Goal: Task Accomplishment & Management: Manage account settings

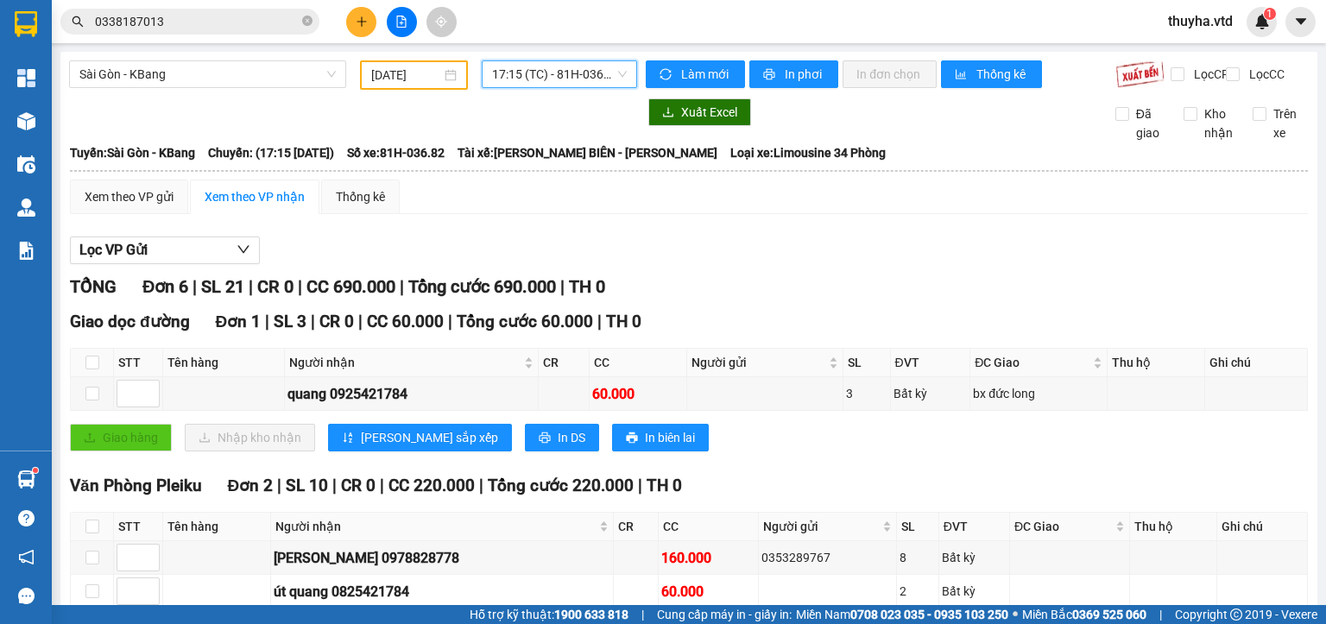
click at [520, 67] on span "17:15 (TC) - 81H-036.82" at bounding box center [560, 74] width 136 height 26
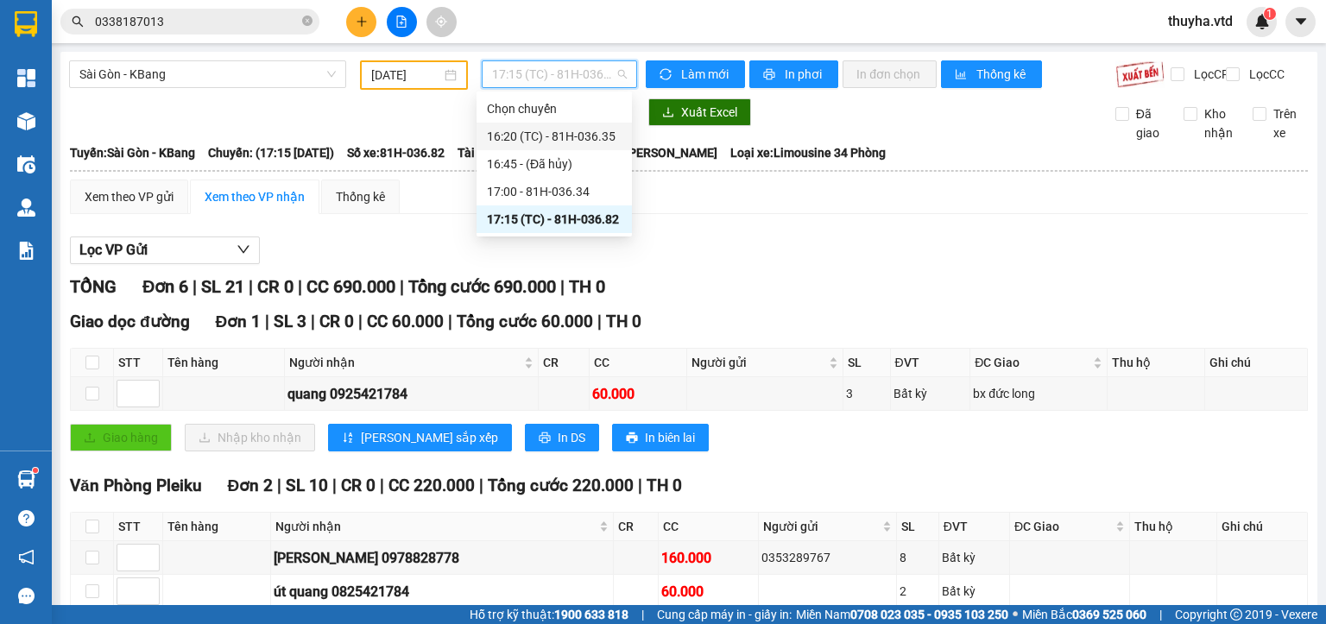
click at [556, 131] on div "16:20 (TC) - 81H-036.35" at bounding box center [554, 136] width 135 height 19
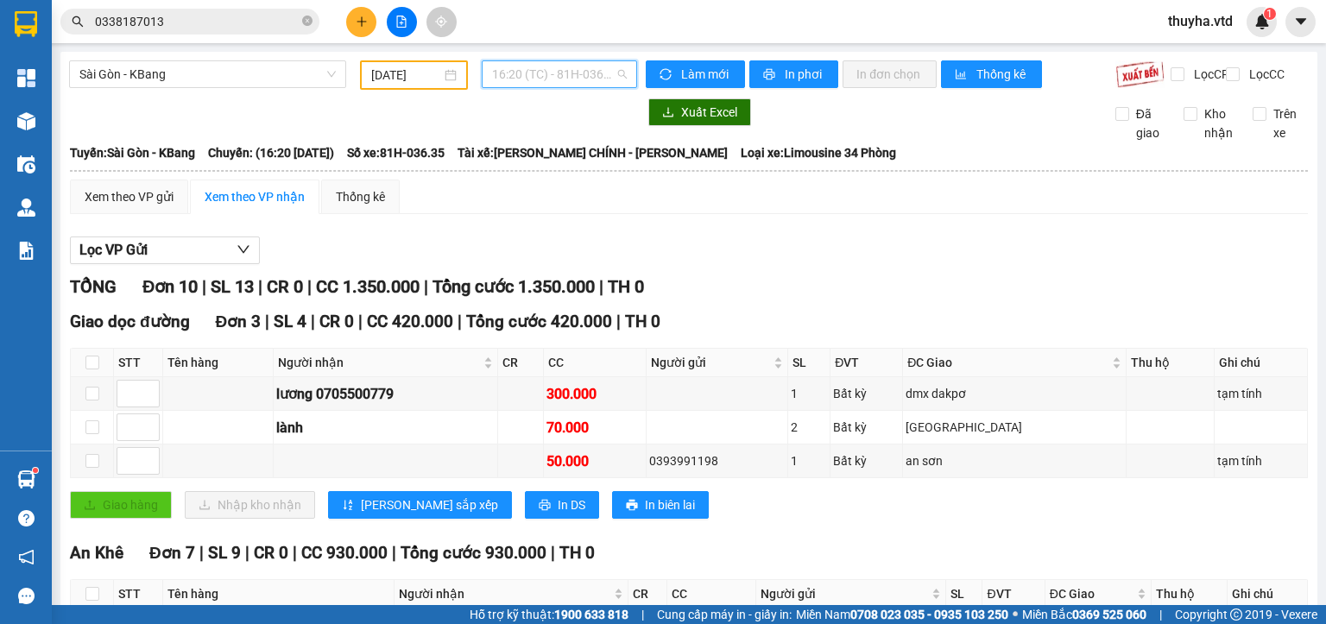
click at [558, 78] on span "16:20 (TC) - 81H-036.35" at bounding box center [560, 74] width 136 height 26
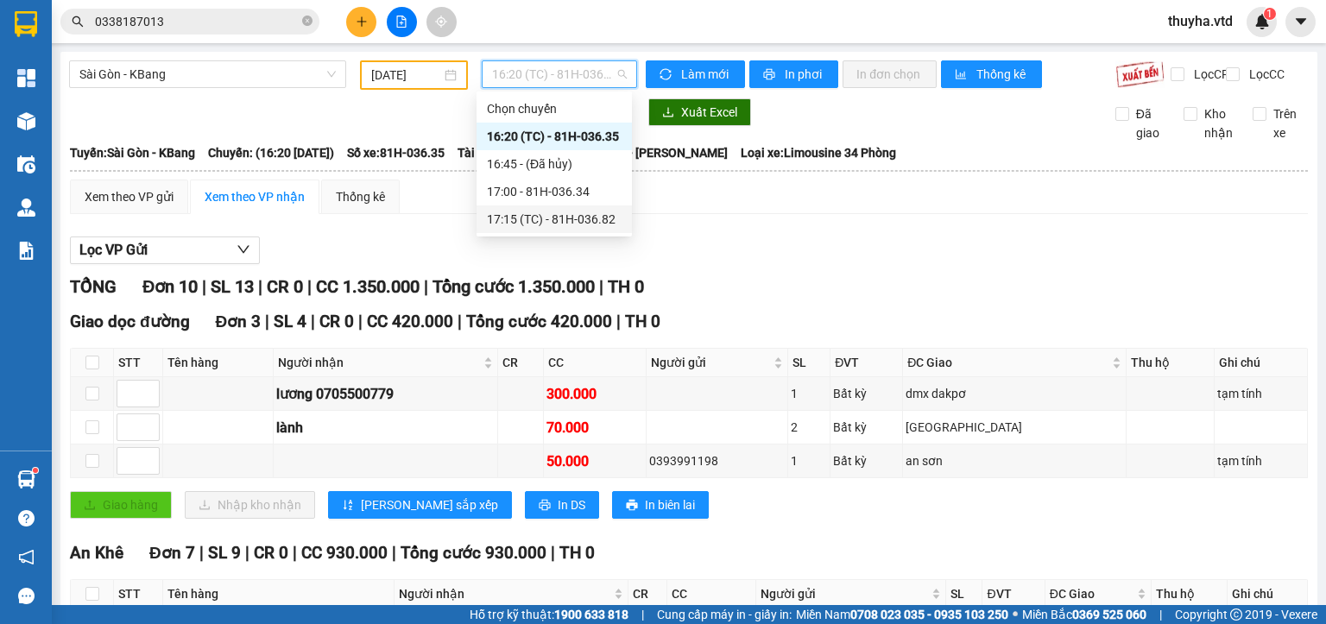
click at [584, 218] on div "17:15 (TC) - 81H-036.82" at bounding box center [554, 219] width 135 height 19
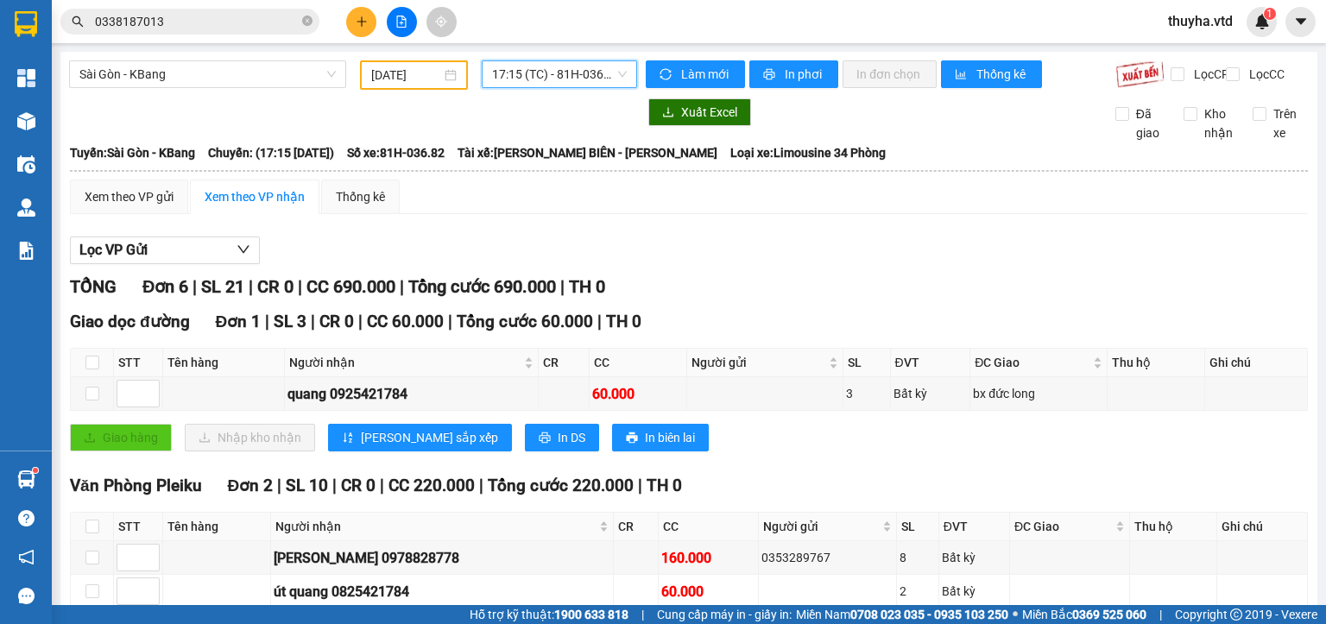
click at [521, 88] on div "17:15 17:15 (TC) - 81H-036.82" at bounding box center [560, 74] width 170 height 29
drag, startPoint x: 515, startPoint y: 56, endPoint x: 523, endPoint y: 67, distance: 13.6
click at [515, 61] on div "[GEOGRAPHIC_DATA] - KBang [DATE] 17:15 (TC) - 81H-036.82 Làm mới In phơi In đơn…" at bounding box center [688, 486] width 1257 height 868
click at [530, 76] on span "17:15 (TC) - 81H-036.82" at bounding box center [560, 74] width 136 height 26
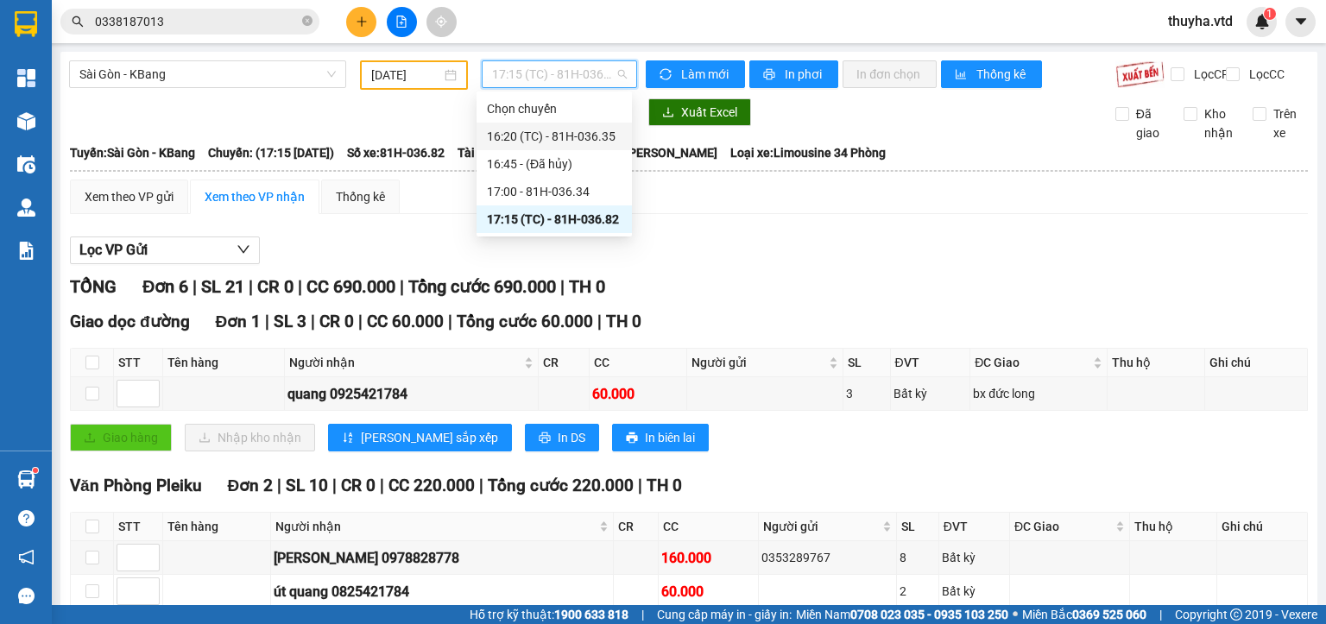
click at [584, 137] on div "16:20 (TC) - 81H-036.35" at bounding box center [554, 136] width 135 height 19
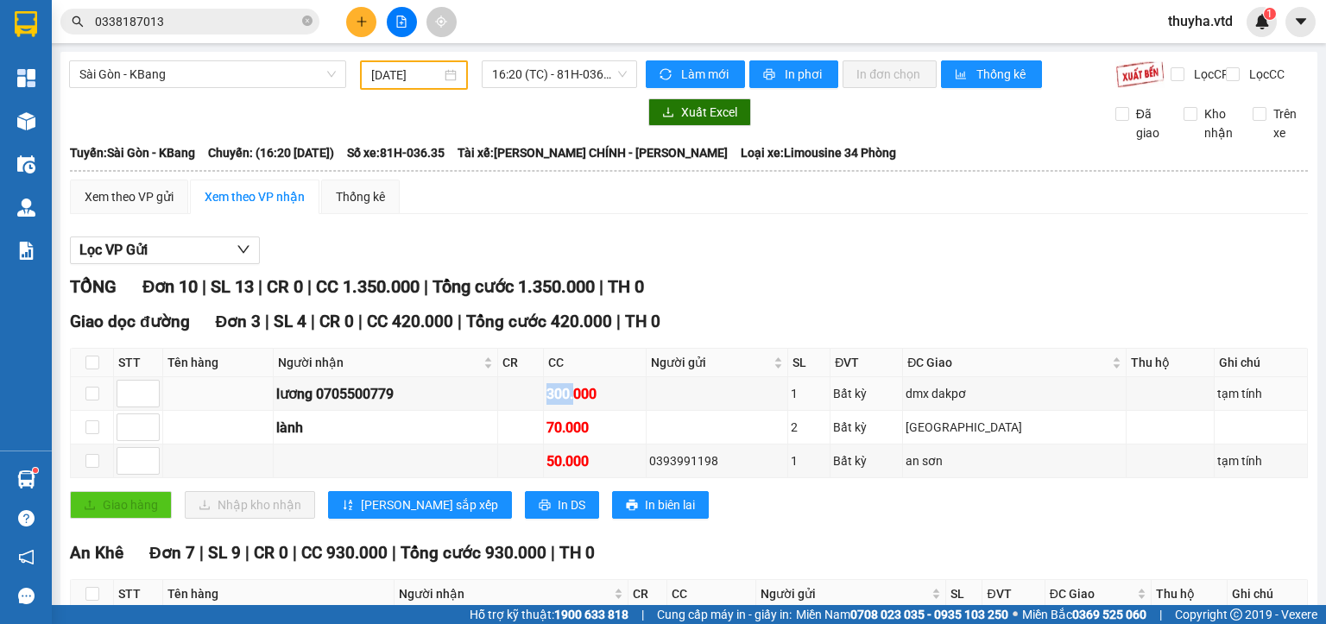
drag, startPoint x: 611, startPoint y: 408, endPoint x: 573, endPoint y: 366, distance: 56.9
click at [575, 390] on tr "lương 0705500779 300.000 1 Bất kỳ dmx dakpơ tạm tính" at bounding box center [689, 394] width 1237 height 34
click at [520, 84] on span "16:20 (TC) - 81H-036.35" at bounding box center [560, 74] width 136 height 26
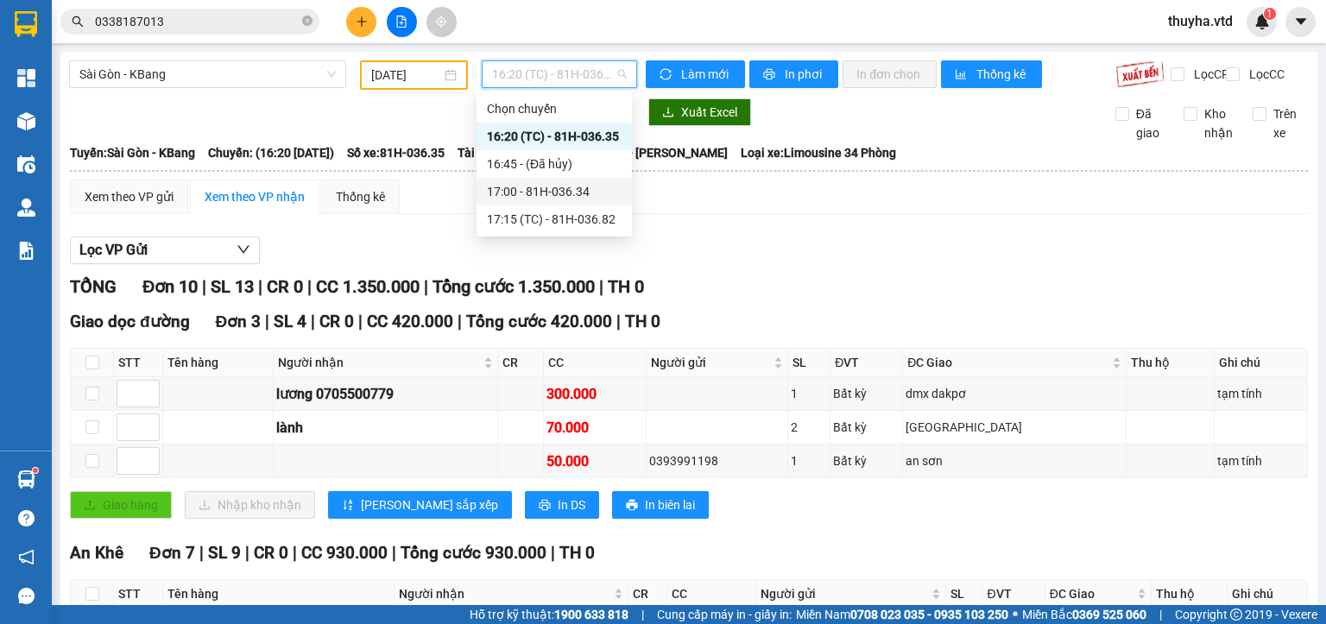
click at [547, 193] on div "17:00 - 81H-036.34" at bounding box center [554, 191] width 135 height 19
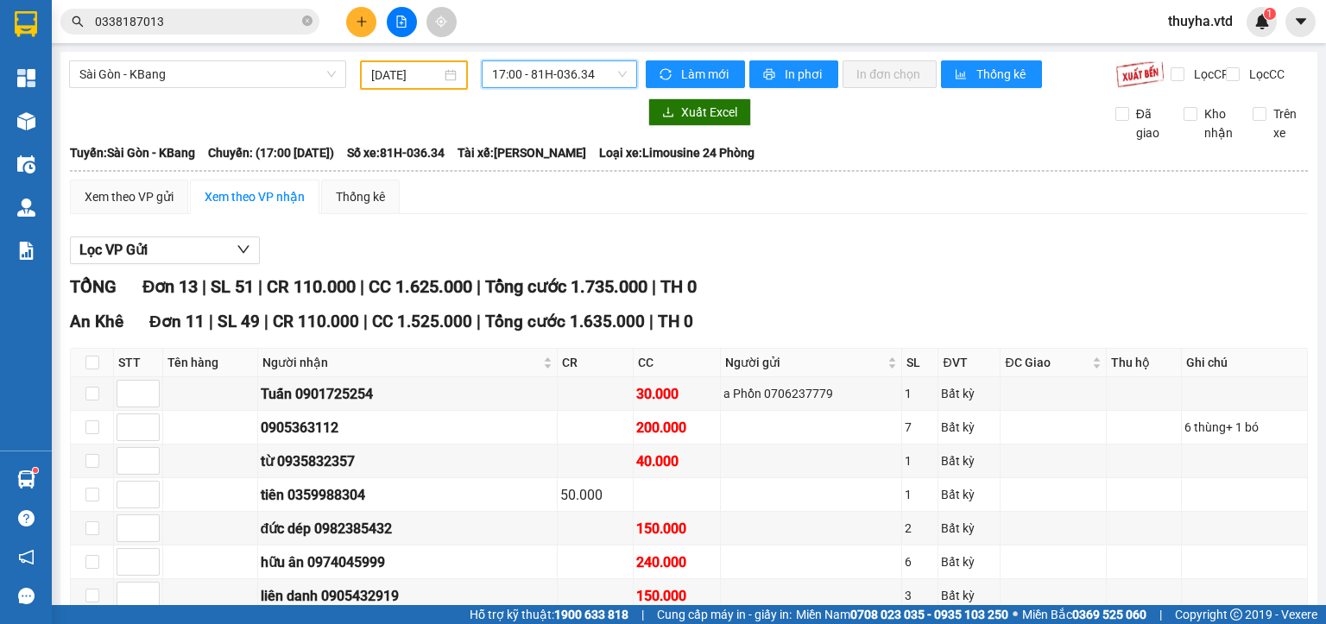
click at [592, 67] on span "17:00 - 81H-036.34" at bounding box center [560, 74] width 136 height 26
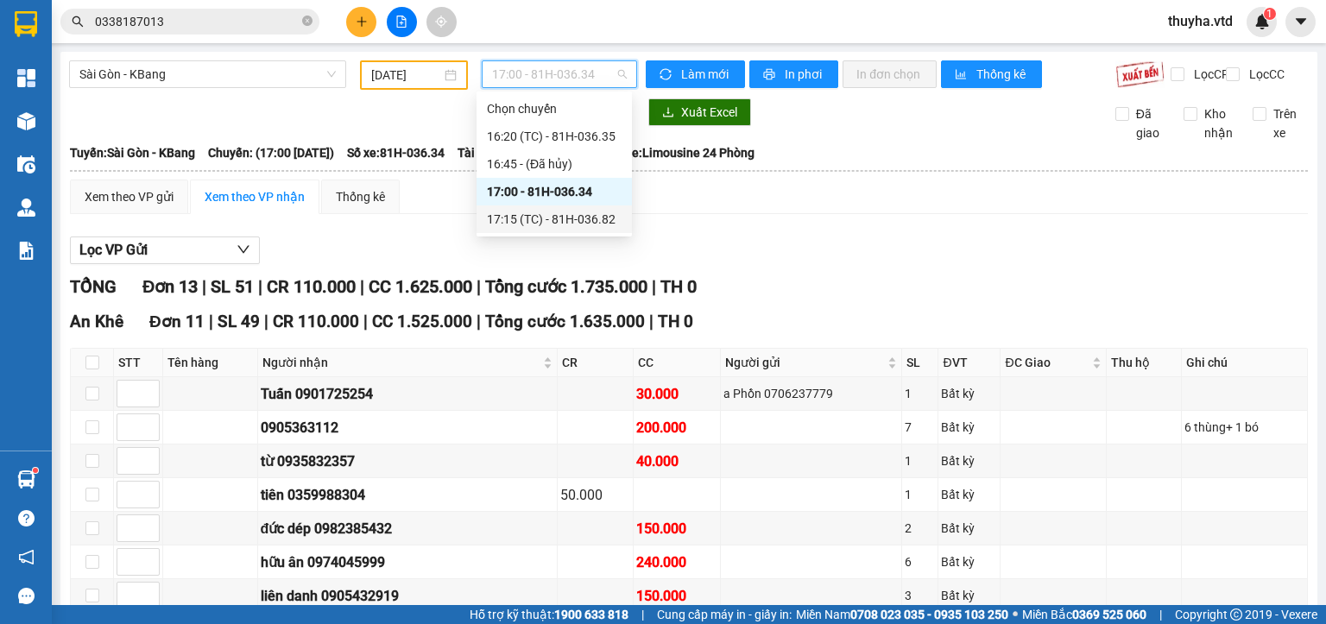
click at [579, 219] on div "17:15 (TC) - 81H-036.82" at bounding box center [554, 219] width 135 height 19
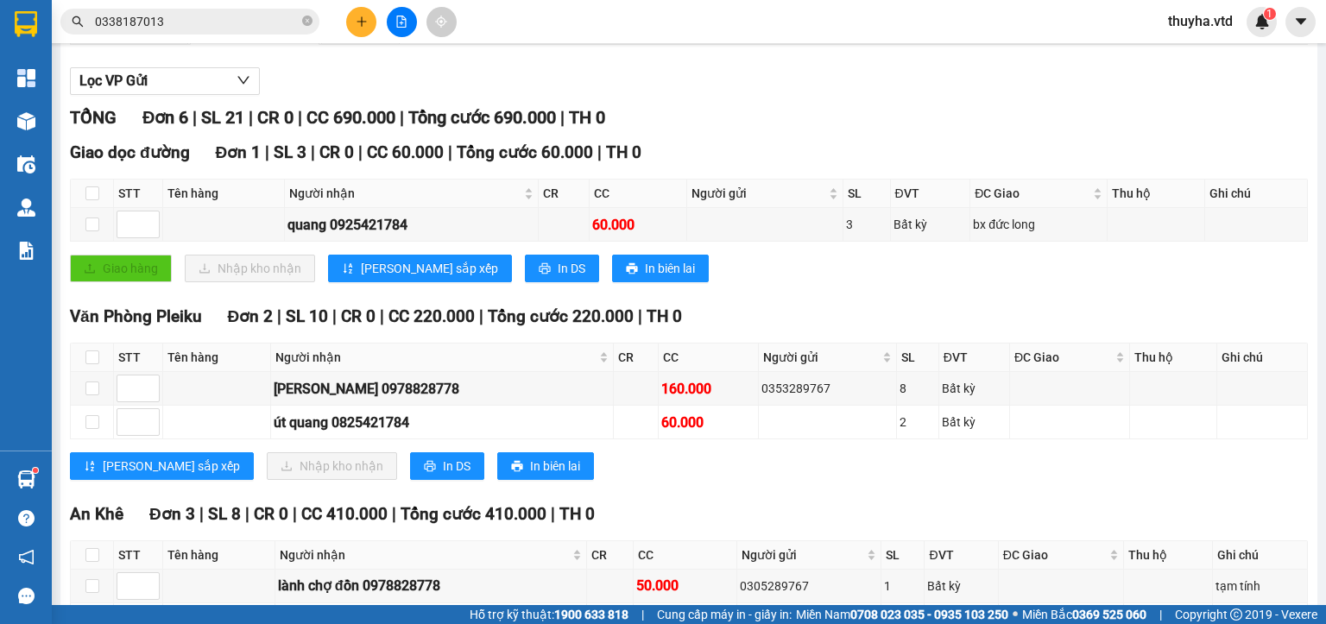
scroll to position [173, 0]
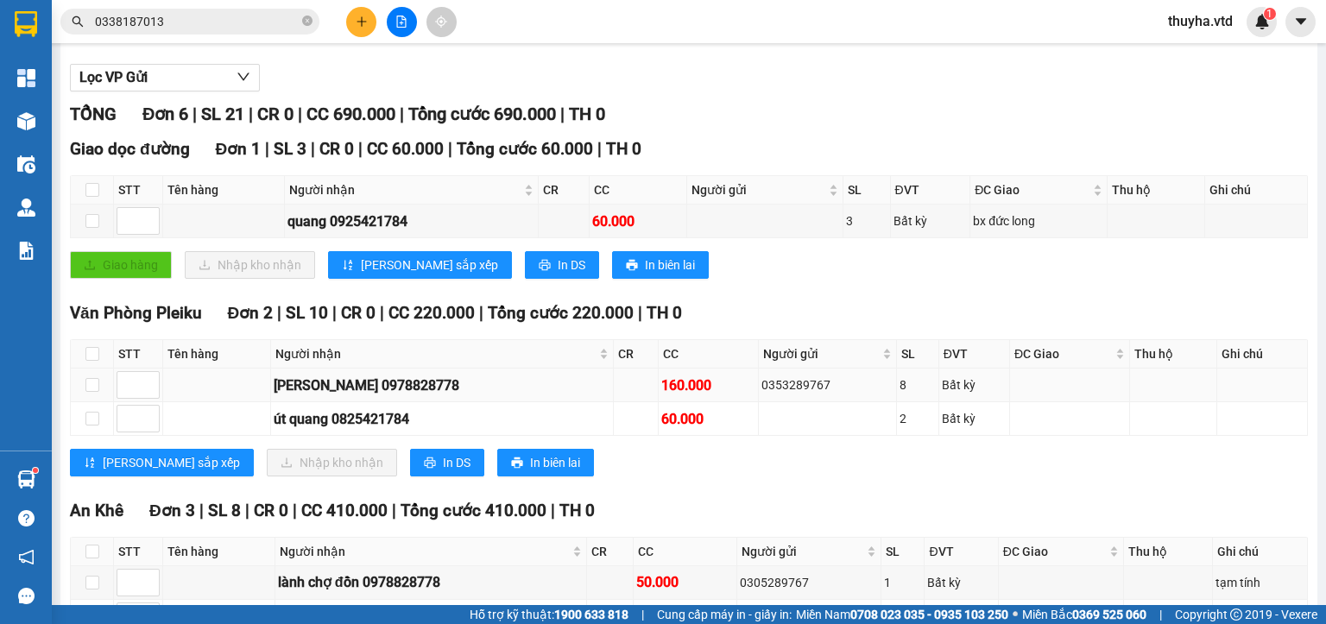
click at [376, 396] on div "[PERSON_NAME] 0978828778" at bounding box center [442, 386] width 337 height 22
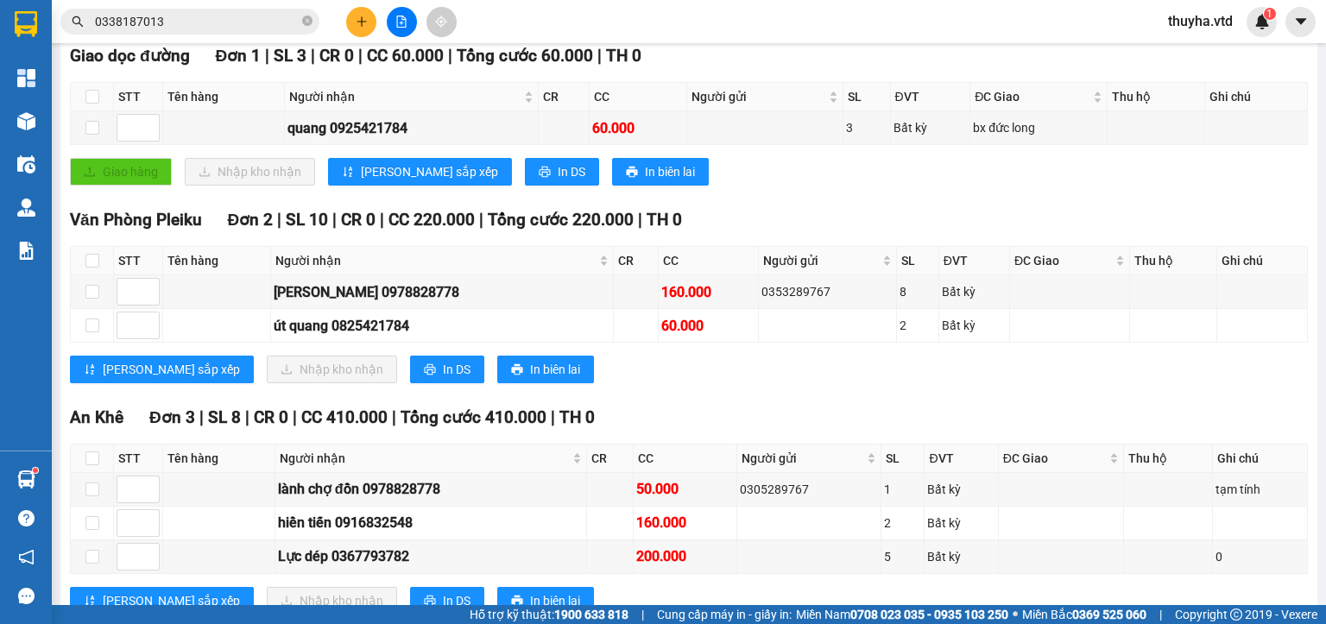
scroll to position [331, 0]
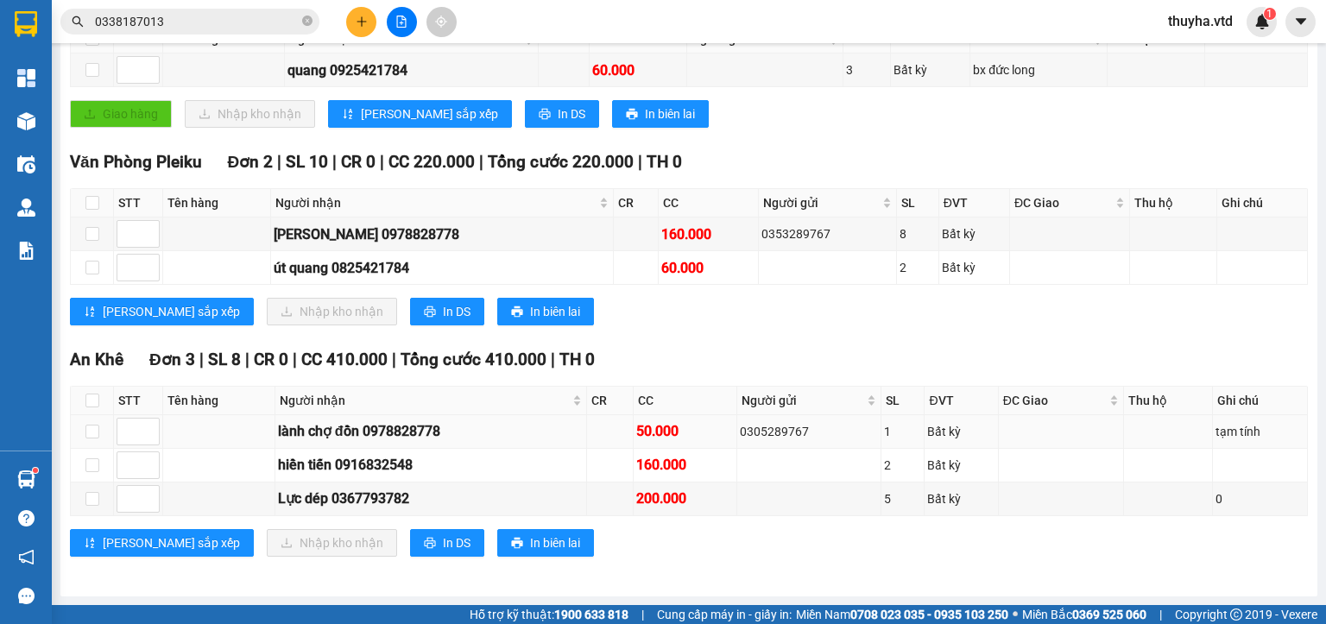
click at [377, 439] on div "lành chợ đồn 0978828778" at bounding box center [431, 431] width 306 height 22
click at [747, 344] on div "TỔNG Đơn 6 | SL 21 | CR 0 | CC 690.000 | Tổng cước 690.000 | TH 0 Giao dọc đườn…" at bounding box center [689, 264] width 1238 height 628
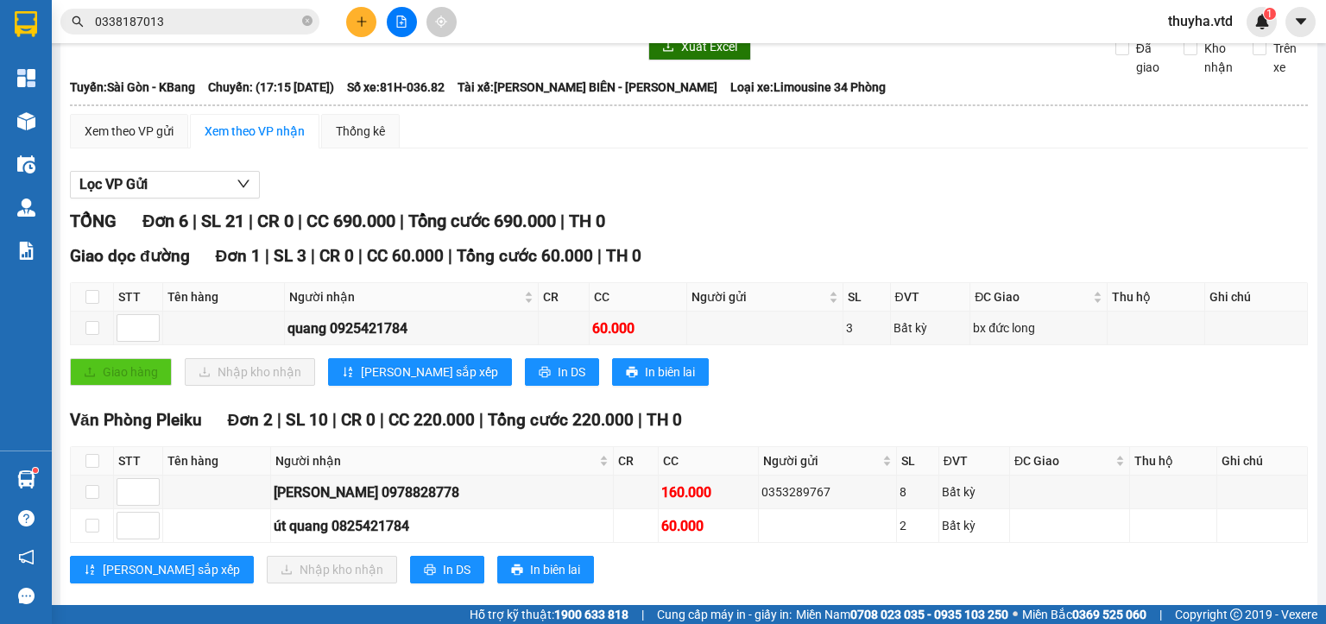
scroll to position [0, 0]
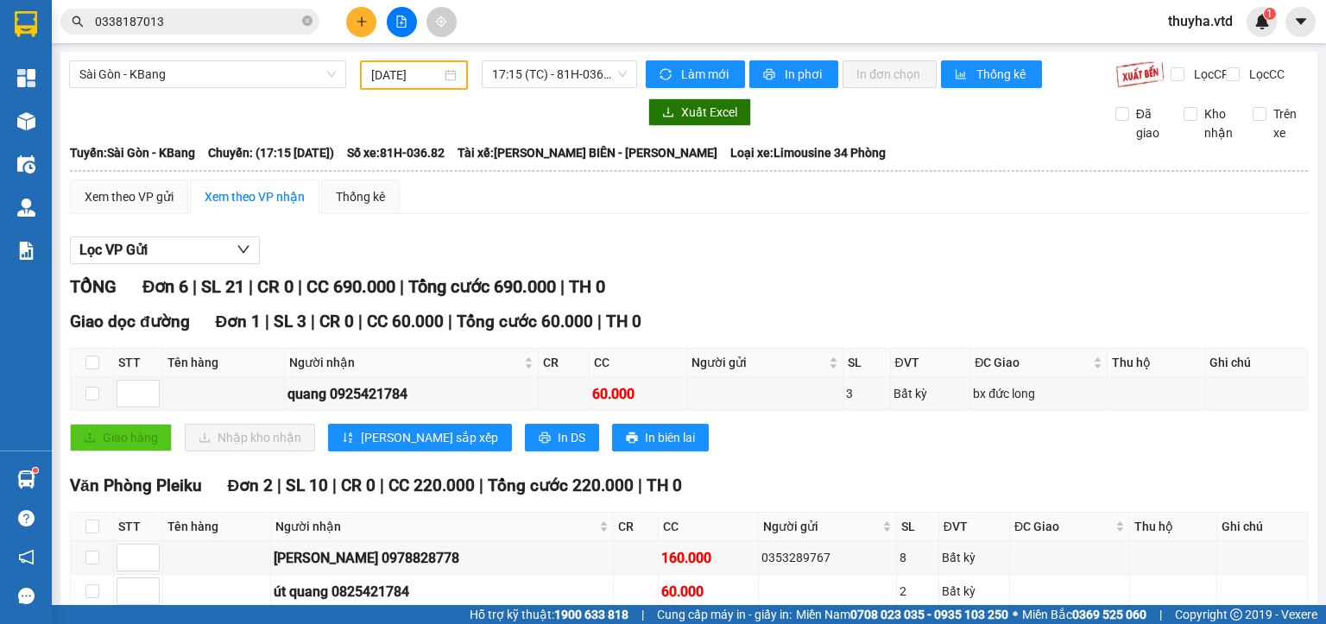
click at [735, 265] on div "Lọc VP Gửi" at bounding box center [689, 251] width 1238 height 28
click at [670, 73] on button "Làm mới" at bounding box center [695, 74] width 99 height 28
click at [193, 27] on input "0338187013" at bounding box center [197, 21] width 204 height 19
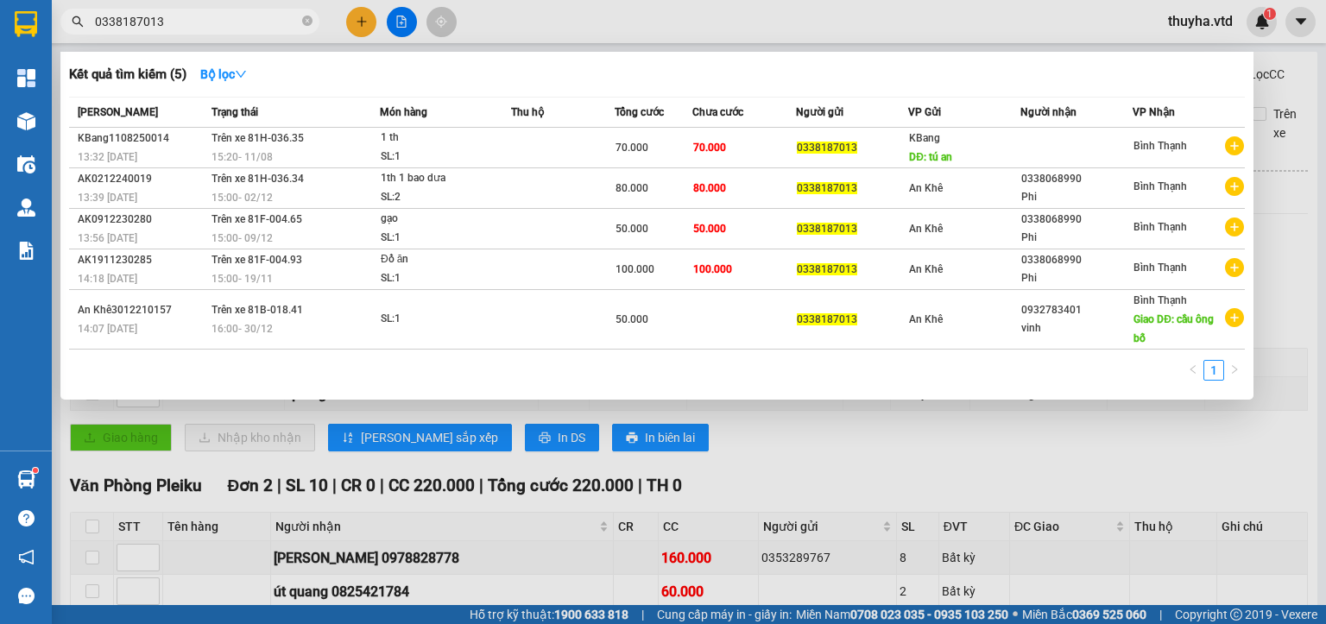
click at [193, 27] on input "0338187013" at bounding box center [197, 21] width 204 height 19
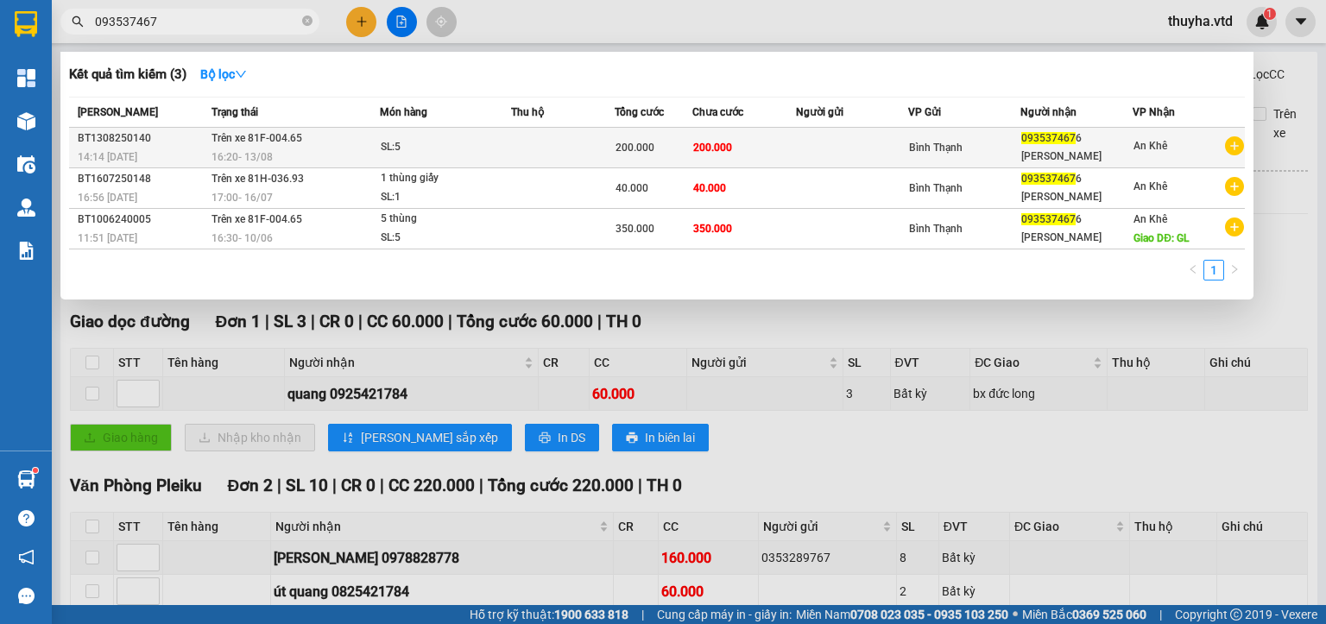
type input "093537467"
click at [256, 152] on span "16:20 [DATE]" at bounding box center [241, 157] width 61 height 12
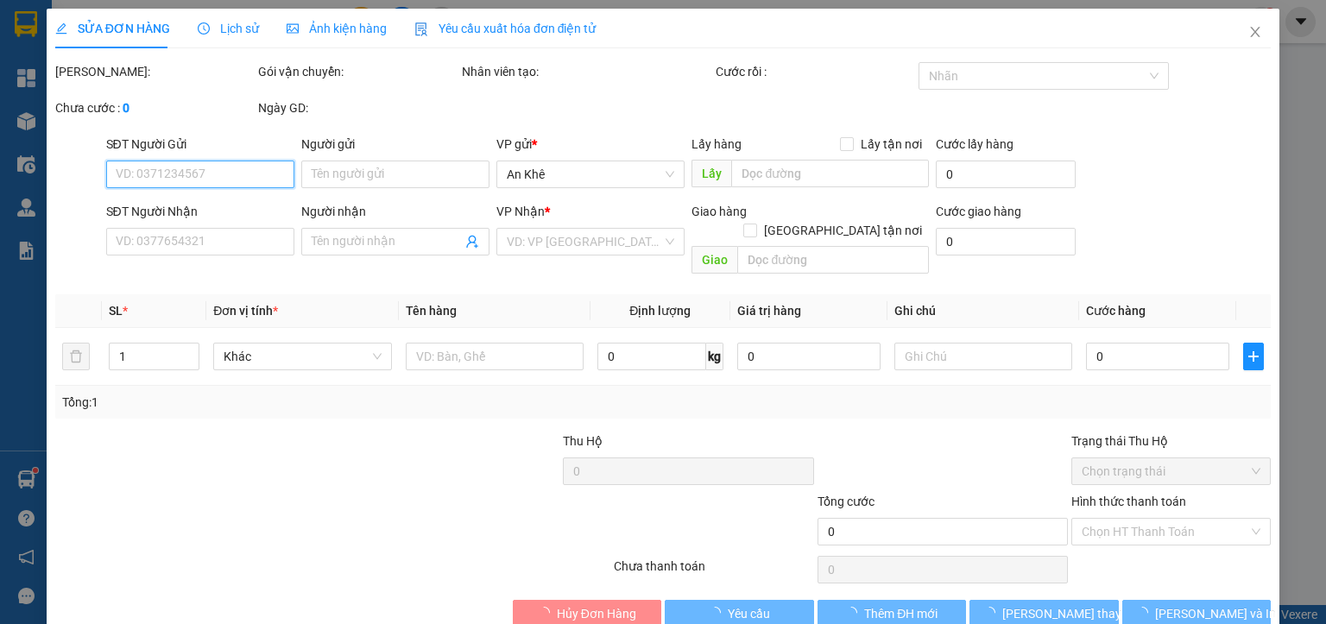
type input "0935374676"
type input "[PERSON_NAME]"
type input "200.000"
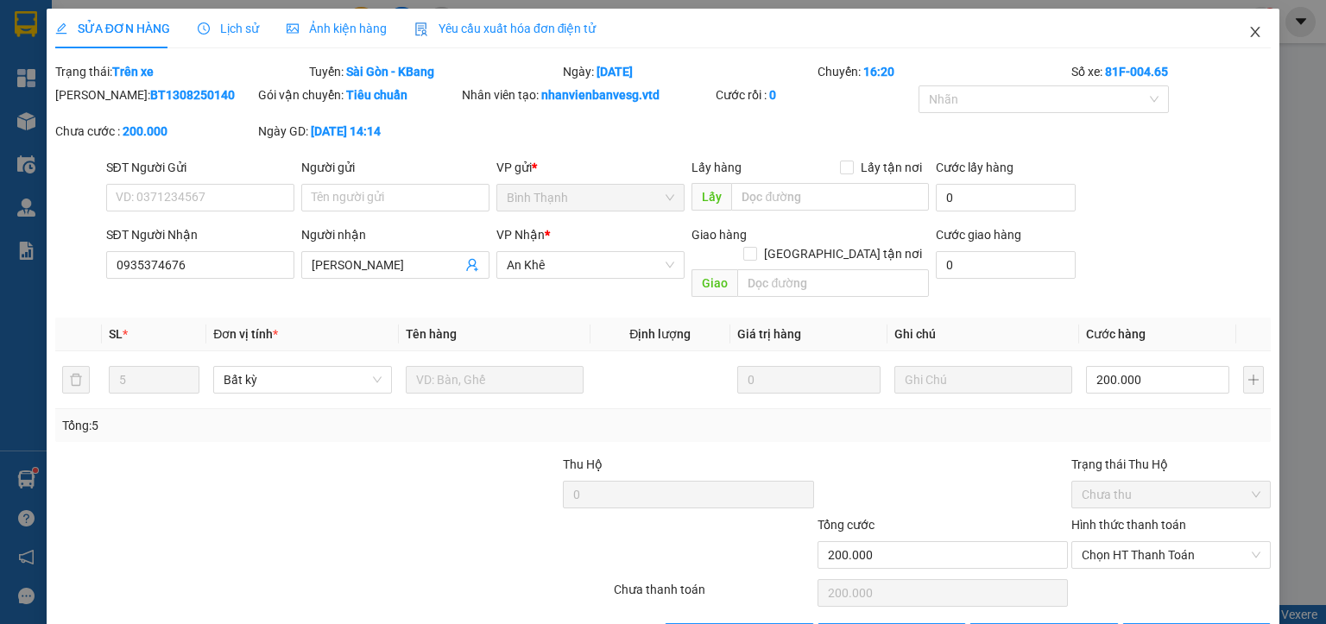
click at [1248, 35] on icon "close" at bounding box center [1255, 32] width 14 height 14
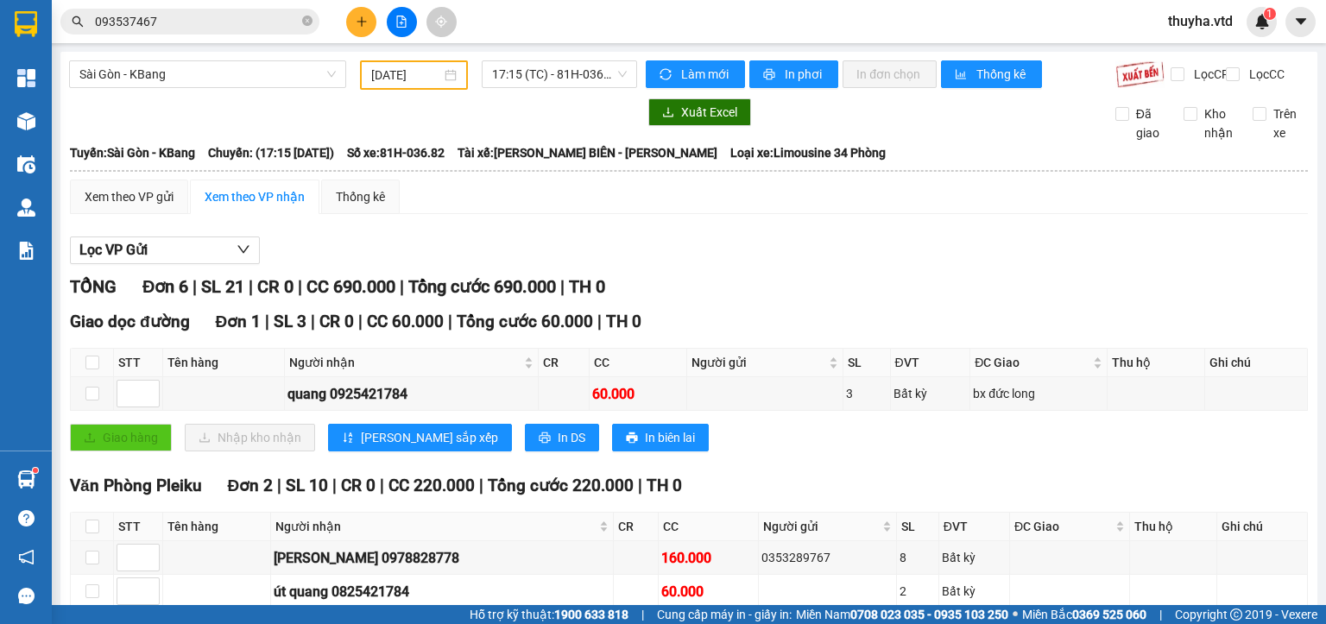
click at [421, 66] on input "[DATE]" at bounding box center [405, 75] width 69 height 19
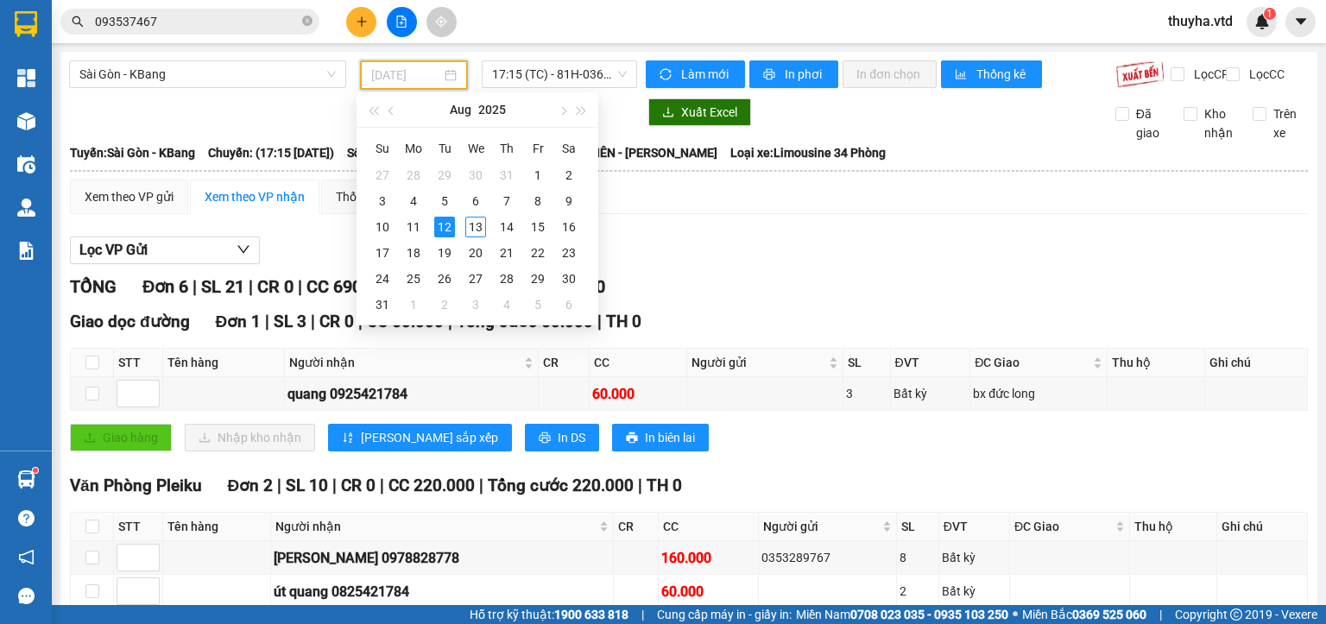
click at [440, 229] on div "12" at bounding box center [444, 227] width 21 height 21
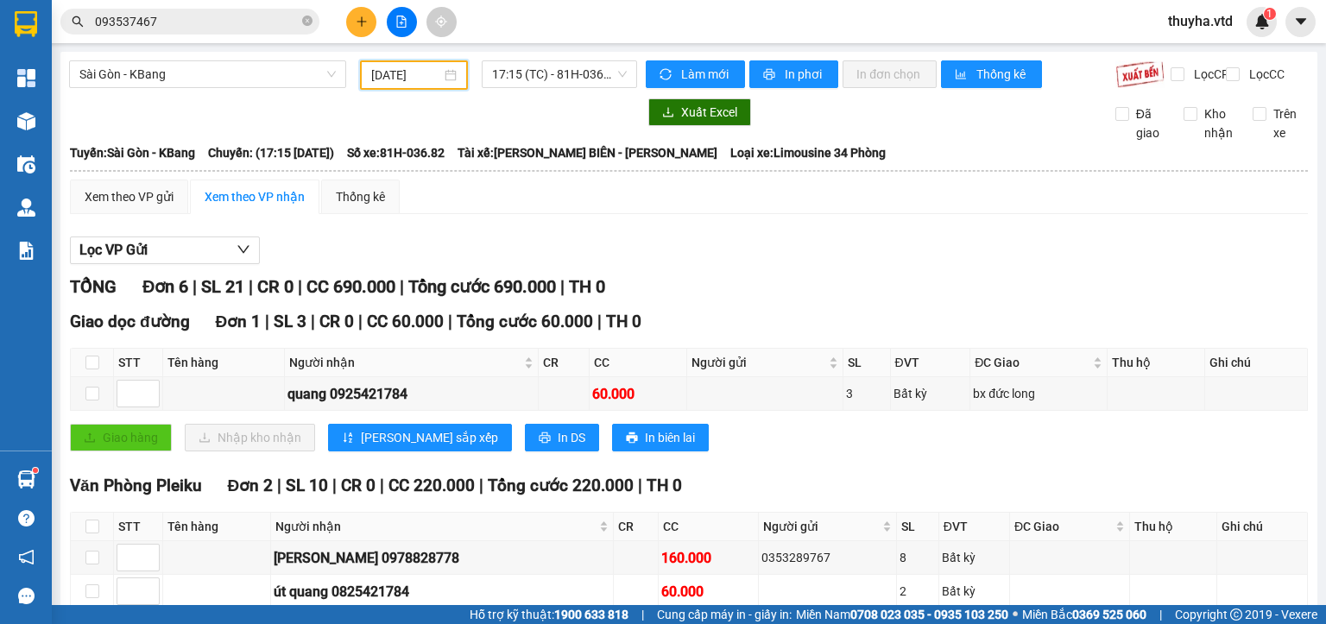
click at [419, 73] on input "[DATE]" at bounding box center [405, 75] width 69 height 19
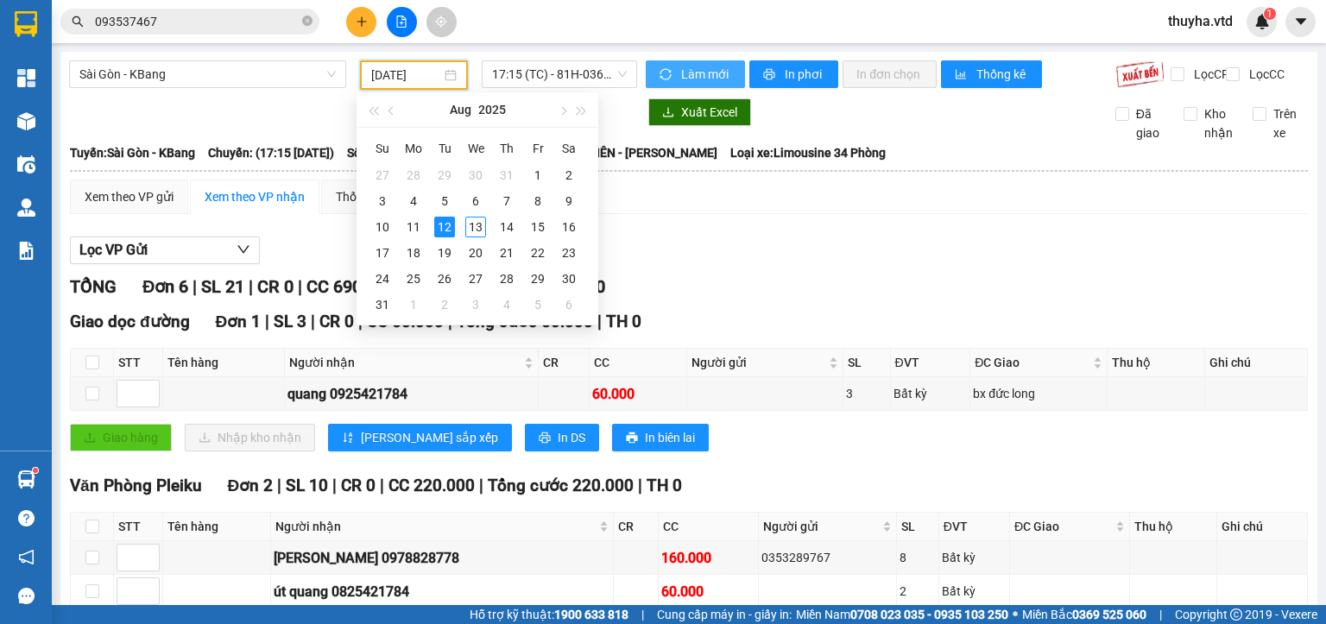
click at [710, 71] on span "Làm mới" at bounding box center [706, 74] width 50 height 19
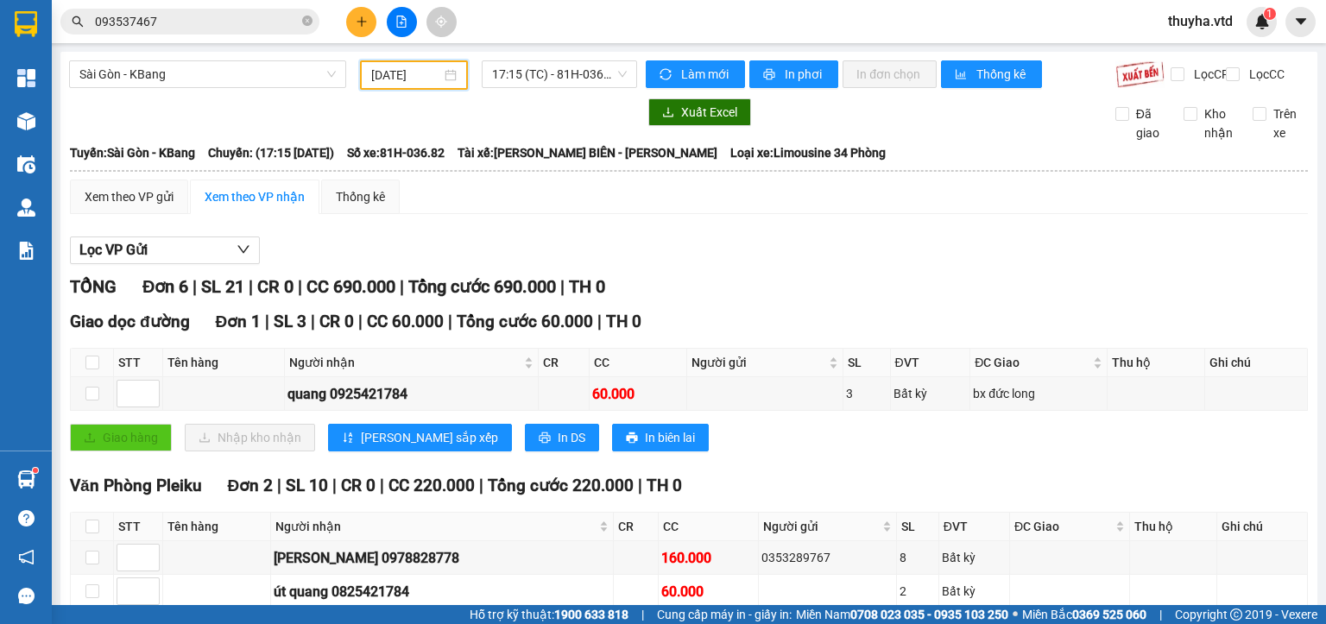
click at [407, 71] on input "[DATE]" at bounding box center [405, 75] width 69 height 19
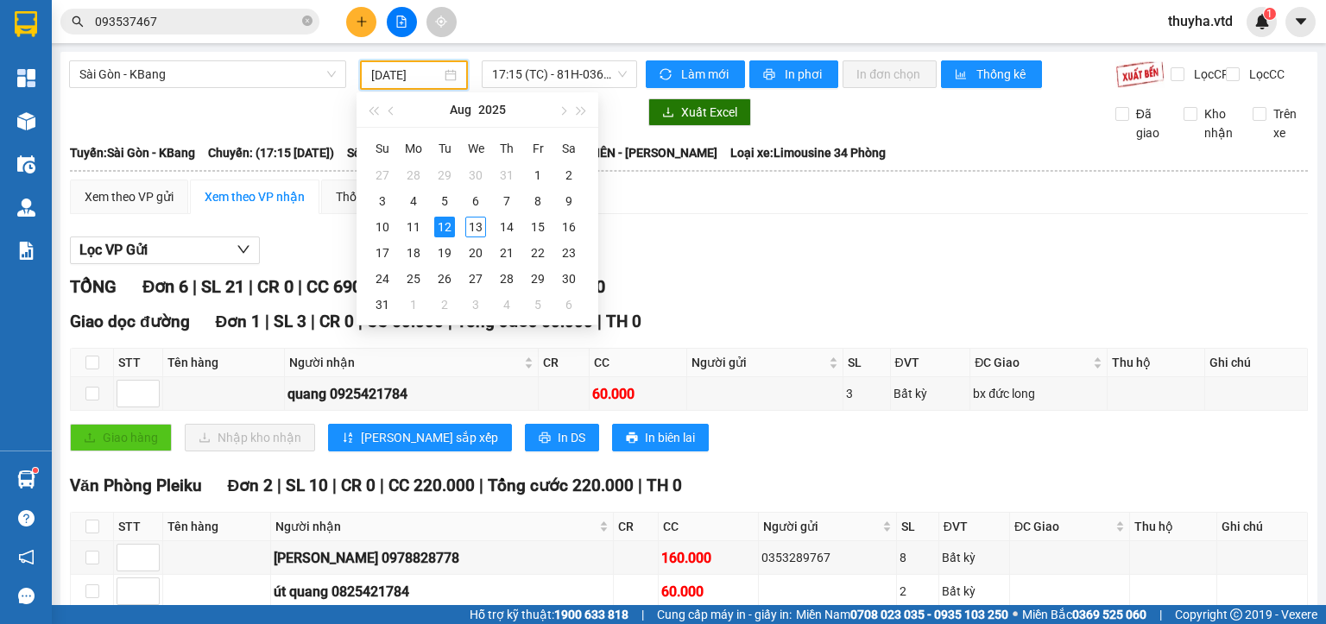
type input "[DATE]"
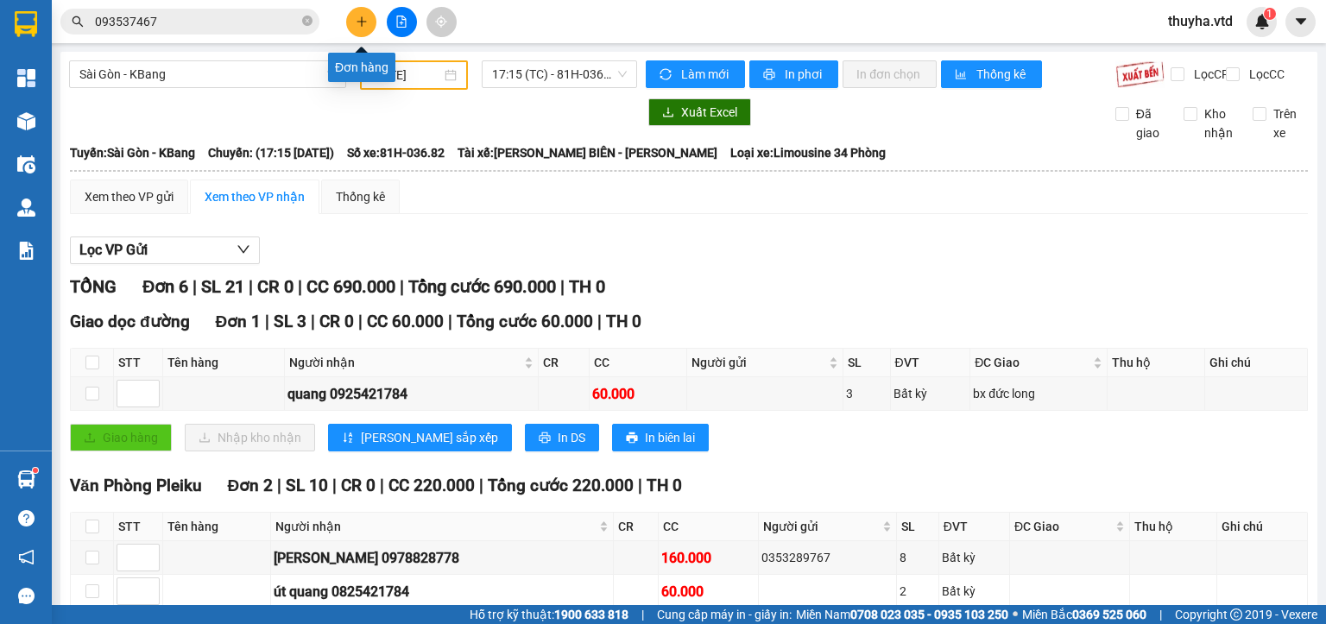
click at [356, 17] on icon "plus" at bounding box center [362, 22] width 12 height 12
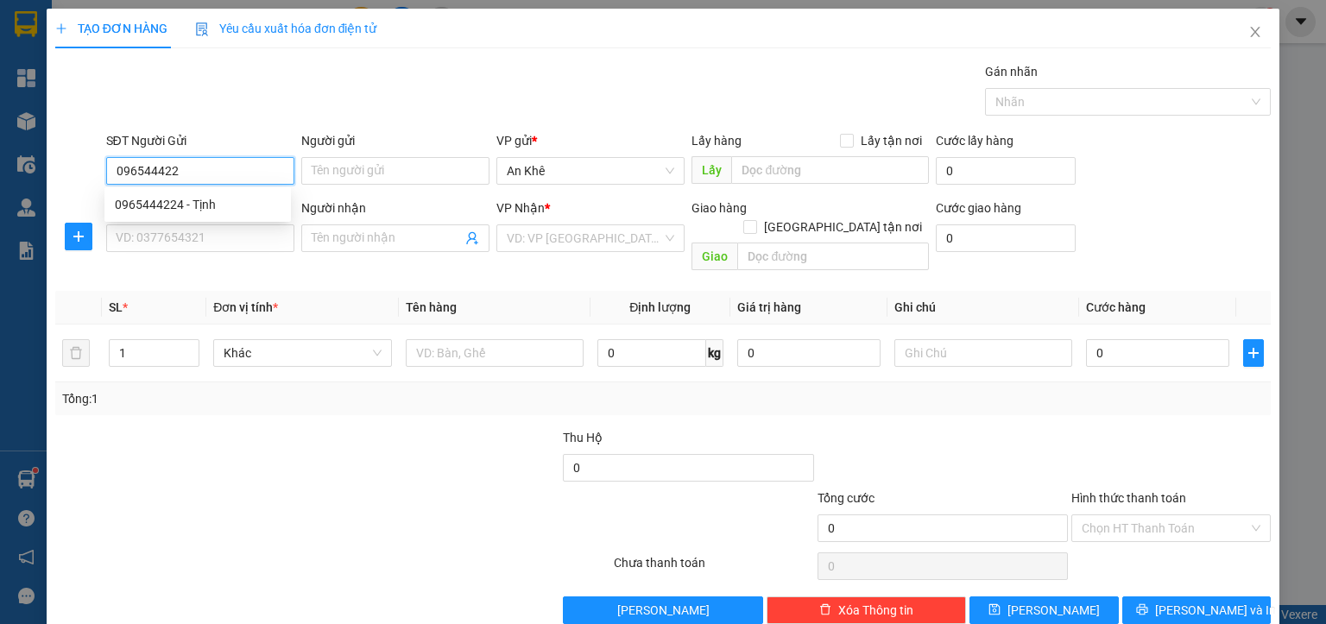
type input "0965444224"
click at [193, 212] on div "0965444224 - Tịnh" at bounding box center [198, 204] width 166 height 19
type input "Tịnh"
type input "0937117088"
type input "thành"
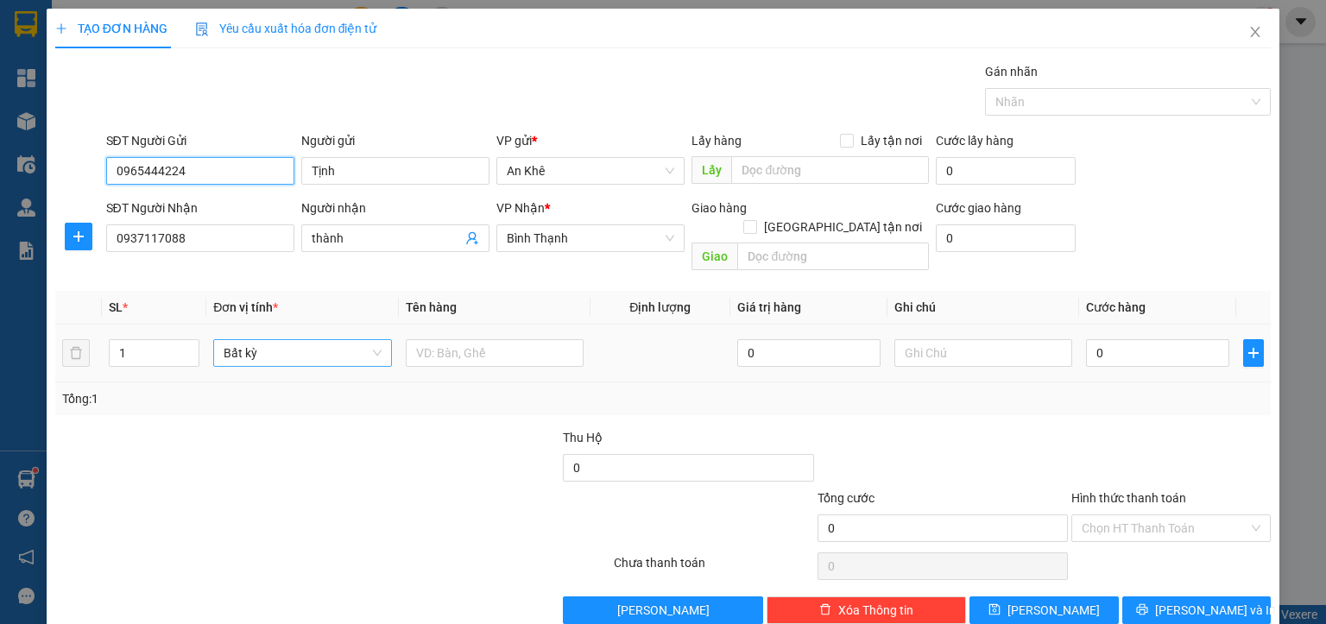
click at [224, 340] on span "Bất kỳ" at bounding box center [302, 353] width 157 height 26
type input "0965444224"
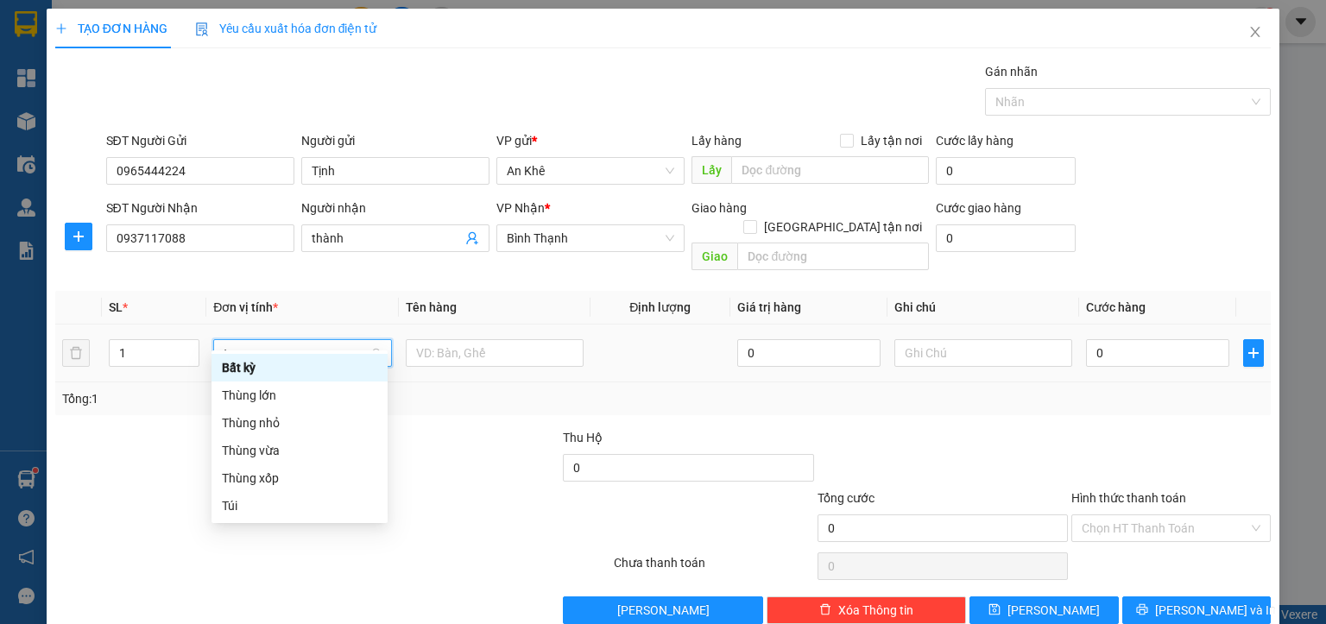
type input "th"
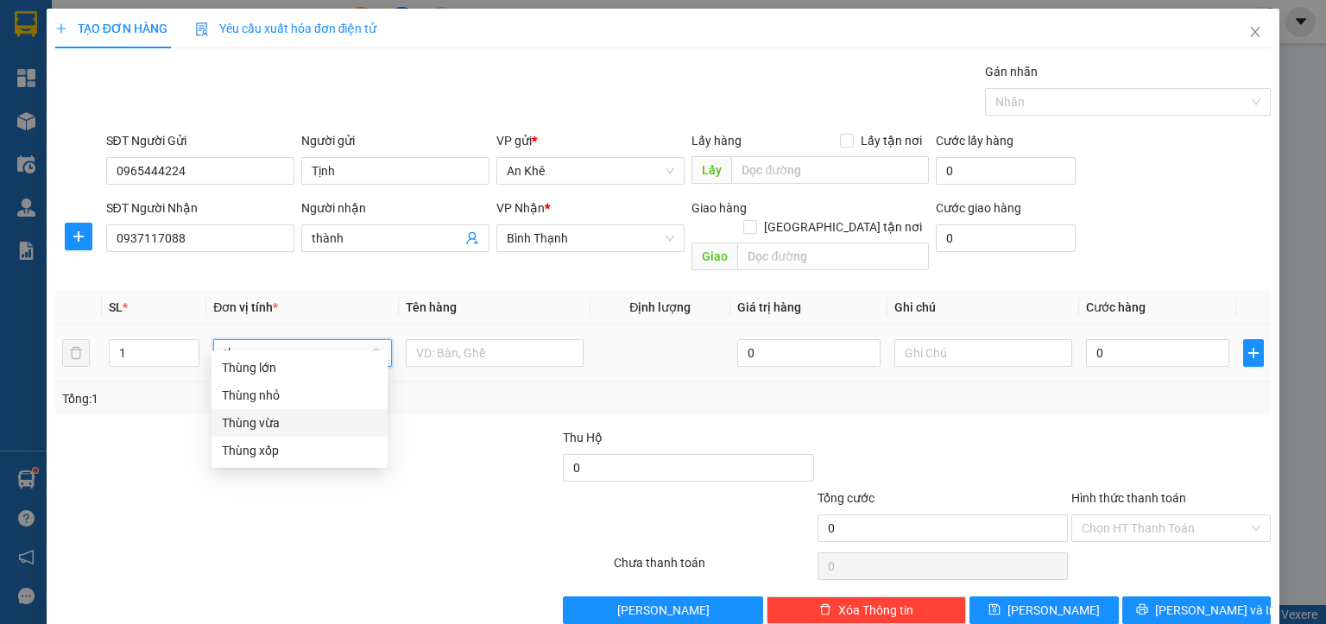
click at [263, 432] on div "Thùng vừa" at bounding box center [299, 423] width 176 height 28
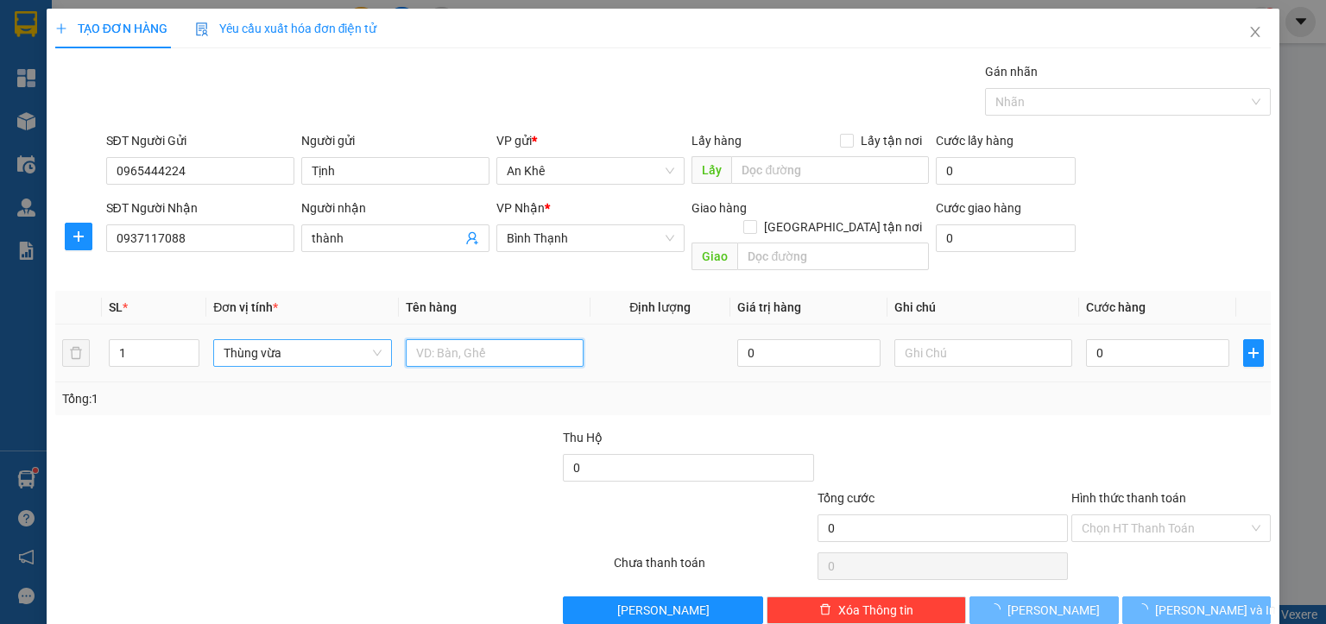
click at [417, 339] on input "text" at bounding box center [495, 353] width 178 height 28
type input "d"
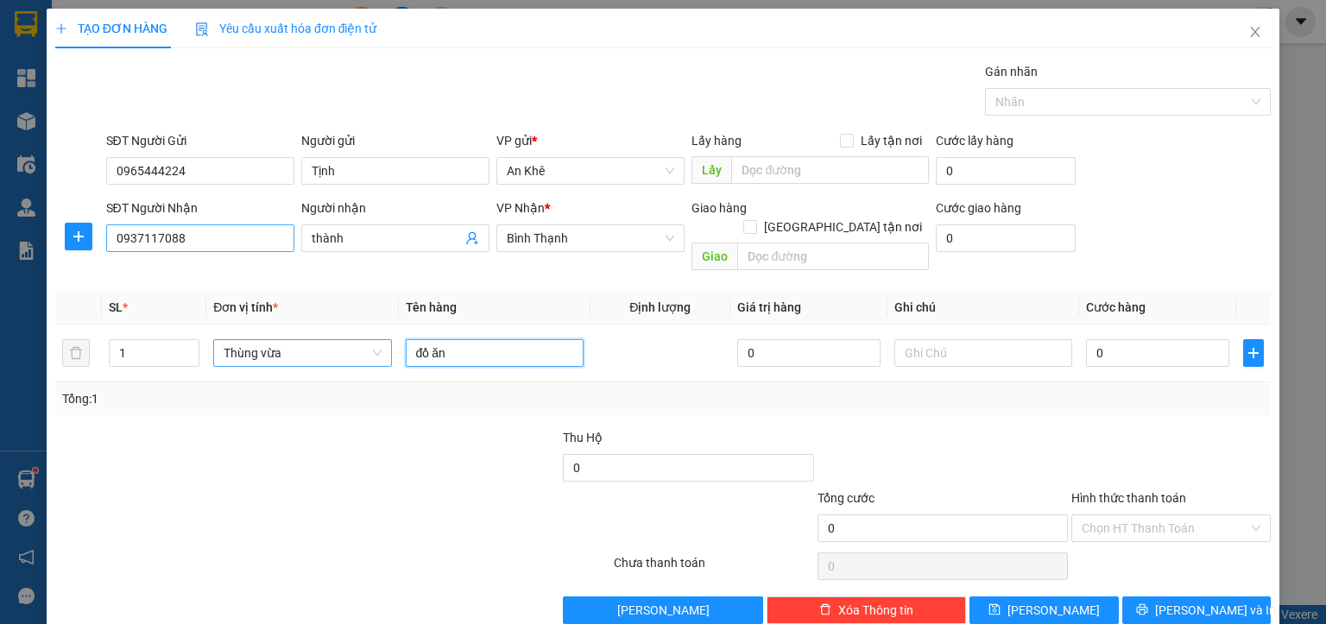
type input "đồ ăn"
click at [138, 241] on input "0937117088" at bounding box center [200, 238] width 188 height 28
click at [1110, 339] on input "0" at bounding box center [1157, 353] width 143 height 28
click at [934, 339] on input "text" at bounding box center [983, 353] width 178 height 28
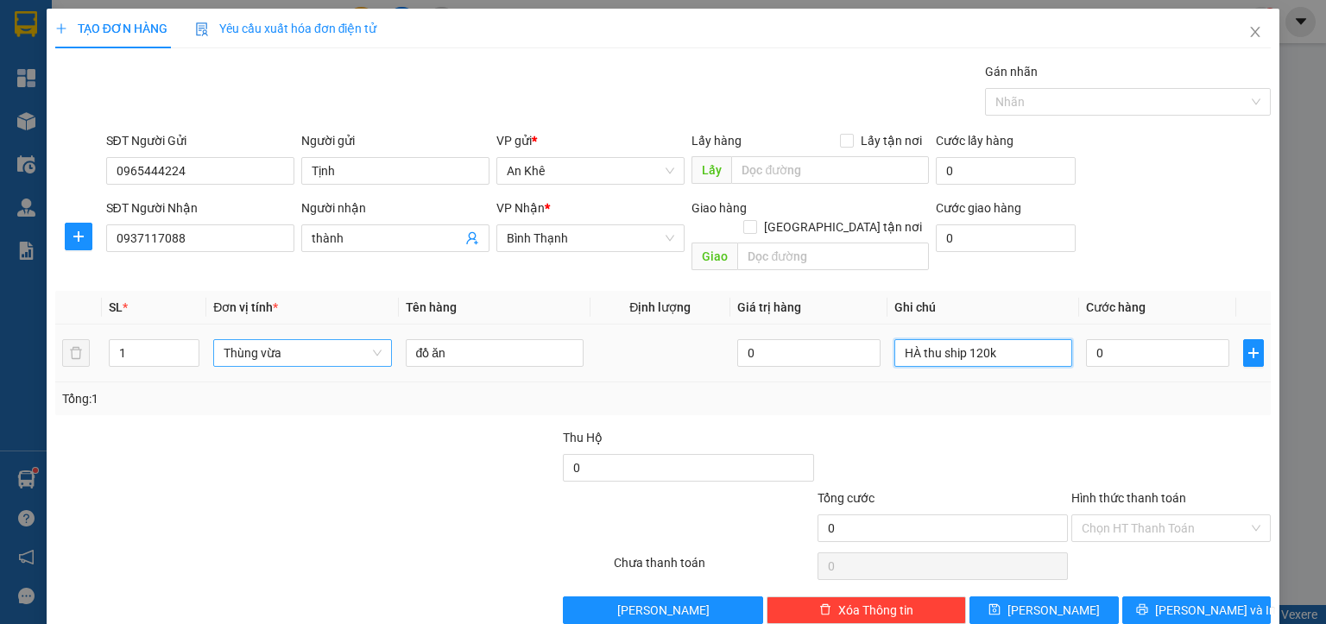
type input "HÀ thu ship 120k"
click at [1129, 350] on div "0" at bounding box center [1157, 353] width 143 height 35
click at [1122, 339] on input "0" at bounding box center [1157, 353] width 143 height 28
type input "8"
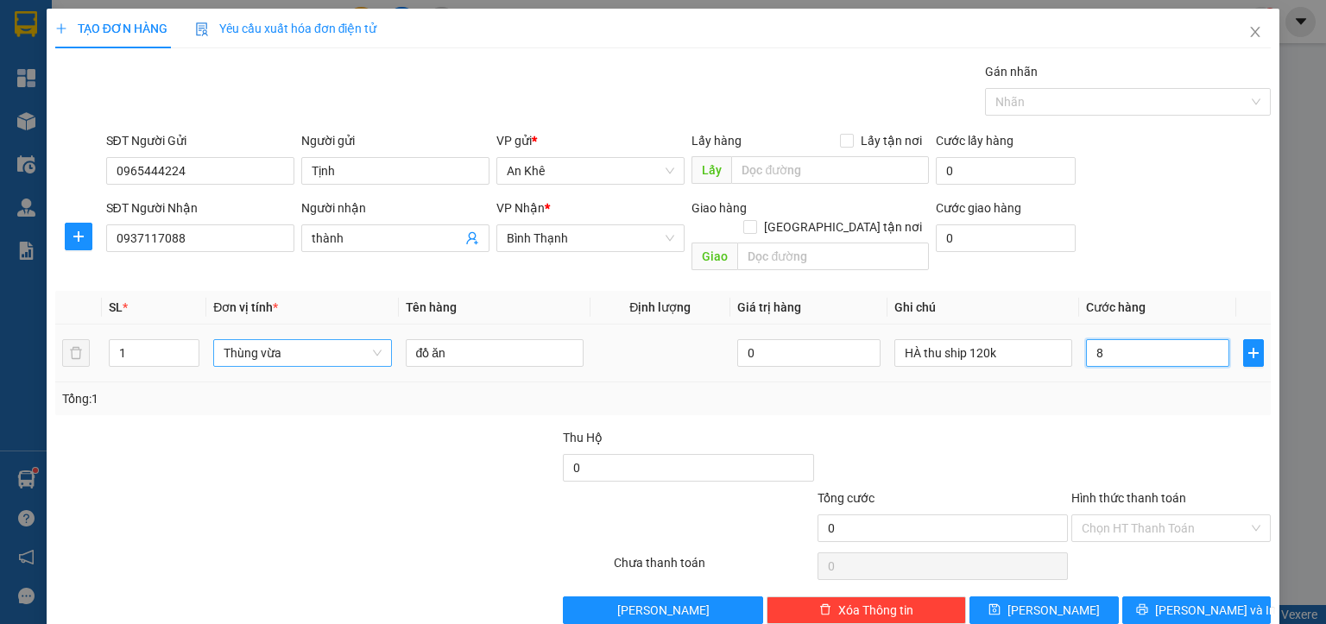
type input "8"
type input "80"
type input "800"
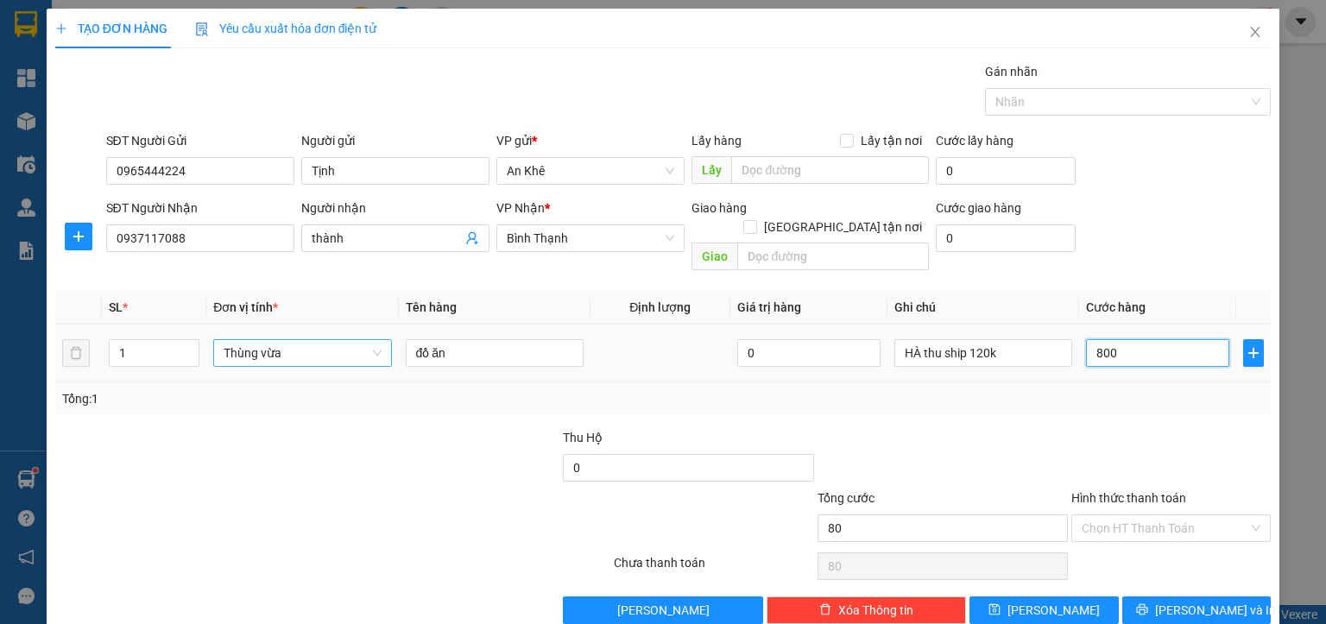
type input "800"
type input "8.000"
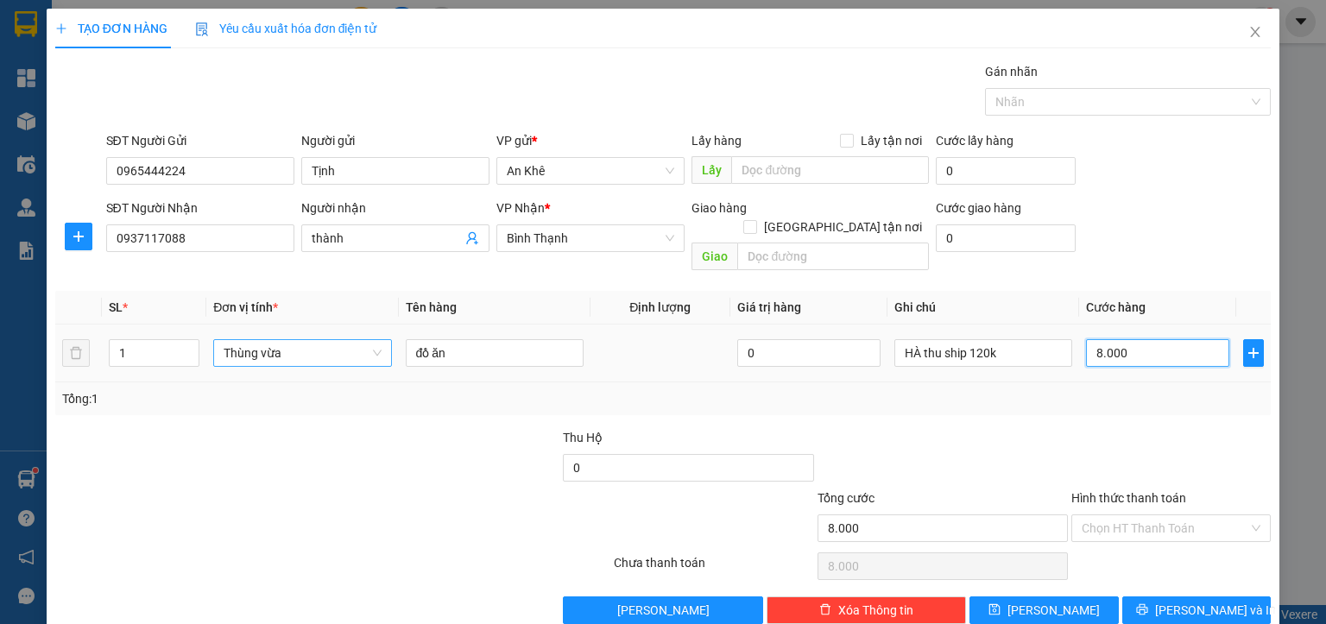
type input "80.000"
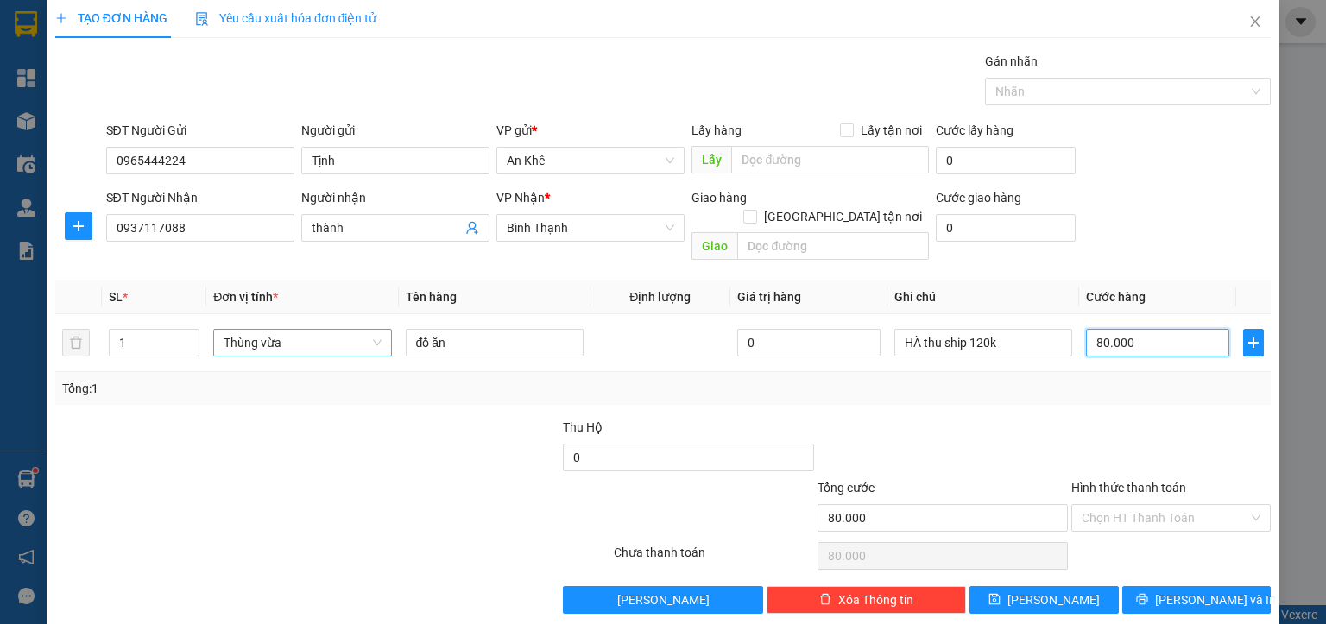
scroll to position [13, 0]
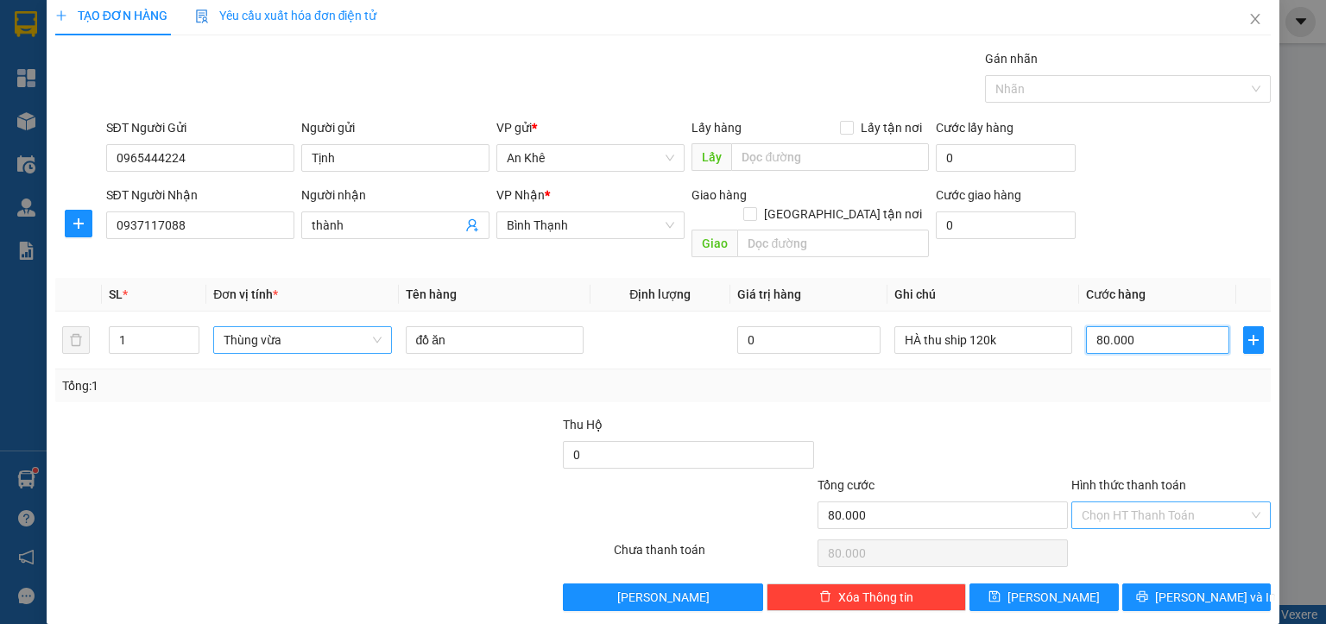
type input "80.000"
drag, startPoint x: 1169, startPoint y: 494, endPoint x: 1114, endPoint y: 518, distance: 60.3
click at [1166, 502] on input "Hình thức thanh toán" at bounding box center [1165, 515] width 167 height 26
drag, startPoint x: 1105, startPoint y: 524, endPoint x: 1130, endPoint y: 546, distance: 33.6
click at [1106, 527] on div "Tại văn phòng" at bounding box center [1158, 529] width 177 height 19
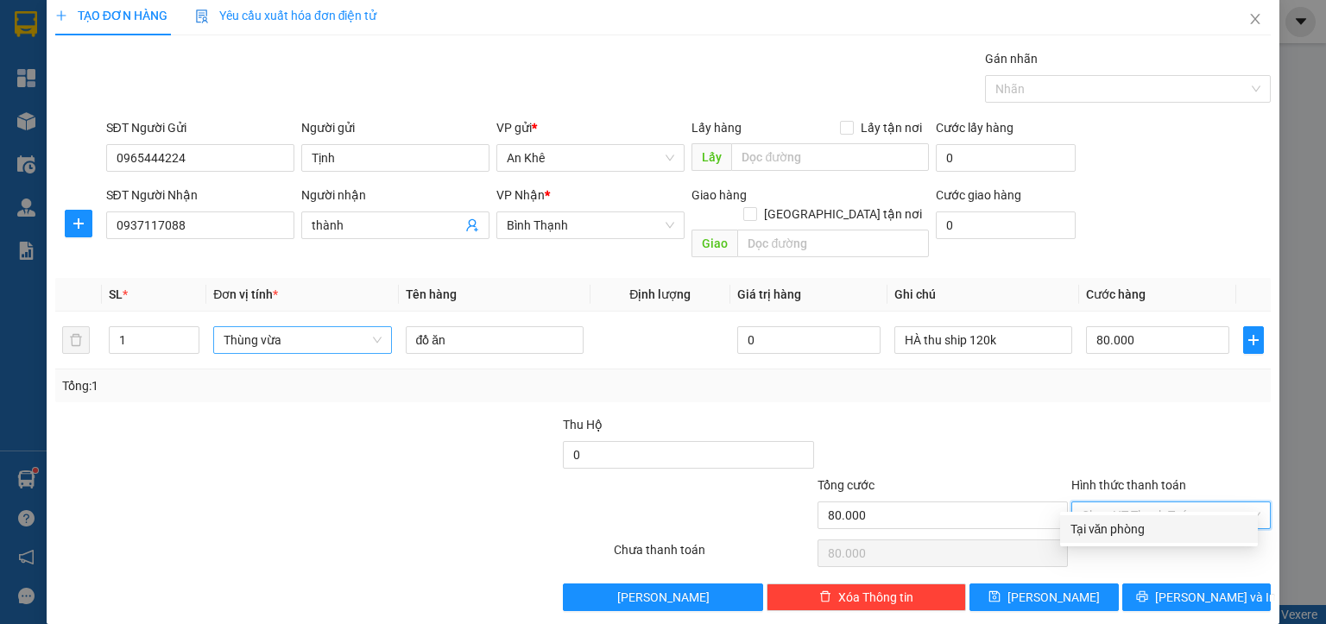
type input "0"
click at [1177, 588] on span "[PERSON_NAME] và In" at bounding box center [1215, 597] width 121 height 19
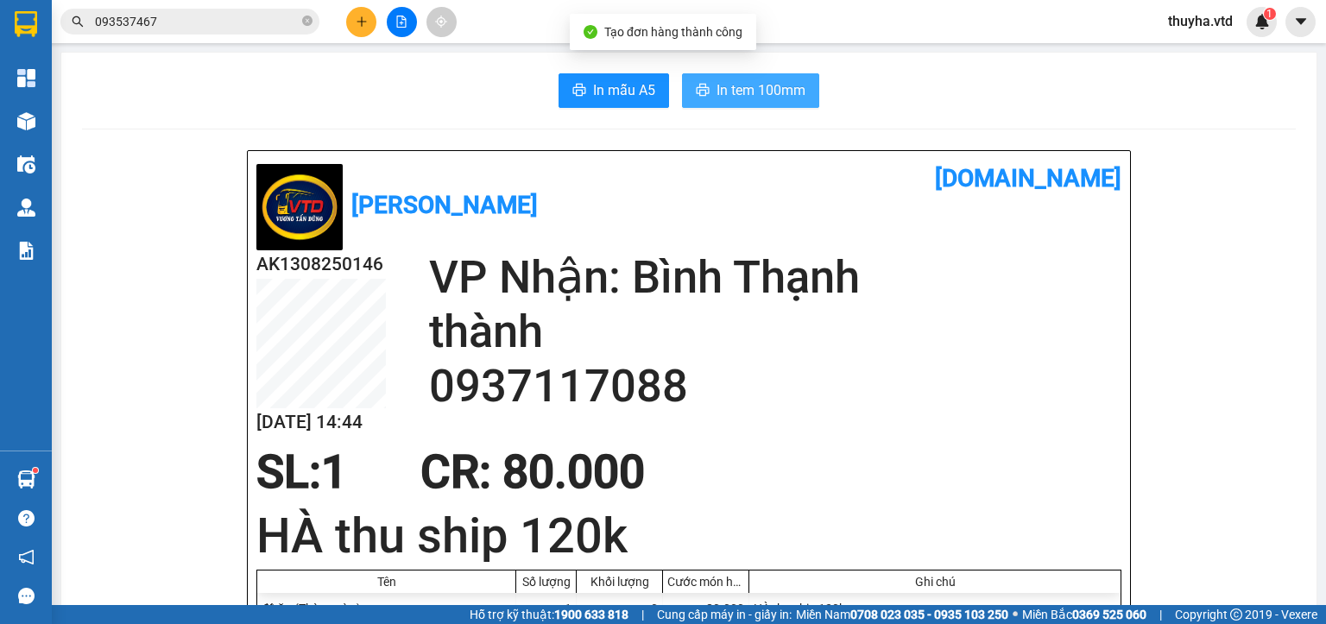
click at [724, 79] on span "In tem 100mm" at bounding box center [761, 90] width 89 height 22
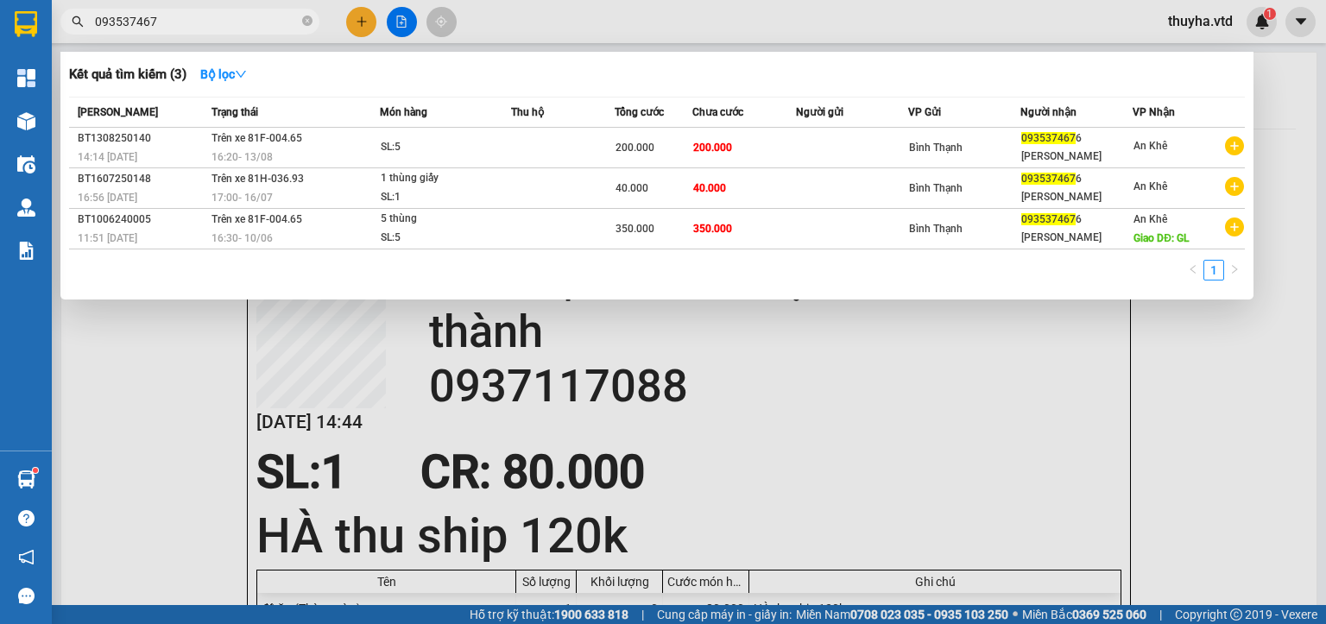
click at [194, 22] on input "093537467" at bounding box center [197, 21] width 204 height 19
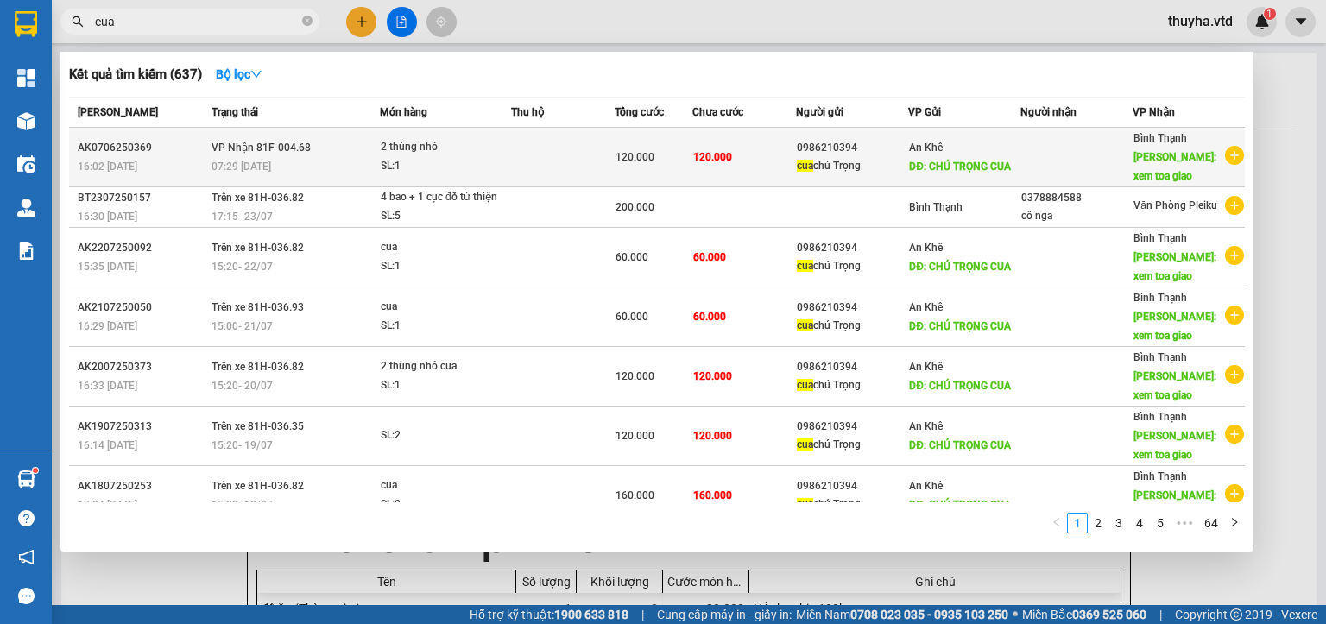
type input "cua"
click at [856, 167] on div "cua chú Trọng" at bounding box center [852, 166] width 110 height 18
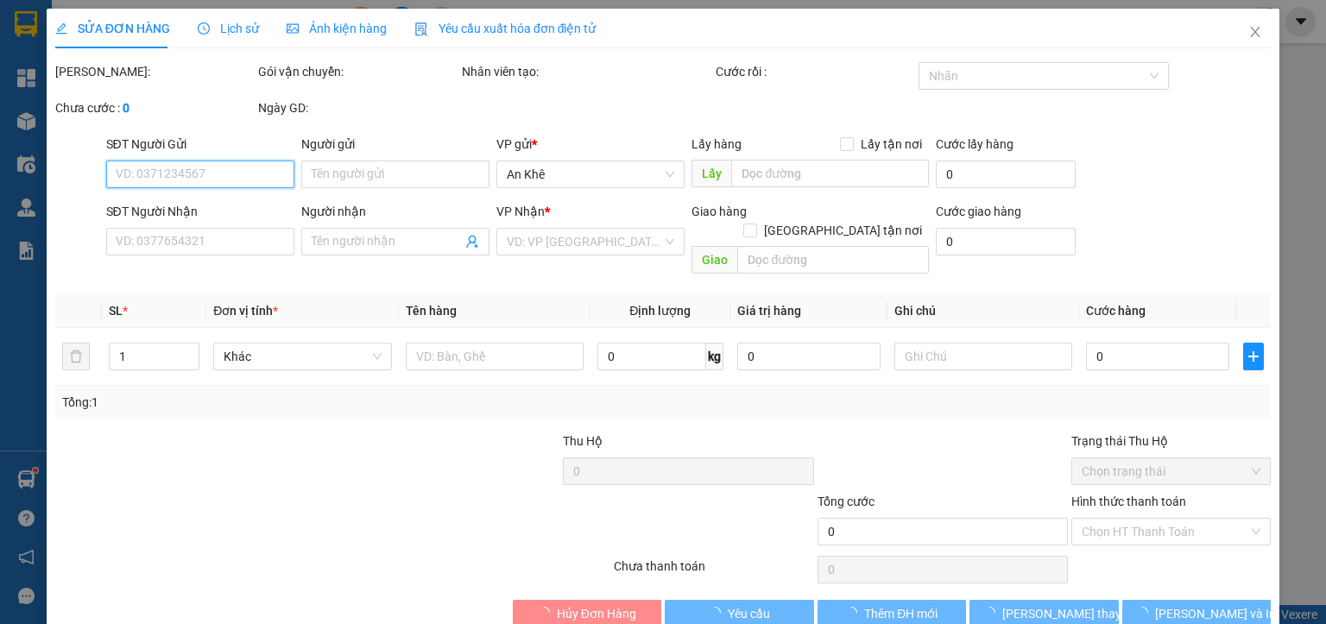
type input "0986210394"
type input "cua chú Trọng"
type input "CHÚ TRỌNG CUA"
type input "xem toa giao"
type input "120.000"
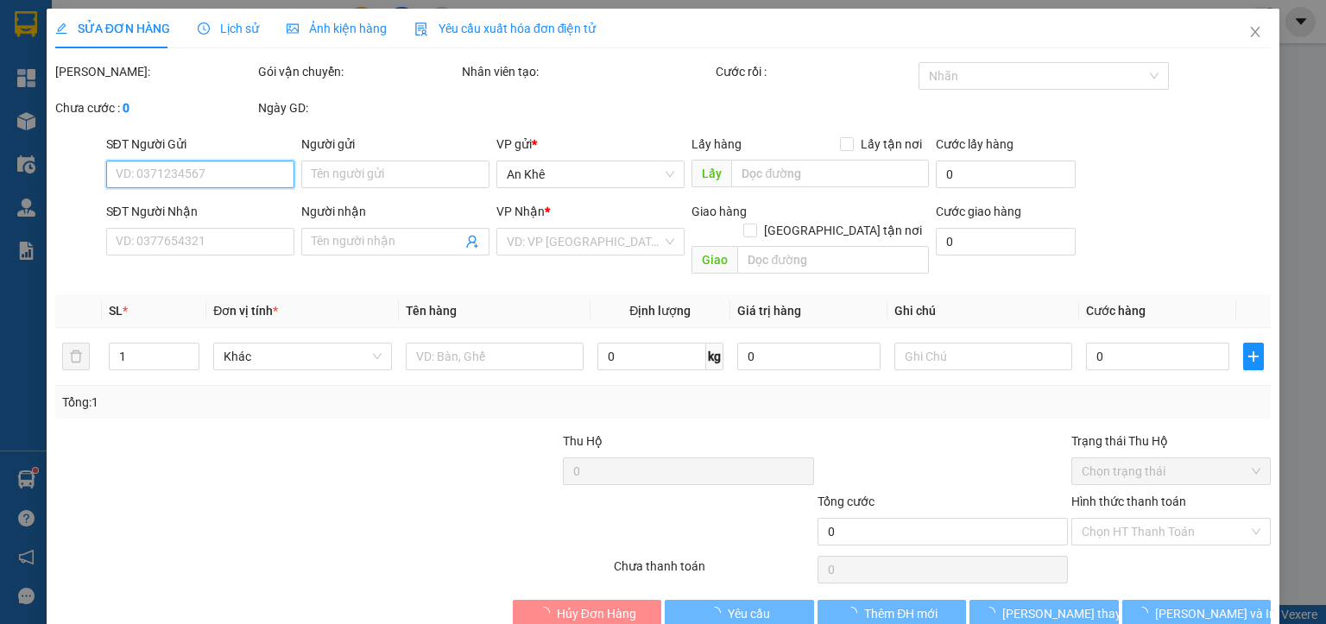
type input "120.000"
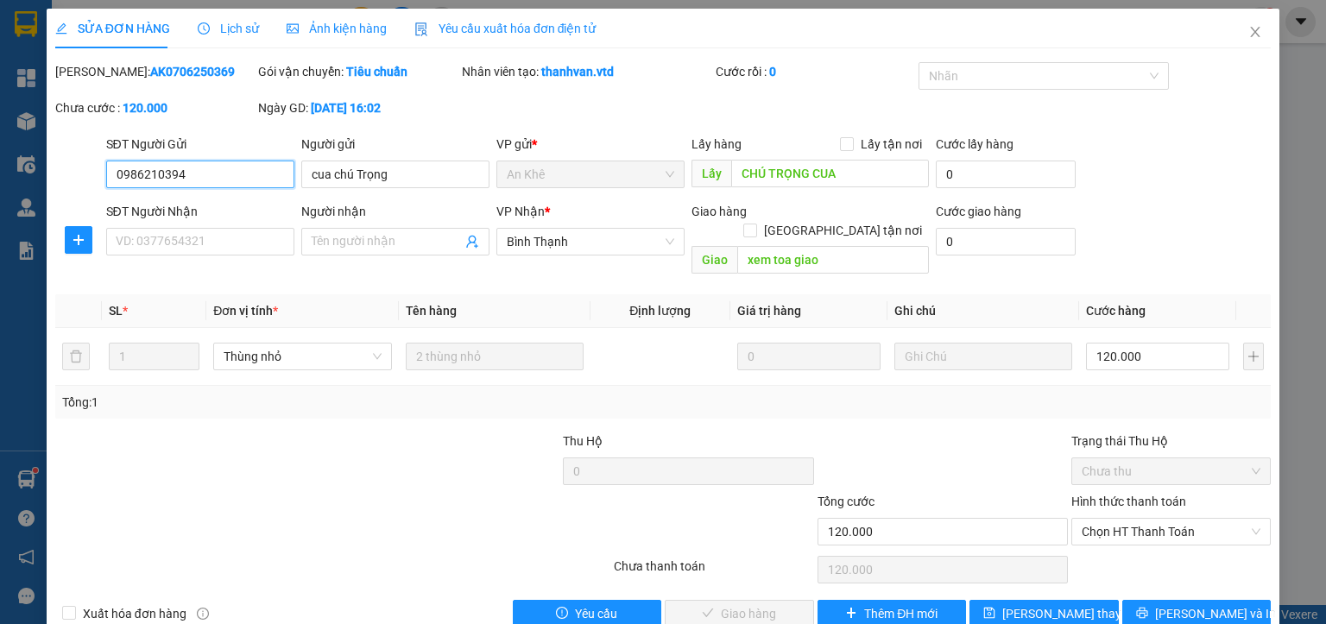
click at [140, 179] on input "0986210394" at bounding box center [200, 175] width 188 height 28
click at [1248, 31] on icon "close" at bounding box center [1255, 32] width 14 height 14
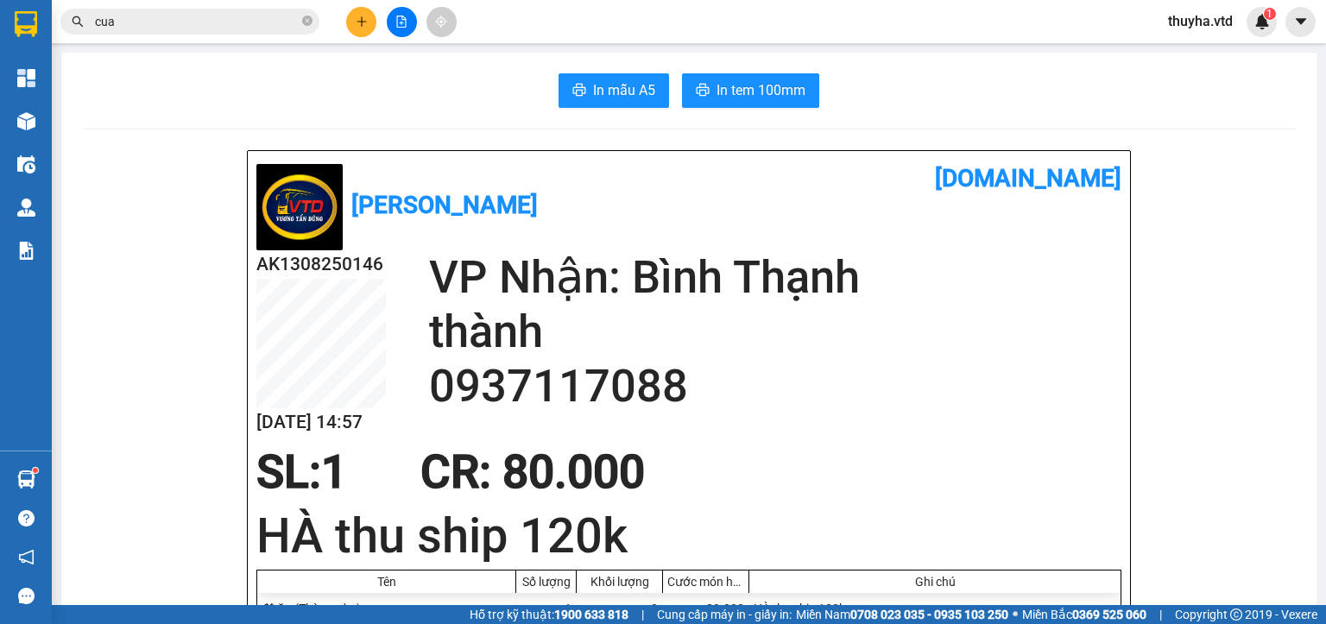
click at [365, 29] on button at bounding box center [361, 22] width 30 height 30
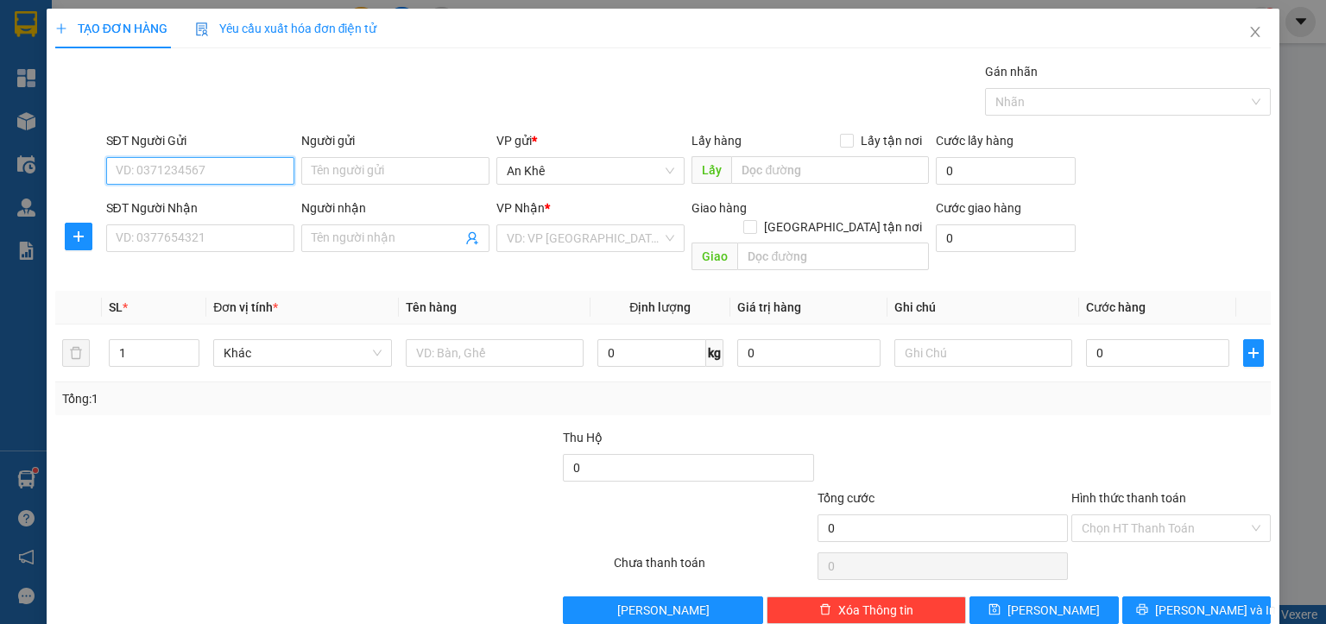
drag, startPoint x: 143, startPoint y: 186, endPoint x: 151, endPoint y: 167, distance: 20.5
paste input "0986210394"
type input "0986210394"
click at [186, 171] on input "0986210394" at bounding box center [200, 171] width 188 height 28
click at [193, 199] on div "0986210394" at bounding box center [198, 204] width 166 height 19
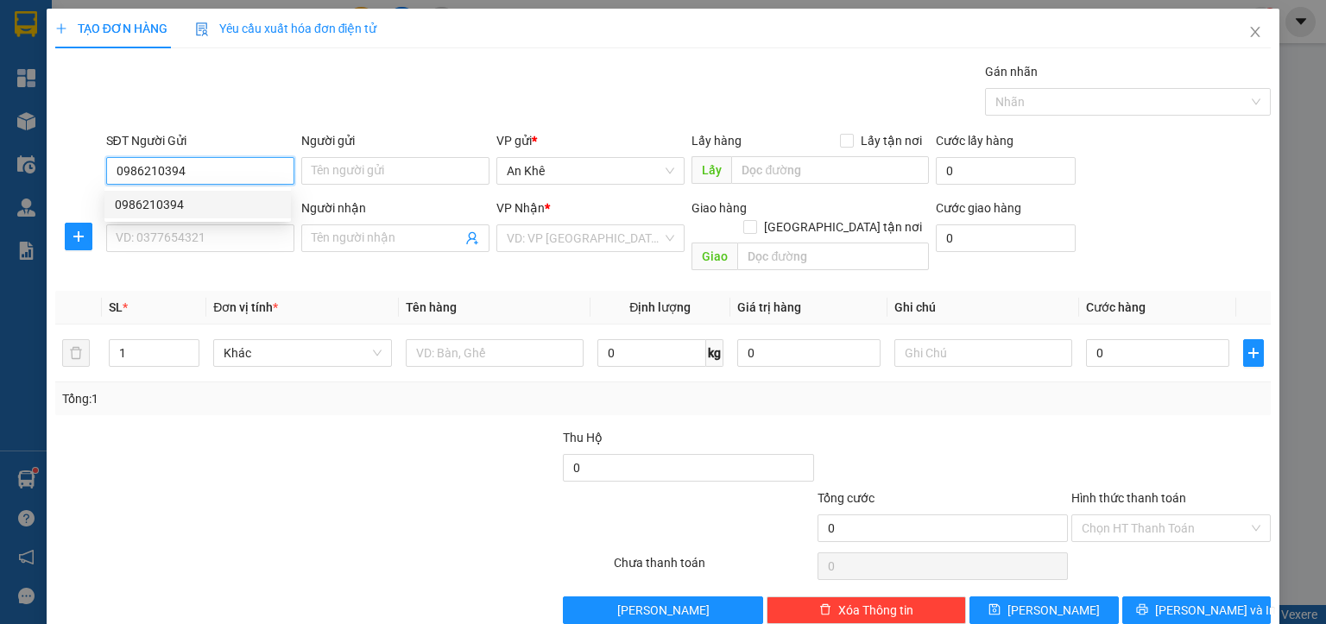
type input "đồng chè"
type input "xem toa giao"
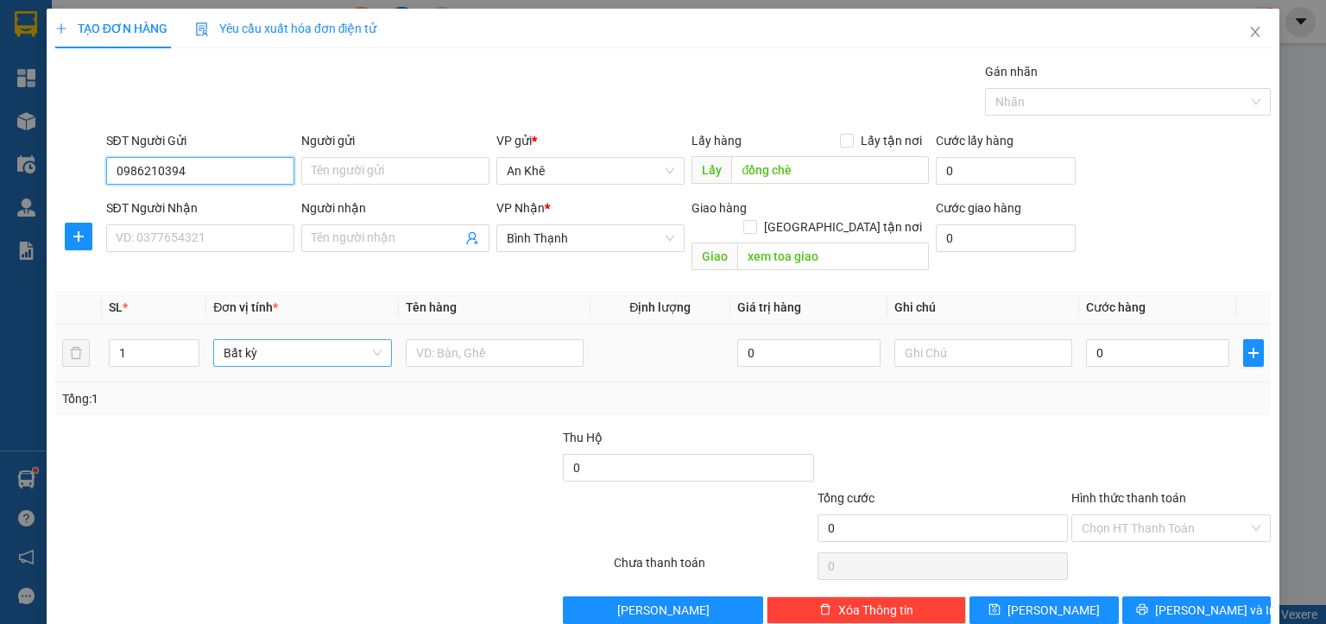
drag, startPoint x: 299, startPoint y: 337, endPoint x: 294, endPoint y: 326, distance: 11.6
click at [297, 340] on span "Bất kỳ" at bounding box center [302, 353] width 157 height 26
type input "0986210394"
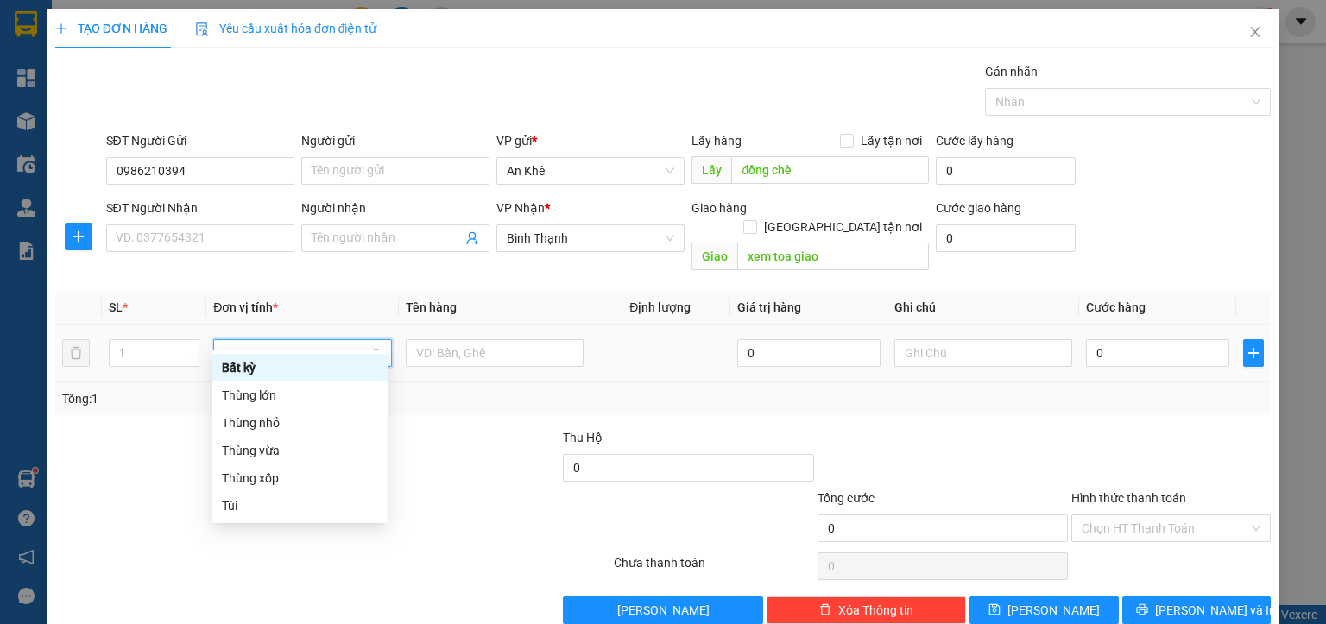
type input "th"
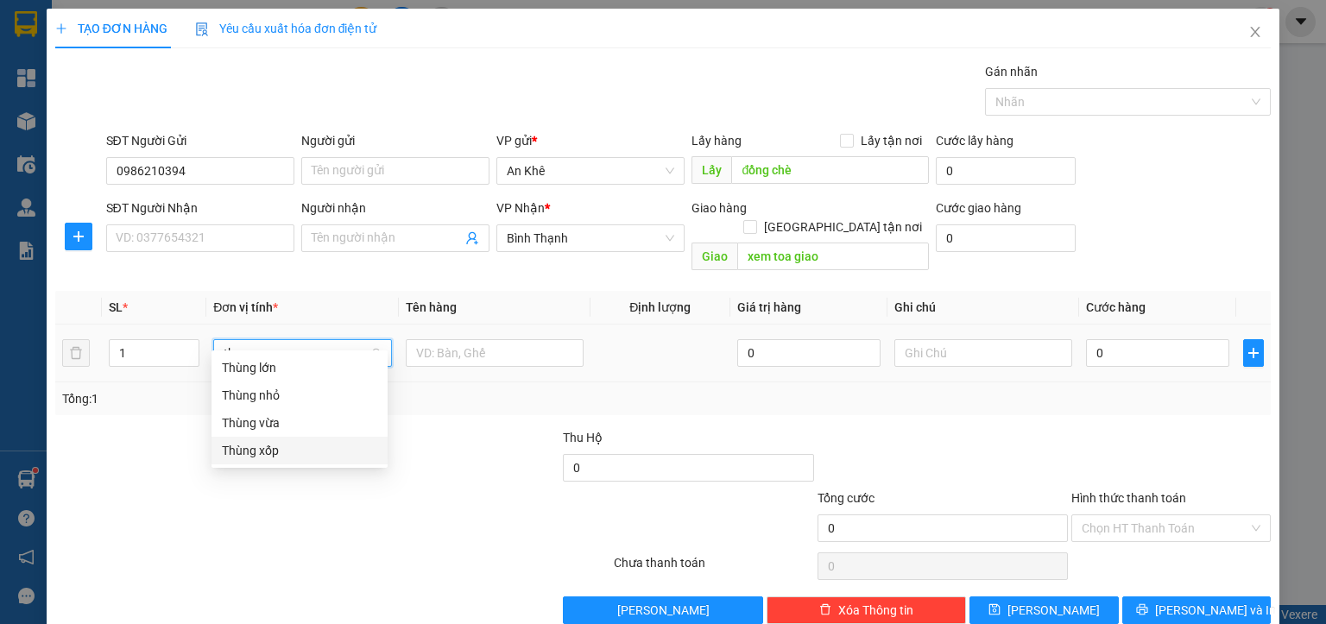
click at [280, 451] on div "Thùng xốp" at bounding box center [299, 450] width 155 height 19
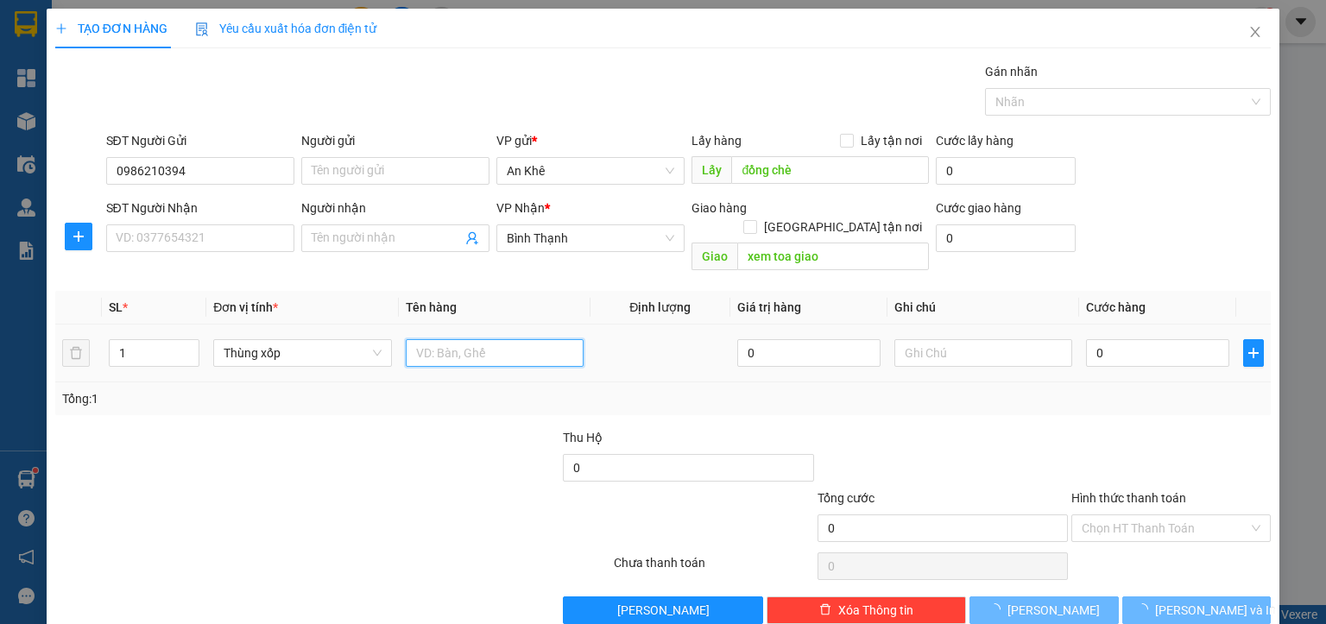
click at [430, 340] on input "text" at bounding box center [495, 353] width 178 height 28
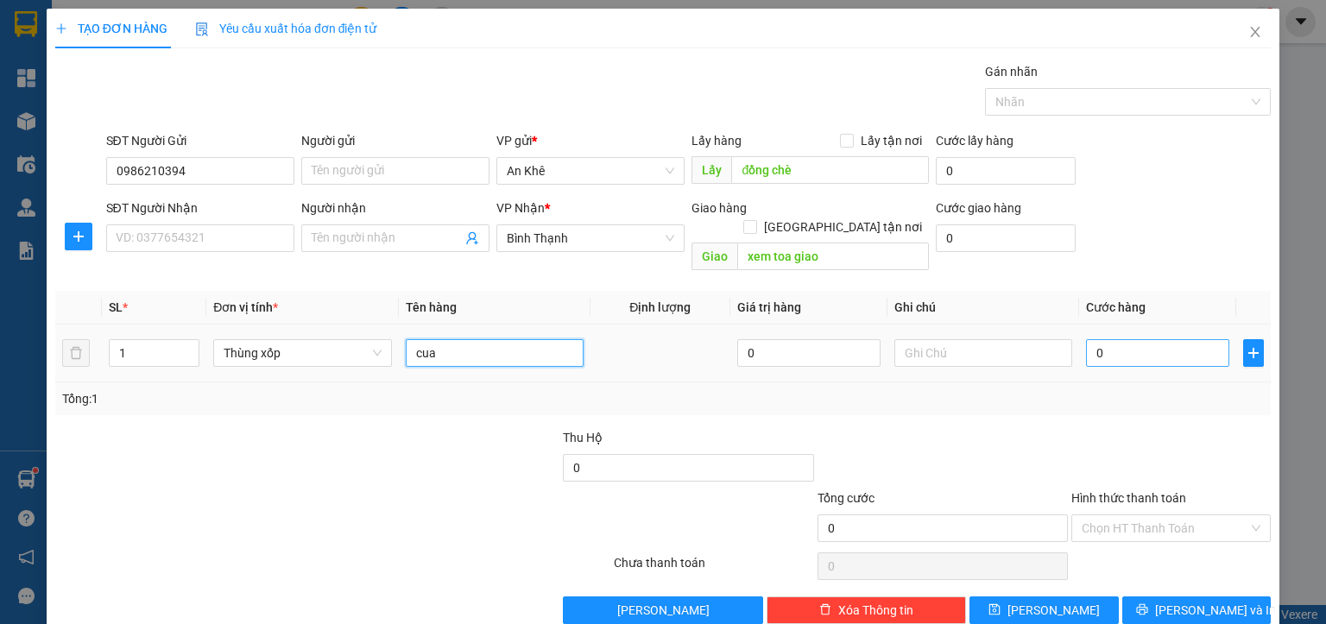
type input "cua"
click at [1114, 339] on input "0" at bounding box center [1157, 353] width 143 height 28
type input "6"
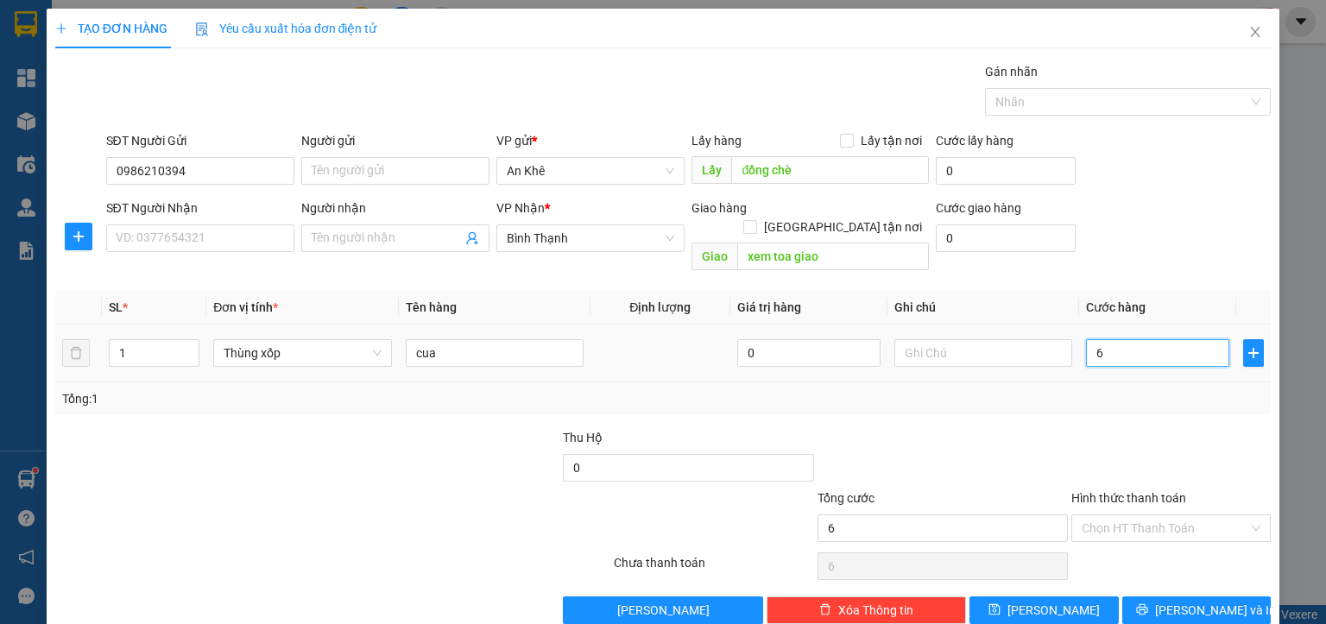
type input "60"
type input "600"
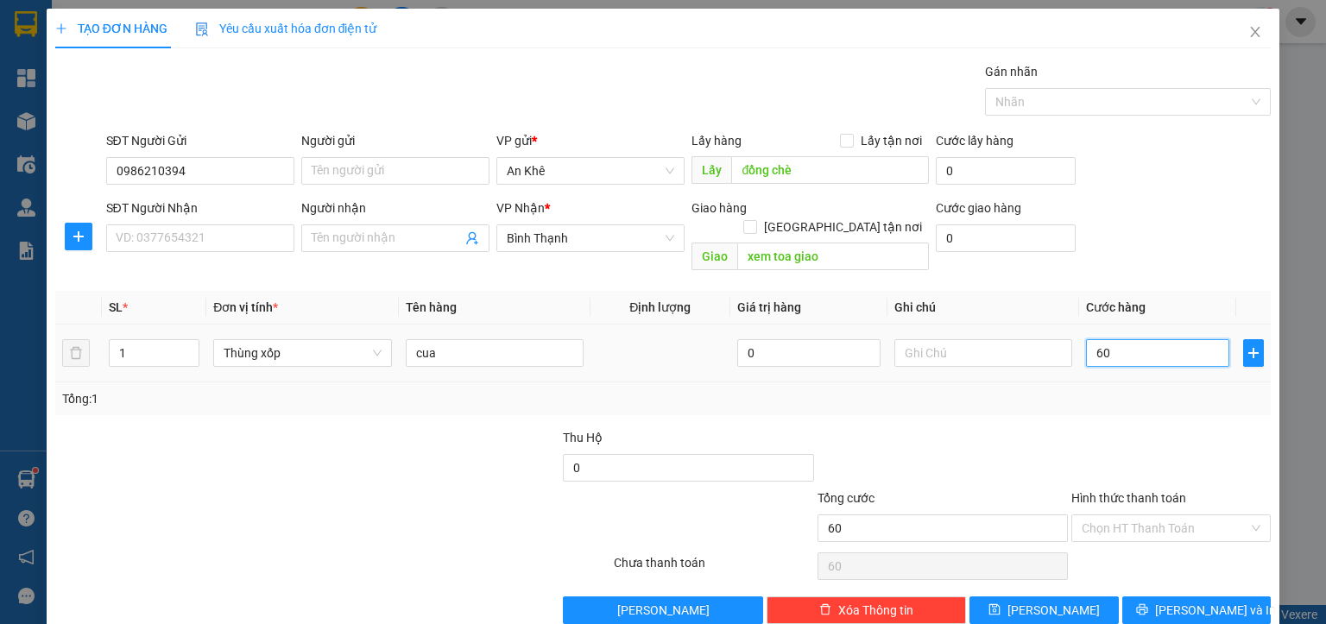
type input "600"
type input "6.000"
type input "60.000"
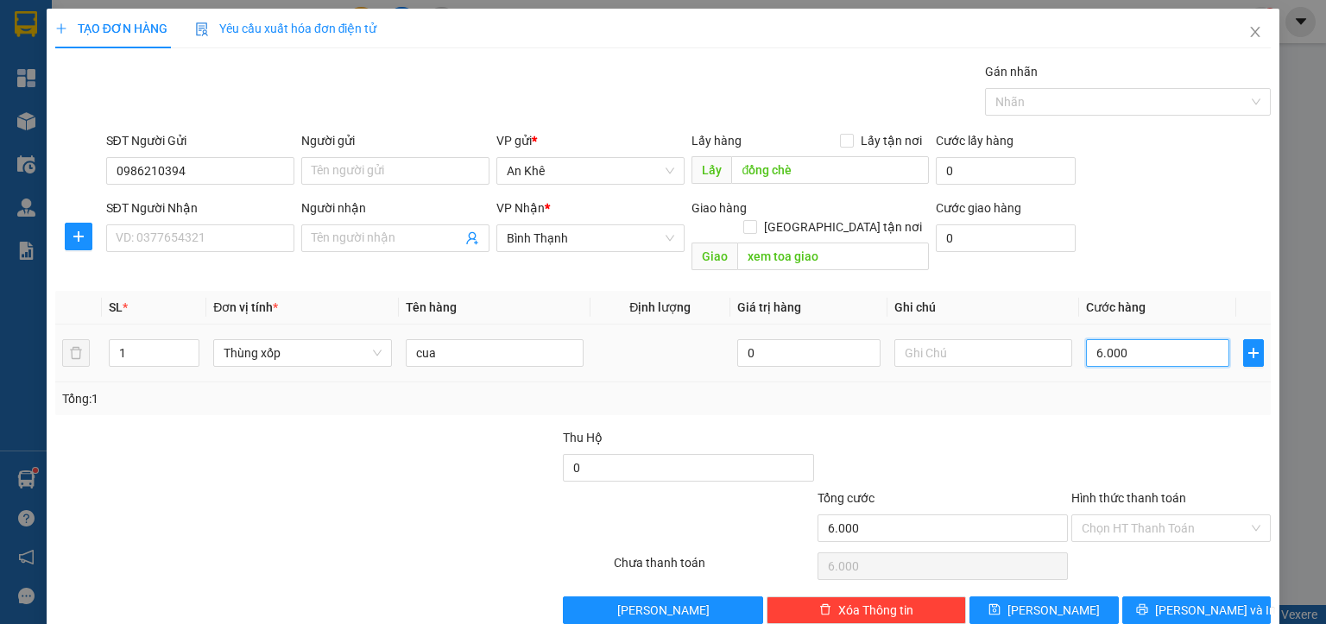
type input "60.000"
click at [1053, 597] on button "[PERSON_NAME]" at bounding box center [1043, 611] width 149 height 28
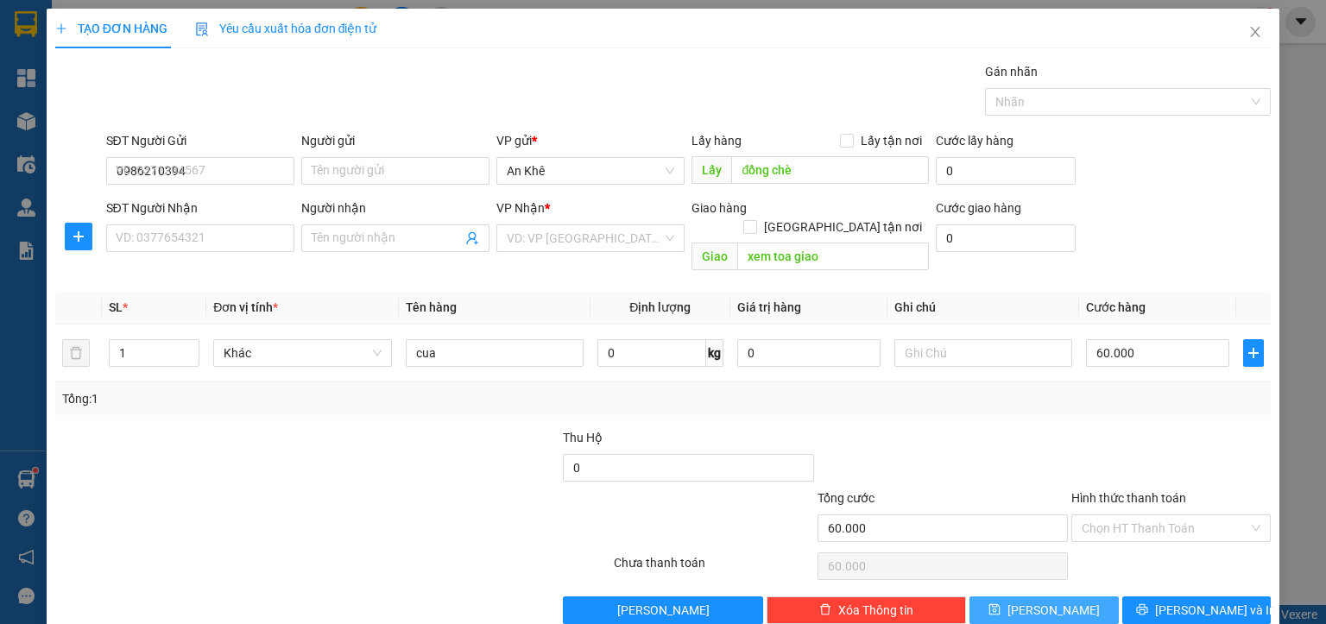
type input "0"
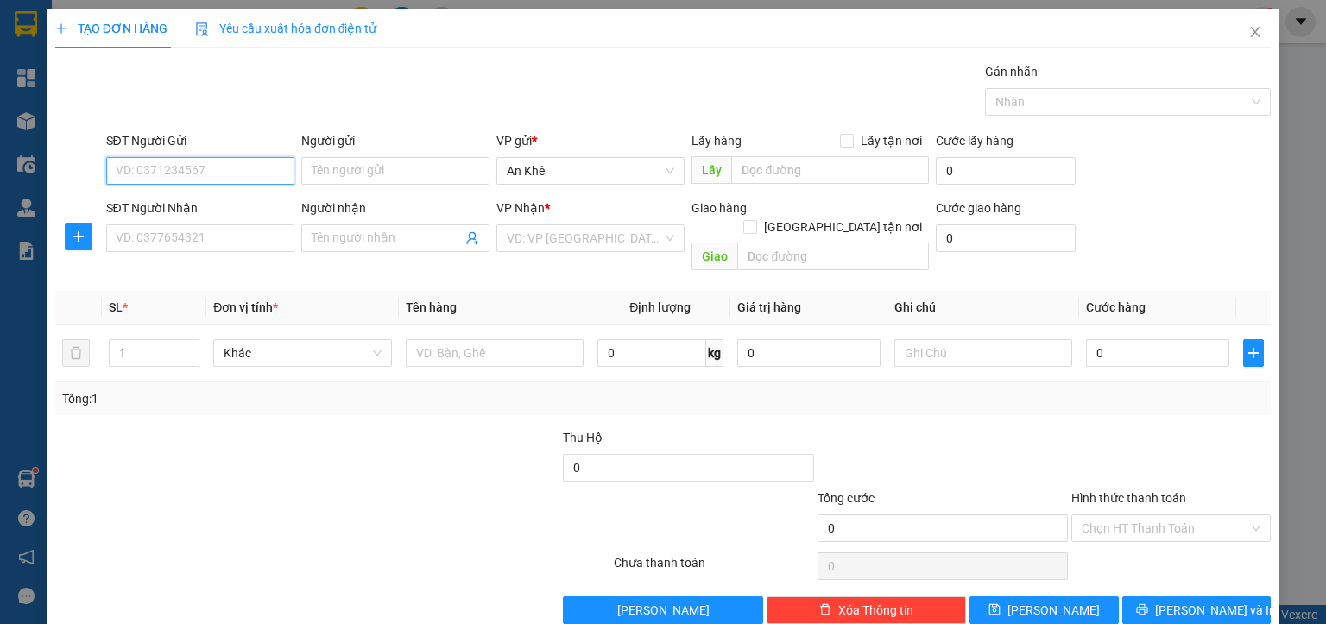
drag, startPoint x: 222, startPoint y: 170, endPoint x: 226, endPoint y: 161, distance: 9.7
click at [223, 167] on input "SĐT Người Gửi" at bounding box center [200, 171] width 188 height 28
click at [145, 210] on div "0972715437" at bounding box center [198, 204] width 166 height 19
type input "0972715437"
type input "0347538742"
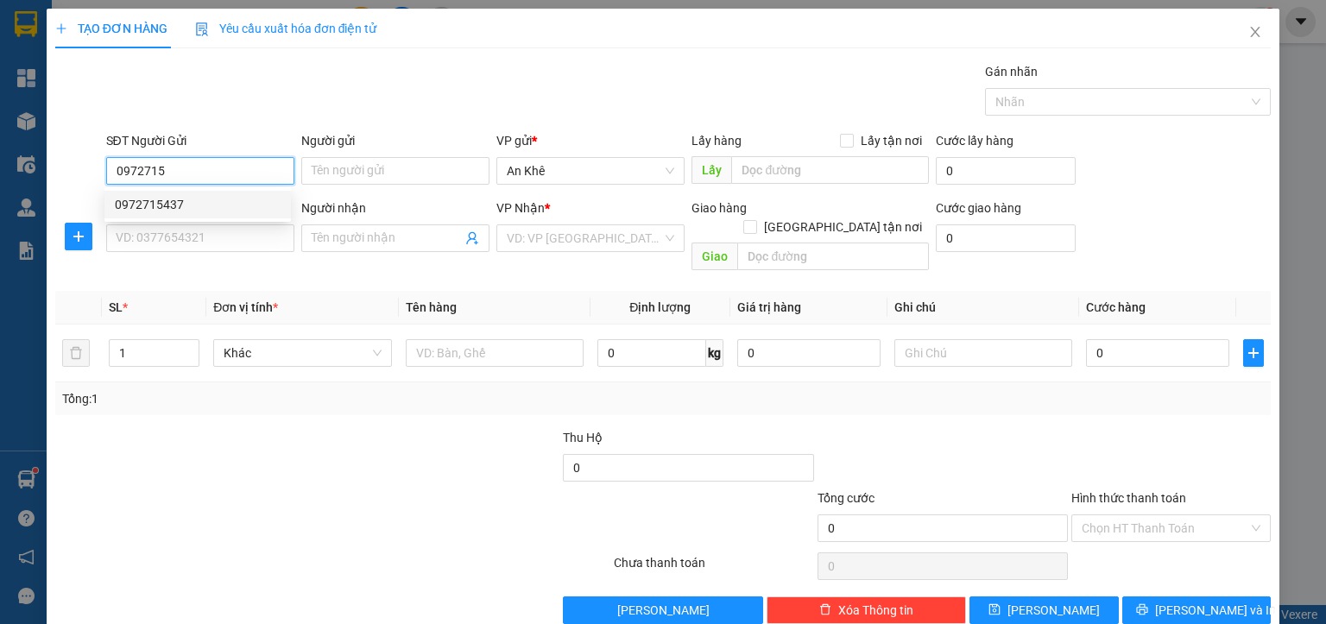
type input "Phường"
type input "0972715437"
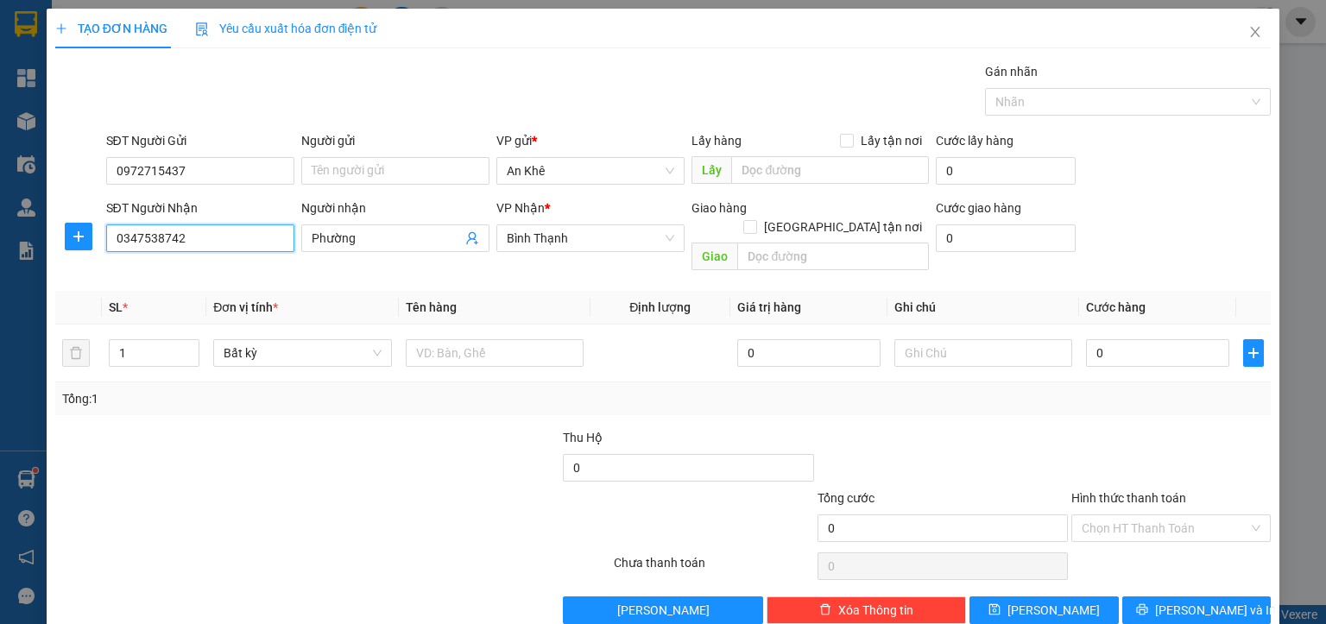
click at [177, 233] on input "0347538742" at bounding box center [200, 238] width 188 height 28
click at [203, 250] on input "0964130733" at bounding box center [200, 238] width 188 height 28
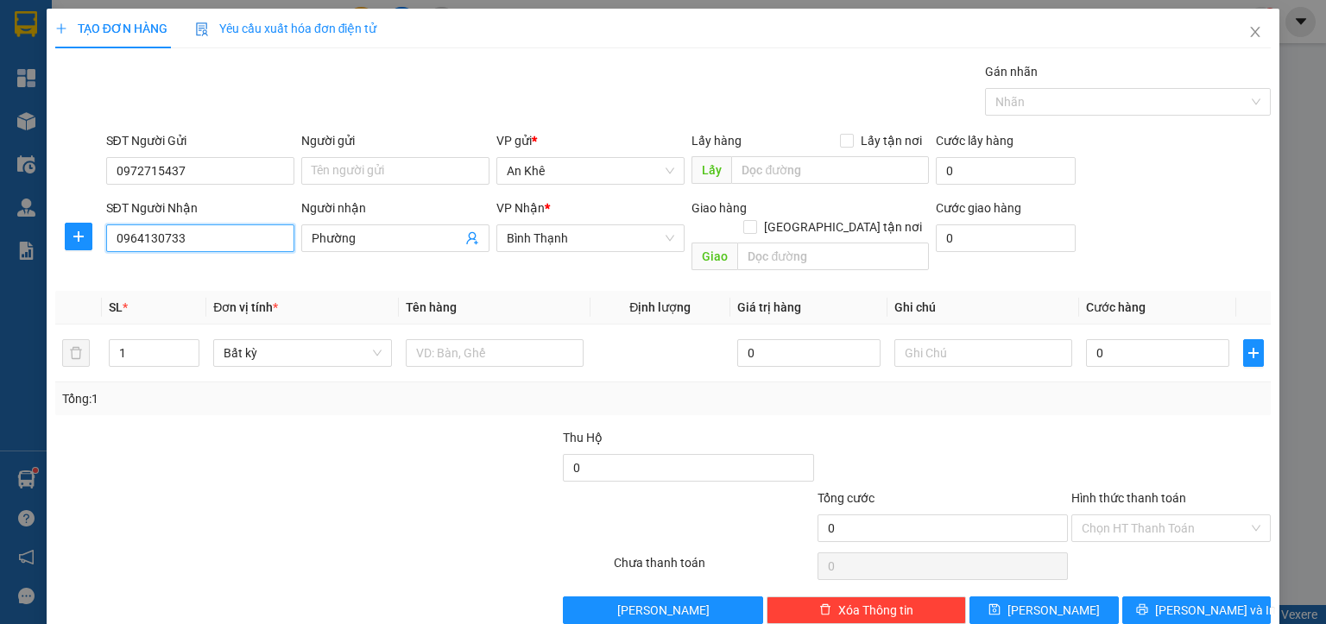
click at [138, 249] on input "0964130733" at bounding box center [200, 238] width 188 height 28
click at [163, 249] on input "0964130733" at bounding box center [200, 238] width 188 height 28
type input "0964130733"
click at [354, 241] on input "Phường" at bounding box center [387, 238] width 150 height 19
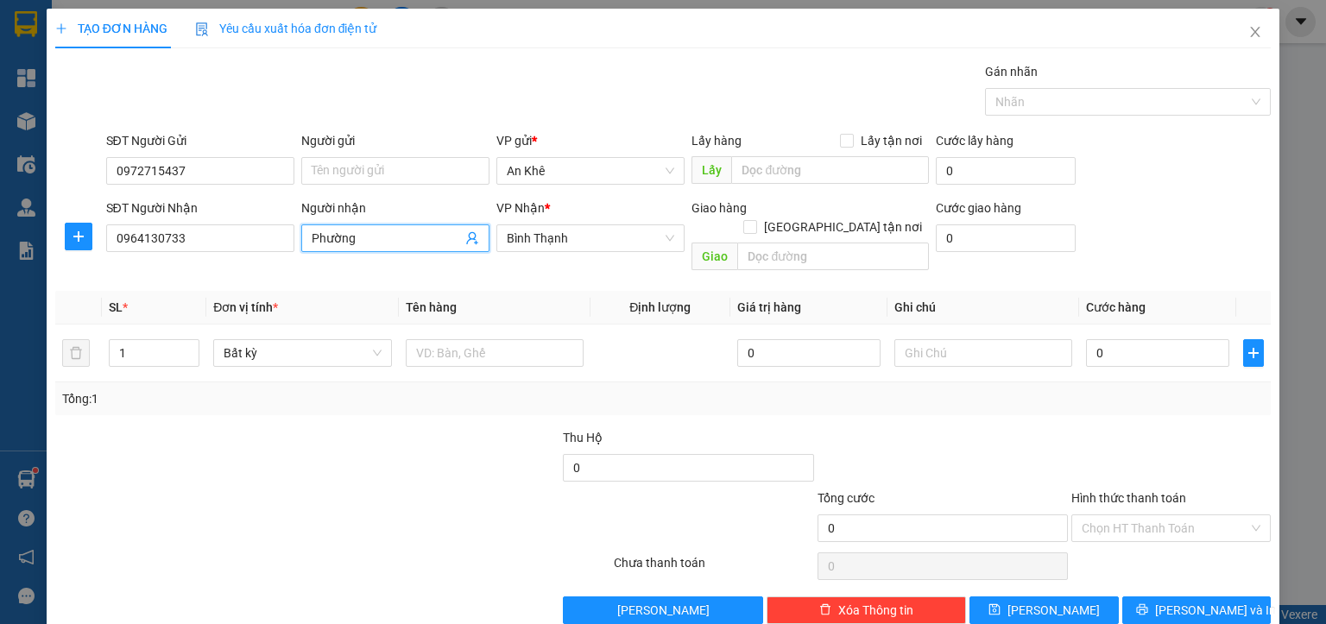
click at [354, 241] on input "Phường" at bounding box center [387, 238] width 150 height 19
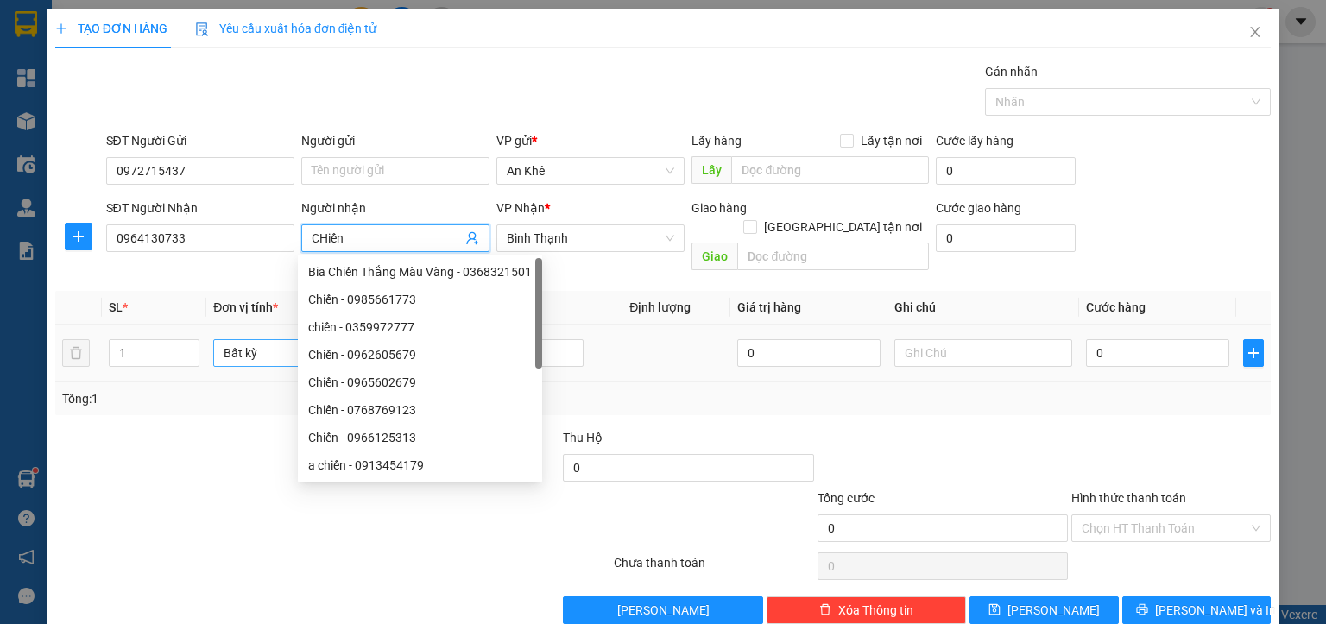
click at [252, 340] on span "Bất kỳ" at bounding box center [302, 353] width 157 height 26
type input "CHiến"
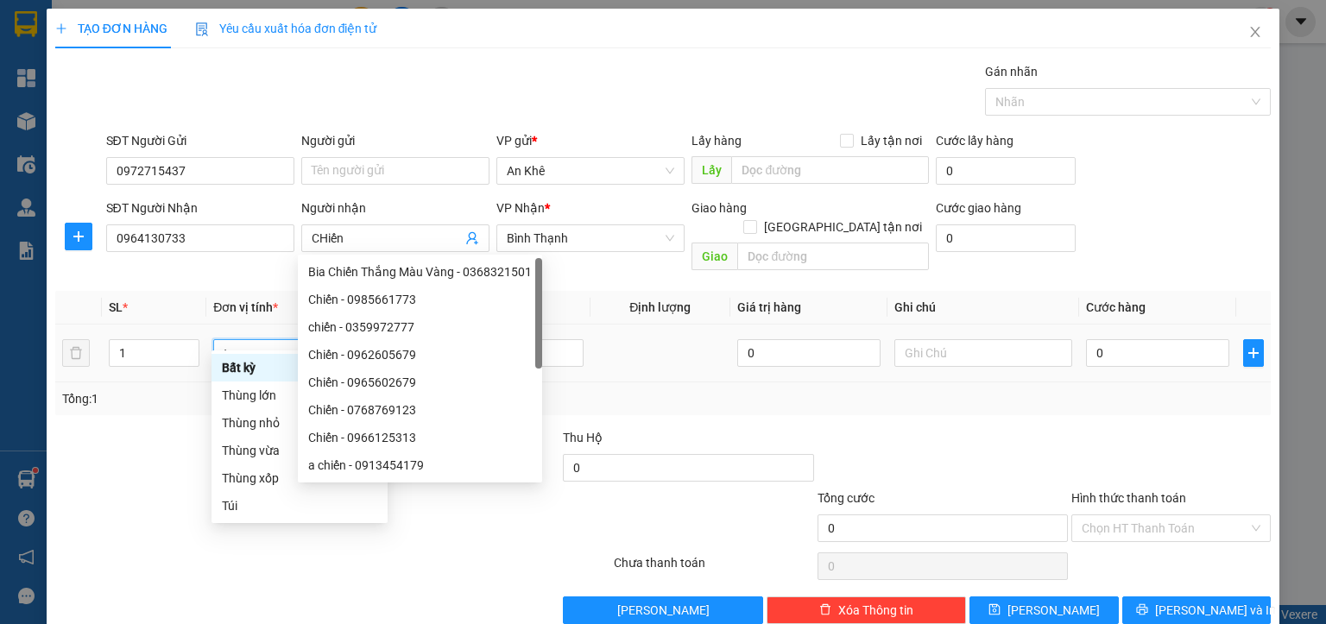
type input "th"
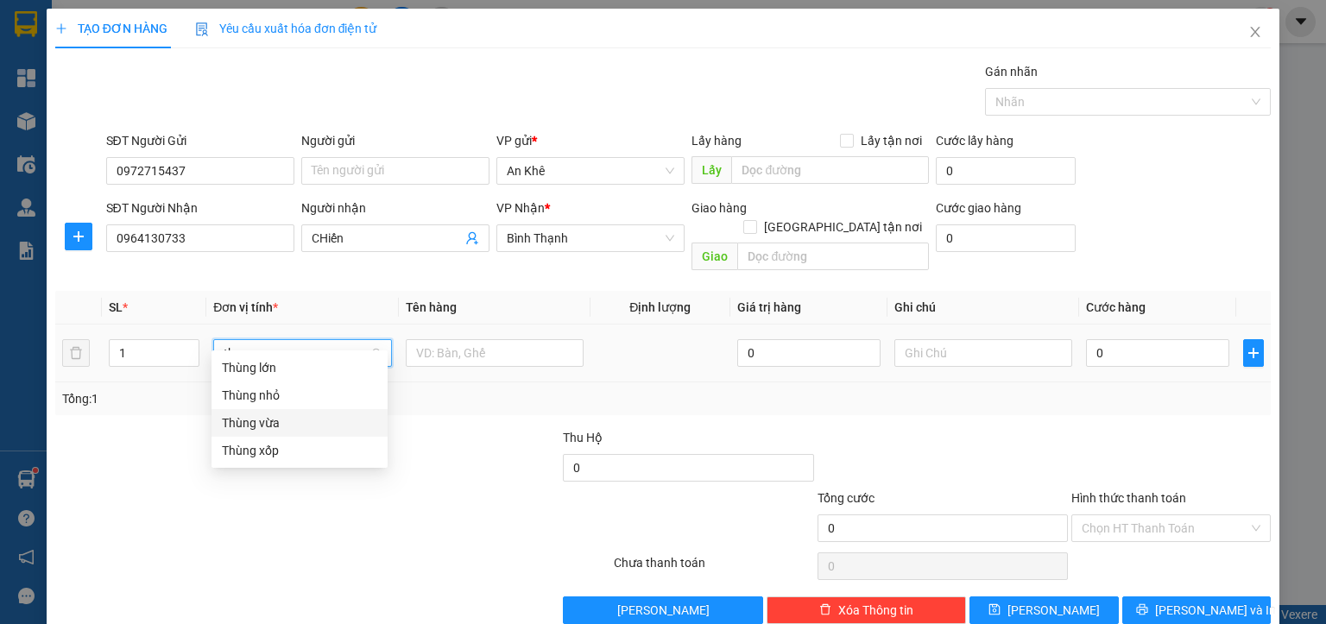
click at [264, 420] on div "Thùng vừa" at bounding box center [299, 423] width 155 height 19
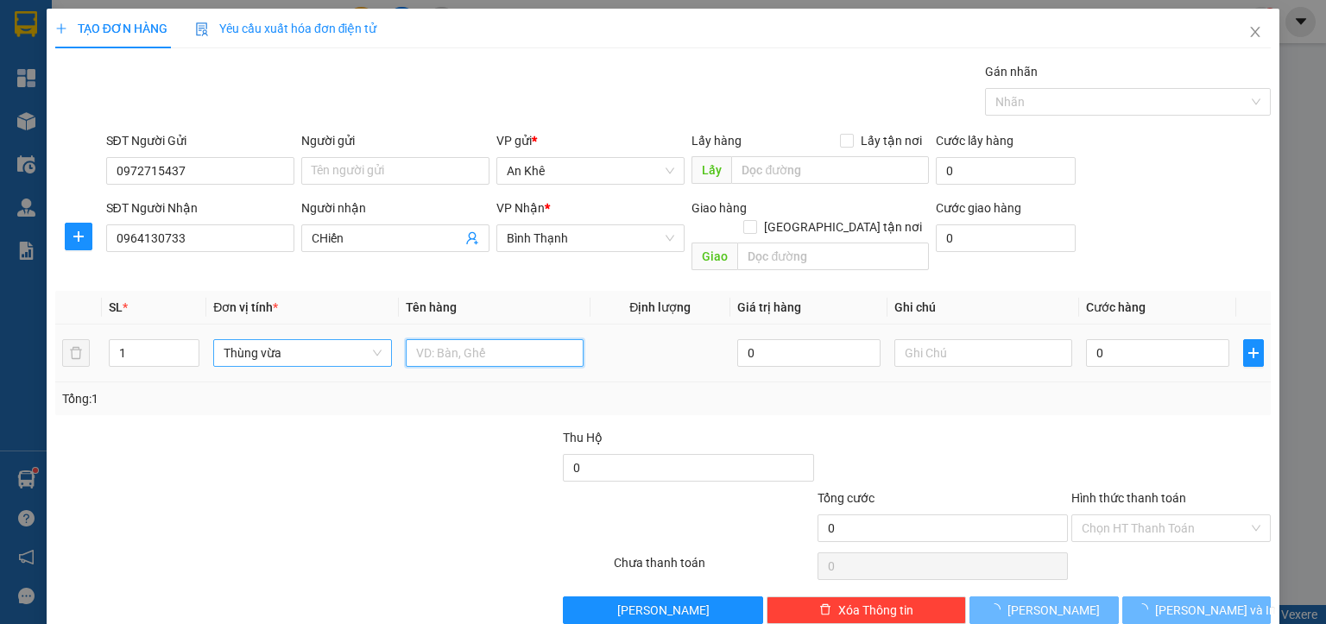
click at [444, 339] on input "text" at bounding box center [495, 353] width 178 height 28
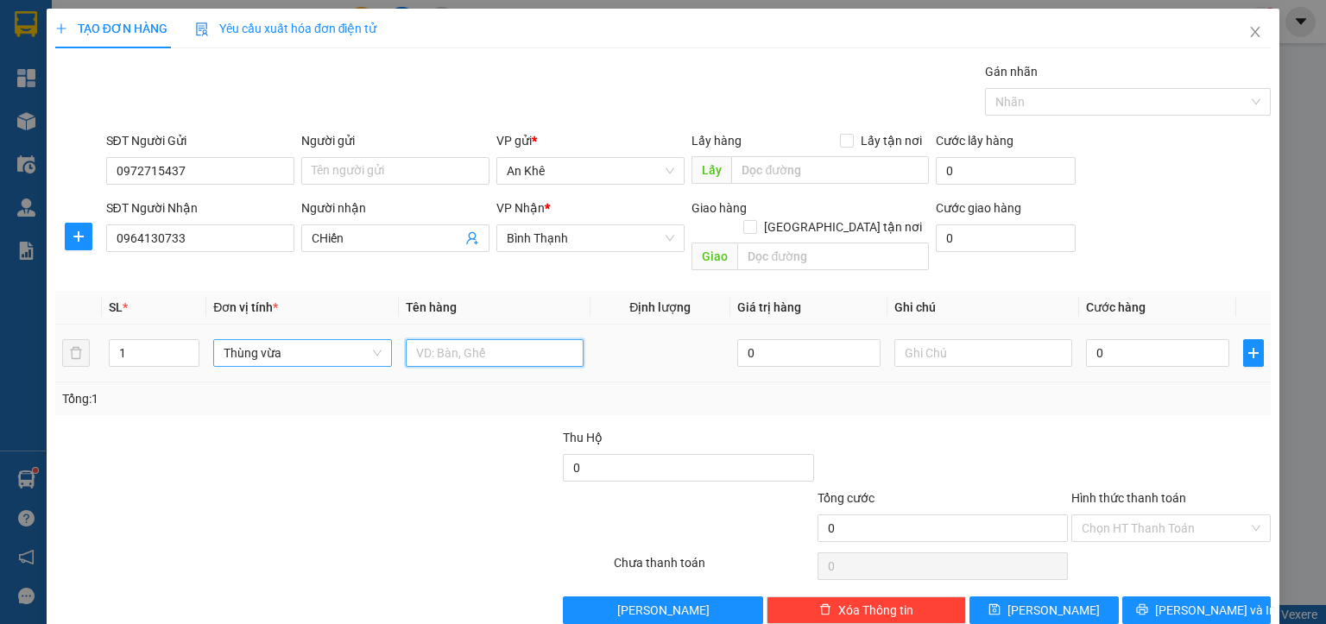
type input "d"
type input "đồ ăn"
drag, startPoint x: 1125, startPoint y: 354, endPoint x: 1122, endPoint y: 339, distance: 14.9
click at [1123, 344] on td "0" at bounding box center [1157, 354] width 157 height 58
click at [1122, 339] on input "0" at bounding box center [1157, 353] width 143 height 28
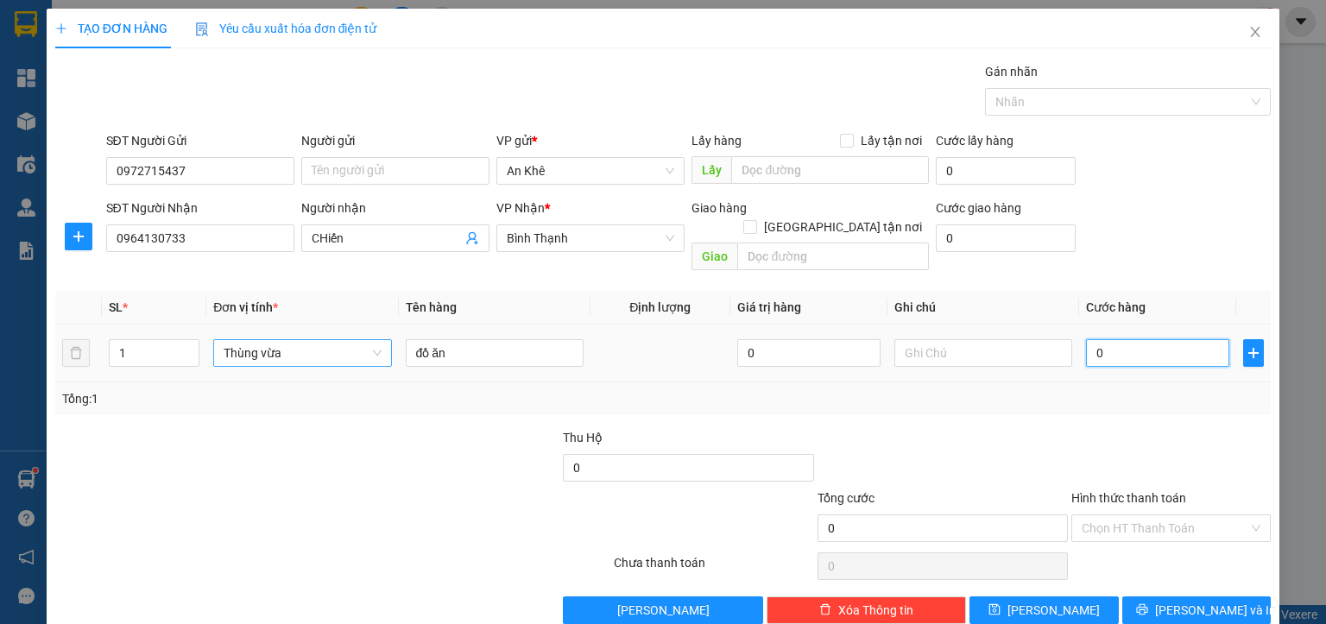
type input "5"
type input "50"
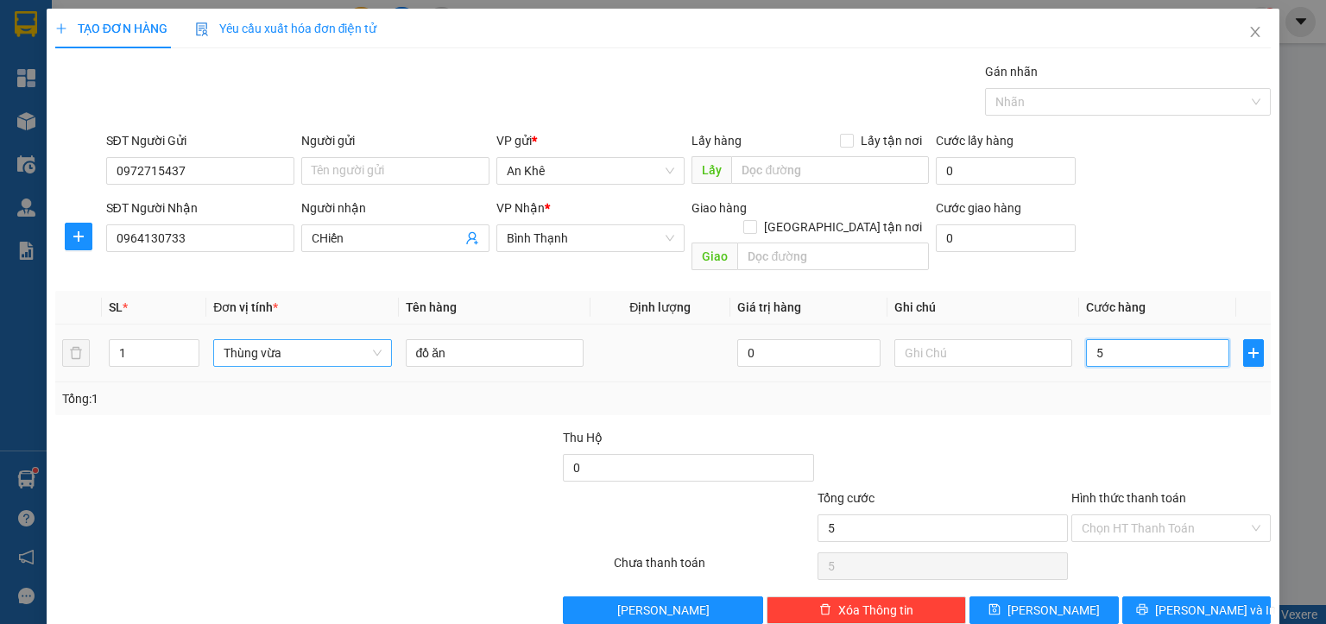
type input "50"
type input "500"
type input "5.000"
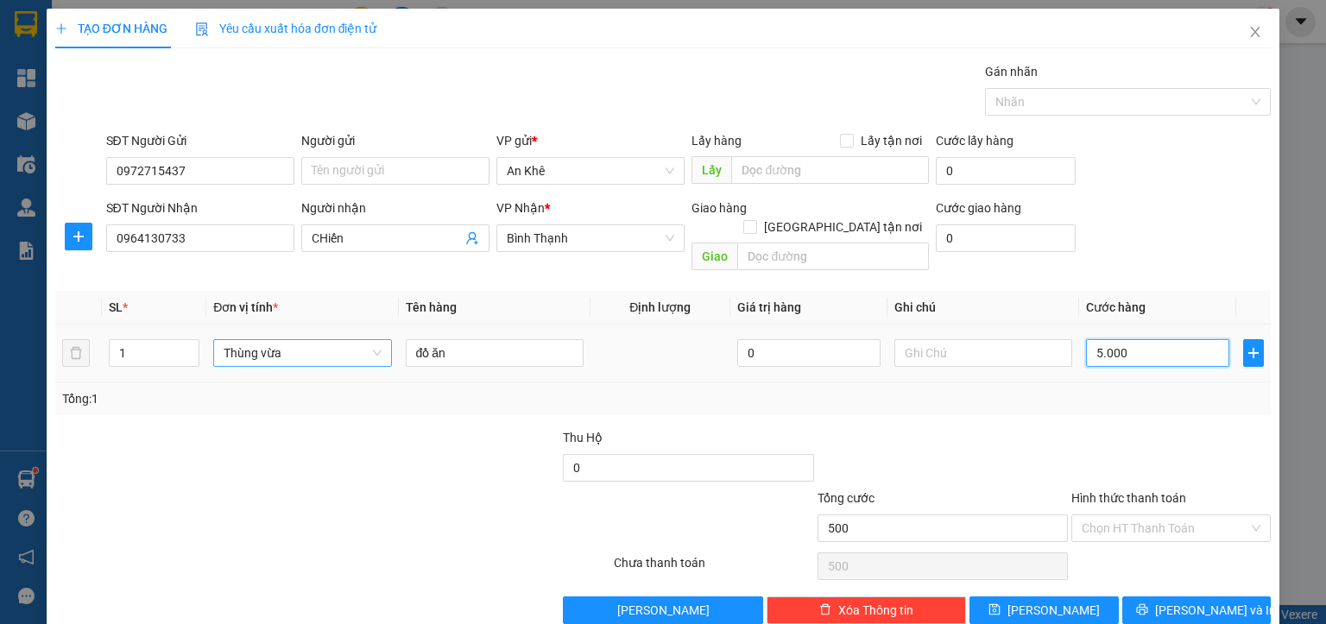
type input "5.000"
type input "50.000"
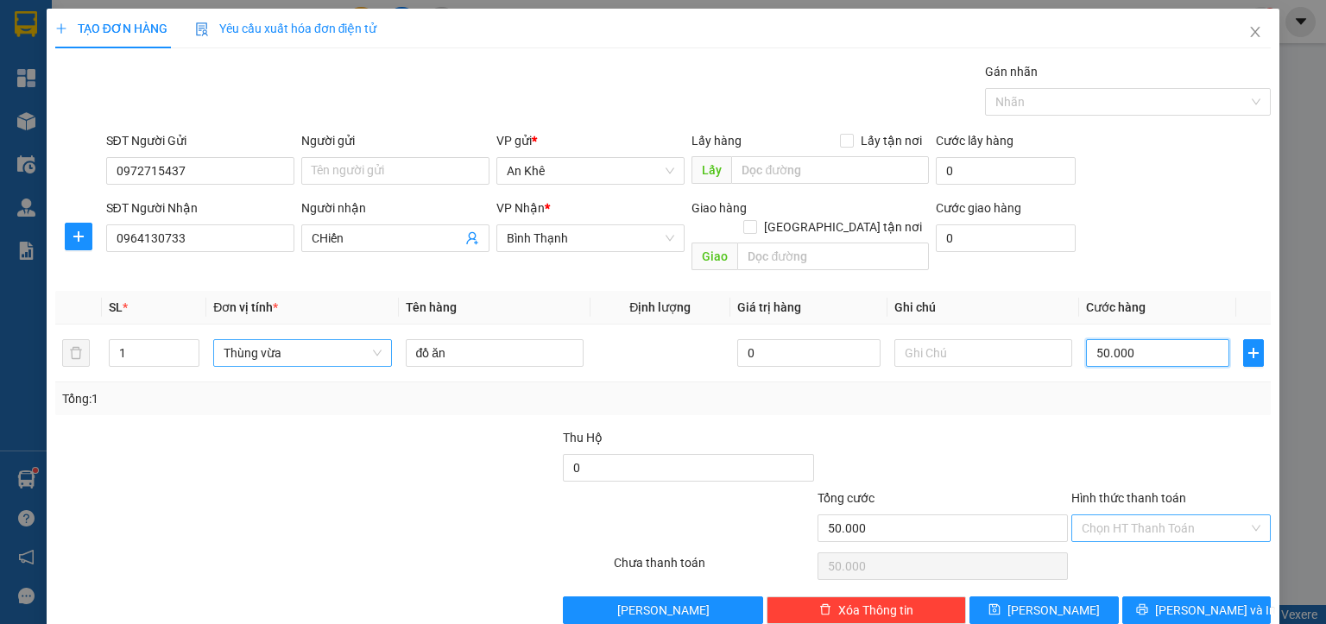
type input "50.000"
click at [1177, 515] on input "Hình thức thanh toán" at bounding box center [1165, 528] width 167 height 26
click at [1128, 547] on div "Tại văn phòng" at bounding box center [1158, 542] width 177 height 19
type input "0"
drag, startPoint x: 1195, startPoint y: 591, endPoint x: 1187, endPoint y: 565, distance: 27.9
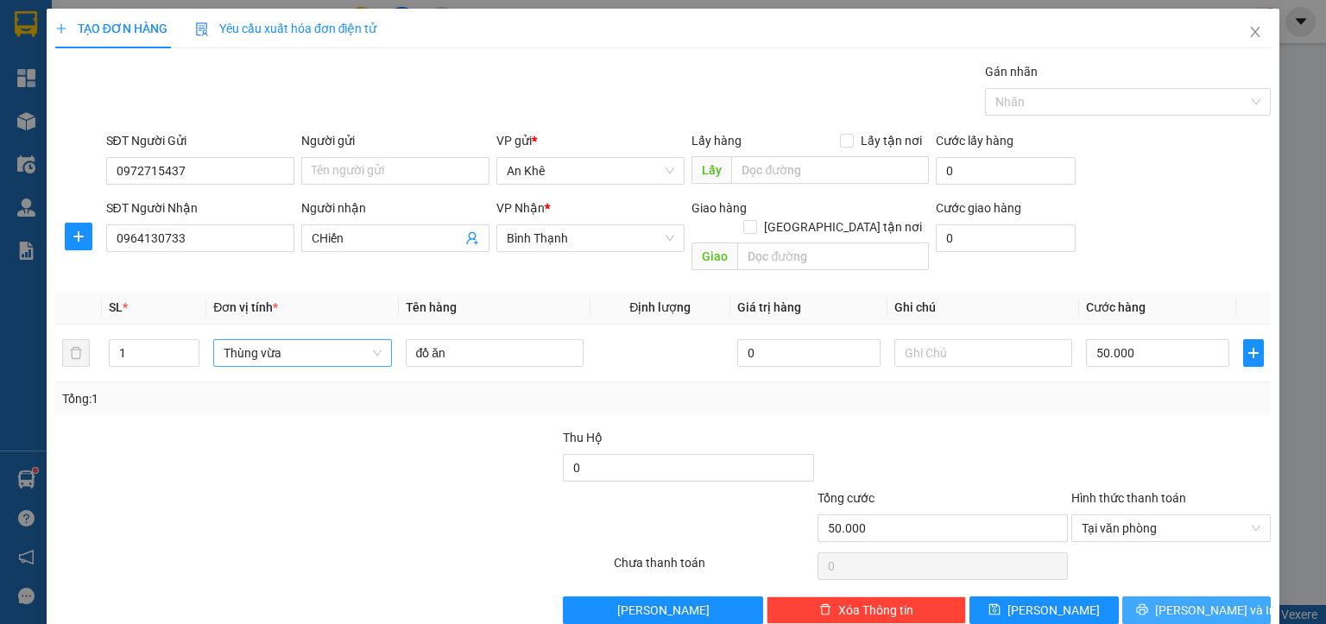
click at [1195, 601] on span "[PERSON_NAME] và In" at bounding box center [1215, 610] width 121 height 19
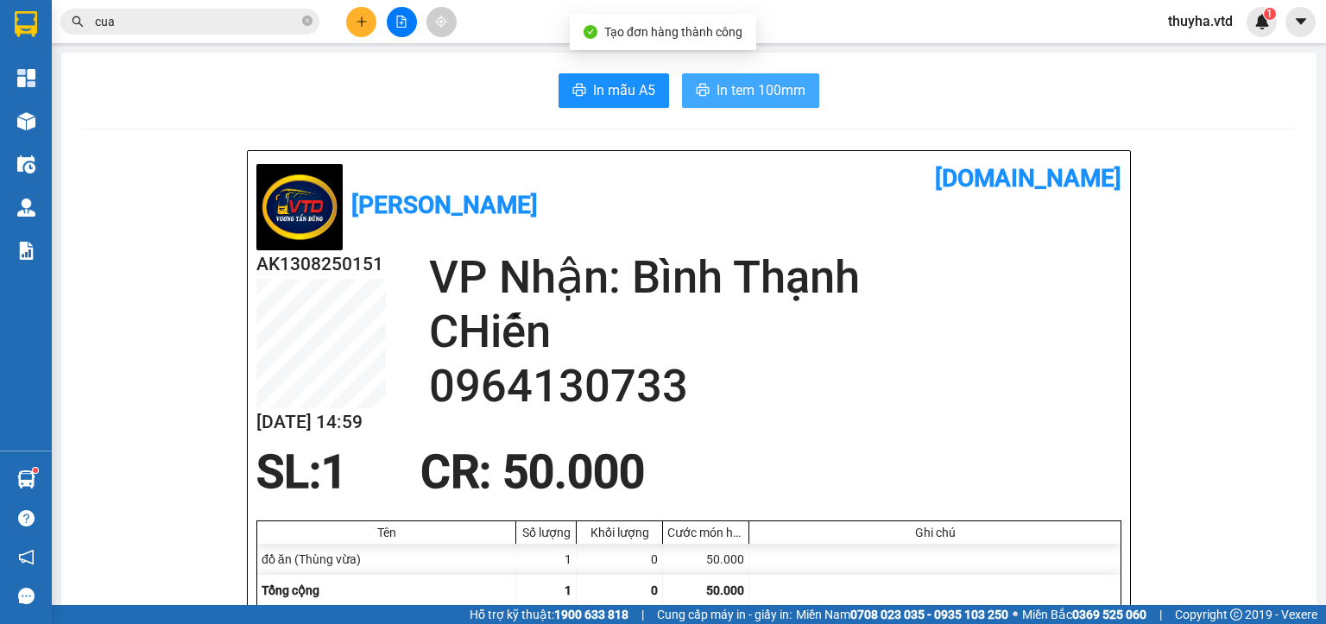
click at [717, 84] on span "In tem 100mm" at bounding box center [761, 90] width 89 height 22
click at [349, 26] on button at bounding box center [361, 22] width 30 height 30
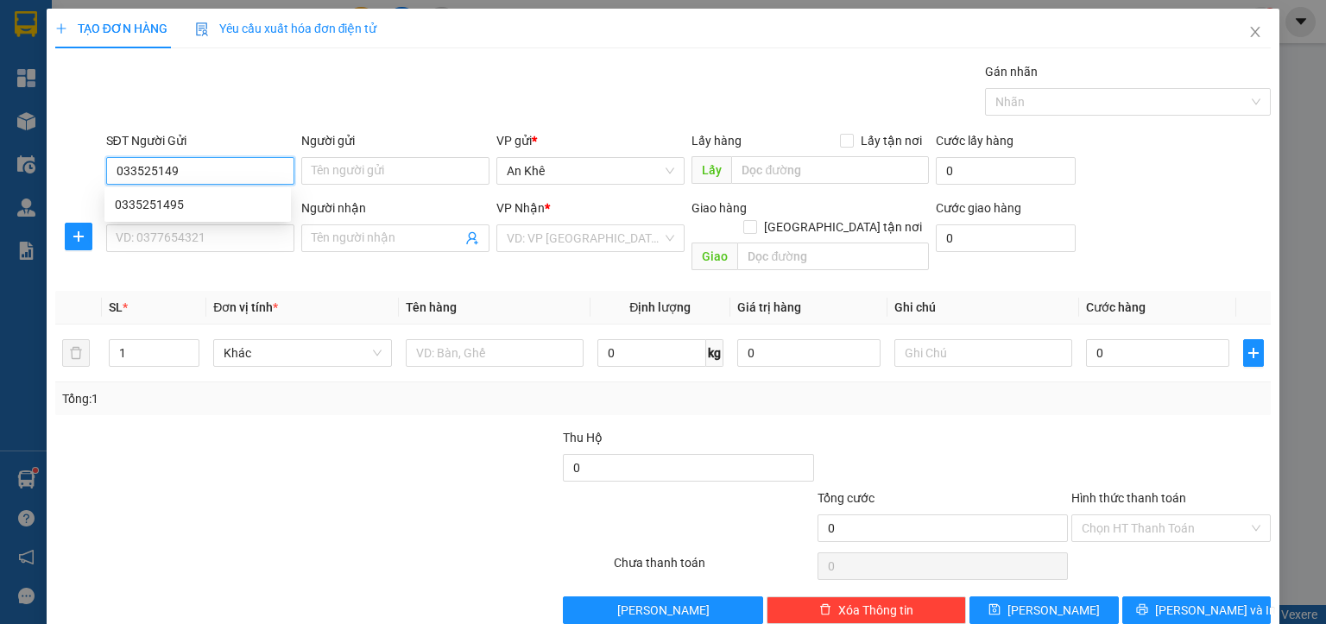
type input "0335251495"
click at [169, 205] on div "0335251495" at bounding box center [198, 204] width 166 height 19
type input "0367482307"
type input "[PERSON_NAME]"
type input "0335251495"
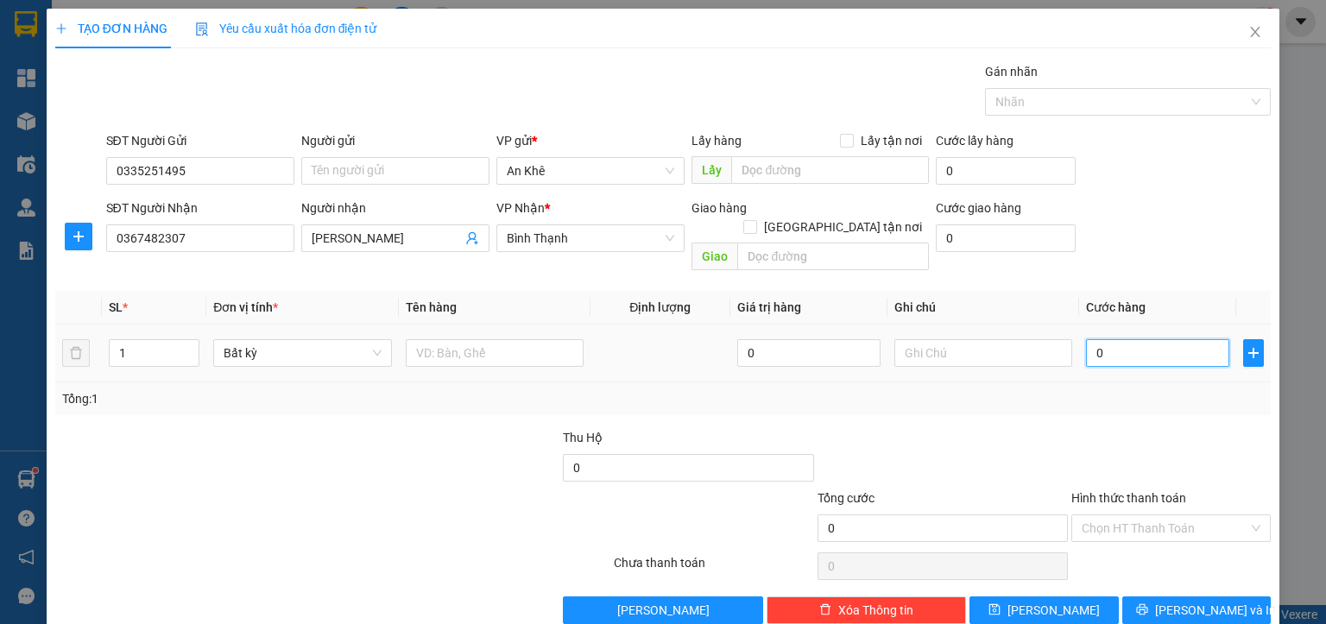
click at [1138, 339] on input "0" at bounding box center [1157, 353] width 143 height 28
type input "1"
type input "12"
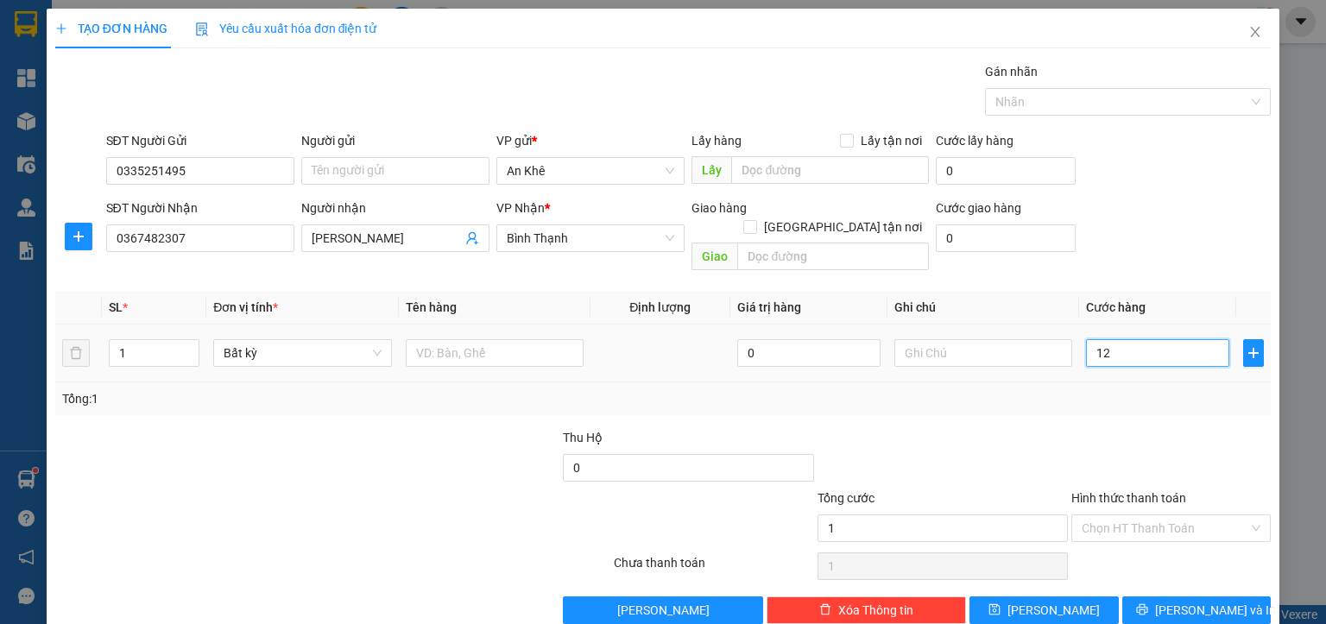
type input "12"
type input "120"
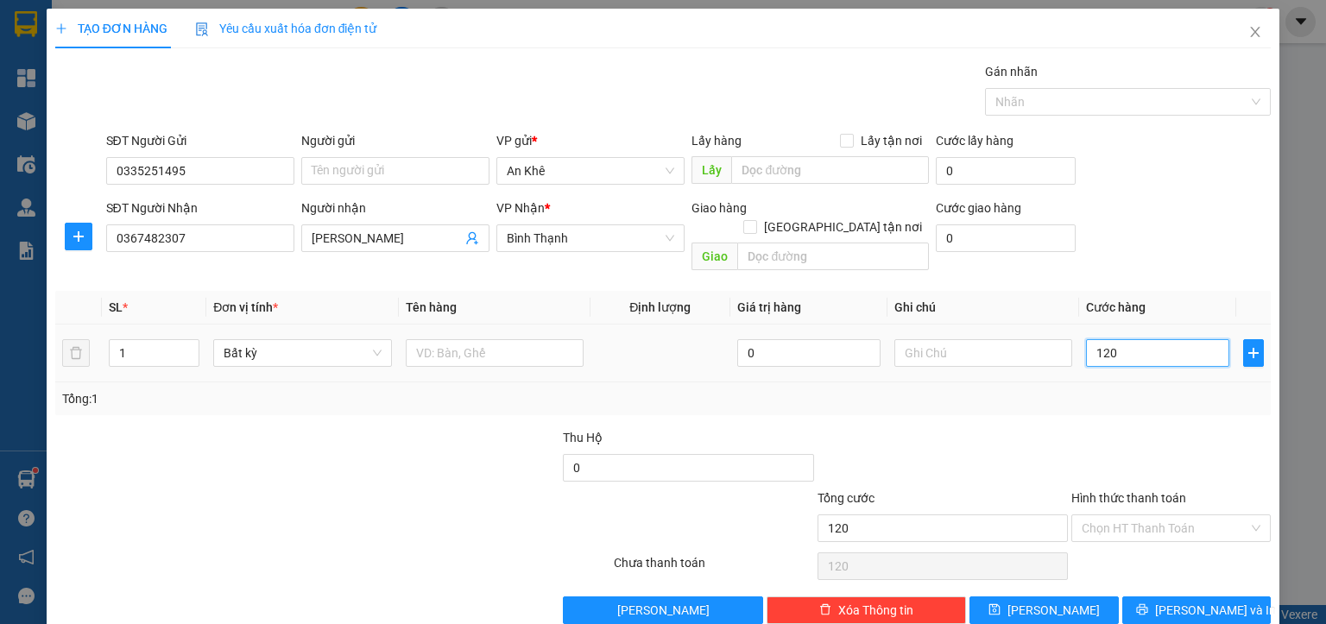
type input "1.200"
type input "12.000"
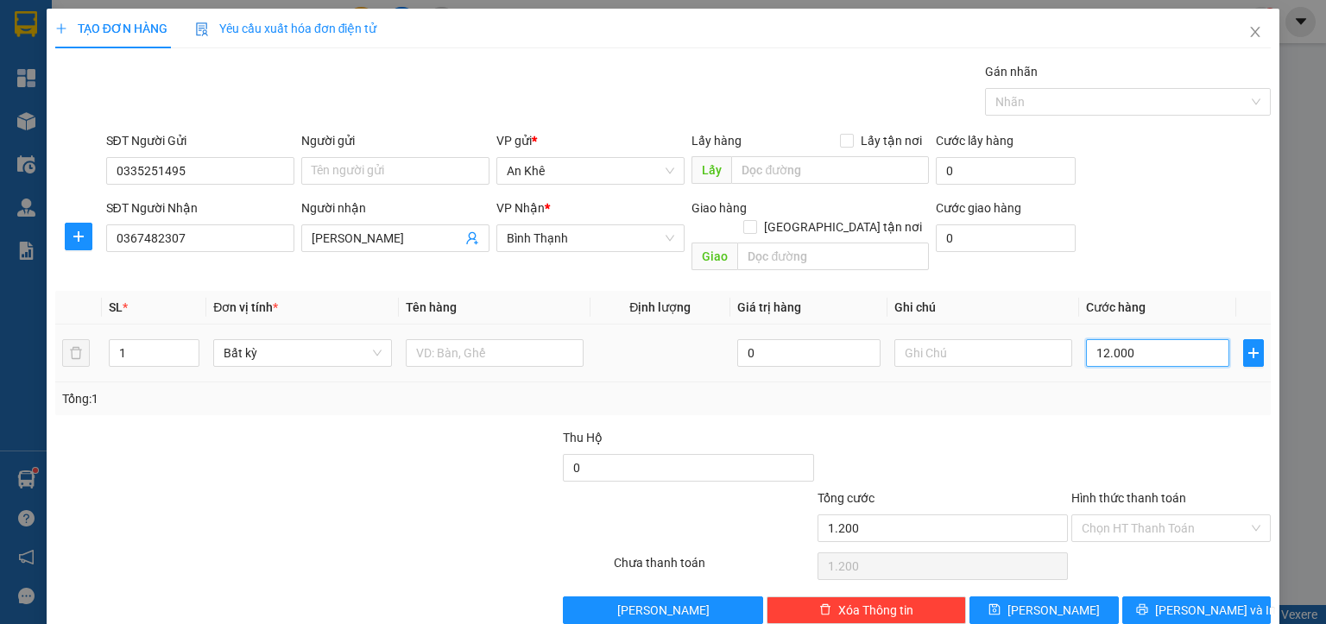
type input "12.000"
type input "120.000"
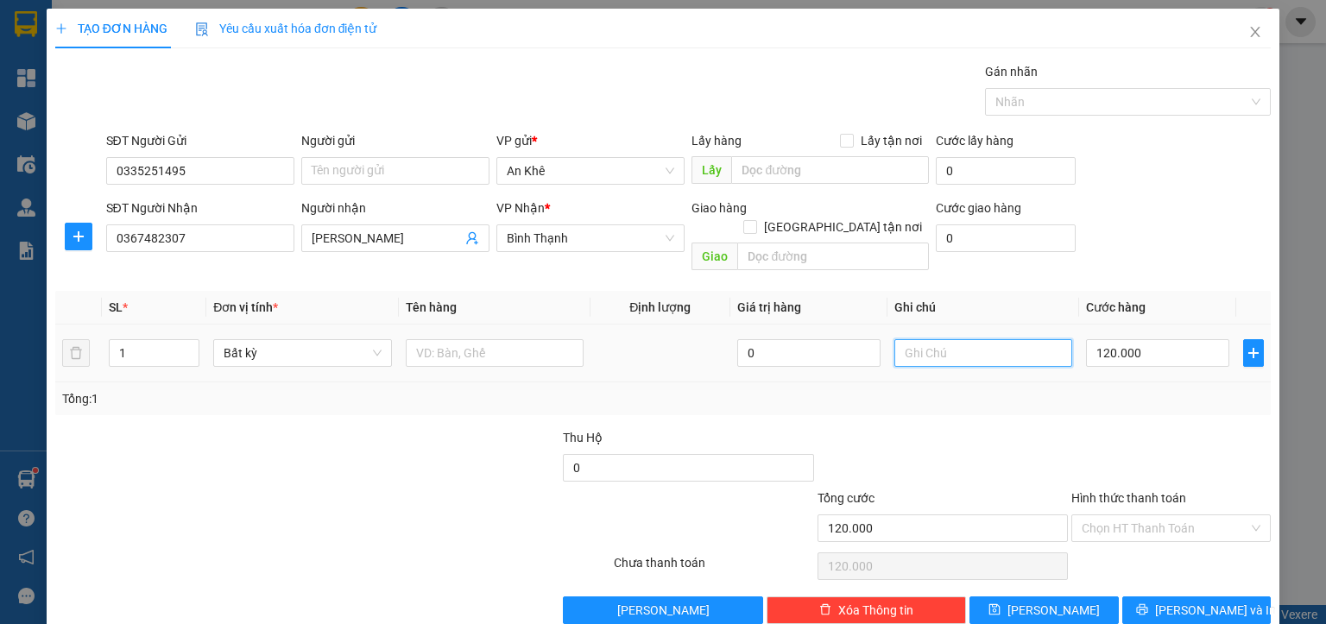
click at [941, 339] on input "text" at bounding box center [983, 353] width 178 height 28
type input "Hà"
click at [944, 339] on input "Hà" at bounding box center [983, 353] width 178 height 28
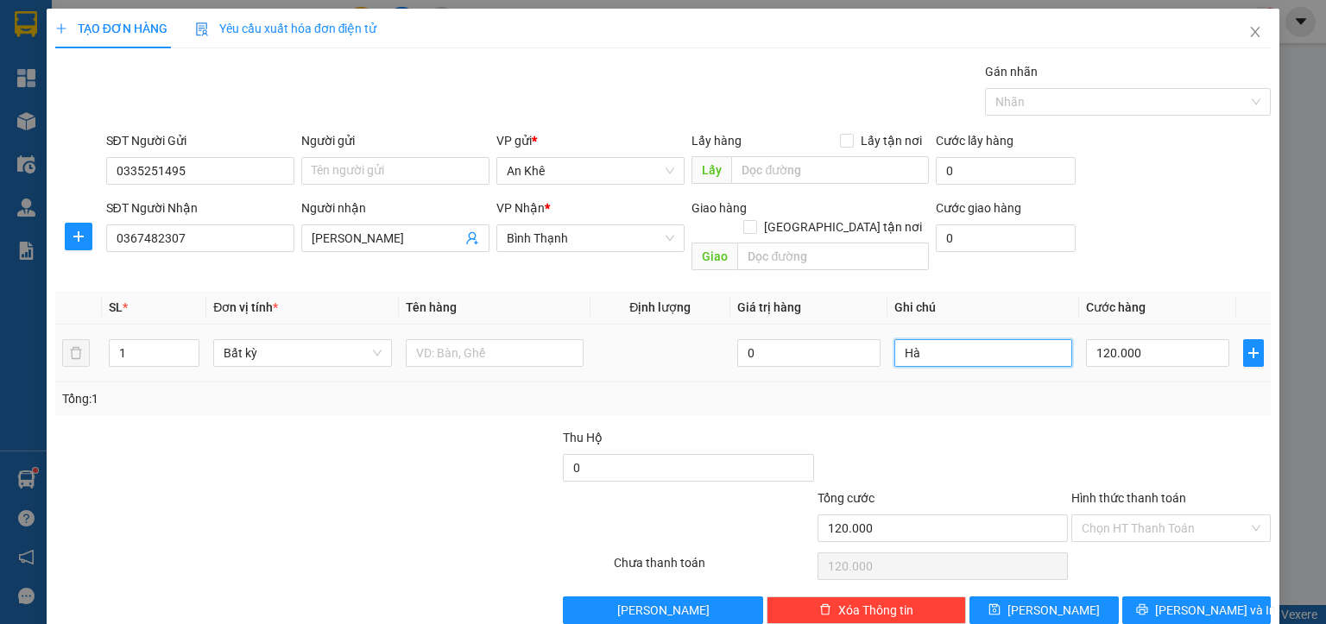
click at [944, 339] on input "Hà" at bounding box center [983, 353] width 178 height 28
click at [894, 339] on input "HÀ THU 80K TIỀN SHIP" at bounding box center [983, 353] width 178 height 28
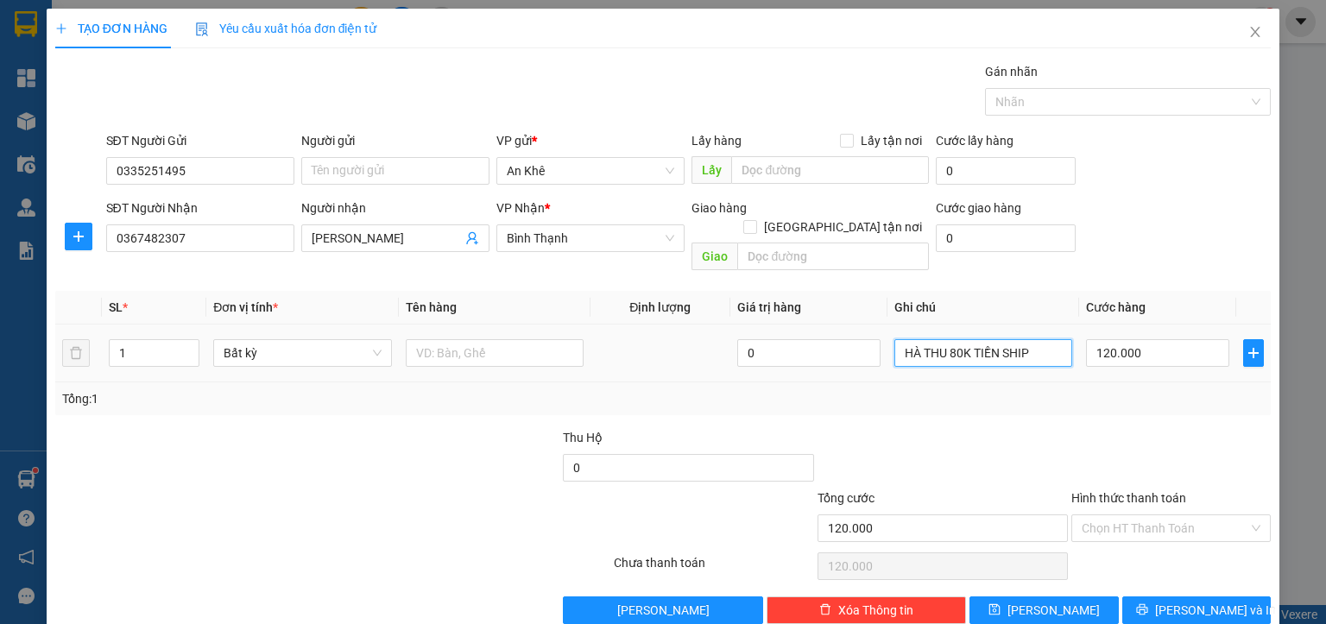
click at [894, 339] on input "HÀ THU 80K TIỀN SHIP" at bounding box center [983, 353] width 178 height 28
type input "THU HỘ 800.000Đ"
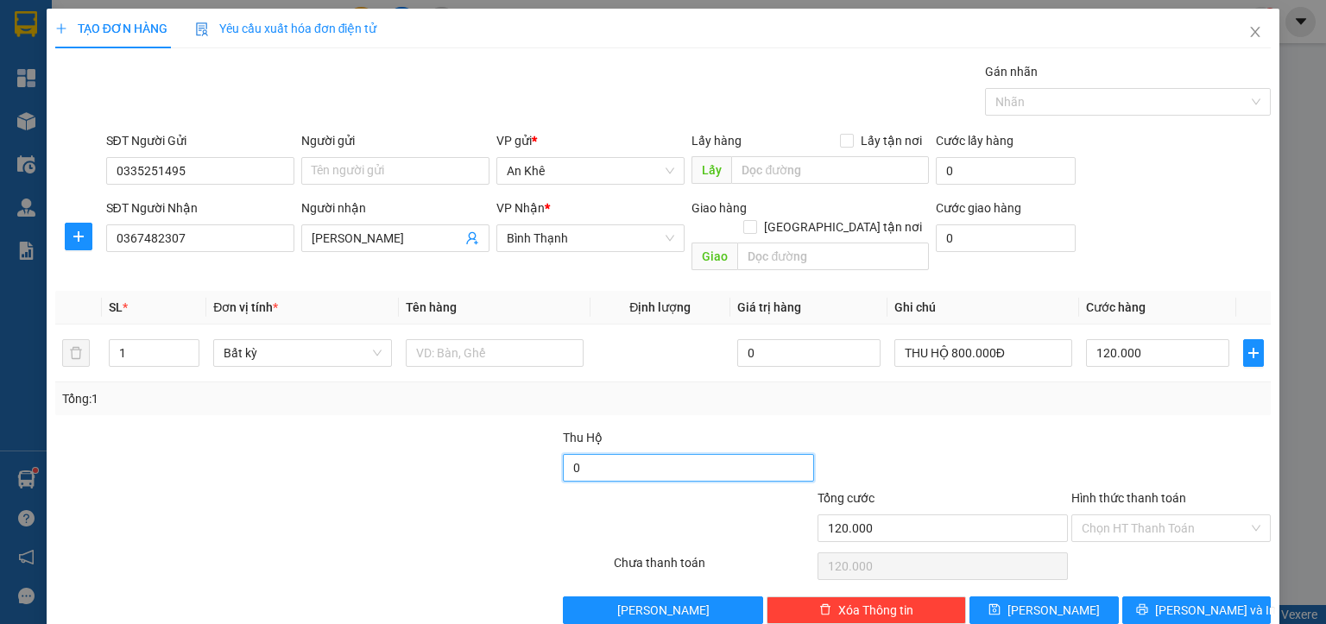
click at [685, 454] on input "0" at bounding box center [688, 468] width 250 height 28
type input "800.000"
click at [1101, 515] on input "Hình thức thanh toán" at bounding box center [1165, 528] width 167 height 26
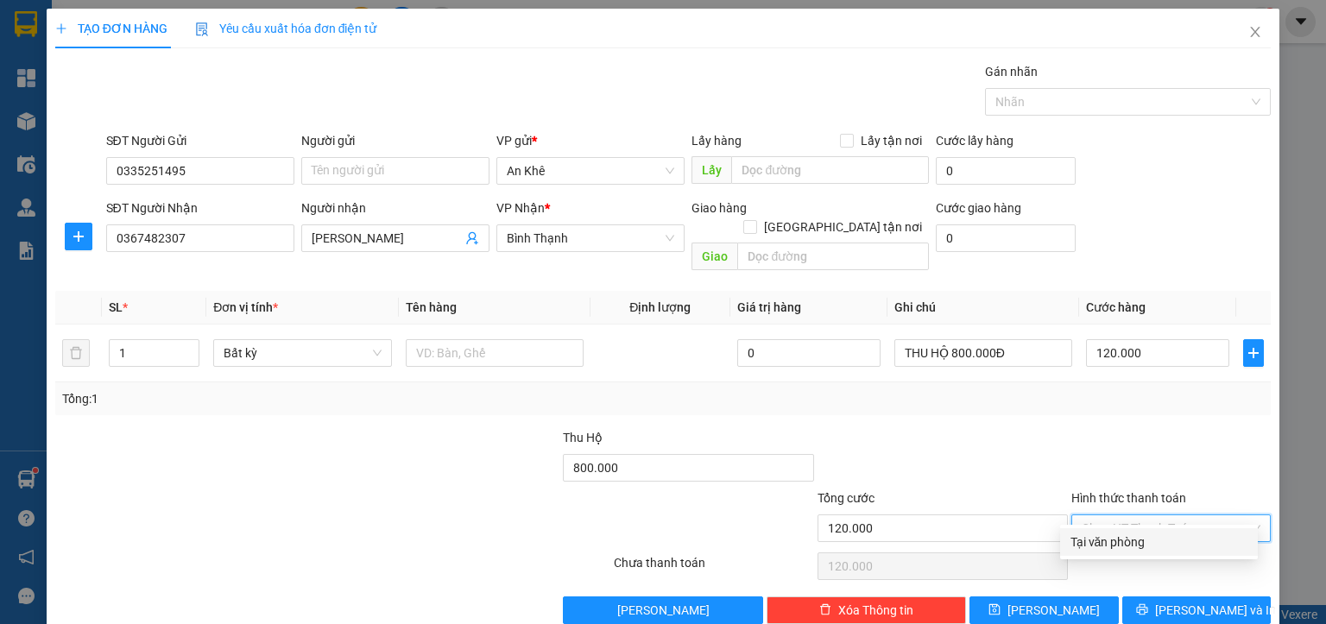
click at [1102, 544] on div "Tại văn phòng" at bounding box center [1158, 542] width 177 height 19
type input "0"
click at [1169, 601] on span "[PERSON_NAME] và In" at bounding box center [1215, 610] width 121 height 19
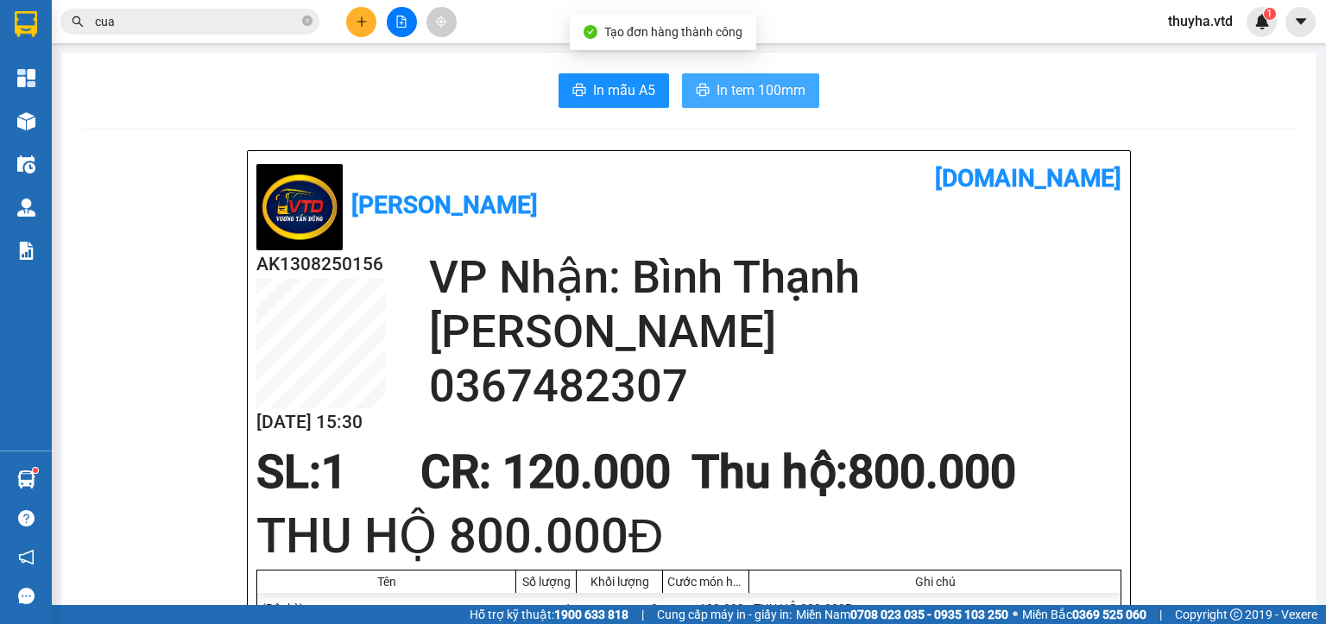
click at [777, 85] on span "In tem 100mm" at bounding box center [761, 90] width 89 height 22
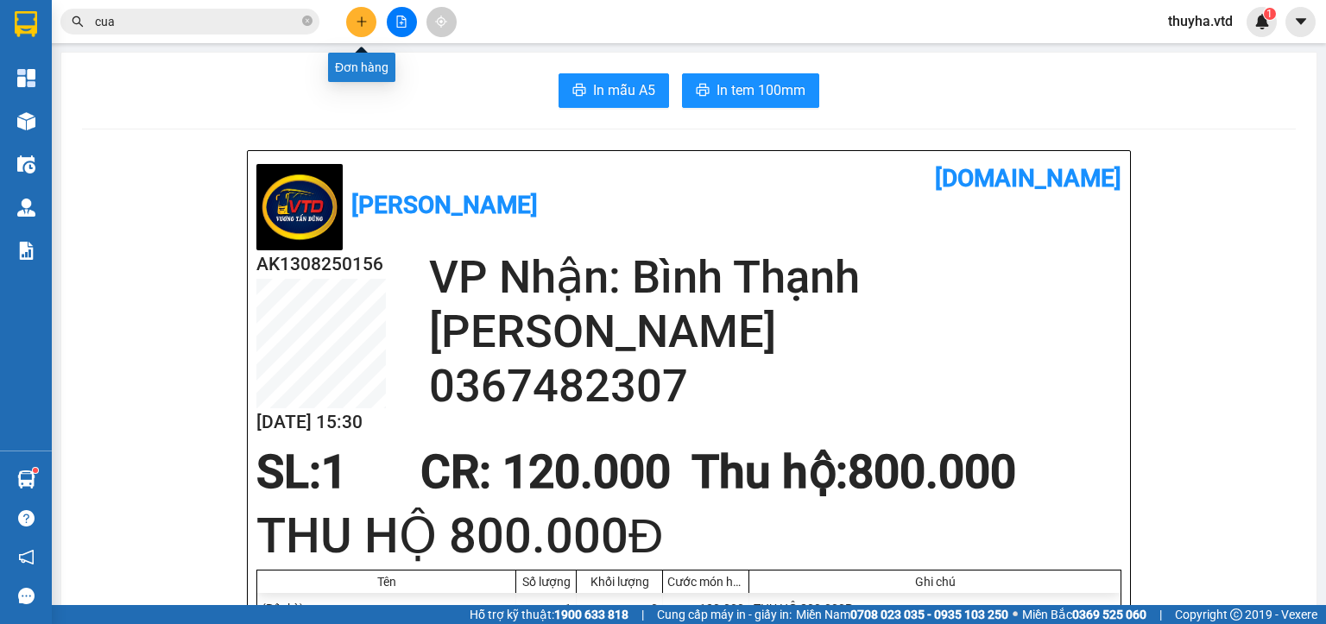
click at [353, 19] on button at bounding box center [361, 22] width 30 height 30
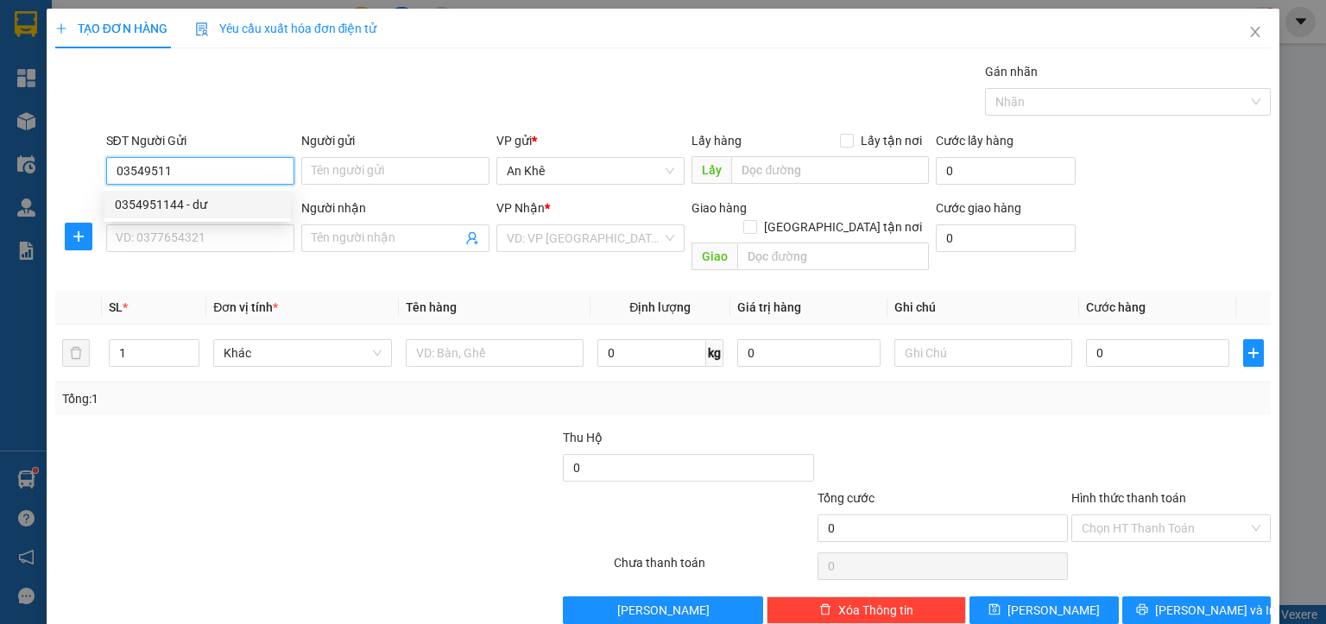
click at [173, 202] on div "0354951144 - dư" at bounding box center [198, 204] width 166 height 19
type input "0354951144"
type input "dư"
type input "0974957159"
type input "vân"
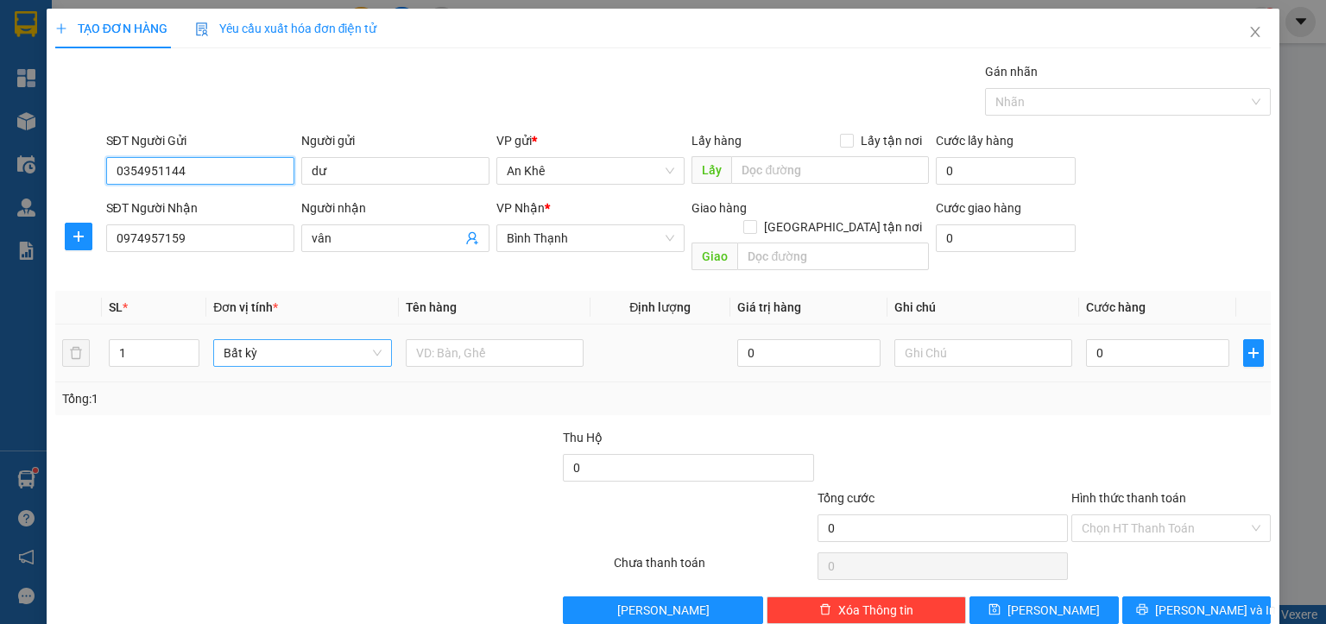
click at [264, 340] on span "Bất kỳ" at bounding box center [302, 353] width 157 height 26
type input "0354951144"
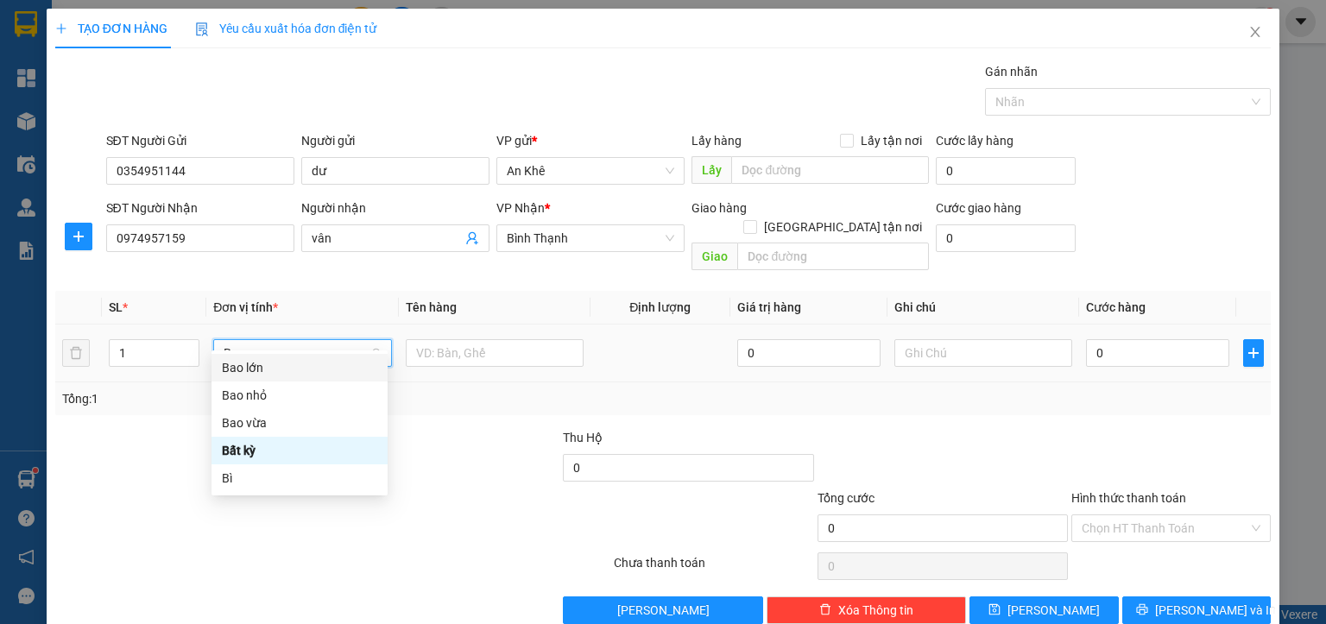
type input "BA"
click at [254, 424] on div "Bao vừa" at bounding box center [299, 423] width 155 height 19
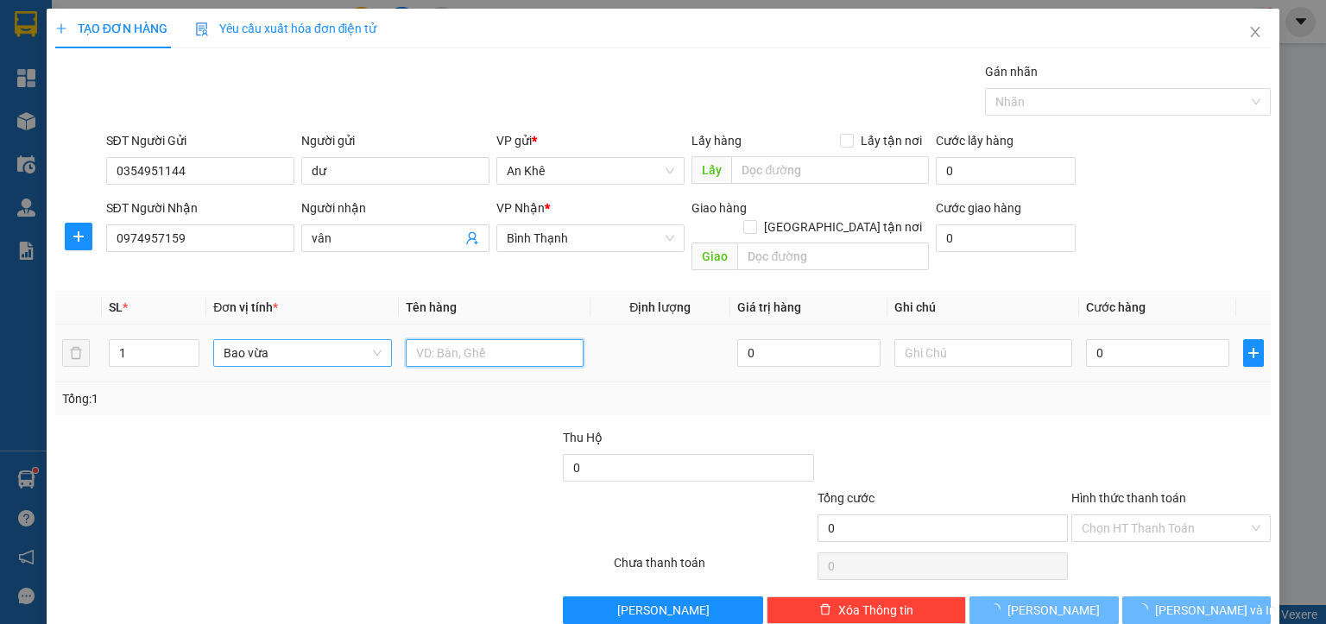
click at [442, 344] on input "text" at bounding box center [495, 353] width 178 height 28
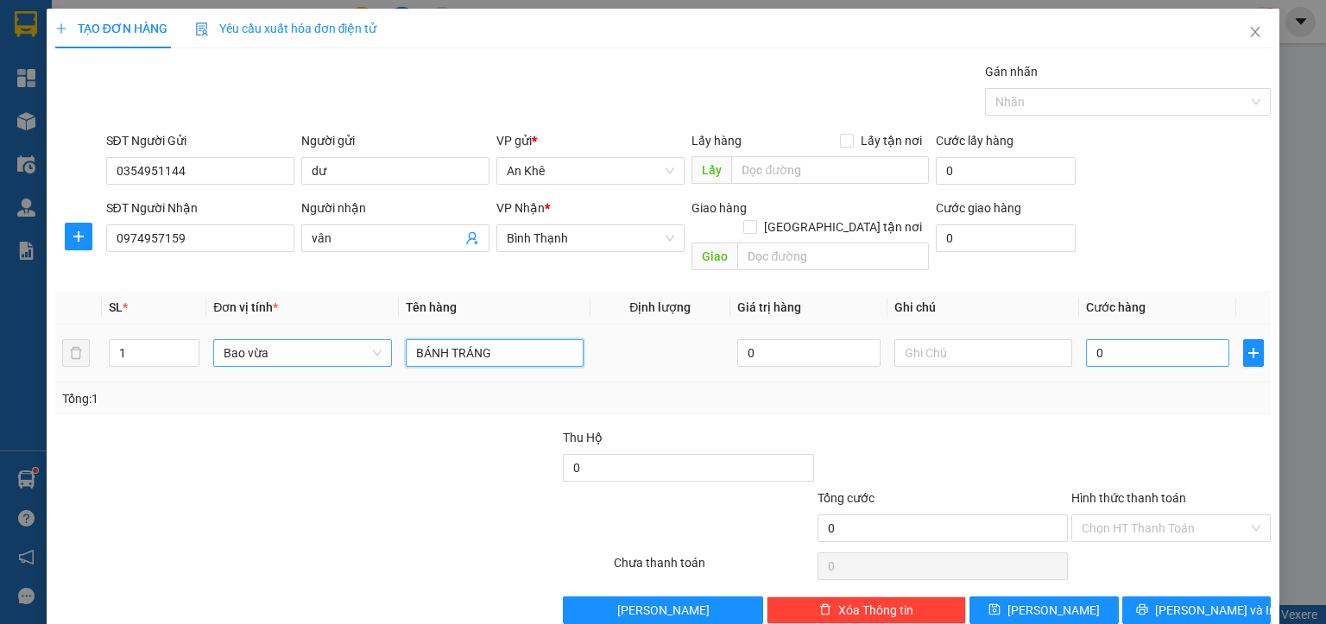
type input "BÁNH TRÁNG"
click at [1130, 339] on input "0" at bounding box center [1157, 353] width 143 height 28
type input "6"
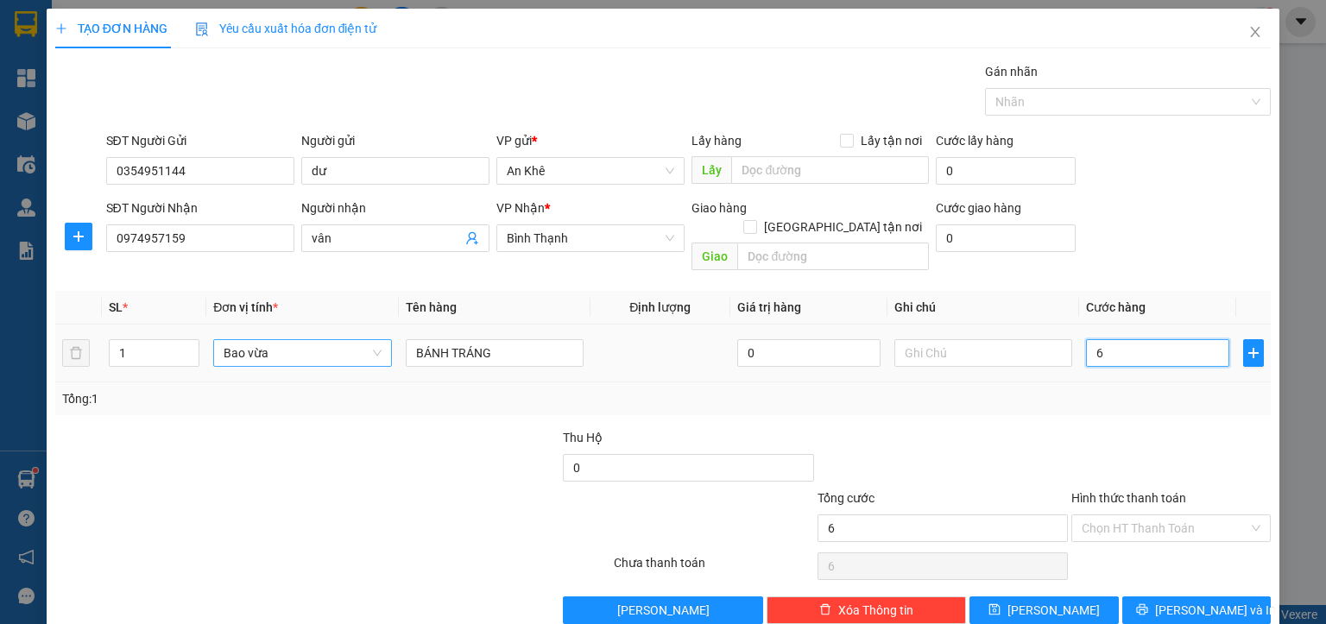
type input "60"
type input "600"
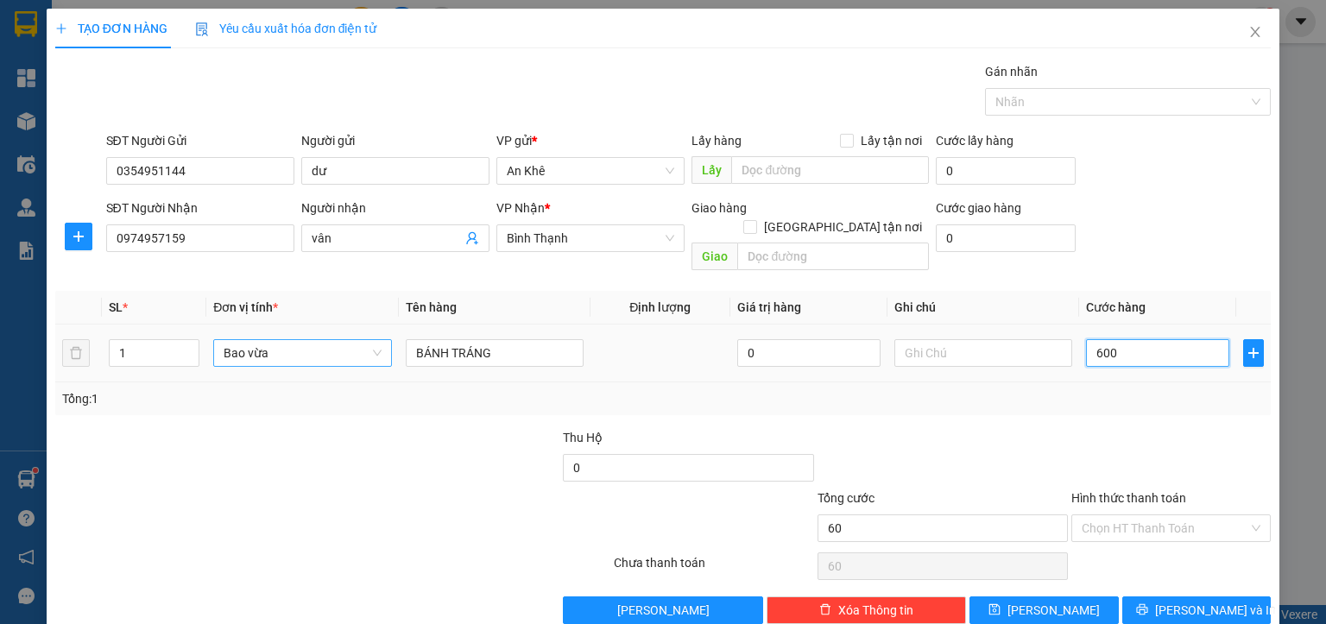
type input "600"
type input "6.000"
type input "60.000"
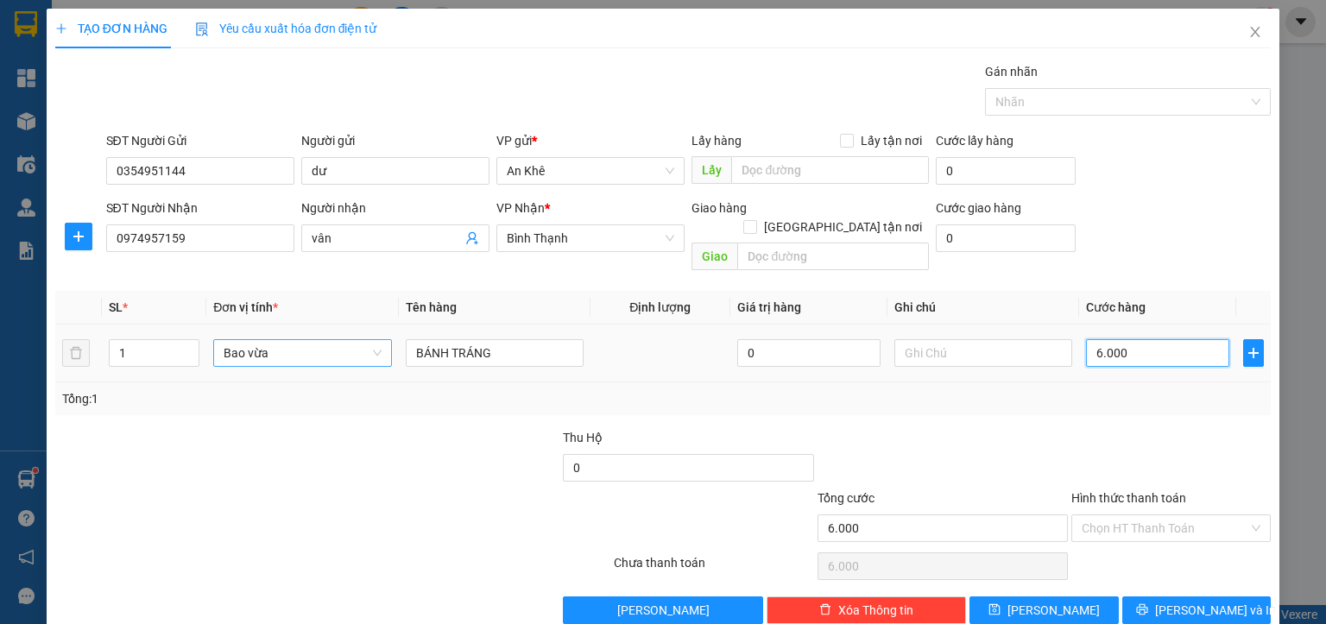
type input "60.000"
click at [1130, 339] on input "60.000" at bounding box center [1157, 353] width 143 height 28
type input "7"
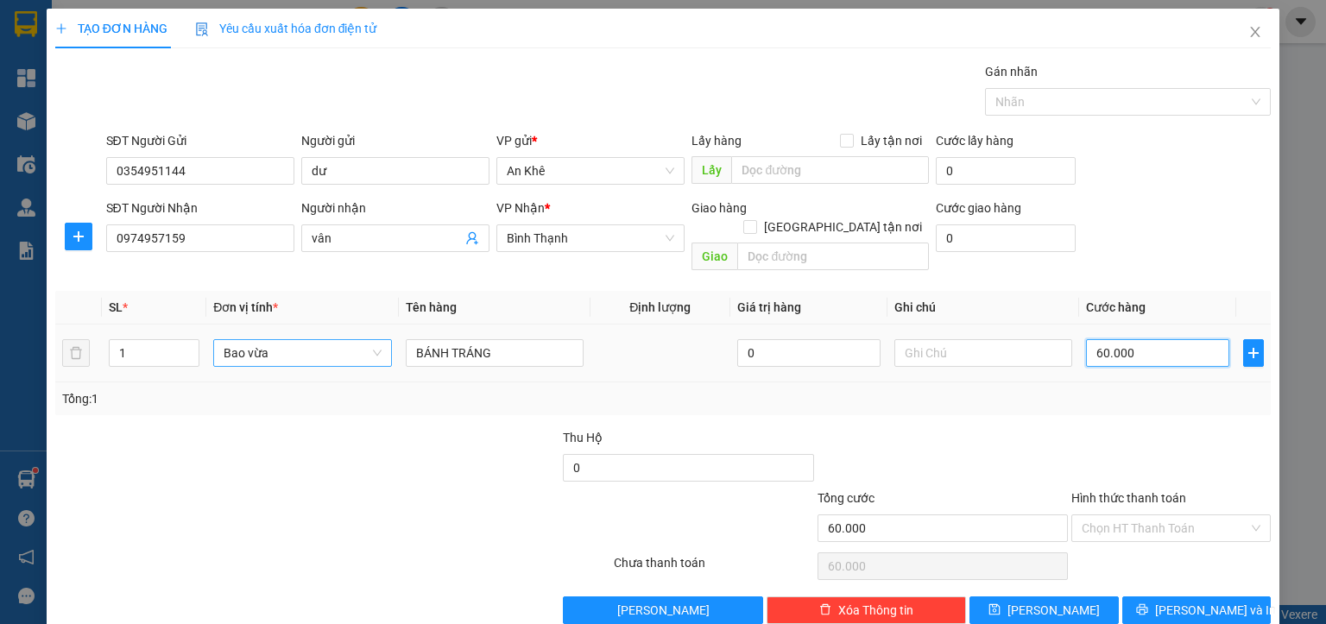
type input "7"
type input "70"
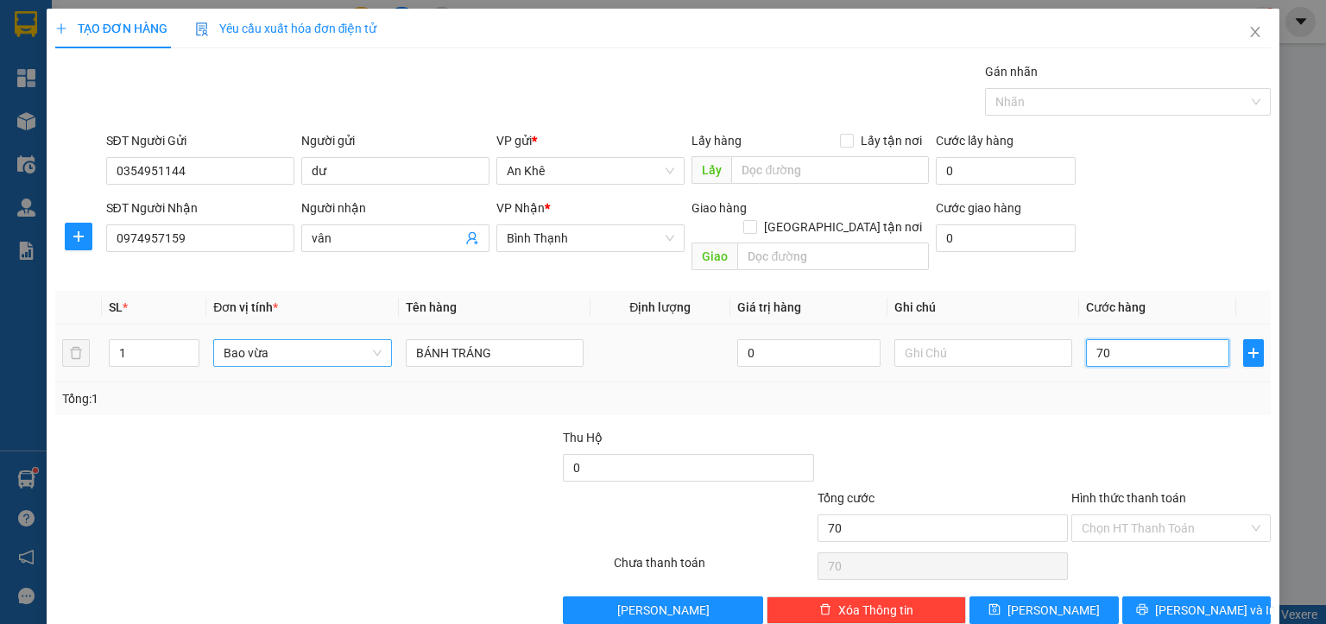
type input "700"
type input "7.000"
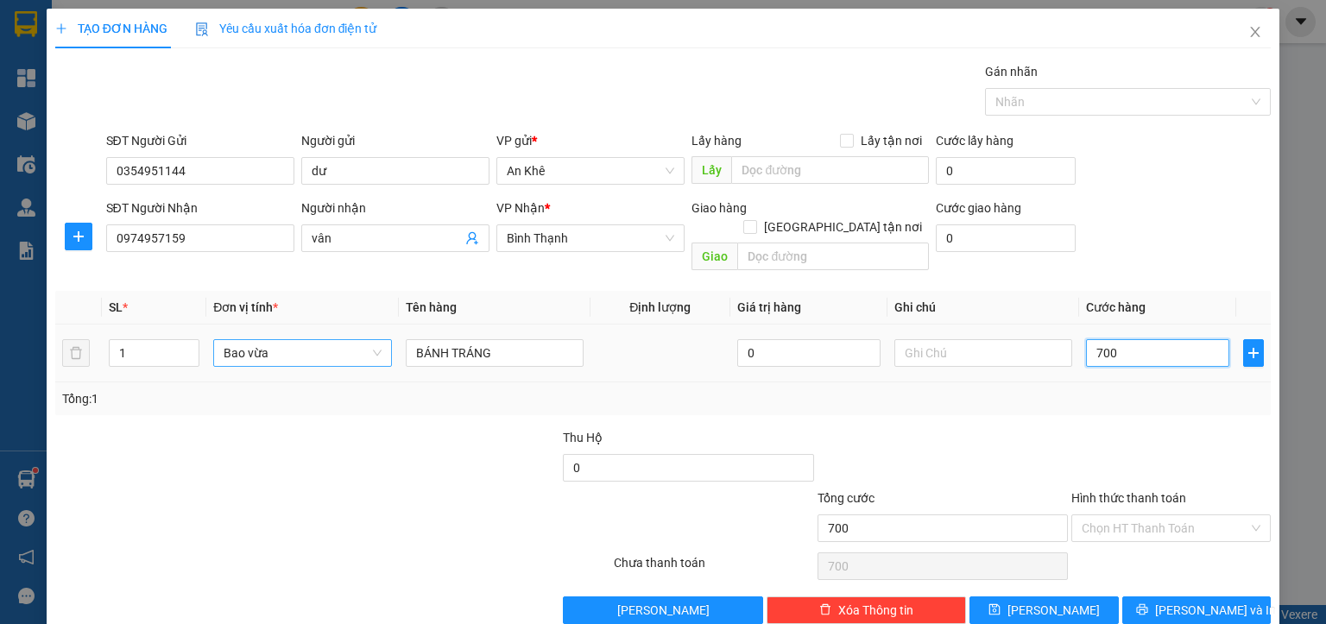
type input "7.000"
type input "70.000"
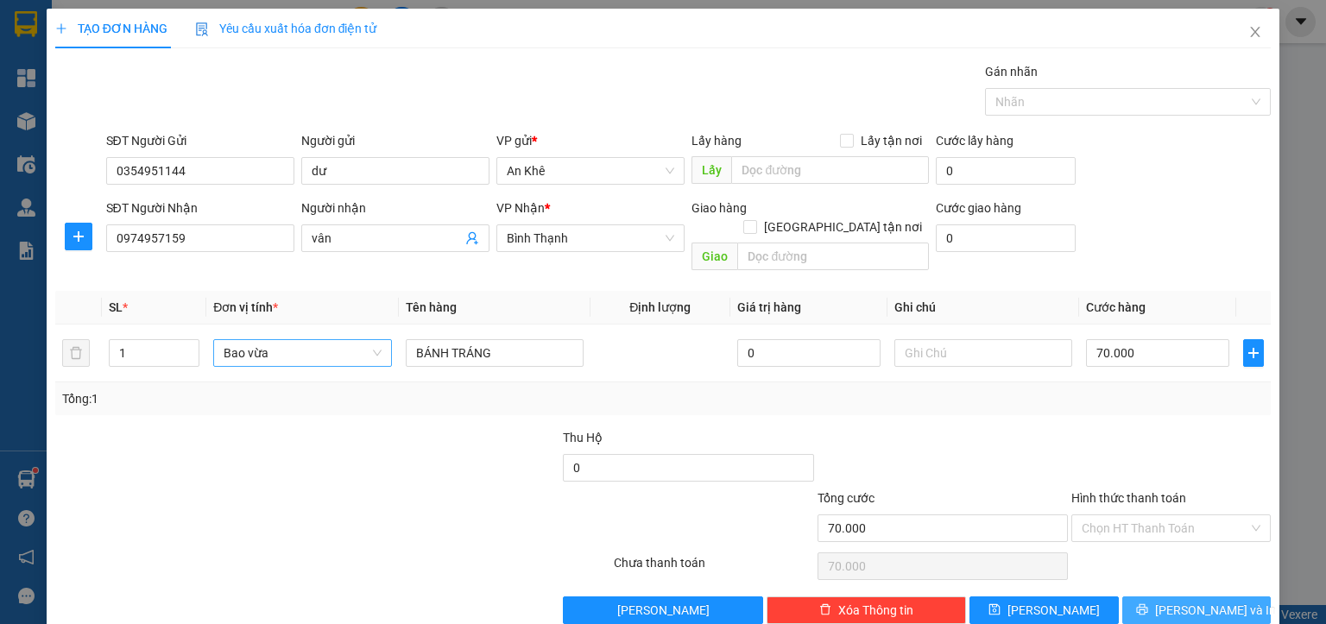
click at [1202, 601] on span "[PERSON_NAME] và In" at bounding box center [1215, 610] width 121 height 19
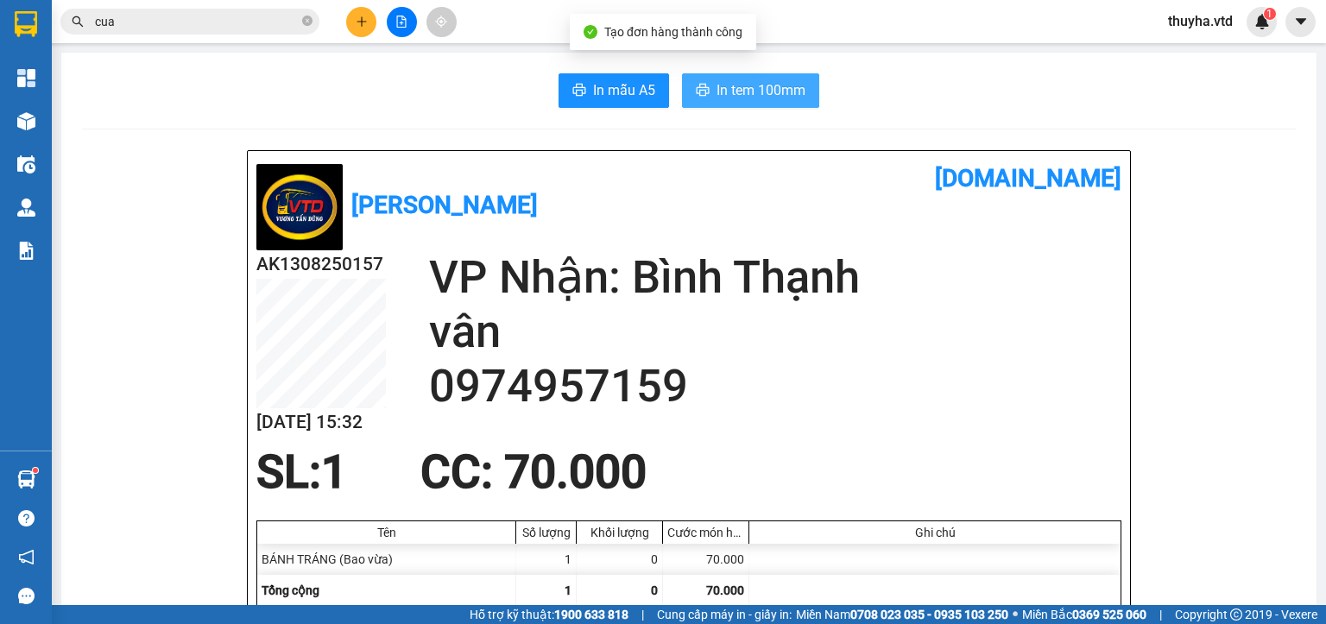
click at [717, 90] on span "In tem 100mm" at bounding box center [761, 90] width 89 height 22
click at [359, 16] on icon "plus" at bounding box center [362, 22] width 12 height 12
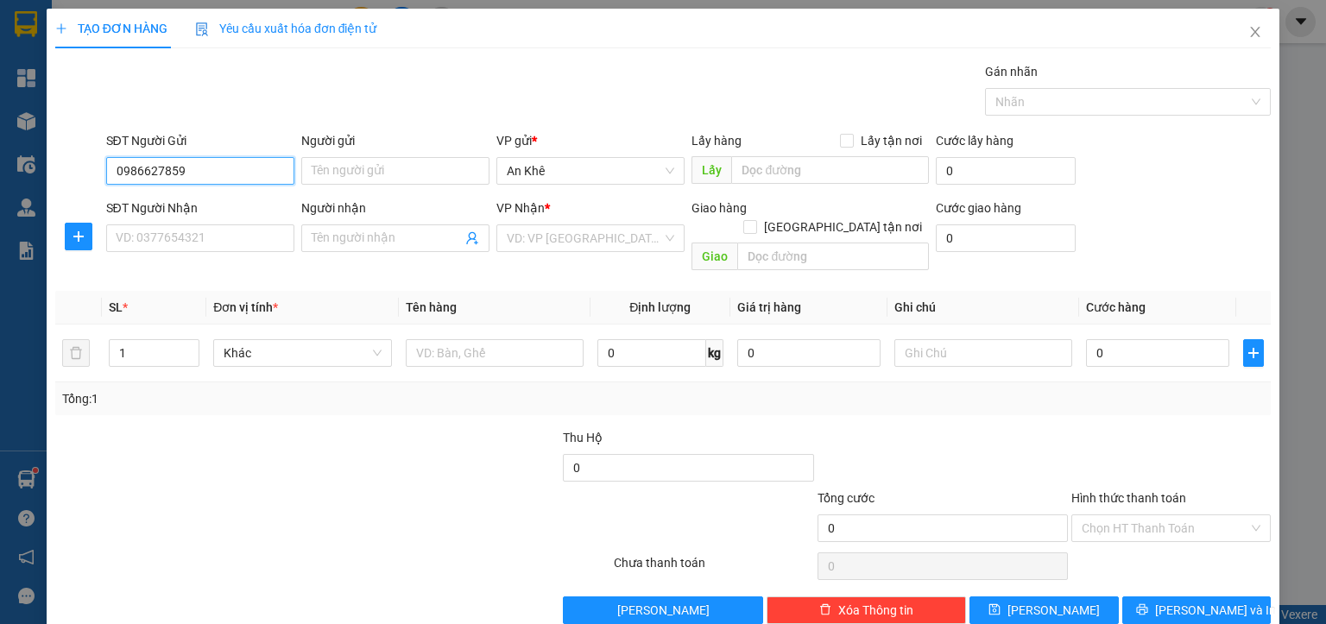
click at [131, 180] on input "0986627859" at bounding box center [200, 171] width 188 height 28
click at [153, 181] on input "0986627859" at bounding box center [200, 171] width 188 height 28
click at [185, 176] on input "0986627859" at bounding box center [200, 171] width 188 height 28
type input "0986627859"
click at [347, 166] on input "Người gửi" at bounding box center [395, 171] width 188 height 28
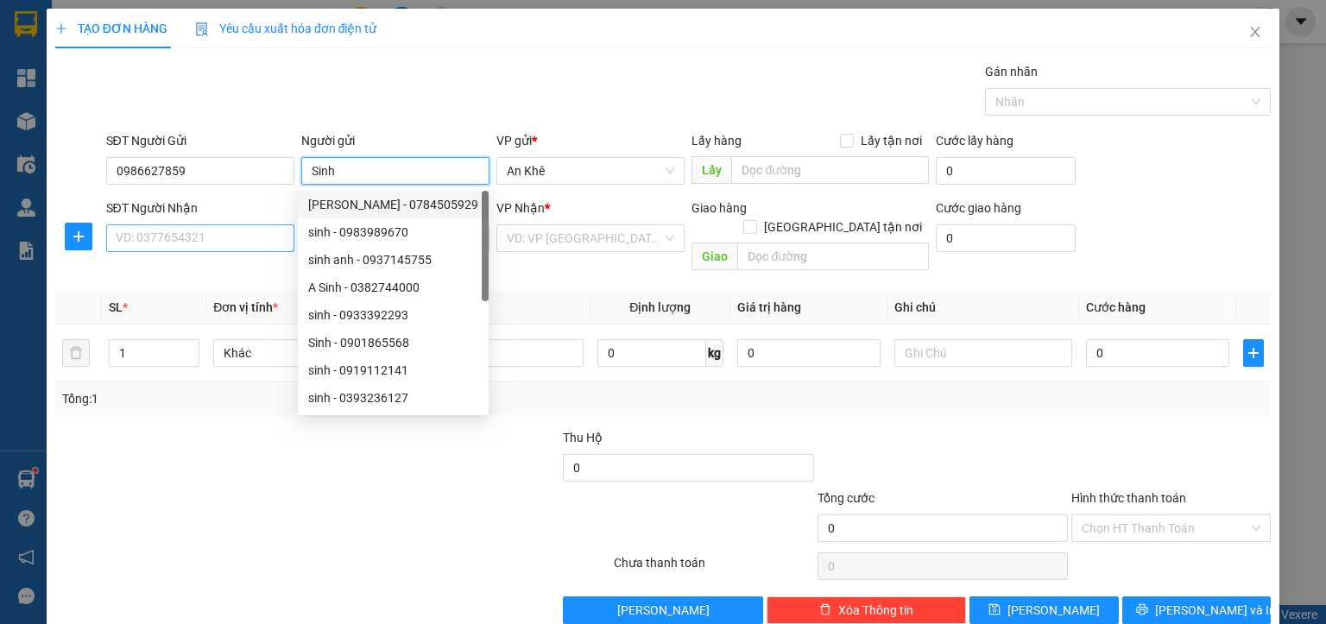
type input "Sinh"
click at [228, 245] on input "SĐT Người Nhận" at bounding box center [200, 238] width 188 height 28
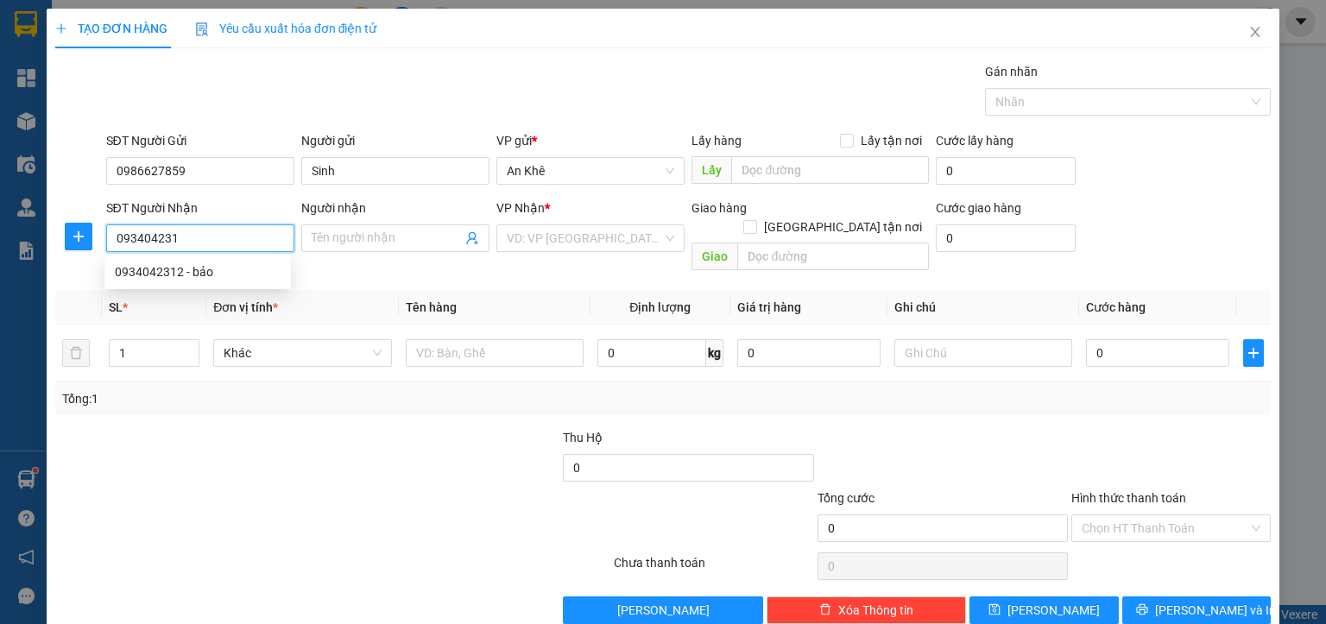
type input "0934042312"
click at [217, 271] on div "0934042312 - bảo" at bounding box center [198, 271] width 166 height 19
type input "bảo"
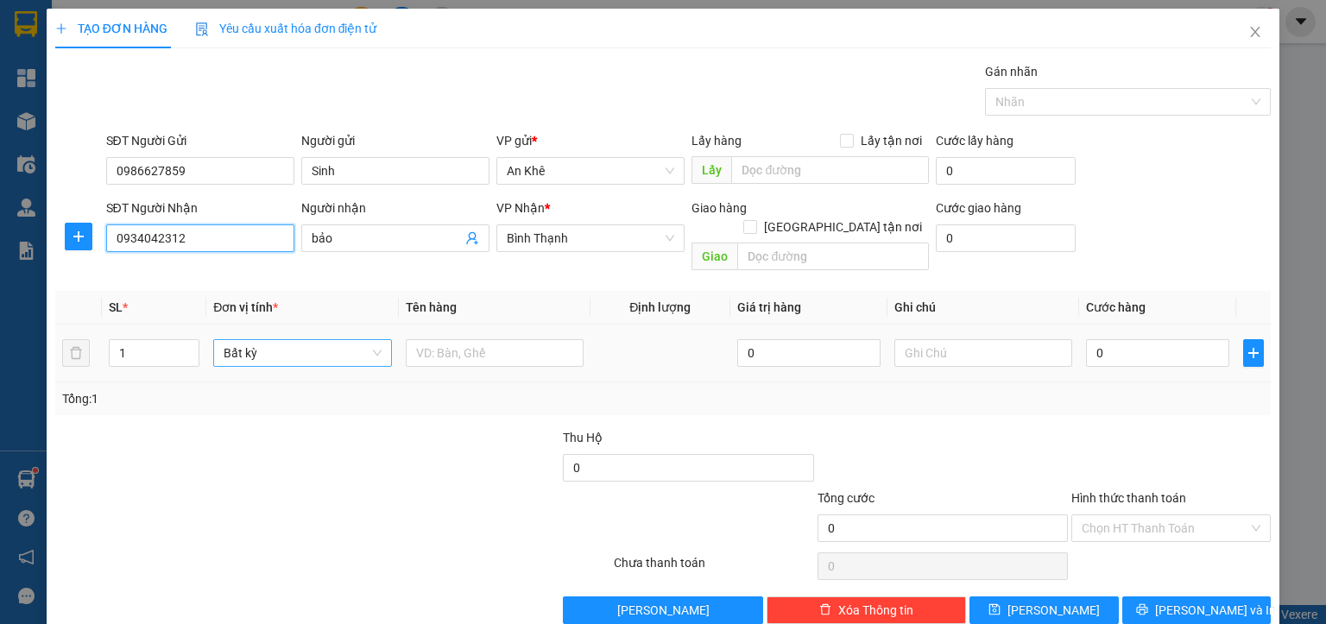
click at [276, 340] on span "Bất kỳ" at bounding box center [302, 353] width 157 height 26
type input "0934042312"
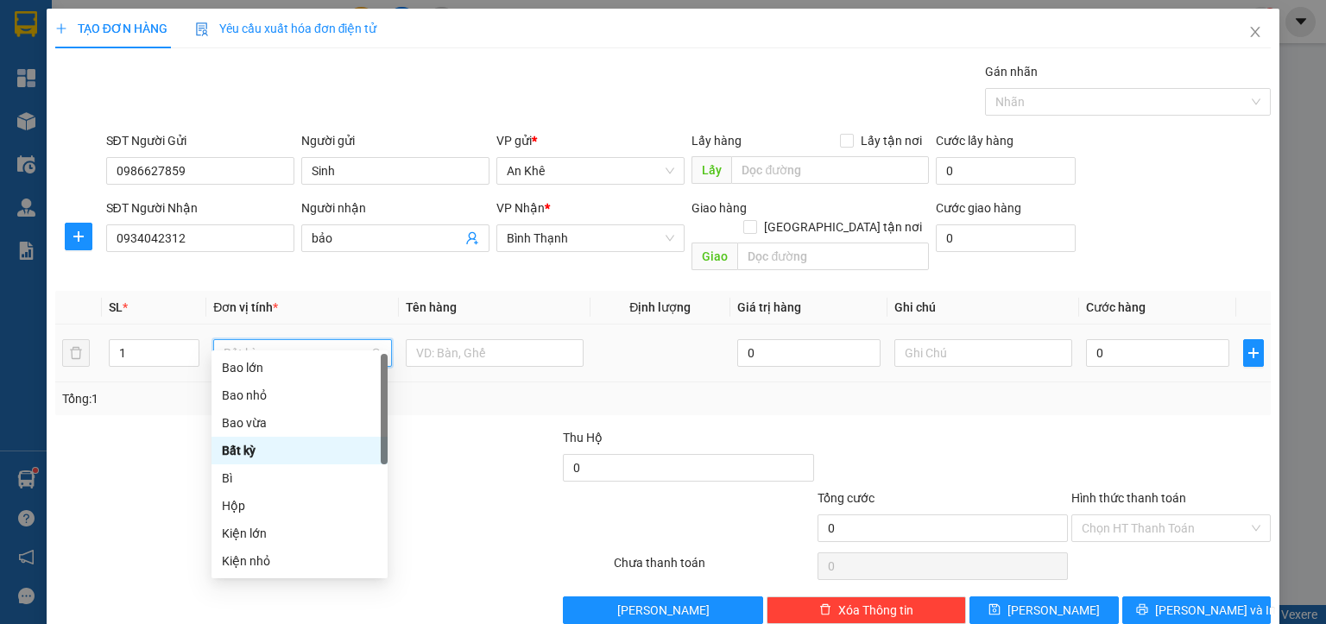
type input "m"
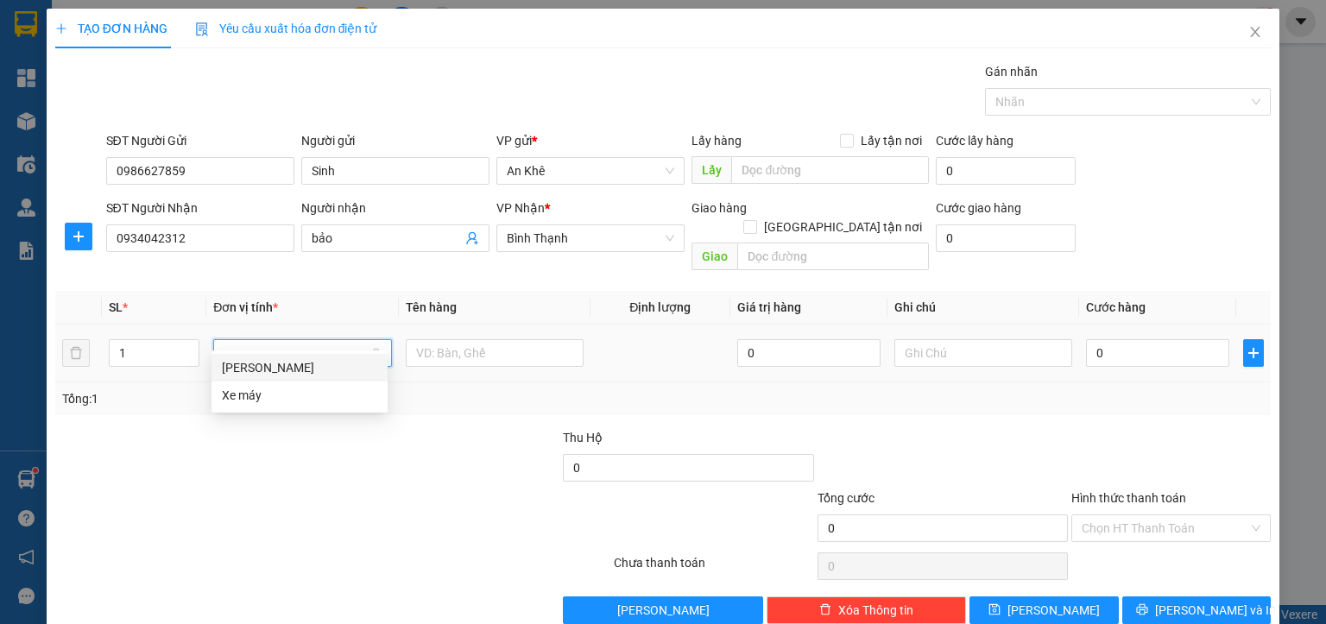
click at [242, 364] on div "[PERSON_NAME]" at bounding box center [299, 367] width 155 height 19
click at [445, 341] on input "text" at bounding box center [500, 353] width 177 height 28
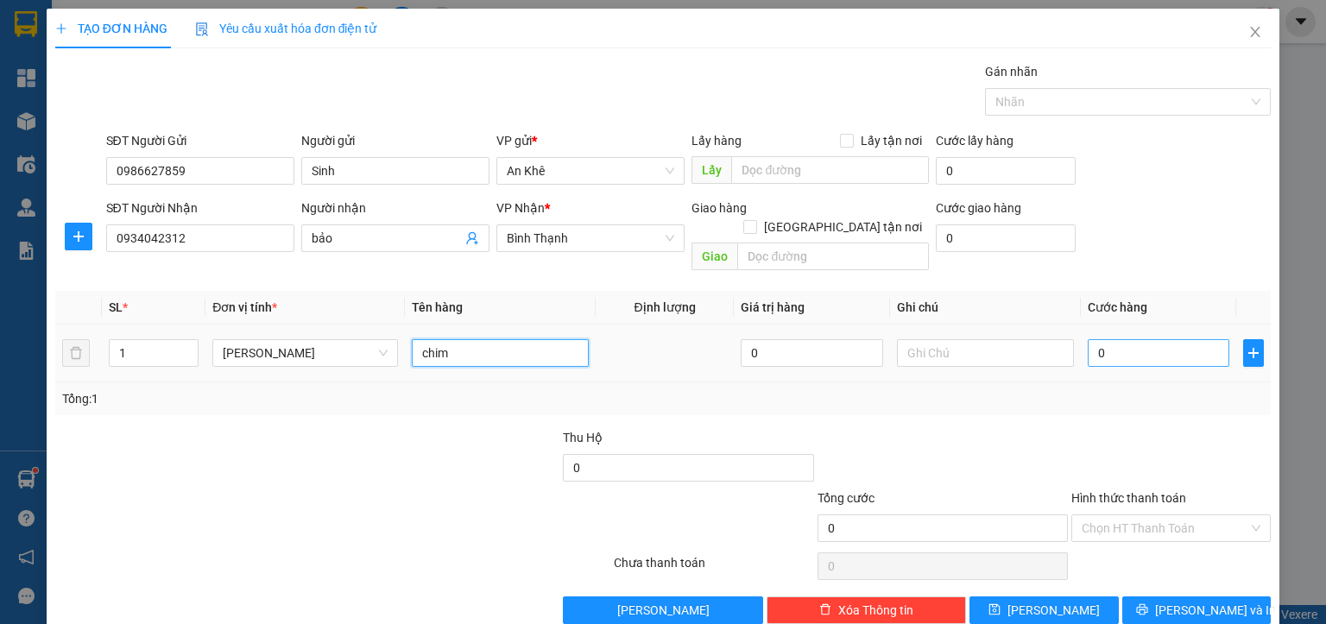
type input "chim"
click at [1146, 339] on input "0" at bounding box center [1159, 353] width 142 height 28
type input "1"
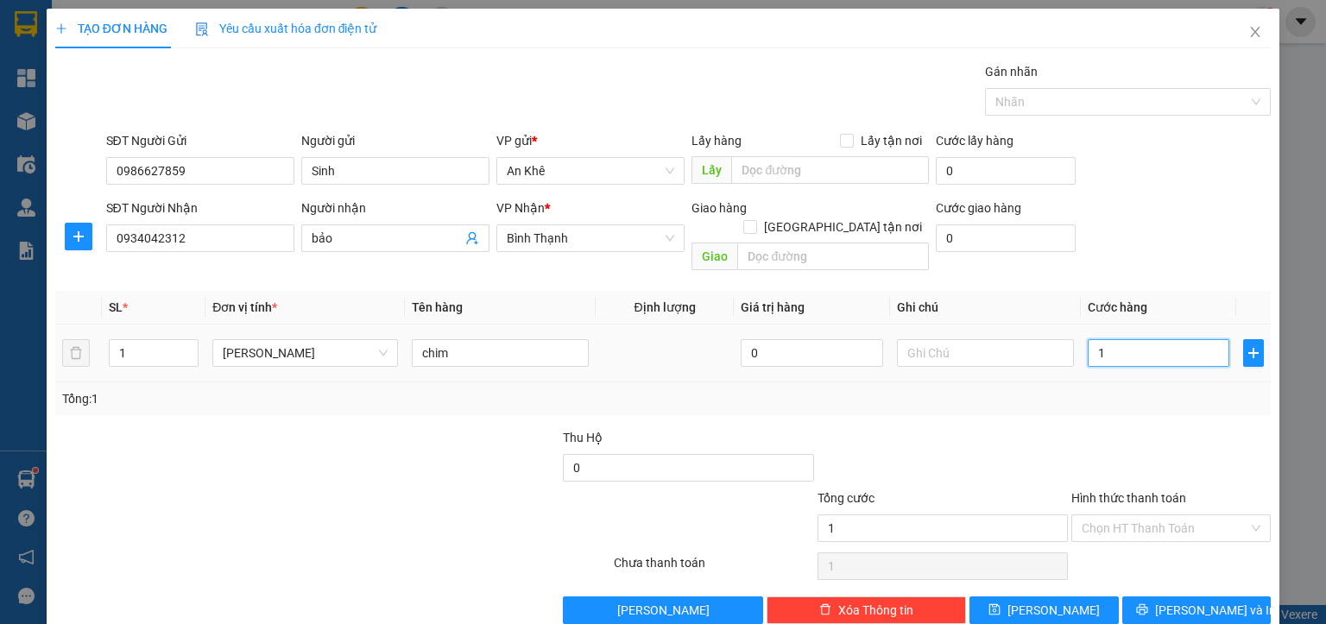
type input "10"
type input "100"
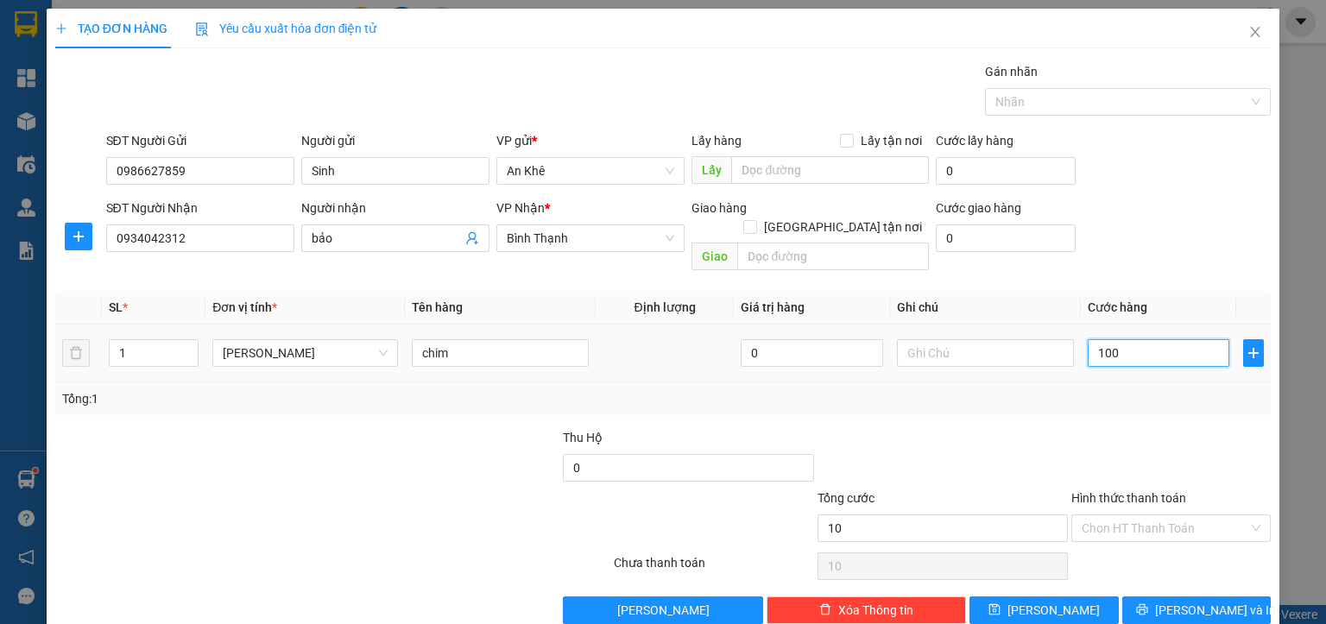
type input "100"
type input "1.000"
type input "10.000"
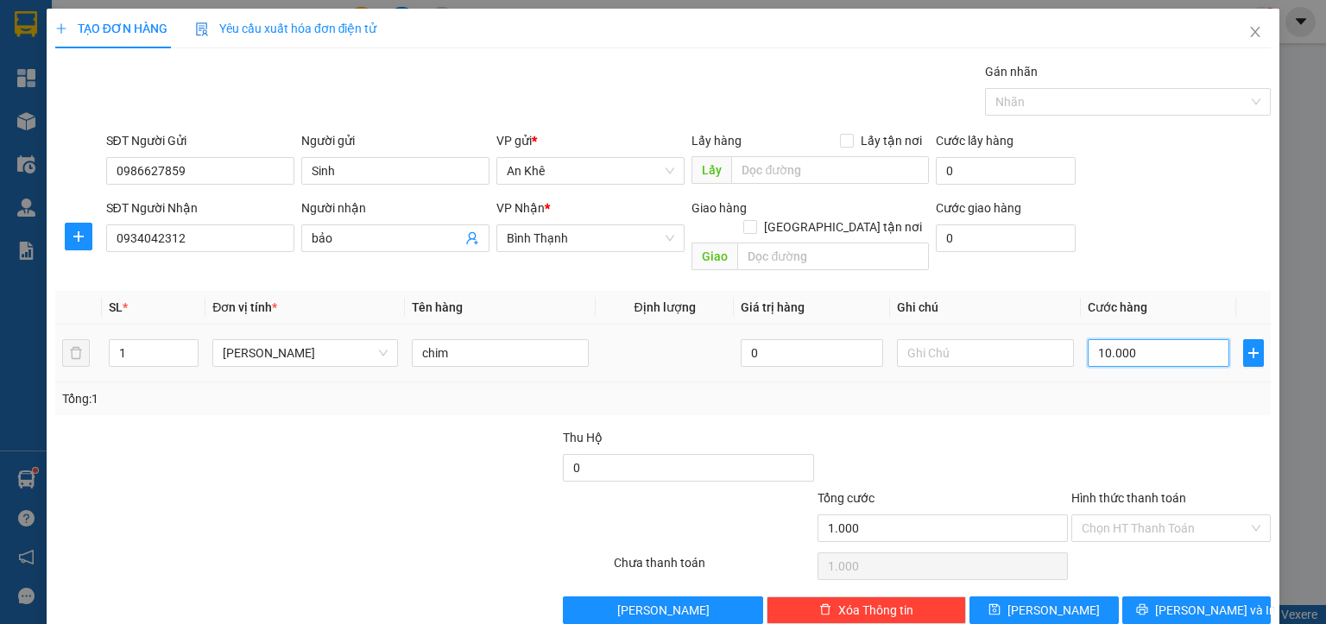
type input "10.000"
type input "100.000"
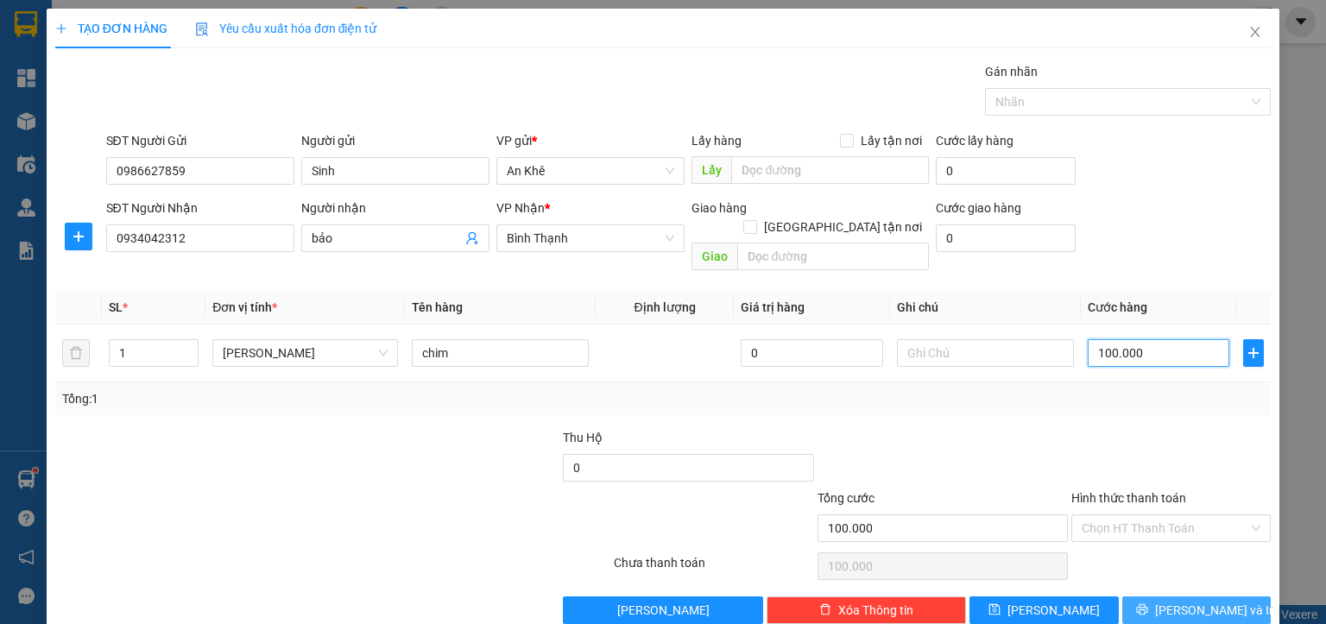
type input "100.000"
click at [1215, 601] on span "[PERSON_NAME] và In" at bounding box center [1215, 610] width 121 height 19
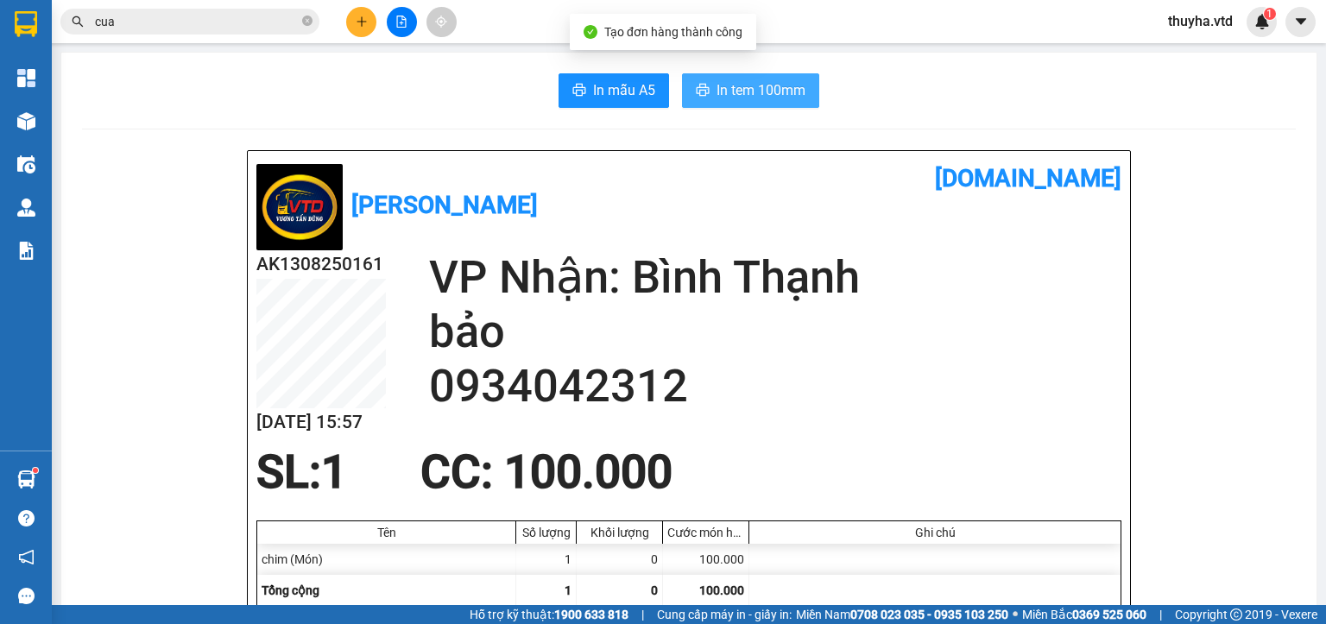
click at [717, 92] on span "In tem 100mm" at bounding box center [761, 90] width 89 height 22
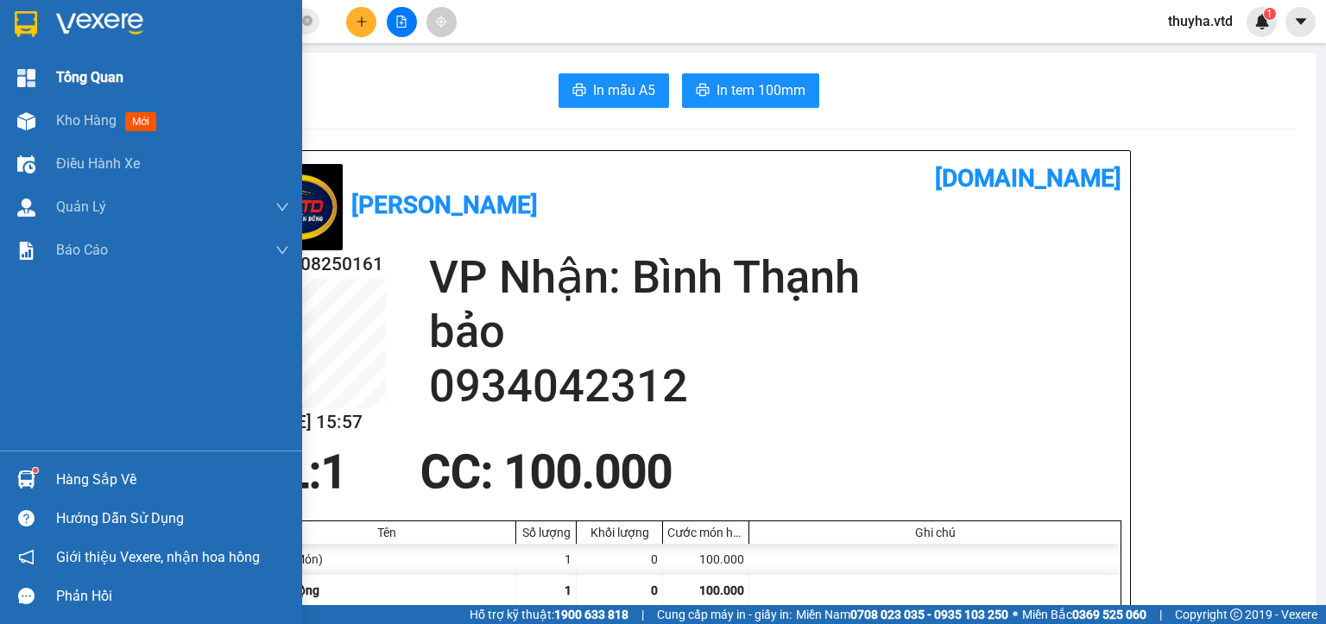
drag, startPoint x: 10, startPoint y: 113, endPoint x: 14, endPoint y: 95, distance: 18.5
click at [11, 106] on div at bounding box center [26, 121] width 30 height 30
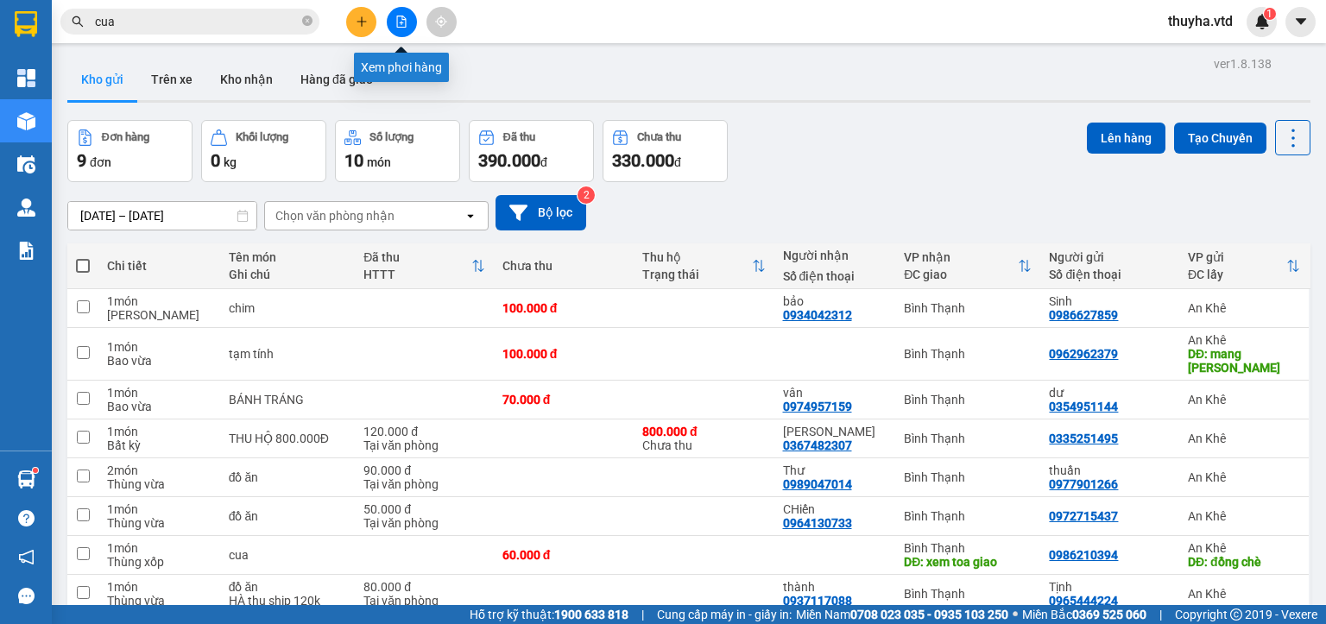
click at [395, 28] on button at bounding box center [402, 22] width 30 height 30
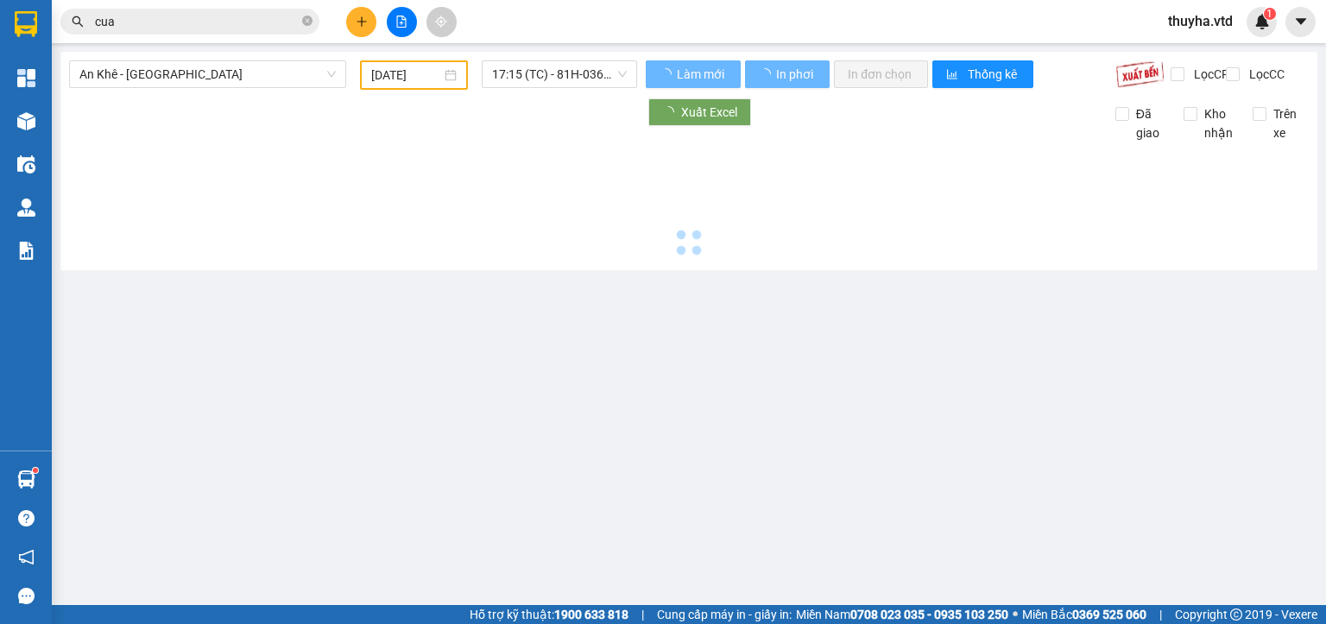
type input "[DATE]"
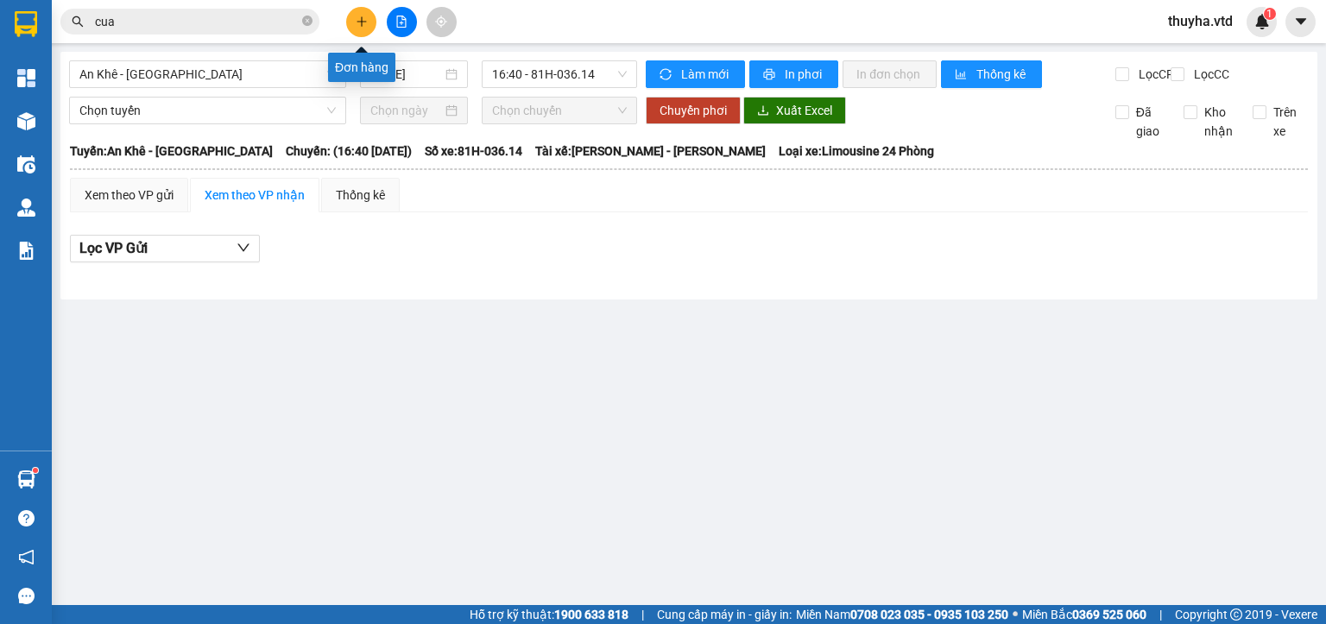
click at [362, 22] on icon "plus" at bounding box center [361, 20] width 1 height 9
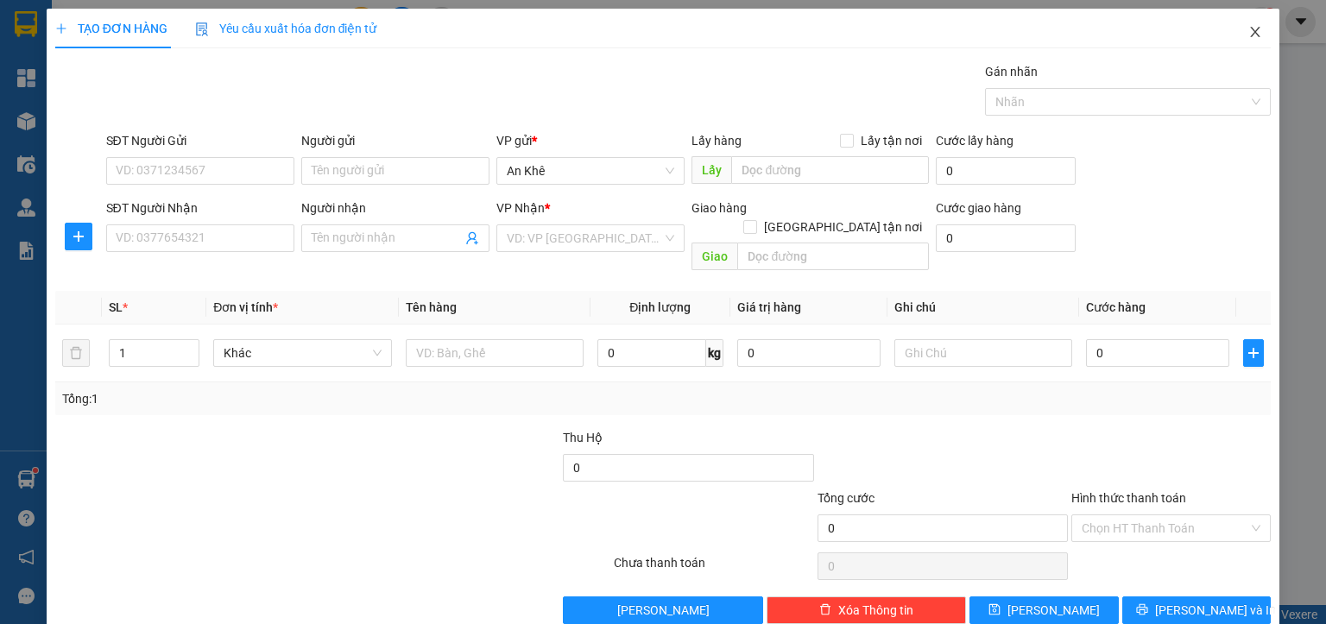
click at [1248, 35] on icon "close" at bounding box center [1255, 32] width 14 height 14
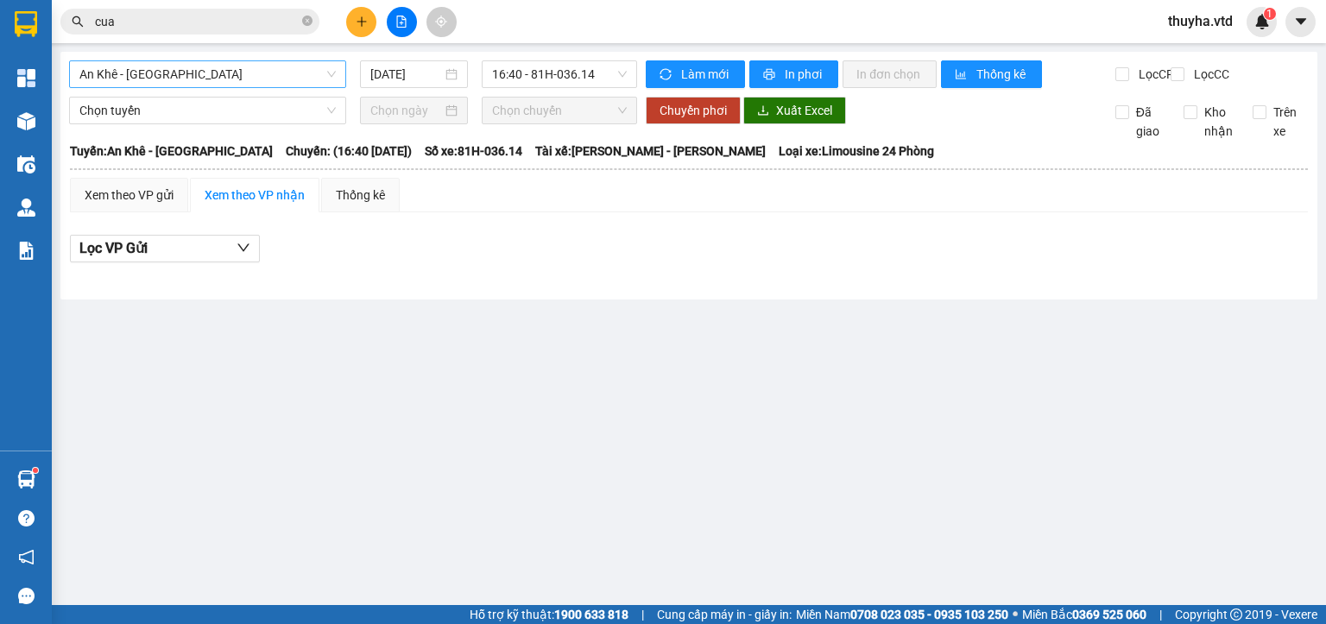
click at [147, 77] on span "An Khê - [GEOGRAPHIC_DATA]" at bounding box center [207, 74] width 256 height 26
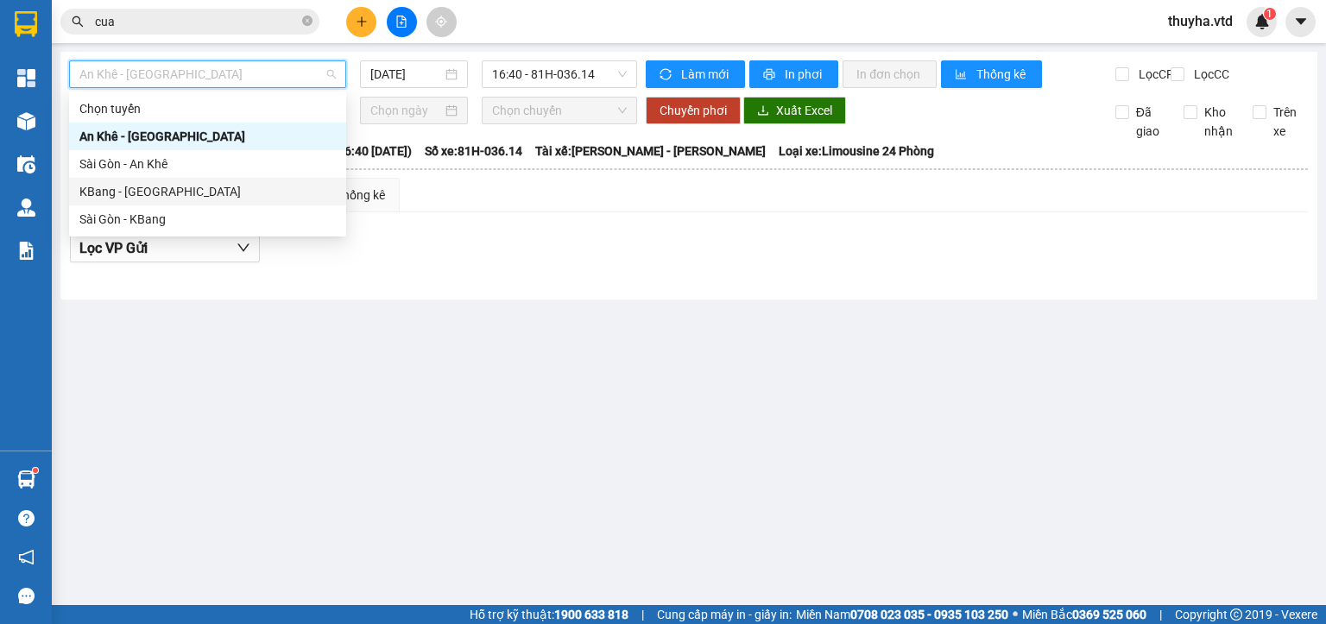
click at [132, 186] on div "KBang - [GEOGRAPHIC_DATA]" at bounding box center [207, 191] width 256 height 19
type input "[DATE]"
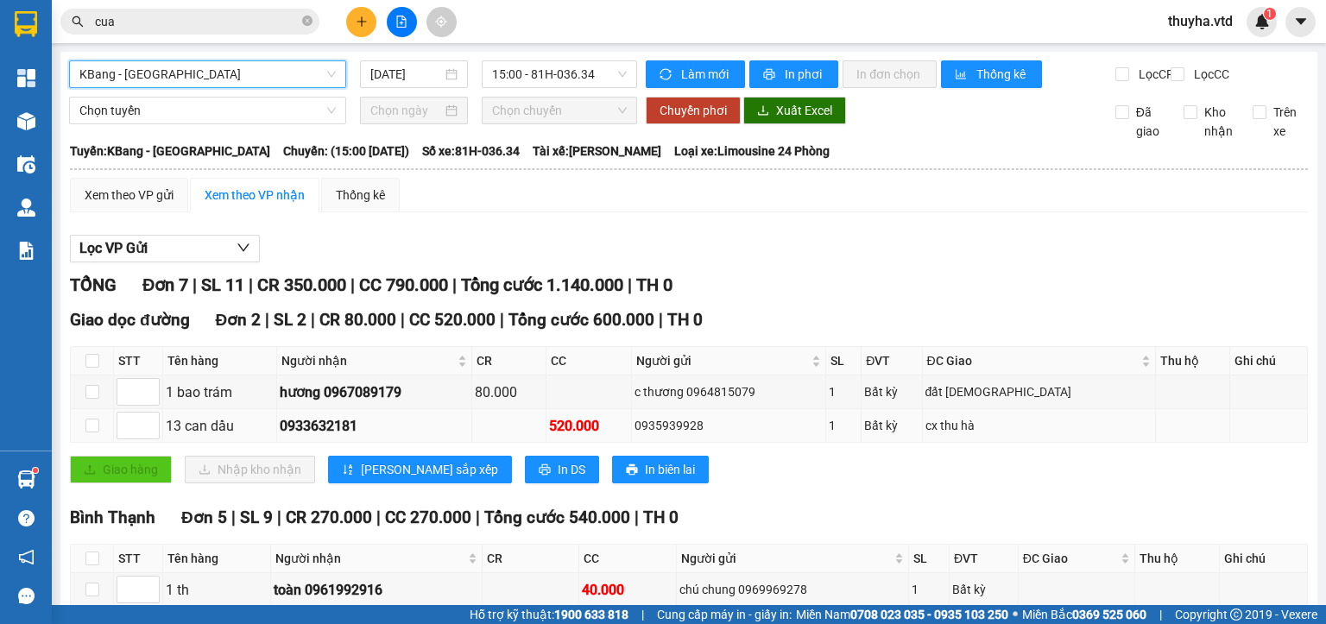
click at [349, 437] on div "0933632181" at bounding box center [374, 426] width 189 height 22
copy div "0933632181"
click at [358, 25] on icon "plus" at bounding box center [362, 22] width 12 height 12
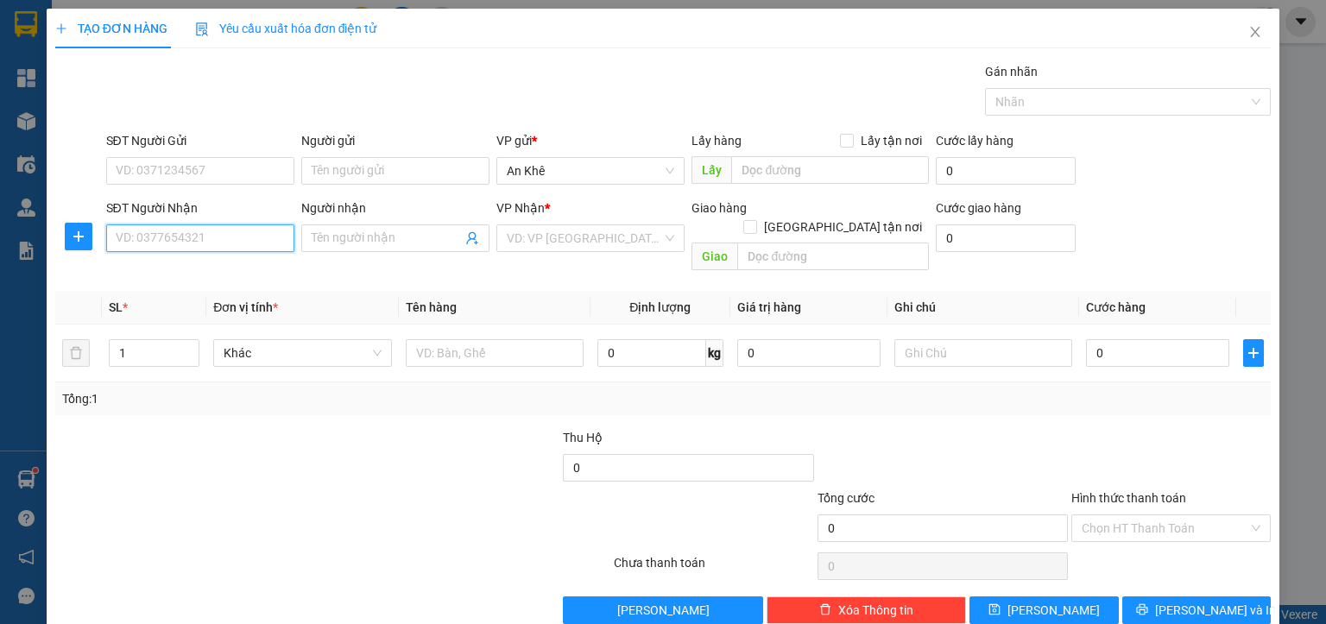
drag, startPoint x: 182, startPoint y: 169, endPoint x: 142, endPoint y: 237, distance: 78.2
click at [142, 237] on input "SĐT Người Nhận" at bounding box center [200, 238] width 188 height 28
paste input "0933632181"
type input "0933632181"
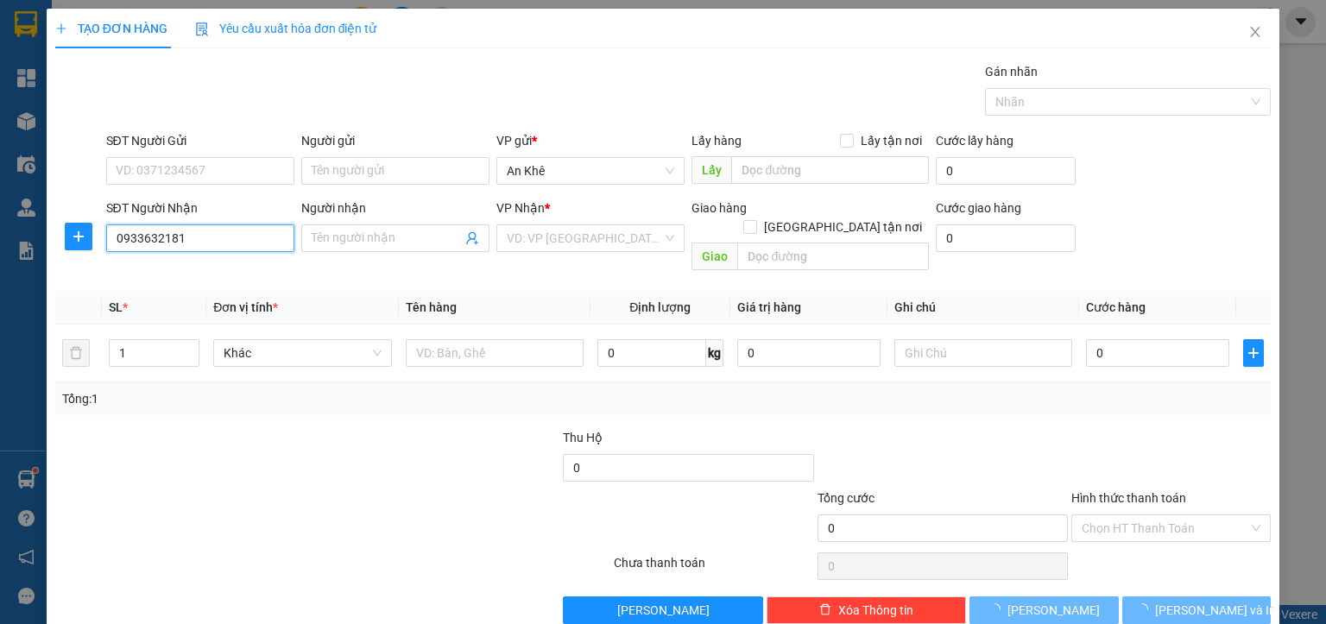
click at [189, 240] on input "0933632181" at bounding box center [200, 238] width 188 height 28
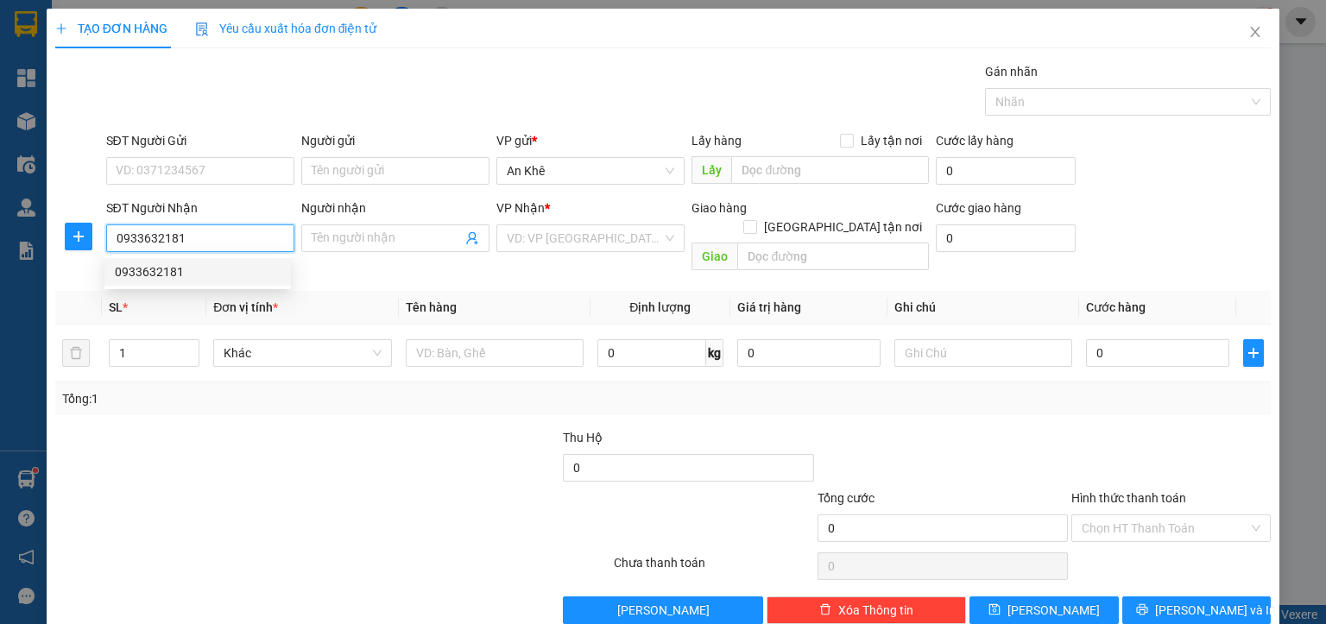
click at [181, 275] on div "0933632181" at bounding box center [198, 271] width 166 height 19
type input "cx thu hà"
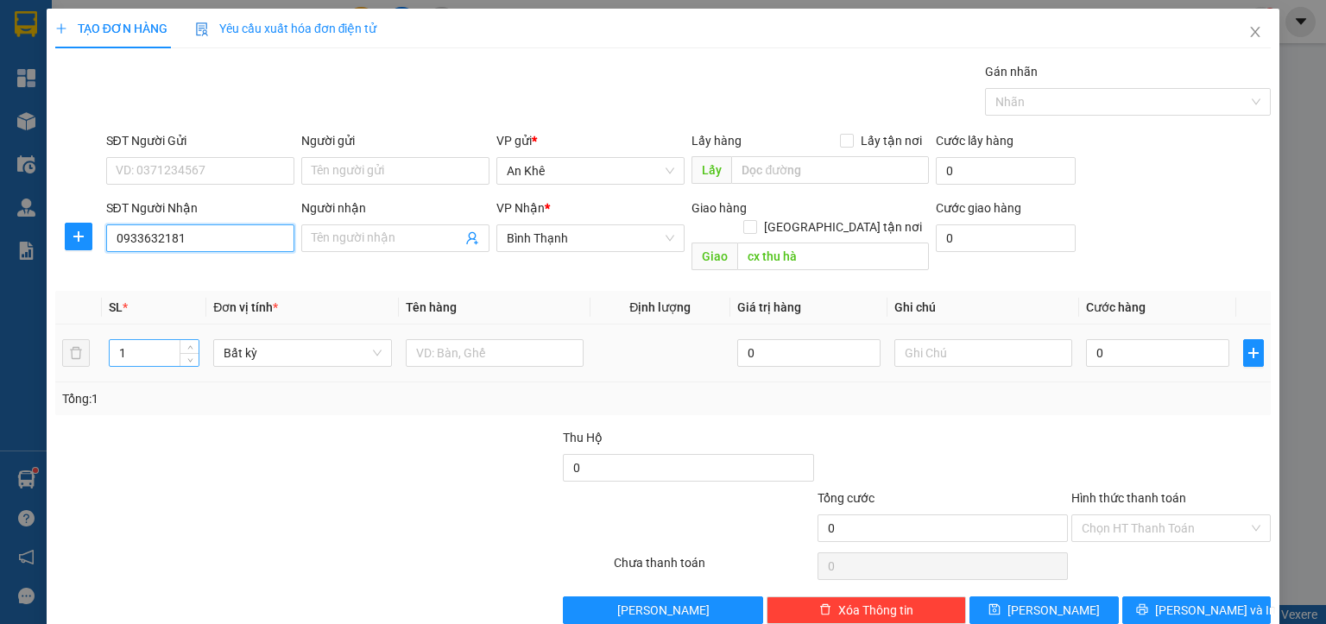
type input "0933632181"
click at [166, 340] on input "1" at bounding box center [154, 353] width 89 height 26
click at [165, 340] on input "1" at bounding box center [154, 353] width 89 height 26
click at [164, 340] on input "1" at bounding box center [154, 353] width 89 height 26
click at [249, 340] on span "Bất kỳ" at bounding box center [302, 353] width 157 height 26
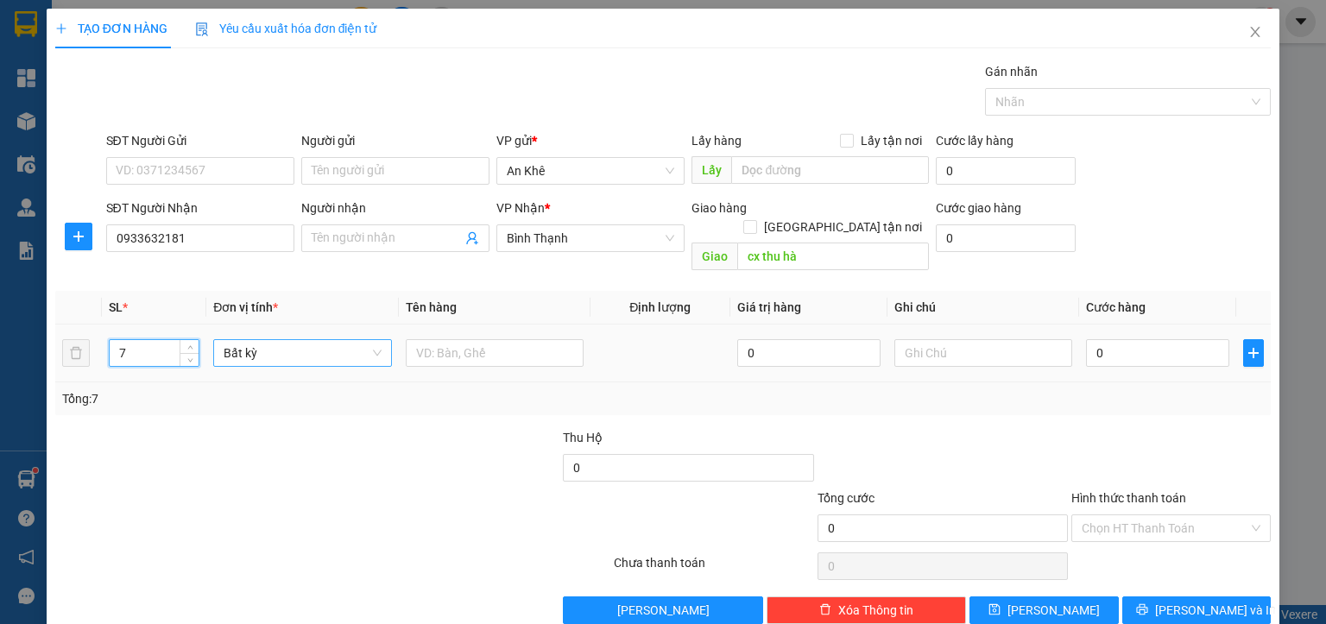
type input "7"
type input "mo"
click at [246, 370] on div "[PERSON_NAME]" at bounding box center [299, 367] width 155 height 19
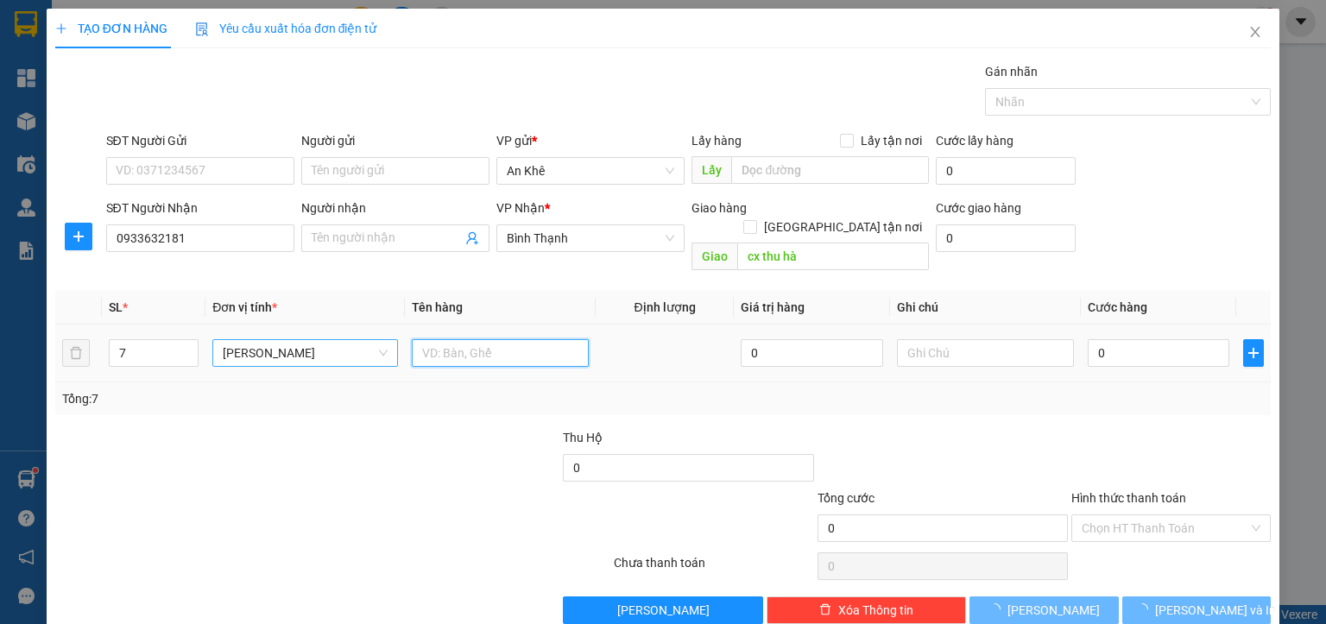
click at [470, 339] on input "text" at bounding box center [500, 353] width 177 height 28
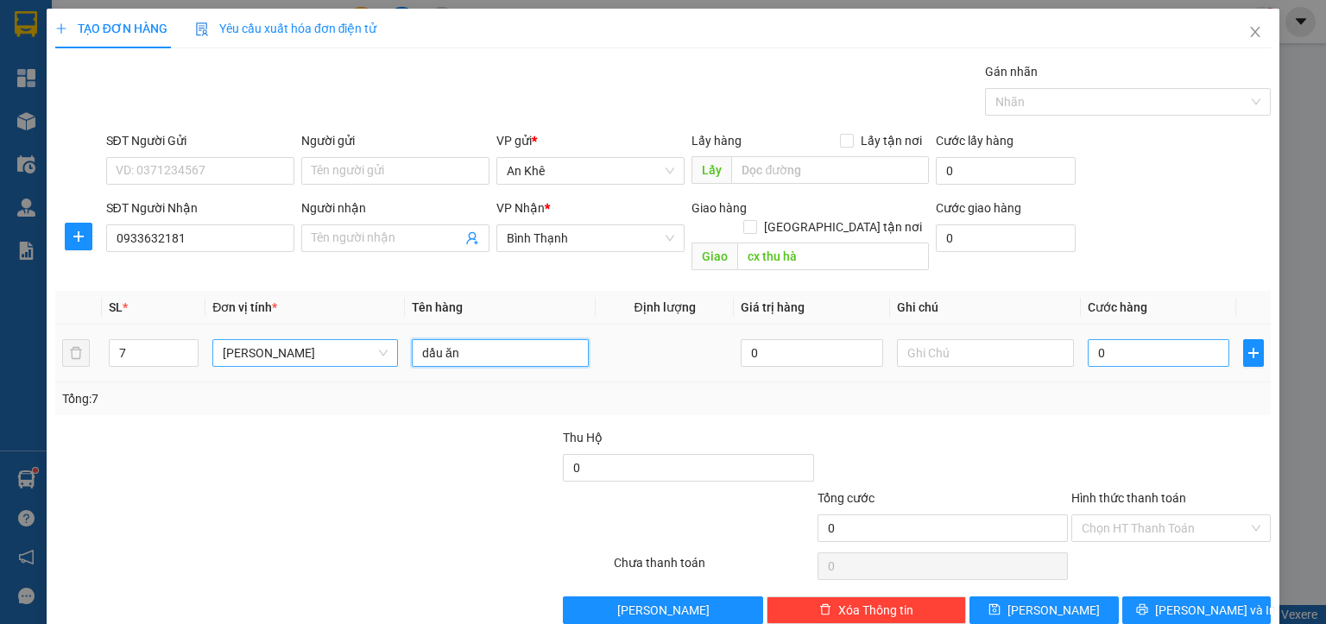
type input "dầu ăn"
click at [1092, 339] on input "0" at bounding box center [1159, 353] width 142 height 28
type input "2"
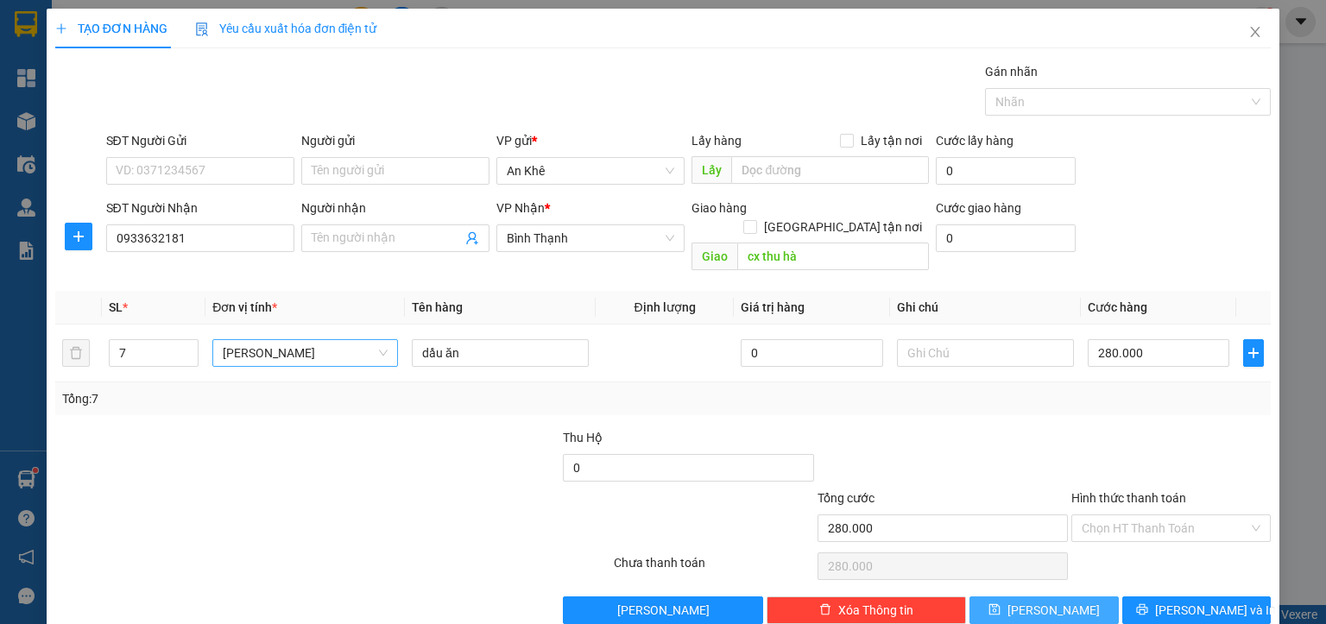
click at [1001, 604] on icon "save" at bounding box center [994, 609] width 11 height 11
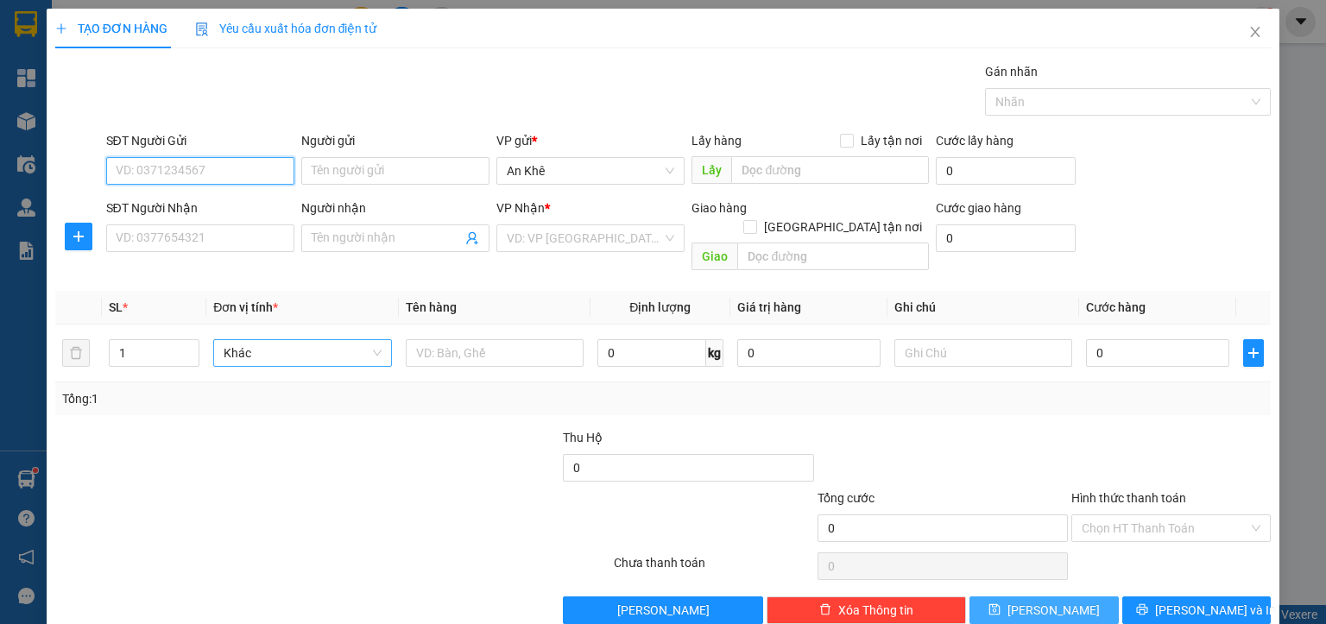
click at [194, 164] on input "SĐT Người Gửi" at bounding box center [200, 171] width 188 height 28
click at [182, 205] on div "0962899035" at bounding box center [198, 204] width 166 height 19
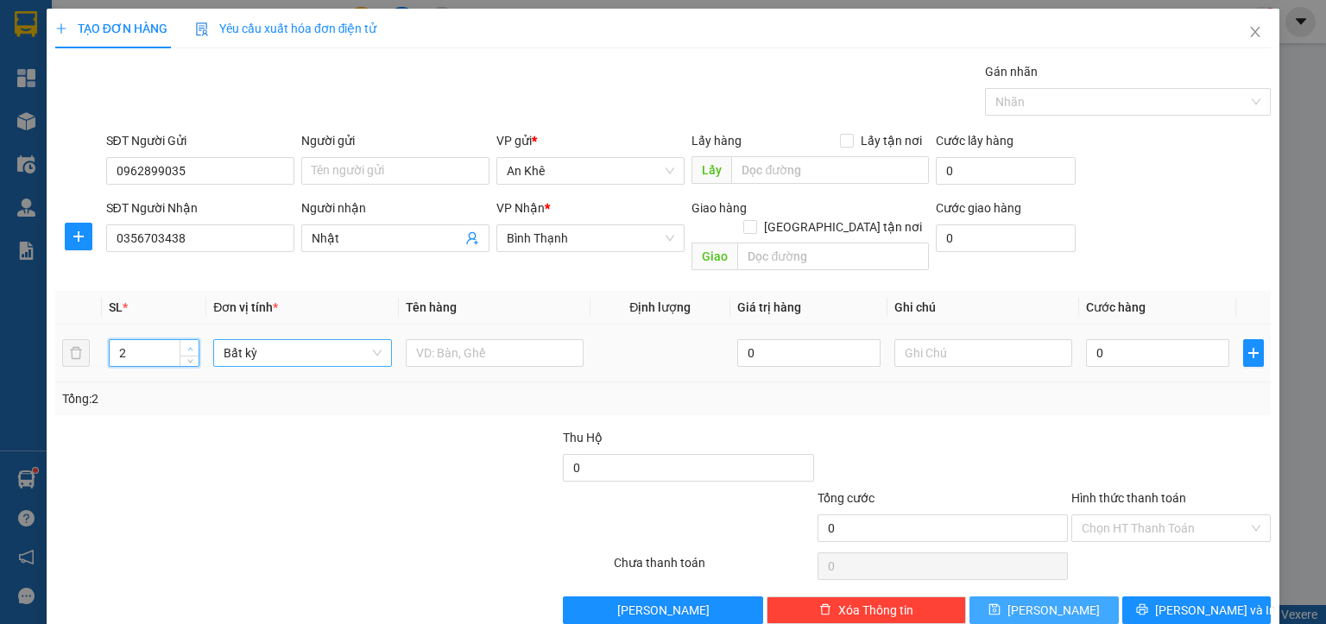
click at [188, 346] on icon "up" at bounding box center [190, 349] width 6 height 6
click at [252, 340] on span "Bất kỳ" at bounding box center [302, 353] width 157 height 26
click at [247, 365] on div "[PERSON_NAME]" at bounding box center [299, 367] width 155 height 19
click at [465, 339] on input "text" at bounding box center [500, 353] width 177 height 28
click at [1098, 339] on input "0" at bounding box center [1159, 353] width 142 height 28
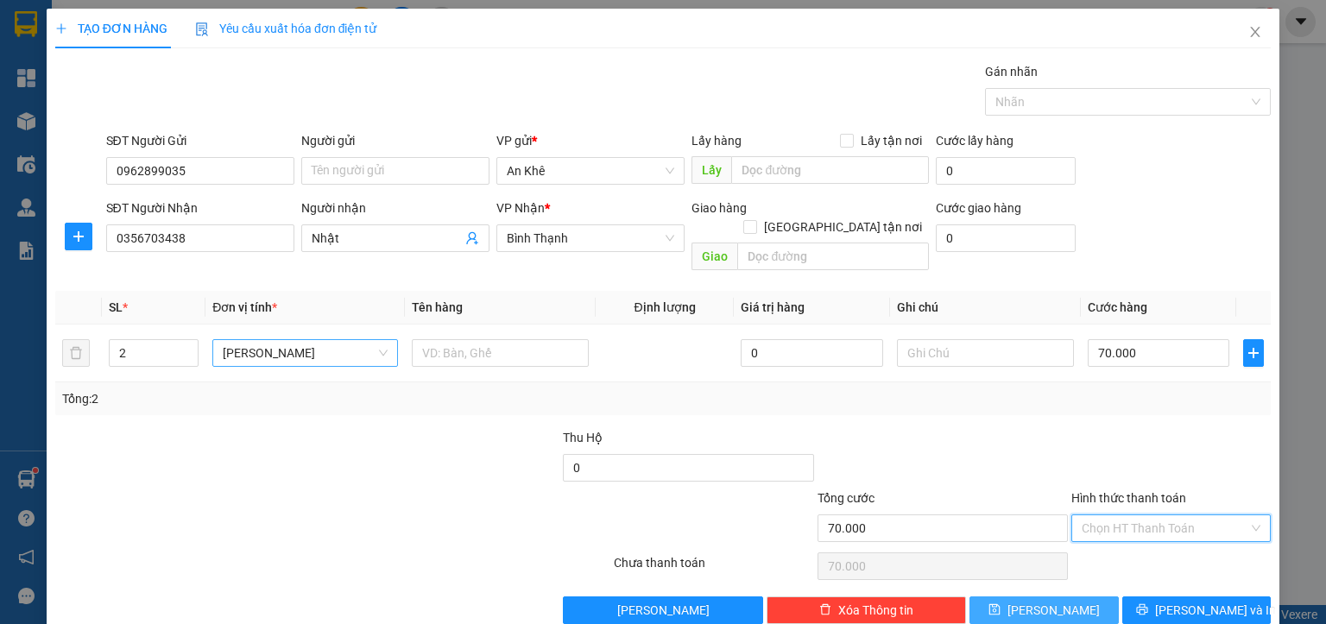
click at [1098, 515] on input "Hình thức thanh toán" at bounding box center [1165, 528] width 167 height 26
drag, startPoint x: 1099, startPoint y: 540, endPoint x: 1151, endPoint y: 562, distance: 56.1
click at [1102, 541] on div "Tại văn phòng" at bounding box center [1158, 542] width 177 height 19
click at [1195, 601] on span "[PERSON_NAME] và In" at bounding box center [1215, 610] width 121 height 19
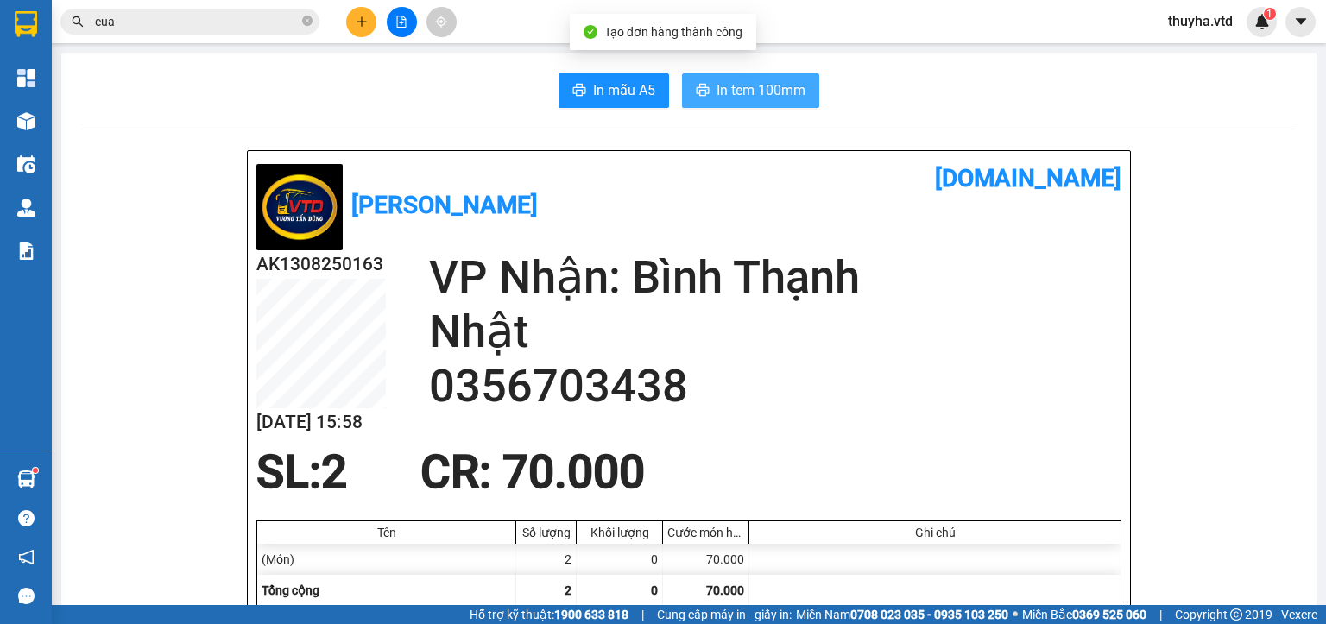
click at [739, 95] on span "In tem 100mm" at bounding box center [761, 90] width 89 height 22
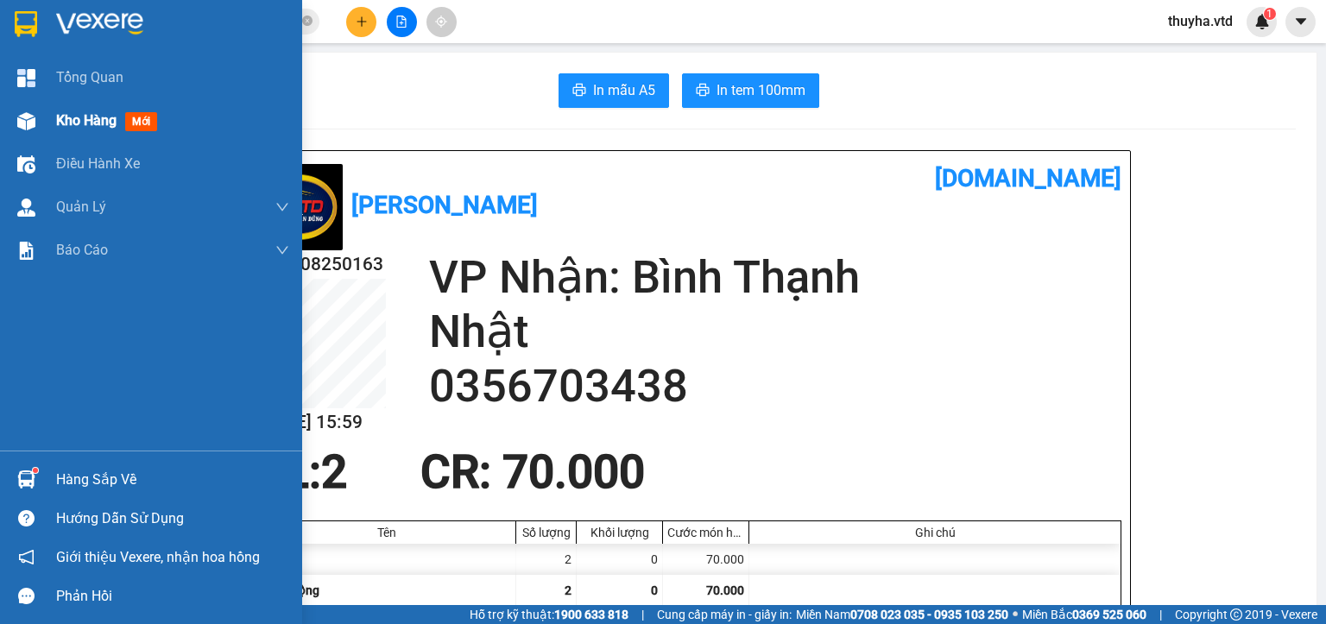
click at [36, 117] on div at bounding box center [26, 121] width 30 height 30
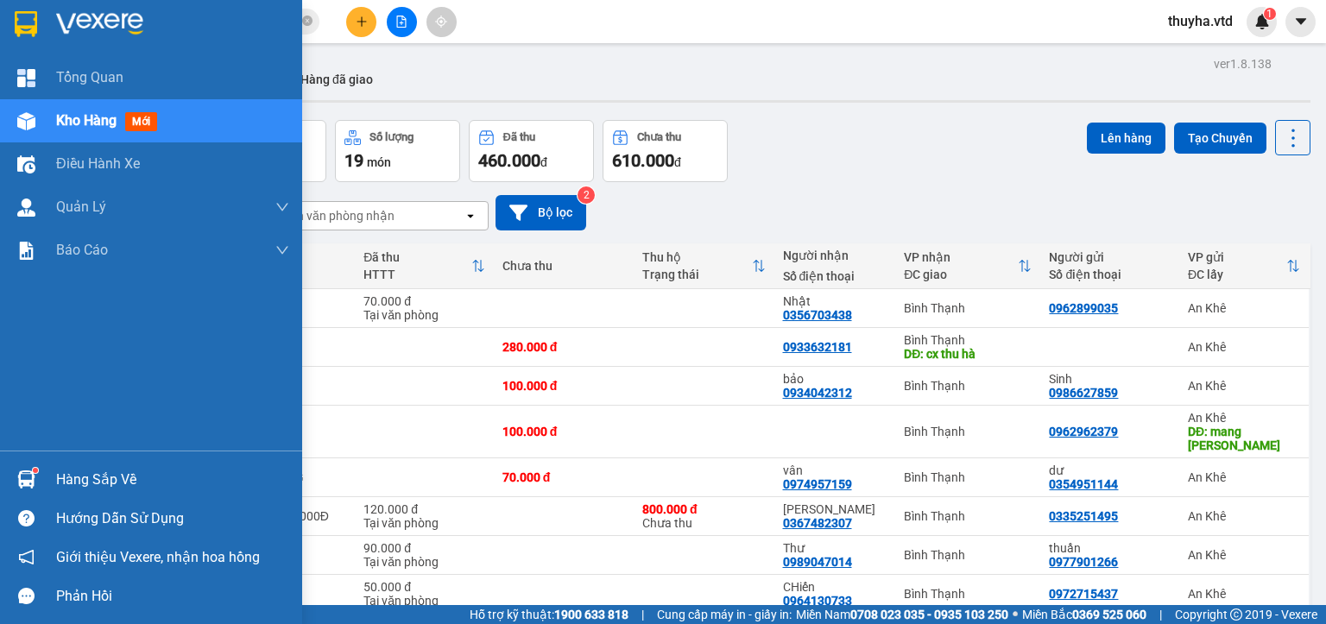
click at [34, 119] on img at bounding box center [26, 121] width 18 height 18
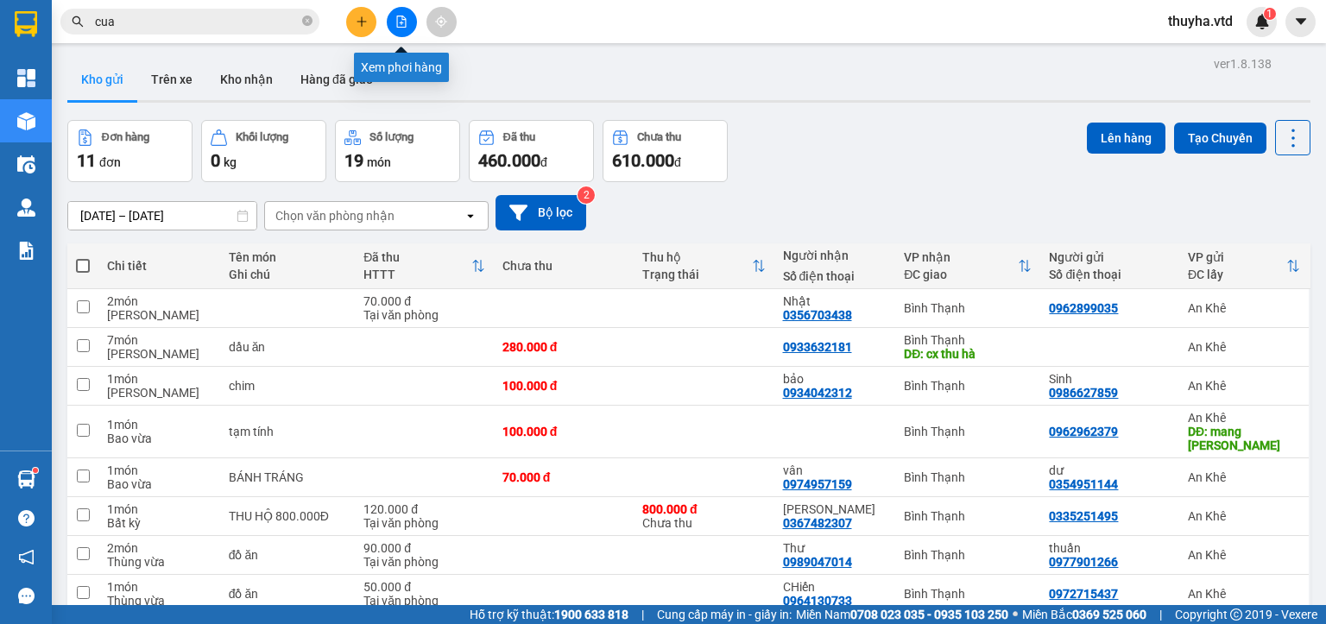
click at [404, 15] on button at bounding box center [402, 22] width 30 height 30
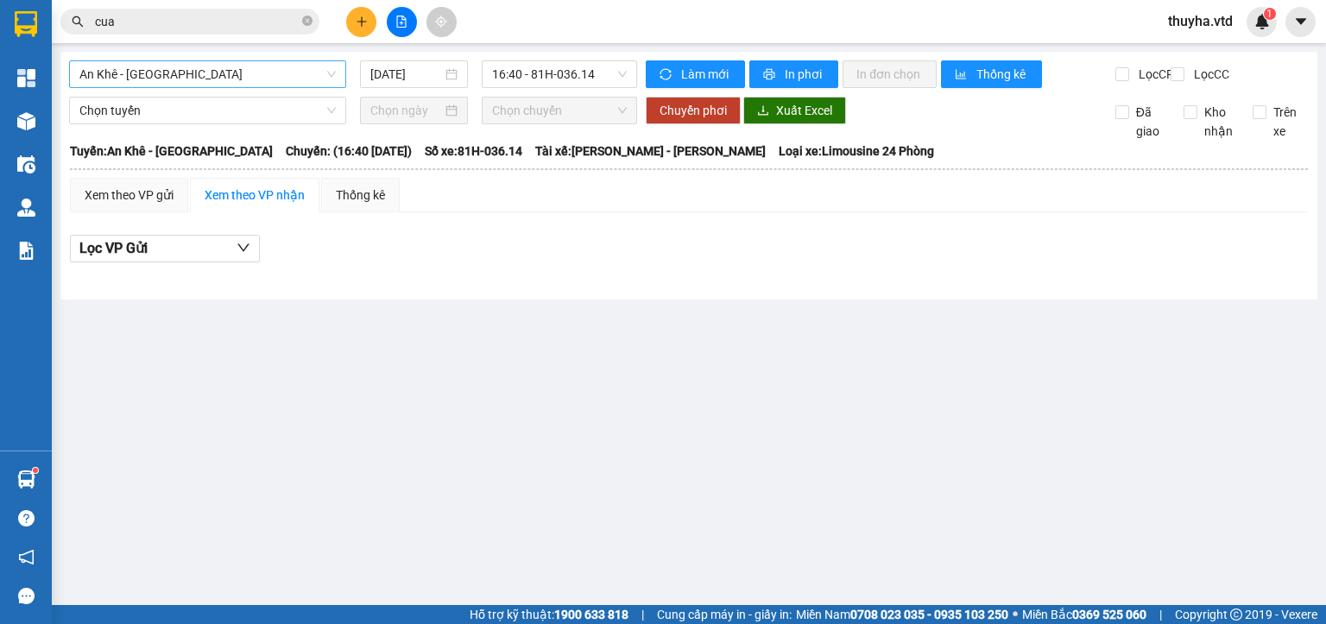
click at [90, 78] on span "An Khê - [GEOGRAPHIC_DATA]" at bounding box center [207, 74] width 256 height 26
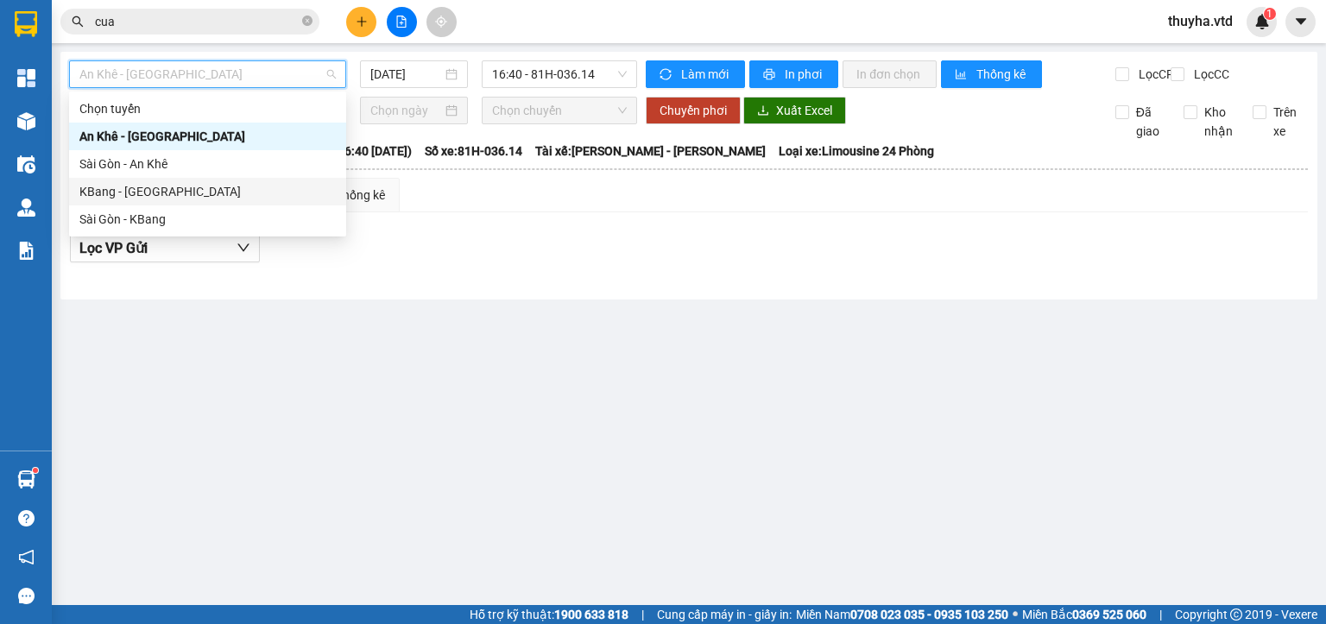
click at [111, 189] on div "KBang - [GEOGRAPHIC_DATA]" at bounding box center [207, 191] width 256 height 19
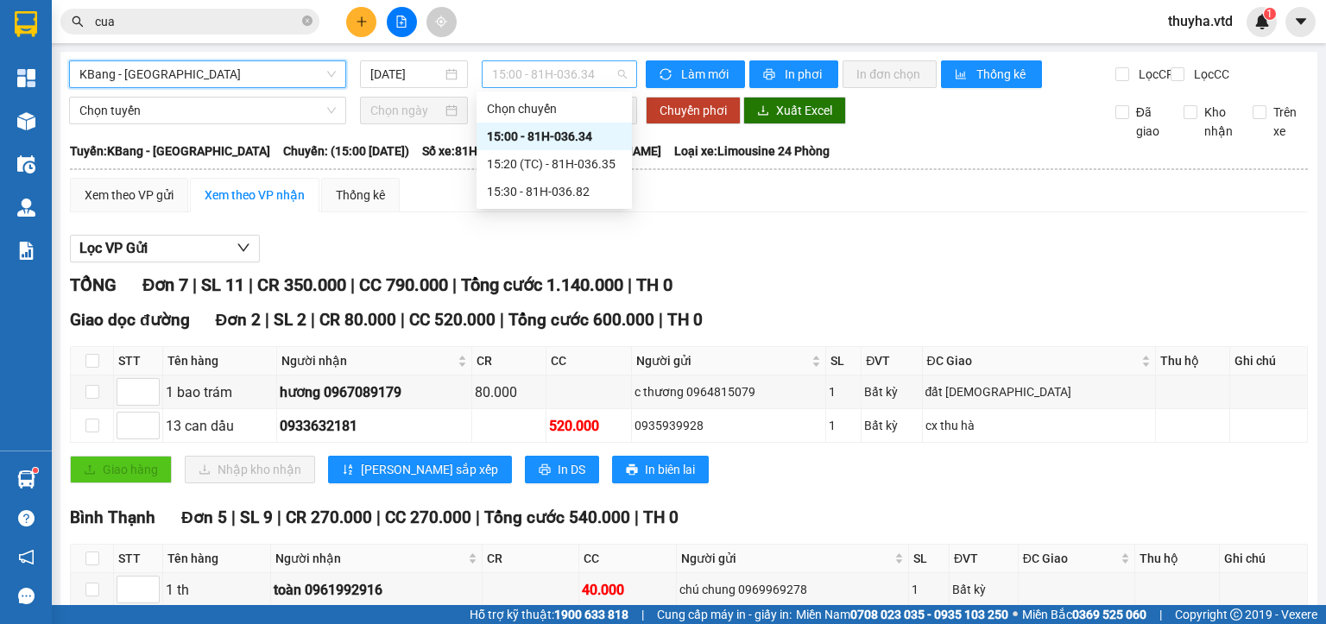
click at [533, 75] on span "15:00 - 81H-036.34" at bounding box center [560, 74] width 136 height 26
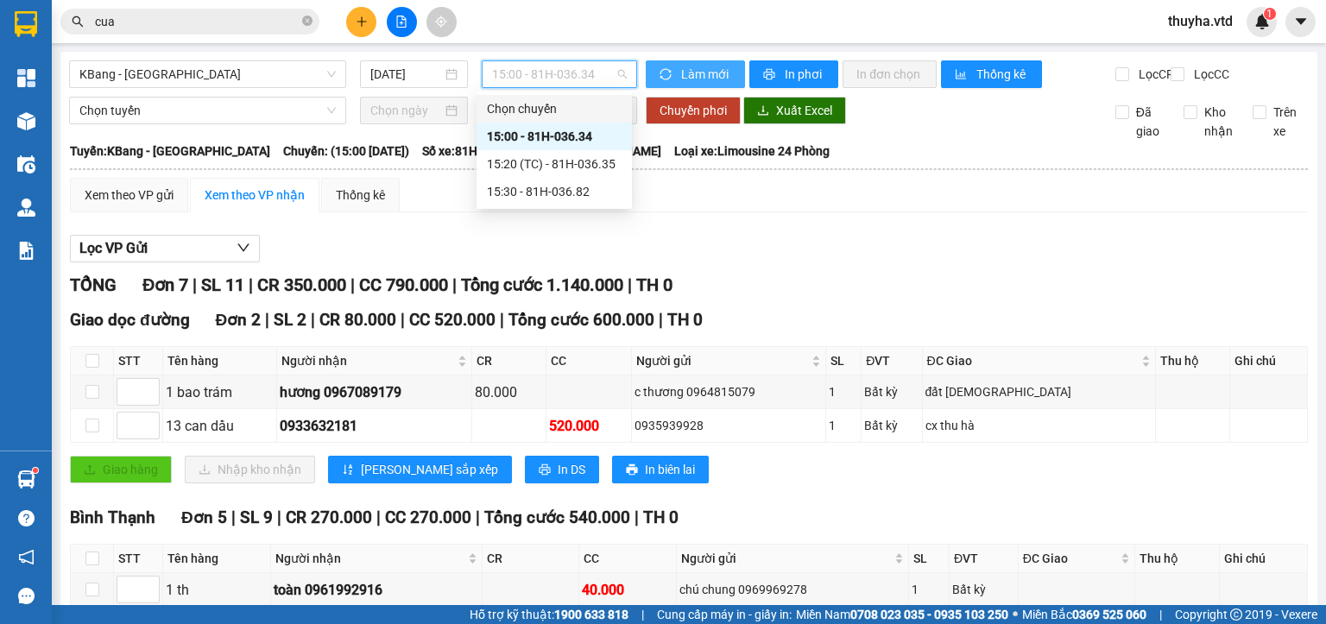
click at [699, 71] on span "Làm mới" at bounding box center [706, 74] width 50 height 19
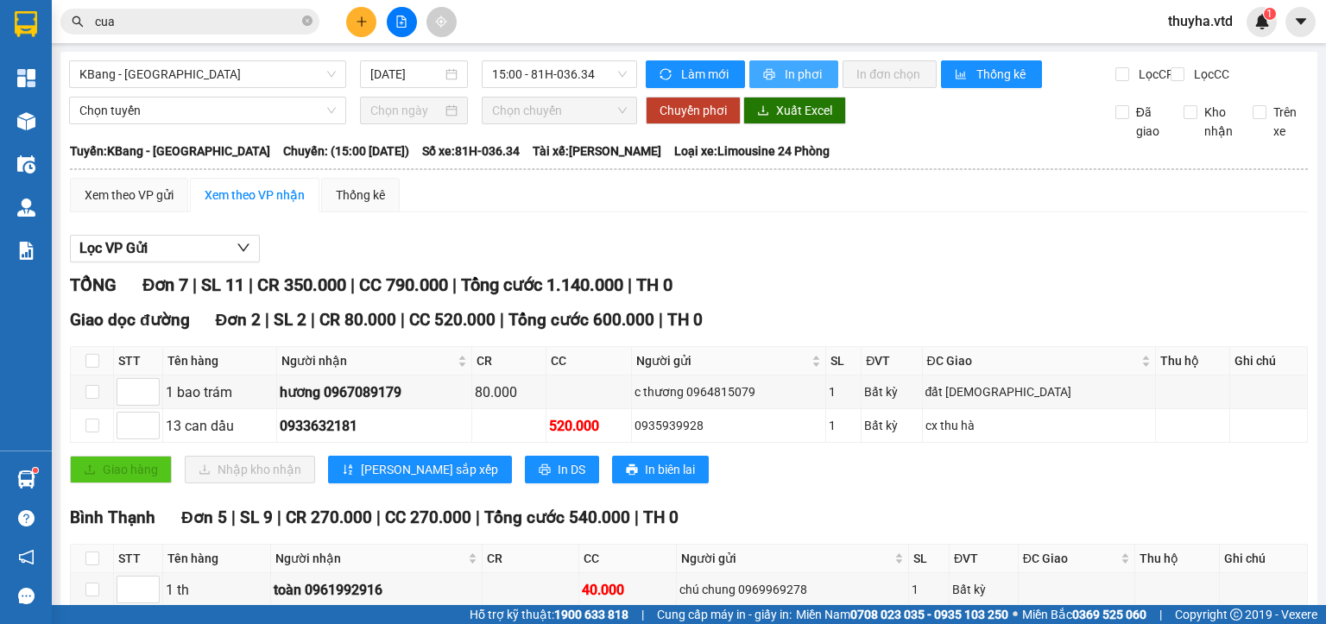
click at [802, 69] on span "In phơi" at bounding box center [805, 74] width 40 height 19
click at [122, 205] on div "Xem theo VP gửi" at bounding box center [129, 195] width 89 height 19
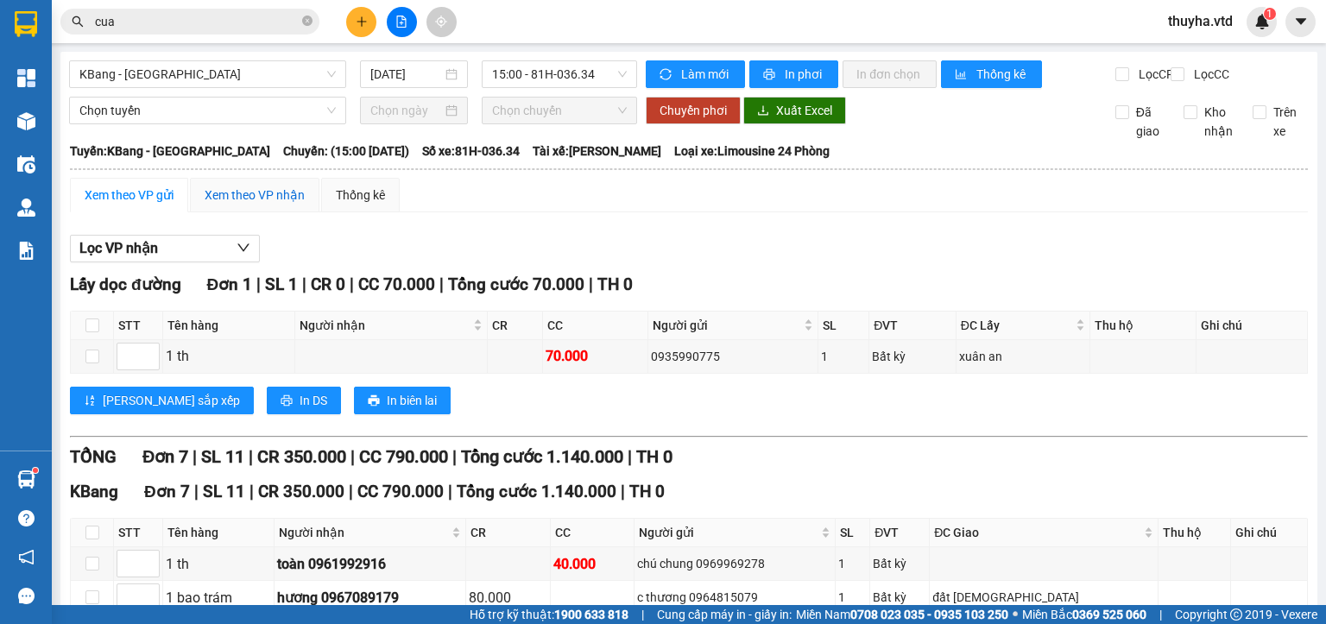
click at [282, 205] on div "Xem theo VP nhận" at bounding box center [255, 195] width 100 height 19
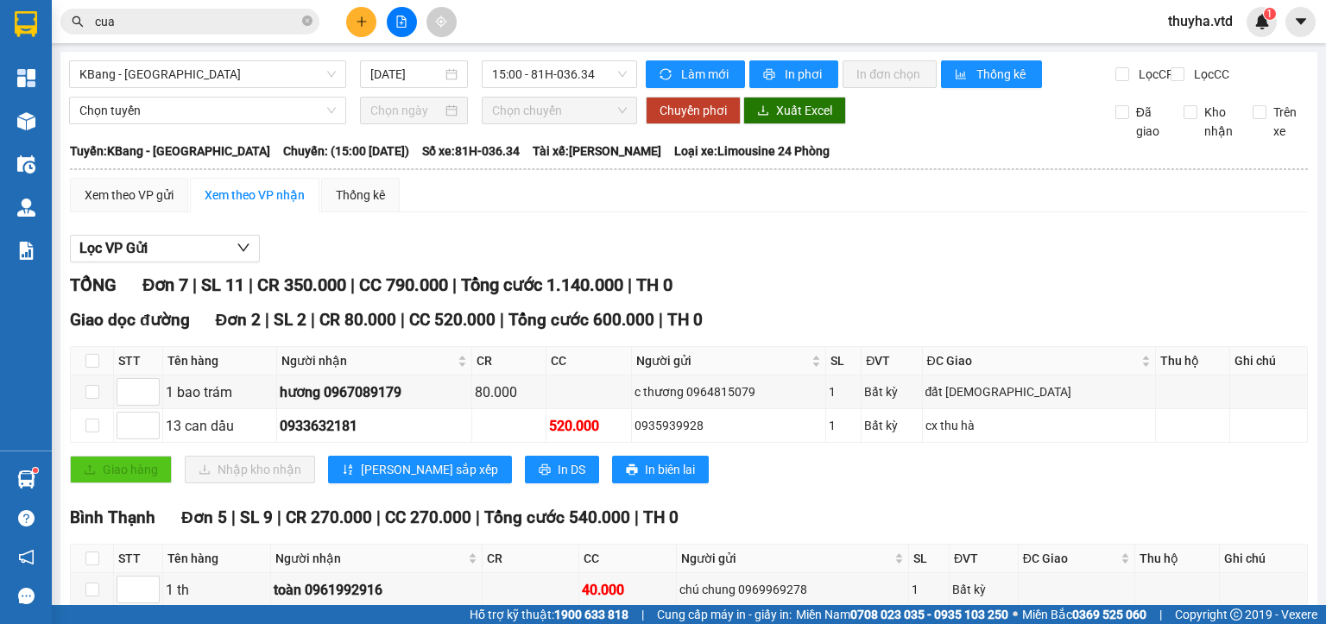
drag, startPoint x: 344, startPoint y: 15, endPoint x: 350, endPoint y: 22, distance: 9.8
click at [345, 19] on div at bounding box center [401, 22] width 129 height 30
click at [352, 22] on button at bounding box center [361, 22] width 30 height 30
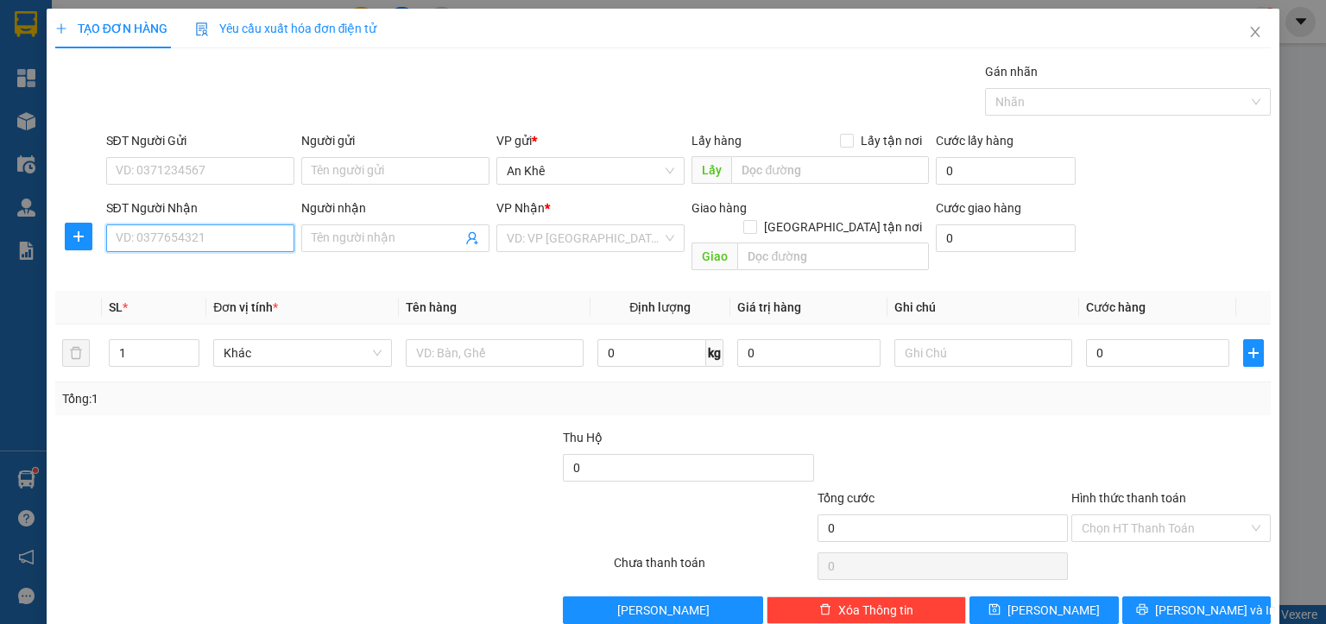
drag, startPoint x: 199, startPoint y: 237, endPoint x: 234, endPoint y: 243, distance: 36.1
click at [202, 238] on input "SĐT Người Nhận" at bounding box center [200, 238] width 188 height 28
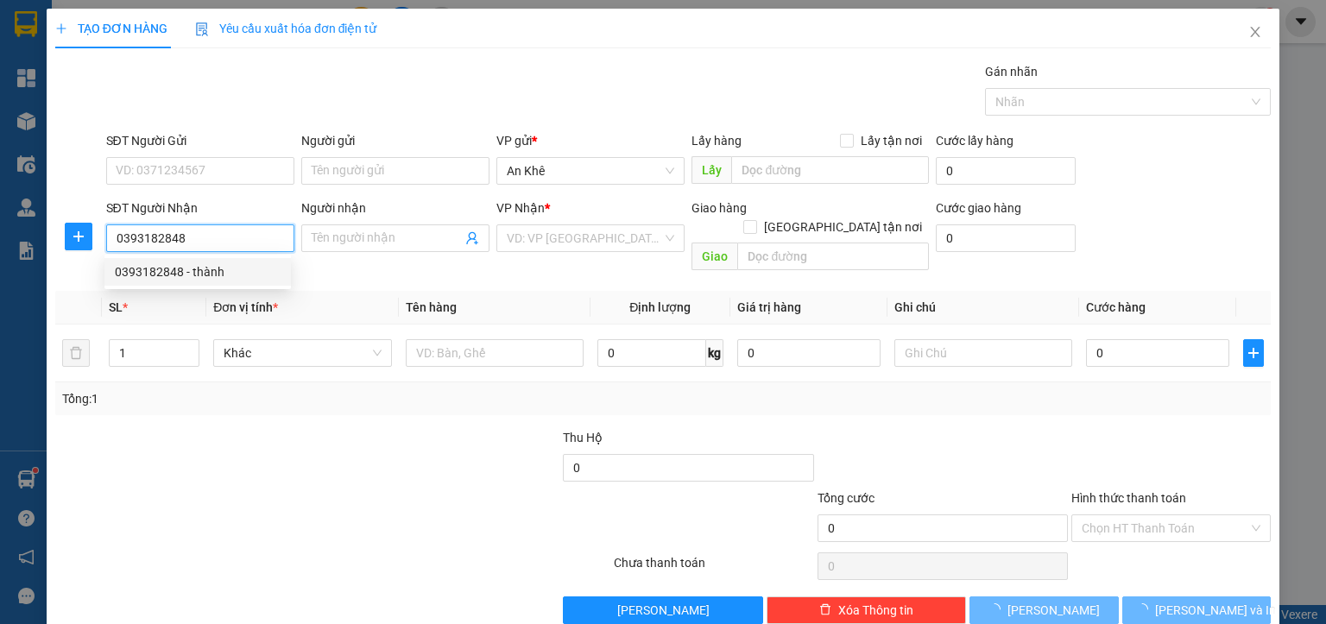
click at [231, 271] on div "0393182848 - thành" at bounding box center [198, 271] width 166 height 19
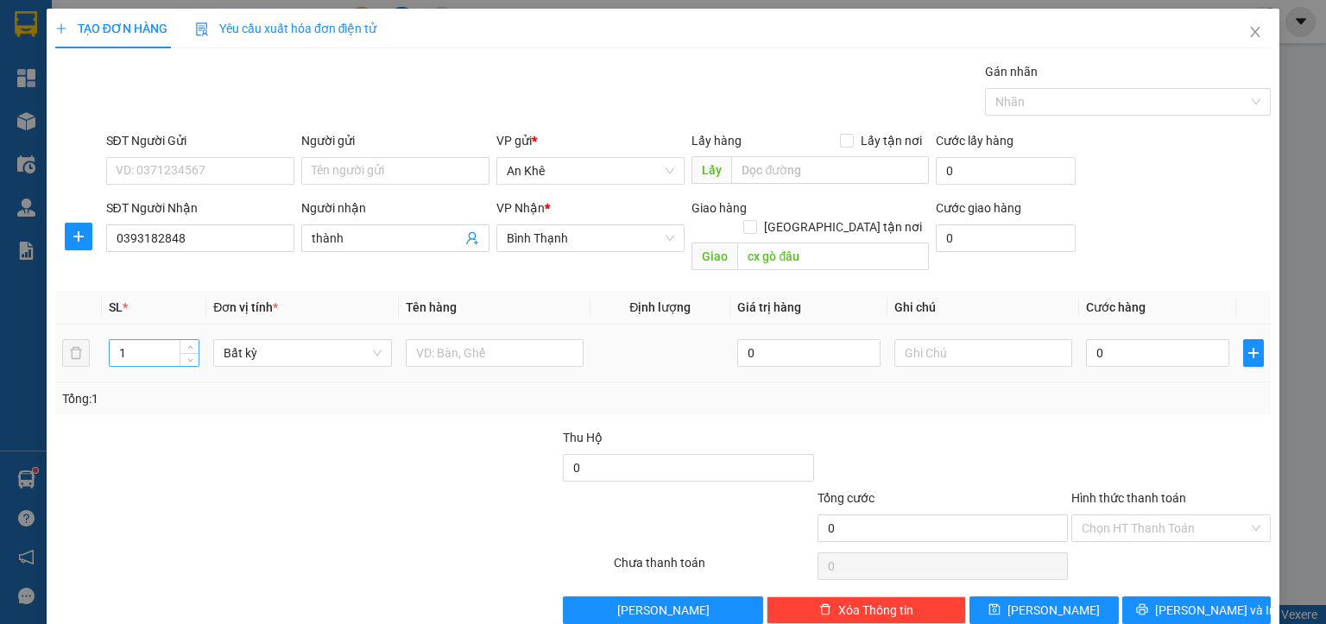
click at [159, 340] on input "1" at bounding box center [154, 353] width 89 height 26
click at [257, 340] on span "Bất kỳ" at bounding box center [302, 353] width 157 height 26
click at [237, 368] on div "[PERSON_NAME]" at bounding box center [299, 367] width 155 height 19
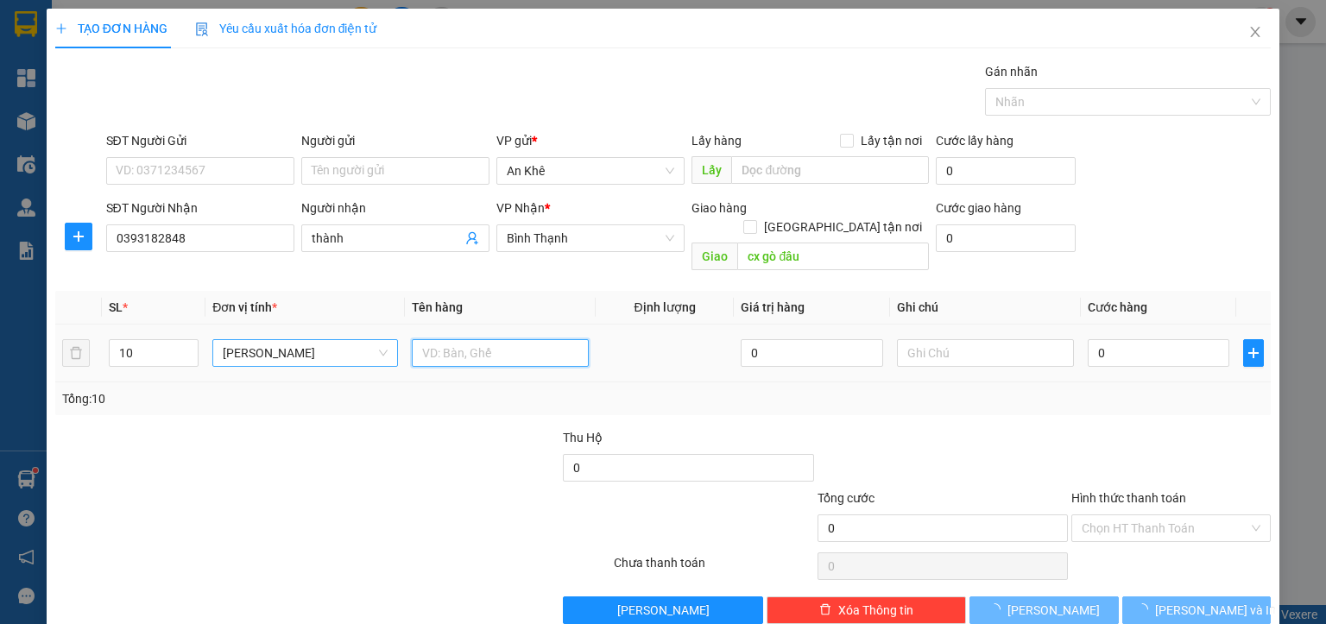
click at [439, 339] on input "text" at bounding box center [500, 353] width 177 height 28
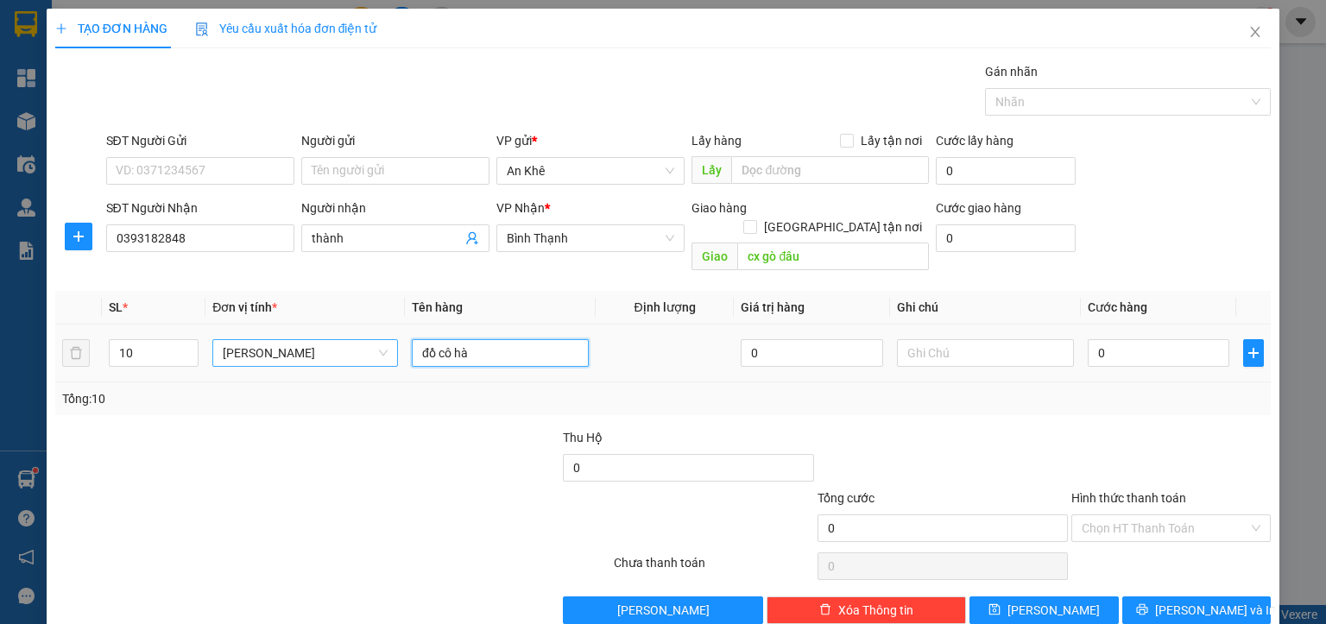
drag, startPoint x: 452, startPoint y: 337, endPoint x: 458, endPoint y: 344, distance: 9.2
click at [458, 344] on input "đồ cô hà" at bounding box center [500, 353] width 177 height 28
drag, startPoint x: 462, startPoint y: 332, endPoint x: 445, endPoint y: 335, distance: 16.6
click at [445, 339] on input "đồ cô àh" at bounding box center [500, 353] width 177 height 28
click at [1101, 339] on input "0" at bounding box center [1159, 353] width 142 height 28
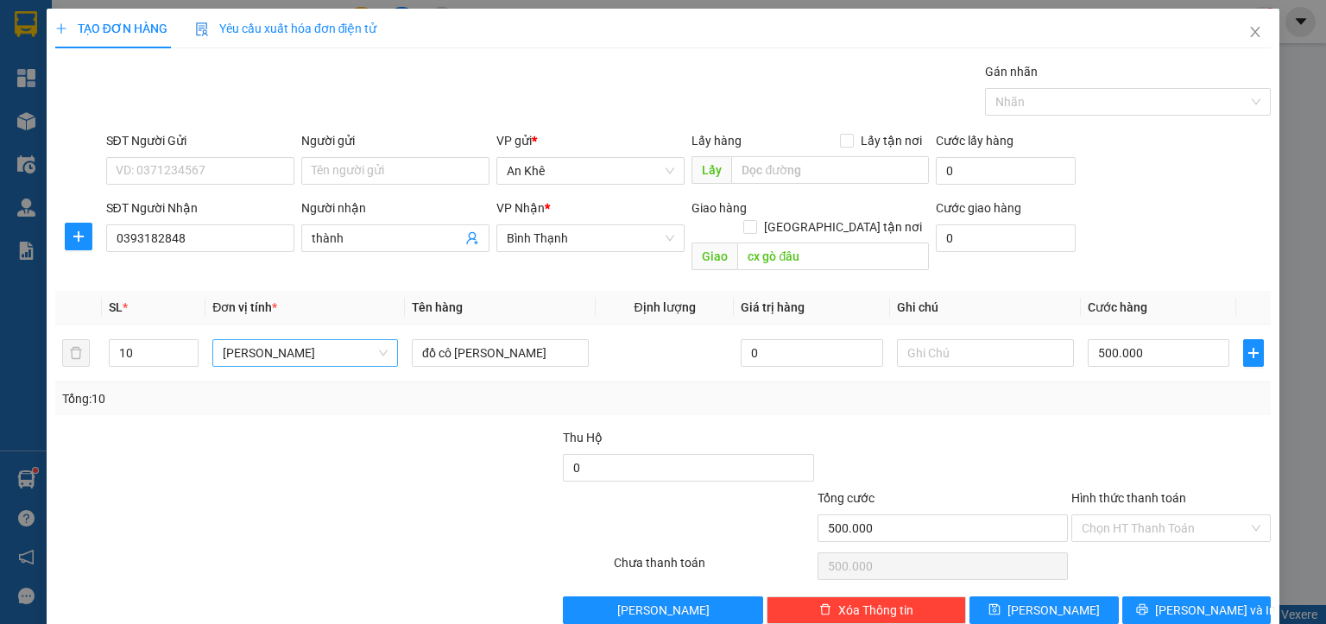
drag, startPoint x: 1094, startPoint y: 500, endPoint x: 1106, endPoint y: 523, distance: 26.3
click at [1094, 515] on input "Hình thức thanh toán" at bounding box center [1165, 528] width 167 height 26
drag, startPoint x: 1112, startPoint y: 540, endPoint x: 1119, endPoint y: 548, distance: 10.4
click at [1113, 544] on div "Tại văn phòng" at bounding box center [1158, 542] width 177 height 19
click at [1148, 603] on icon "printer" at bounding box center [1142, 609] width 12 height 12
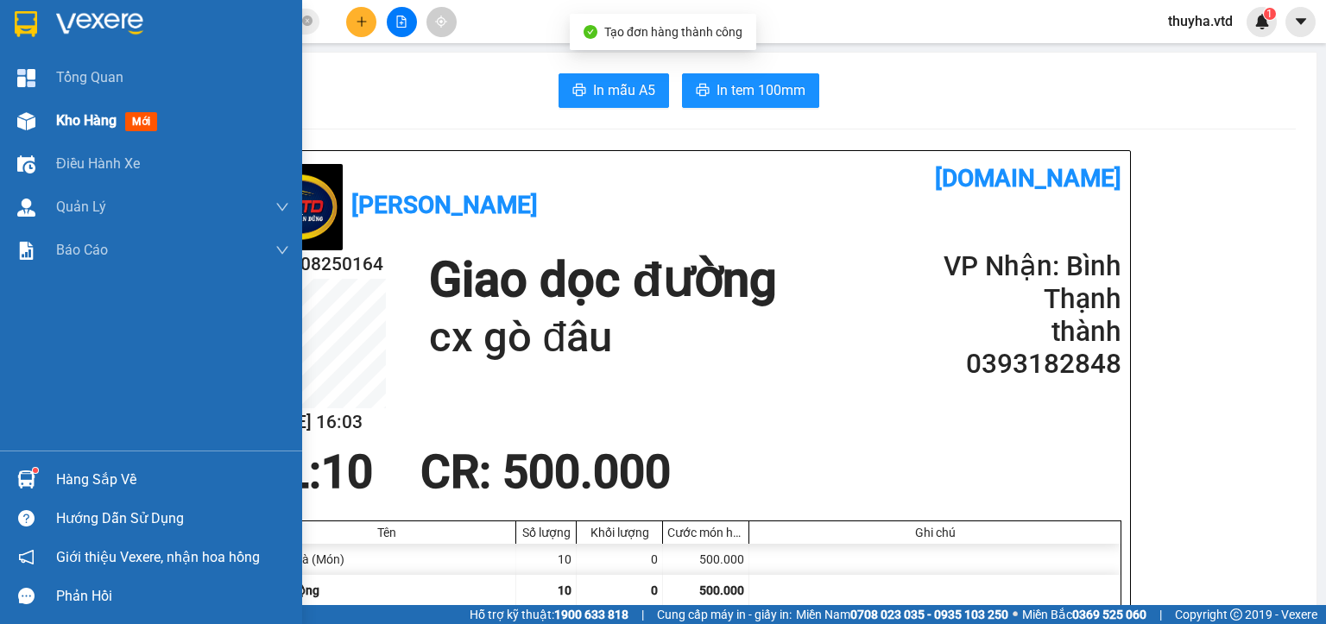
click at [43, 120] on div "Kho hàng mới" at bounding box center [151, 120] width 302 height 43
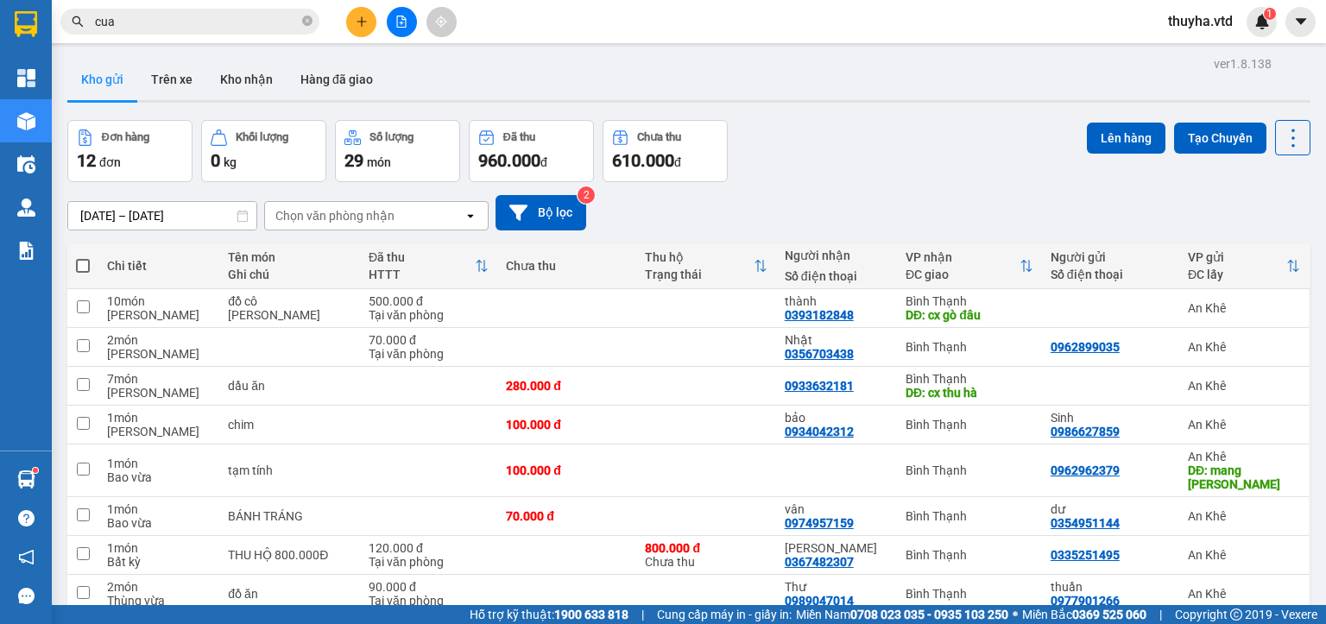
click at [83, 264] on span at bounding box center [83, 266] width 14 height 14
click at [83, 257] on input "checkbox" at bounding box center [83, 257] width 0 height 0
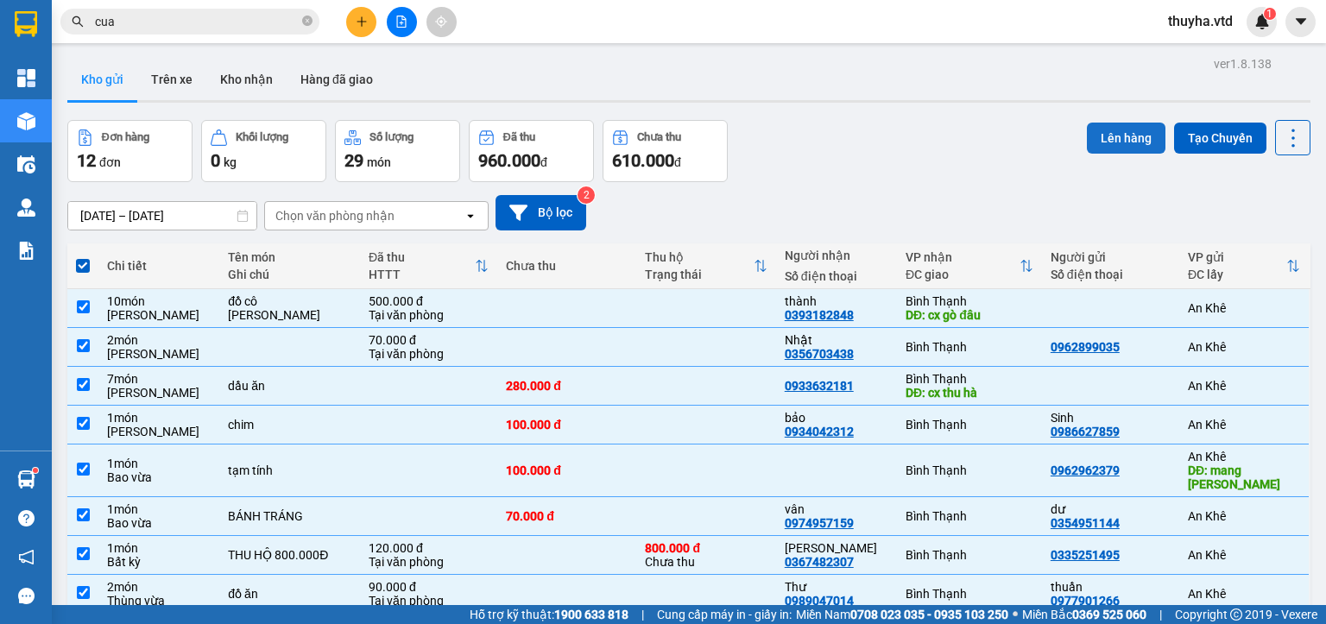
click at [1108, 136] on button "Lên hàng" at bounding box center [1126, 138] width 79 height 31
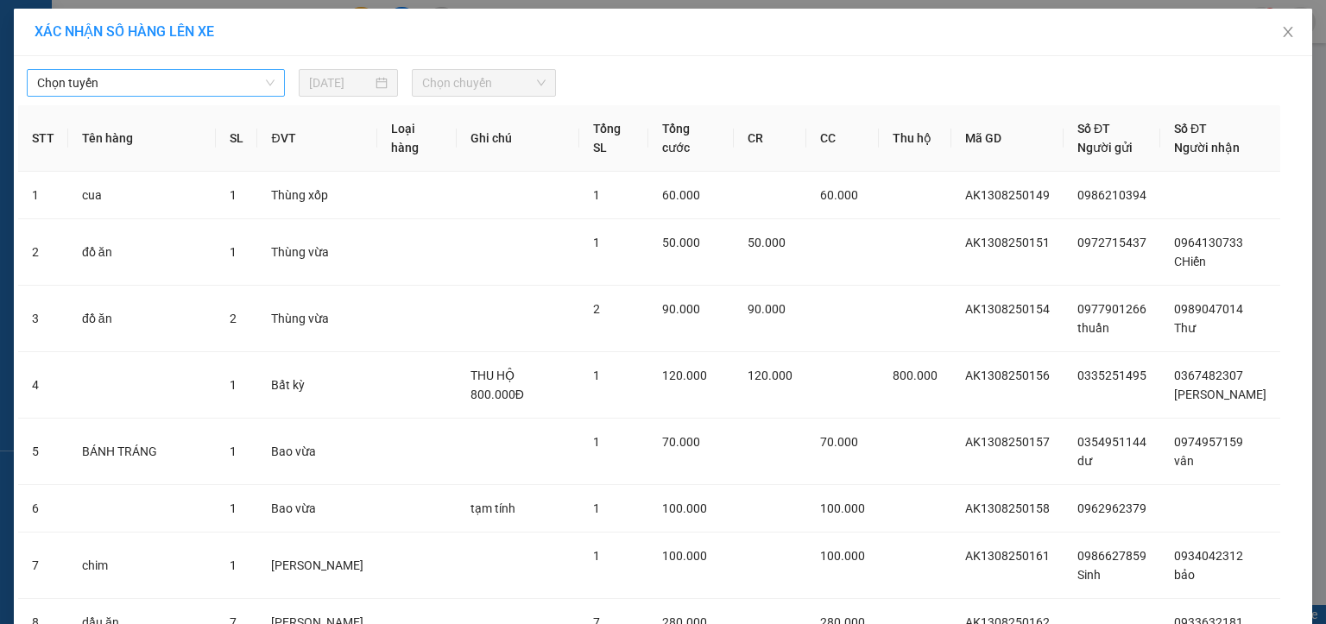
click at [62, 71] on span "Chọn tuyến" at bounding box center [155, 83] width 237 height 26
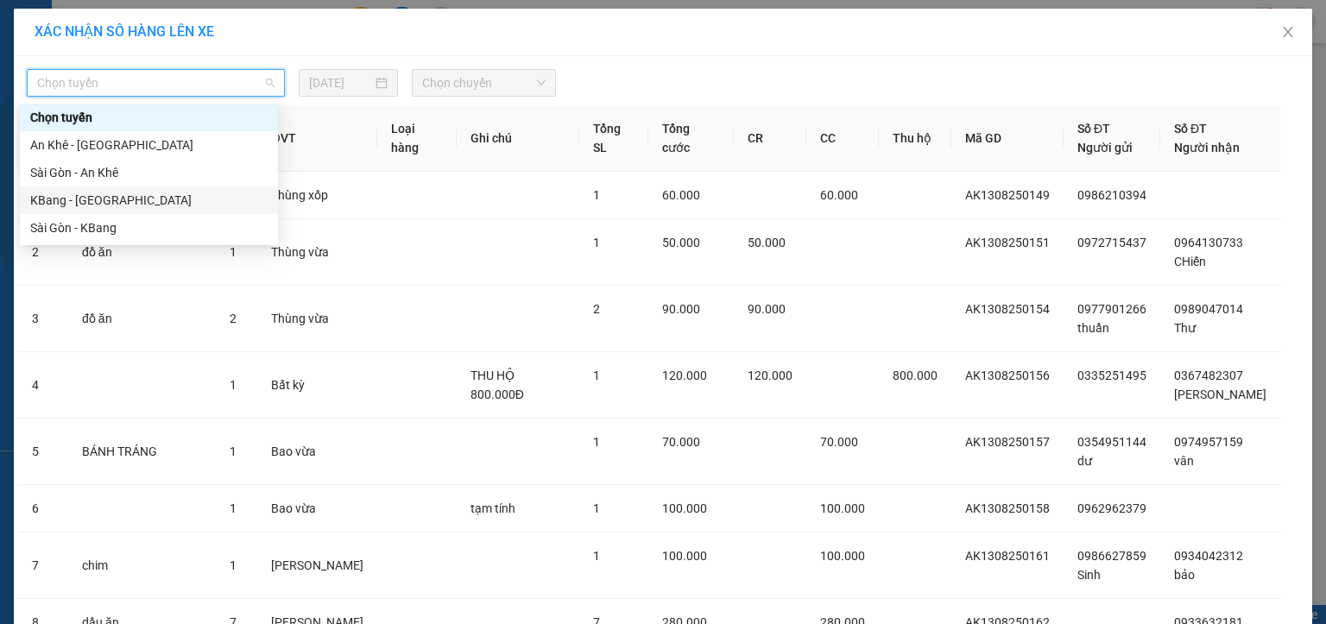
click at [67, 202] on div "KBang - [GEOGRAPHIC_DATA]" at bounding box center [148, 200] width 237 height 19
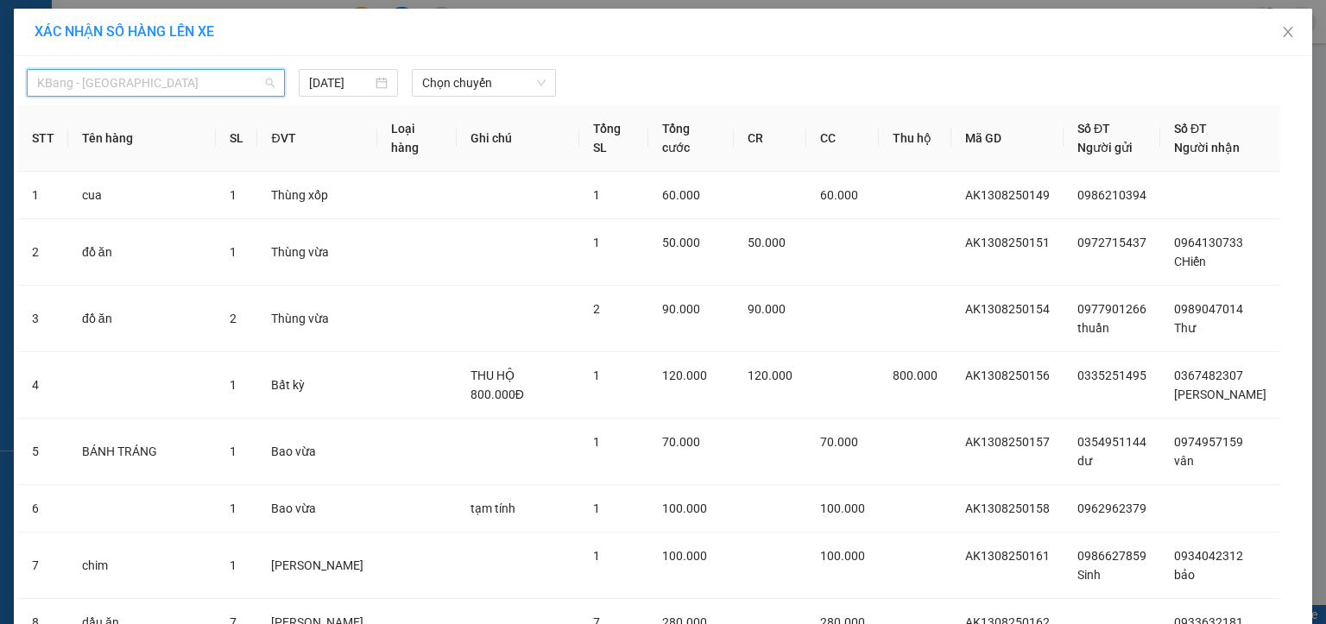
click at [100, 84] on span "KBang - [GEOGRAPHIC_DATA]" at bounding box center [155, 83] width 237 height 26
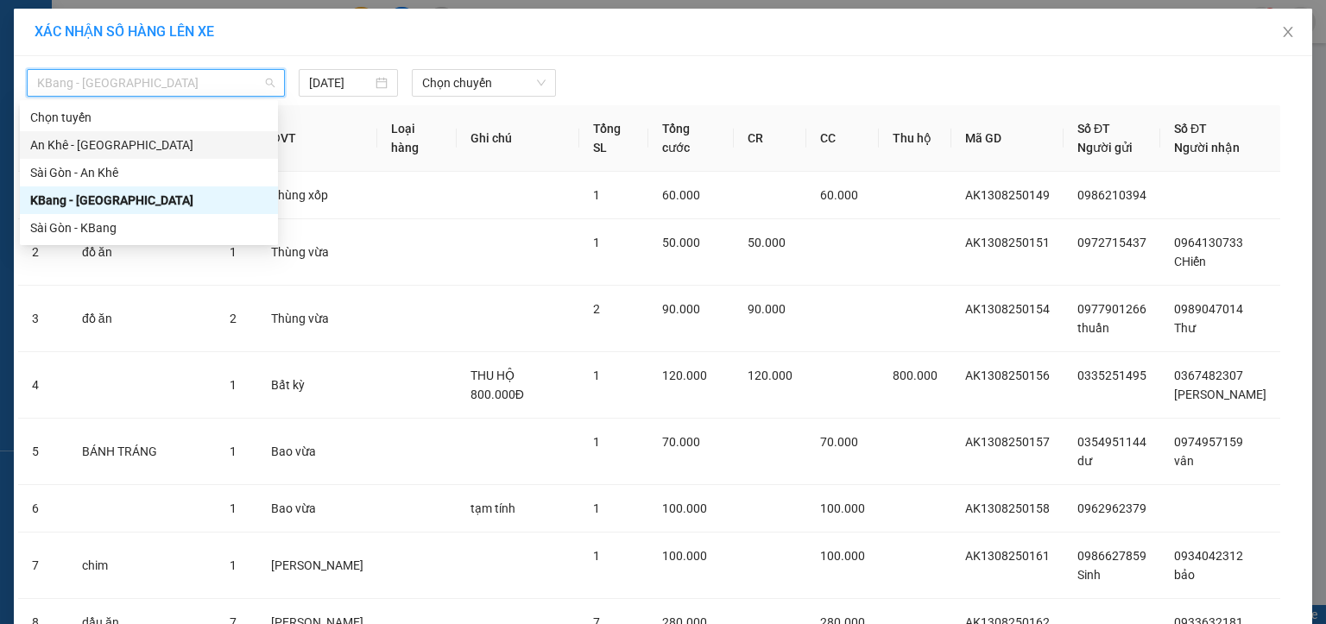
click at [71, 148] on div "An Khê - [GEOGRAPHIC_DATA]" at bounding box center [148, 145] width 237 height 19
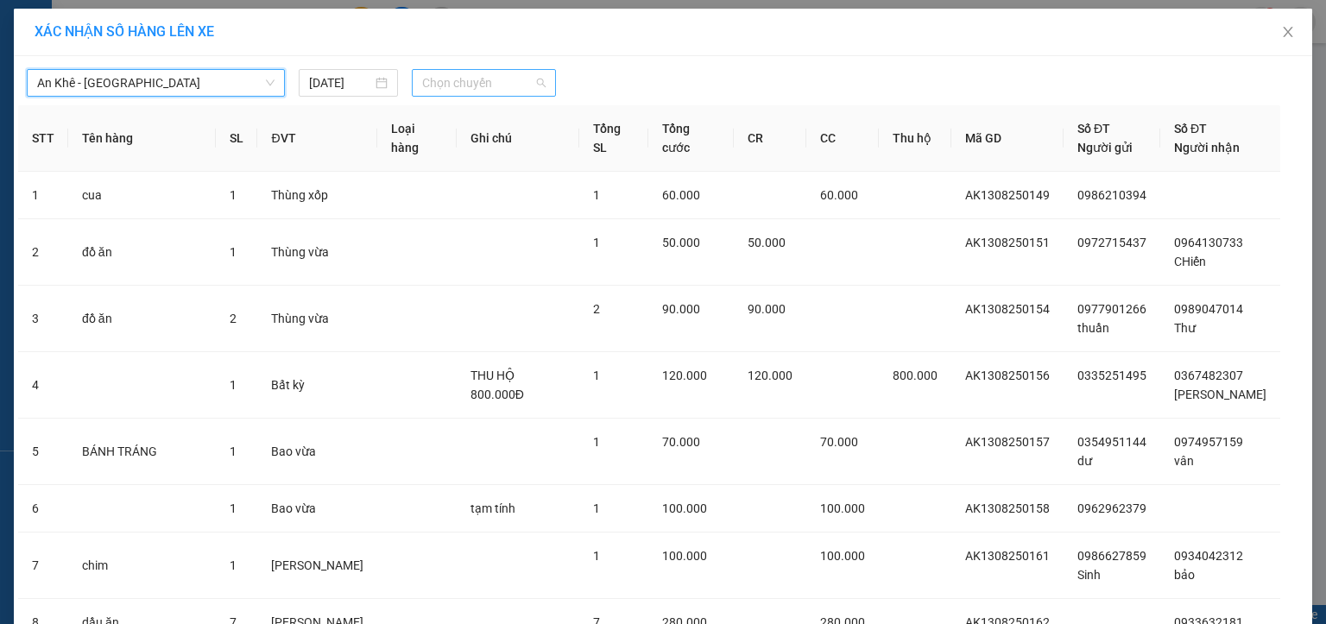
click at [426, 88] on span "Chọn chuyến" at bounding box center [484, 83] width 124 height 26
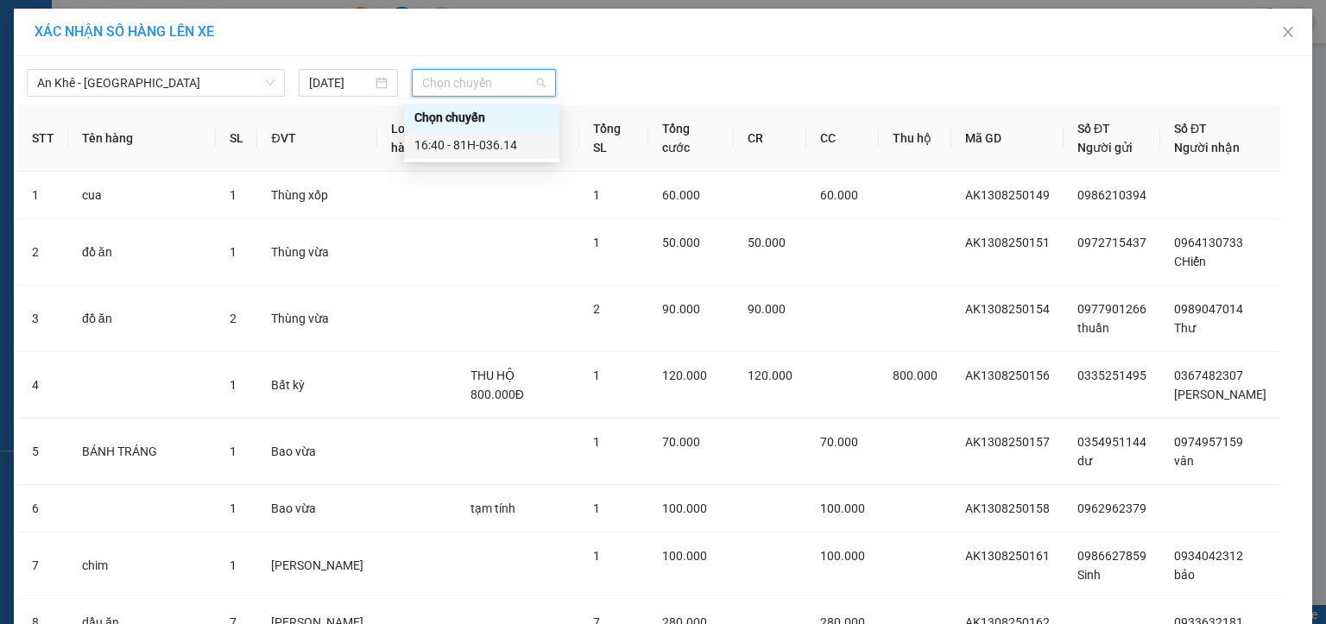
click at [481, 150] on div "16:40 - 81H-036.14" at bounding box center [481, 145] width 135 height 19
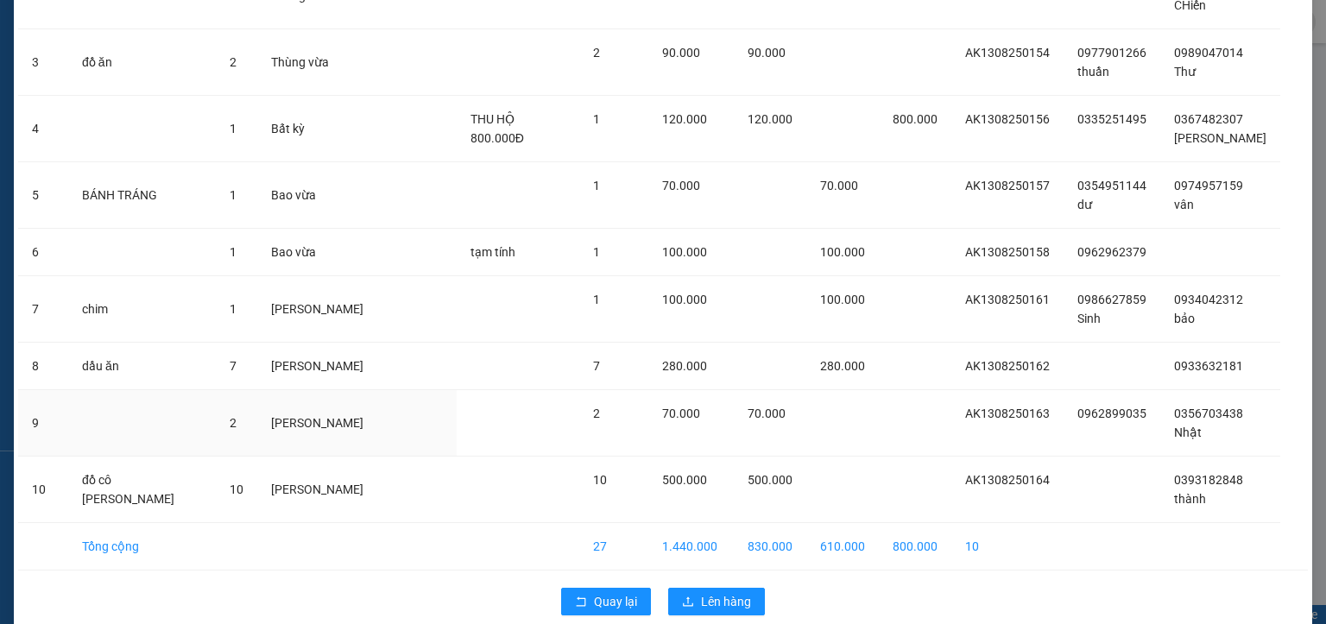
scroll to position [304, 0]
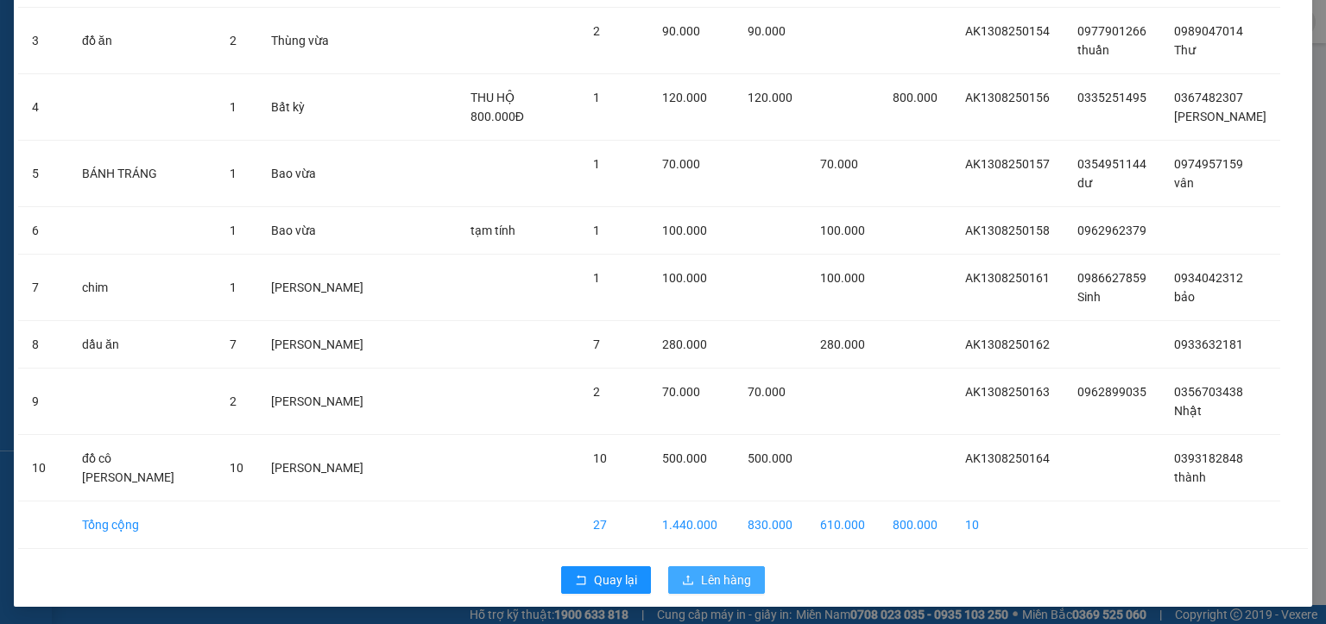
click at [701, 571] on span "Lên hàng" at bounding box center [726, 580] width 50 height 19
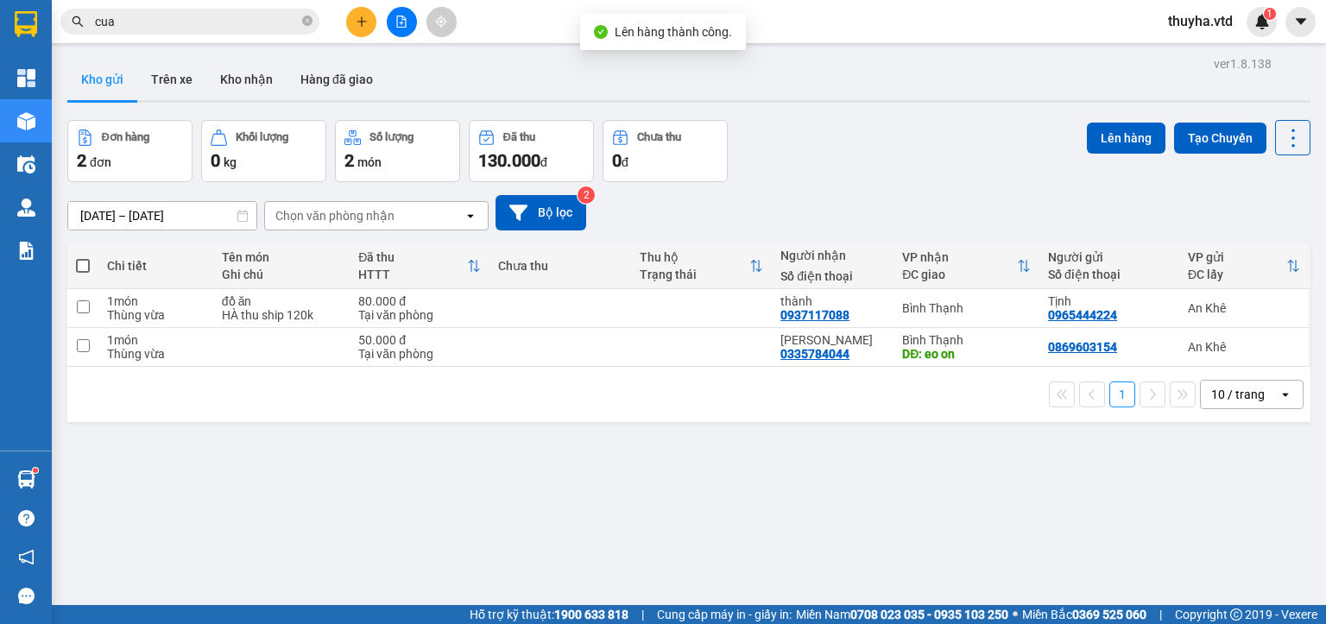
click at [80, 260] on span at bounding box center [83, 266] width 14 height 14
click at [83, 257] on input "checkbox" at bounding box center [83, 257] width 0 height 0
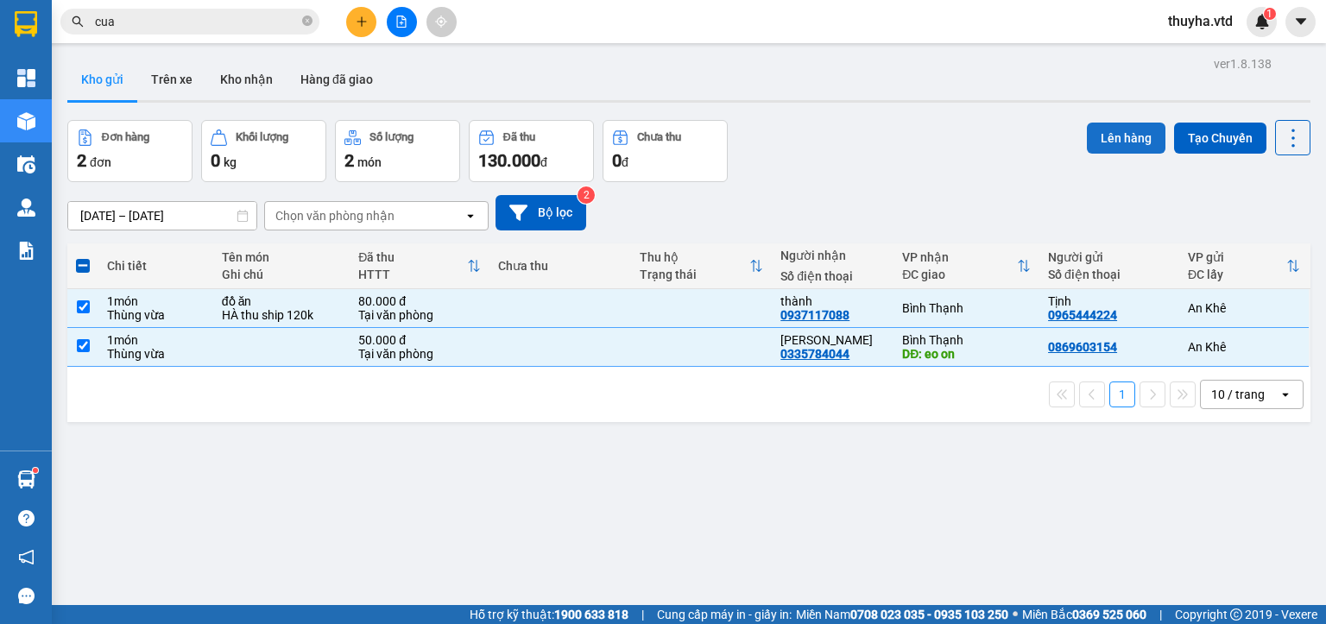
click at [1106, 136] on button "Lên hàng" at bounding box center [1126, 138] width 79 height 31
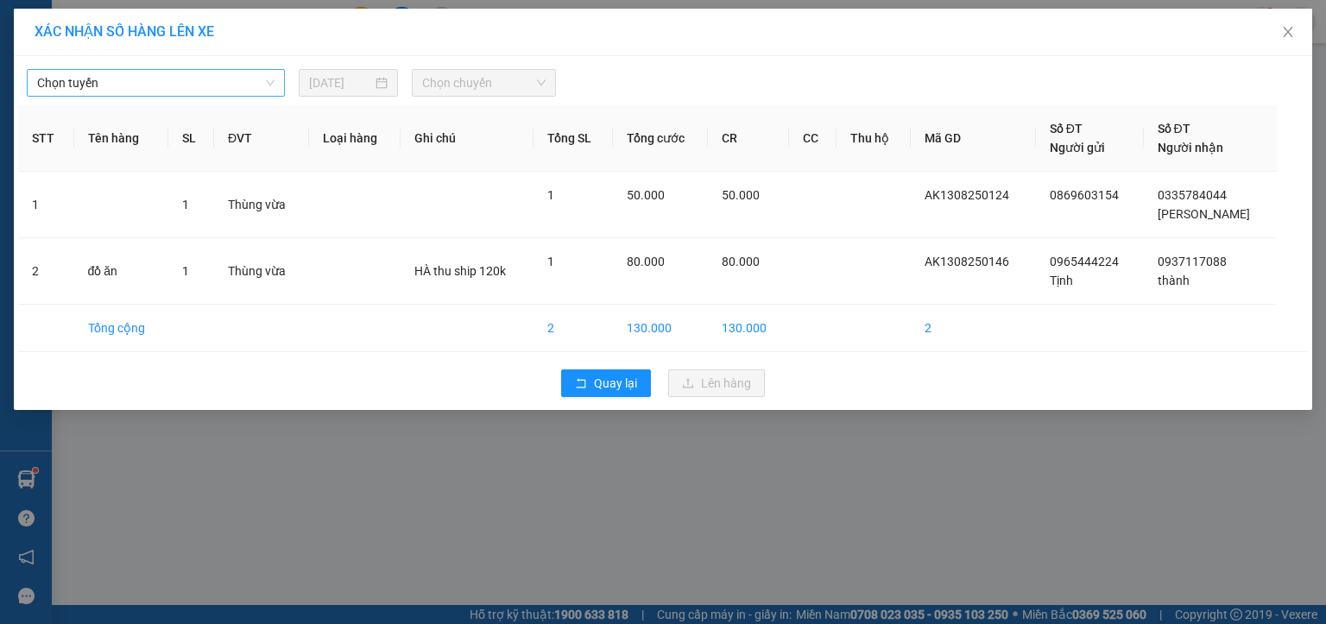
click at [74, 85] on span "Chọn tuyến" at bounding box center [155, 83] width 237 height 26
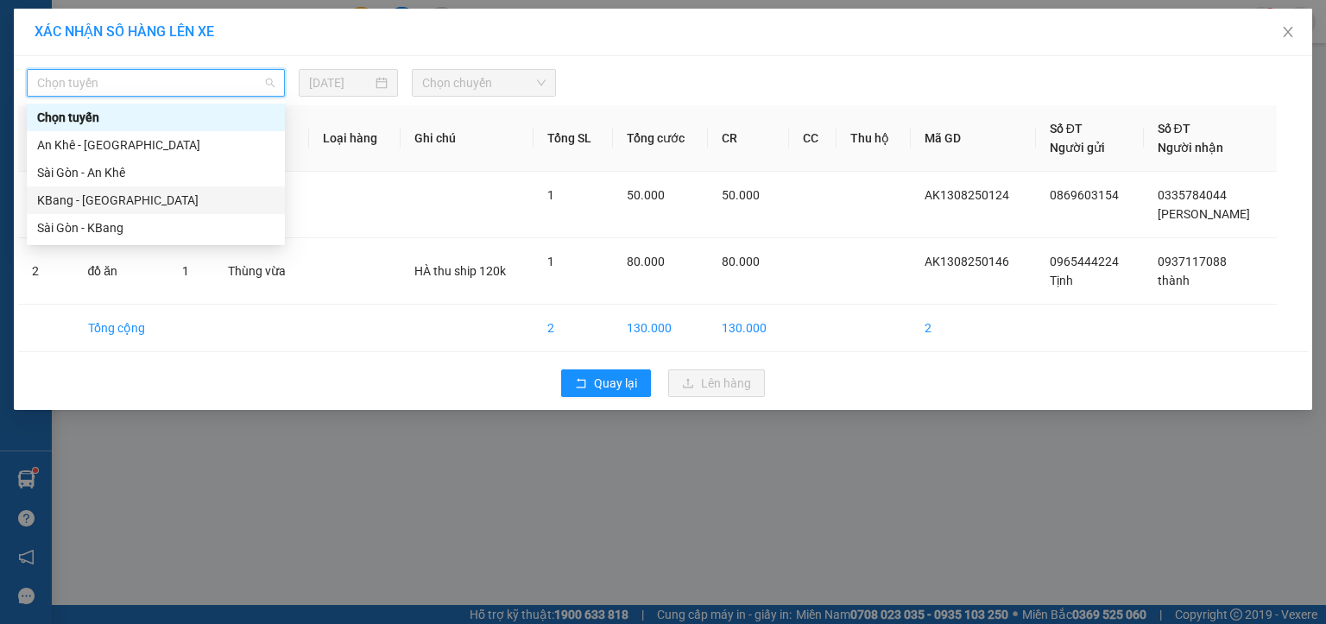
click at [78, 195] on div "KBang - [GEOGRAPHIC_DATA]" at bounding box center [155, 200] width 237 height 19
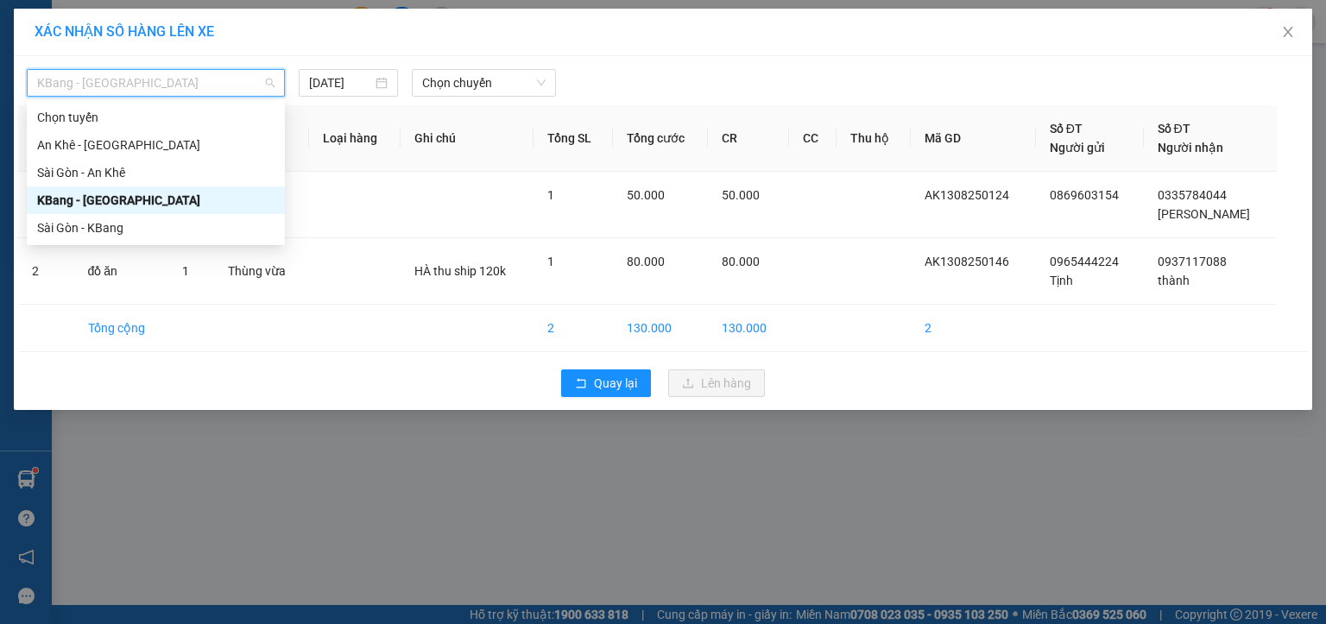
click at [73, 80] on span "KBang - [GEOGRAPHIC_DATA]" at bounding box center [155, 83] width 237 height 26
click at [66, 142] on div "An Khê - [GEOGRAPHIC_DATA]" at bounding box center [155, 145] width 237 height 19
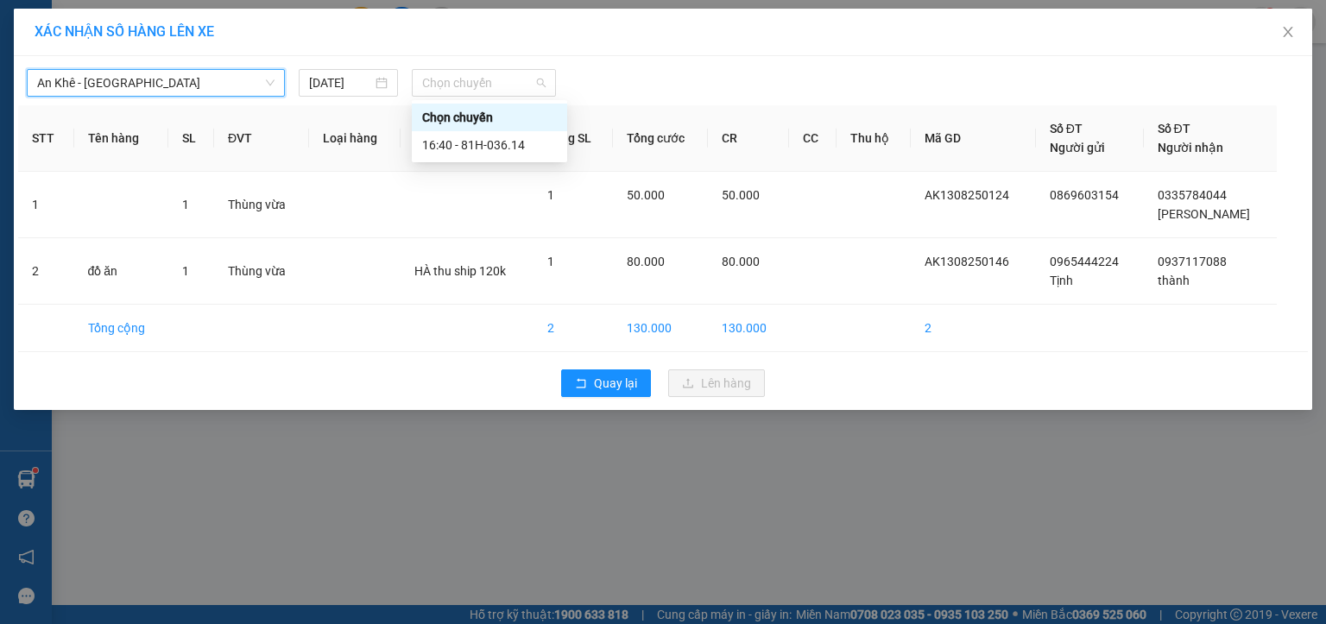
drag, startPoint x: 459, startPoint y: 85, endPoint x: 486, endPoint y: 100, distance: 30.9
click at [460, 85] on span "Chọn chuyến" at bounding box center [484, 83] width 124 height 26
click at [508, 142] on div "16:40 - 81H-036.14" at bounding box center [489, 145] width 135 height 19
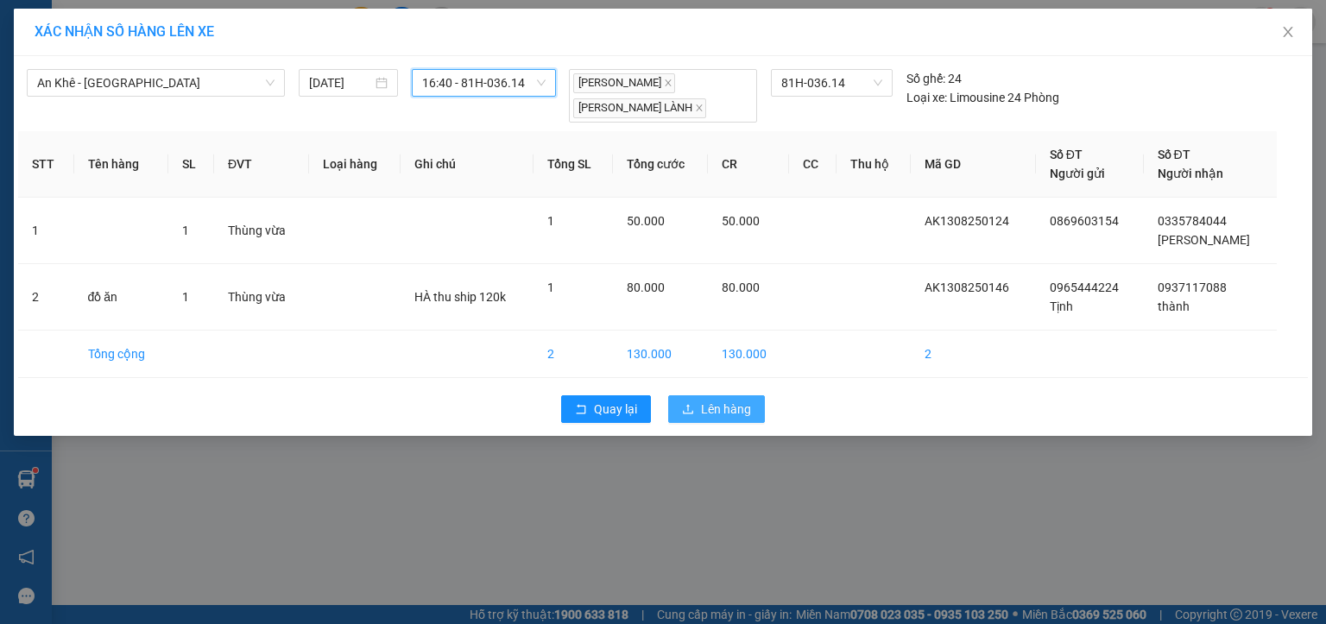
click at [715, 402] on span "Lên hàng" at bounding box center [726, 409] width 50 height 19
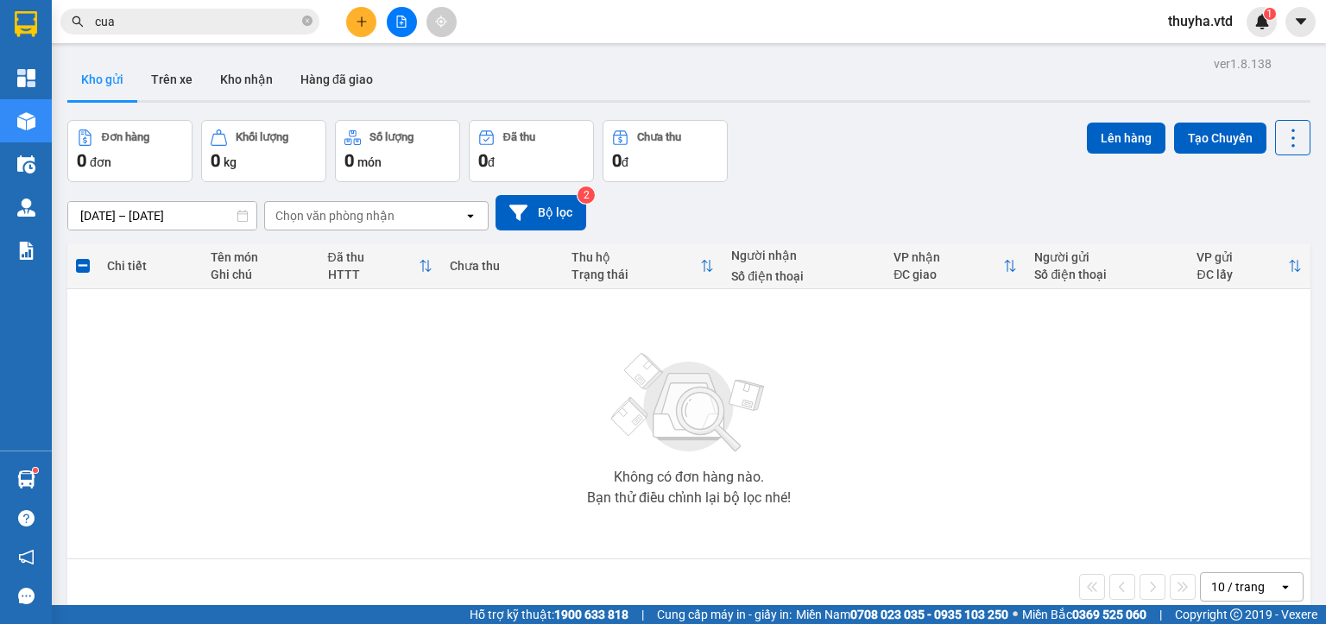
click at [402, 19] on icon "file-add" at bounding box center [401, 22] width 9 height 12
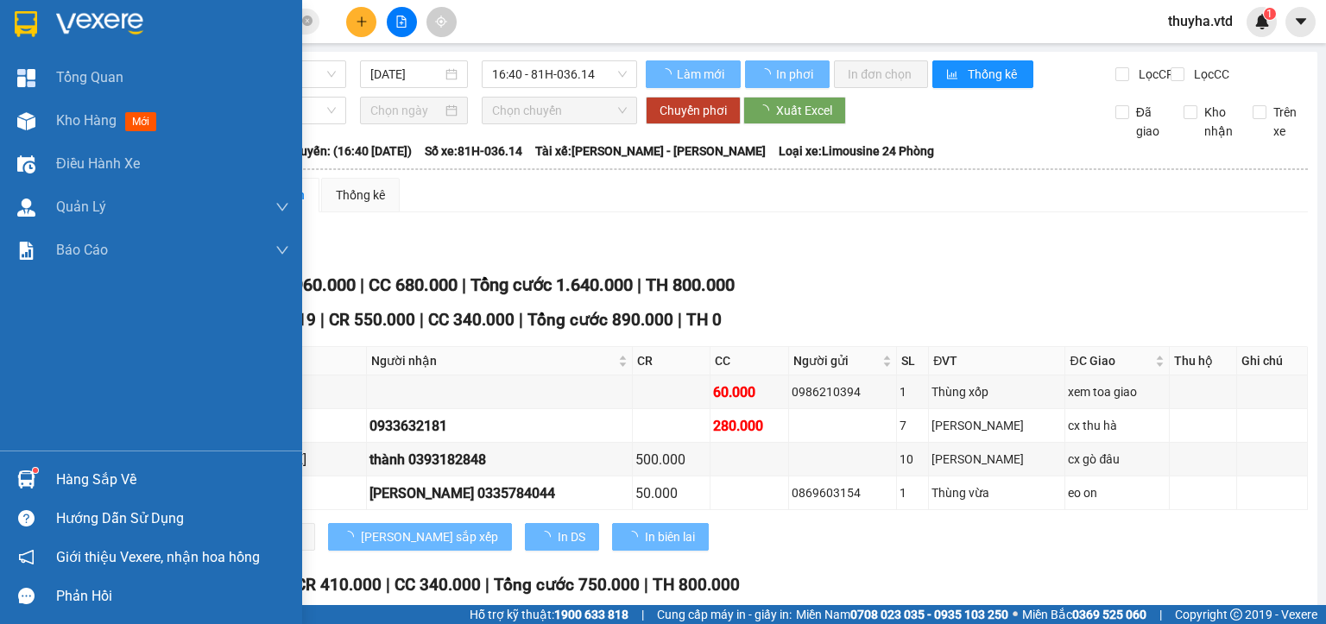
drag, startPoint x: 35, startPoint y: 116, endPoint x: 218, endPoint y: 454, distance: 384.3
click at [36, 115] on div at bounding box center [26, 121] width 30 height 30
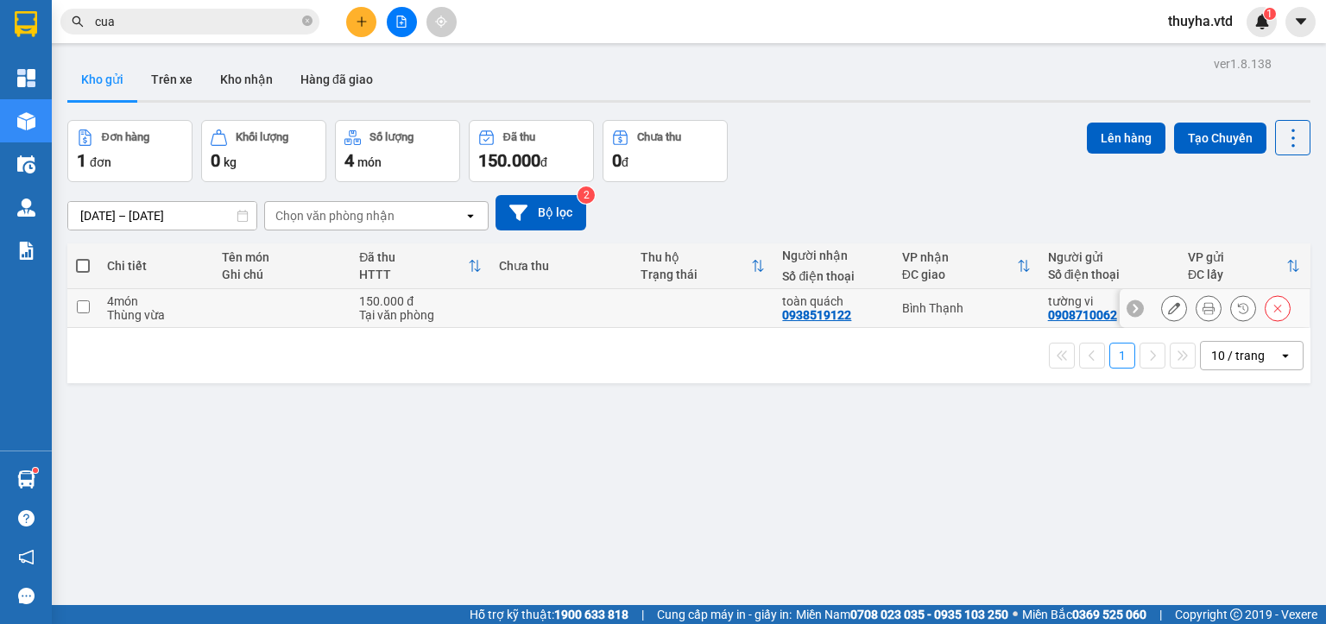
click at [86, 309] on input "checkbox" at bounding box center [83, 306] width 13 height 13
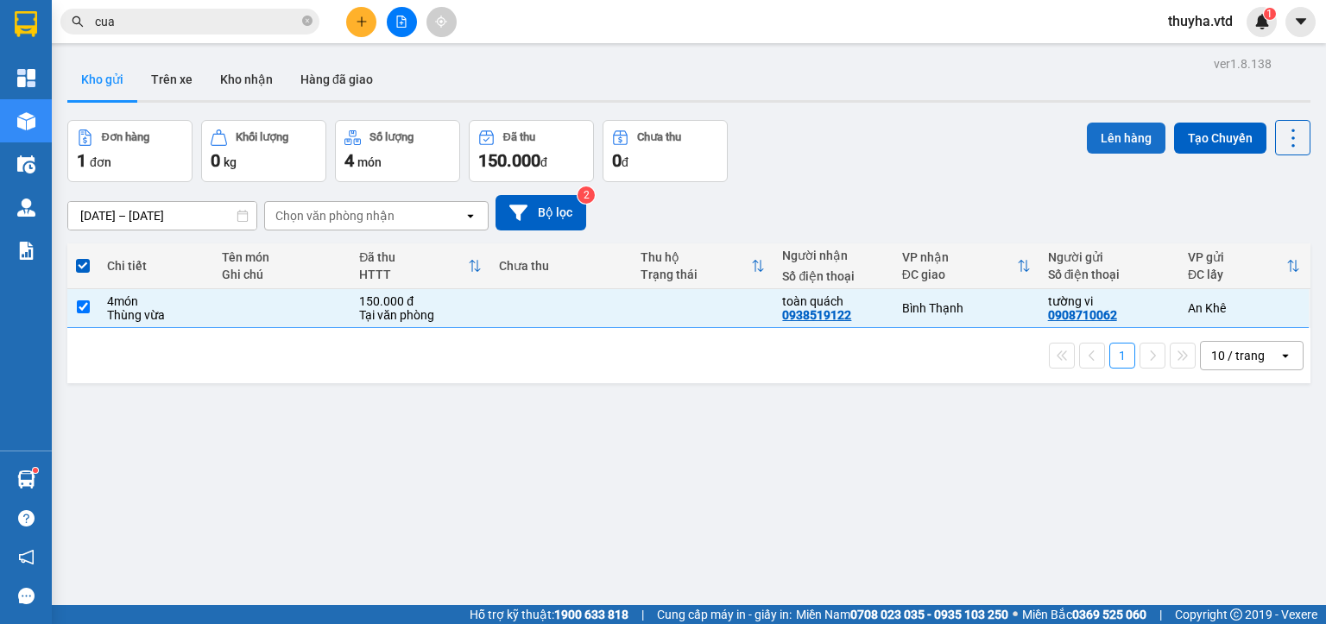
click at [1121, 141] on button "Lên hàng" at bounding box center [1126, 138] width 79 height 31
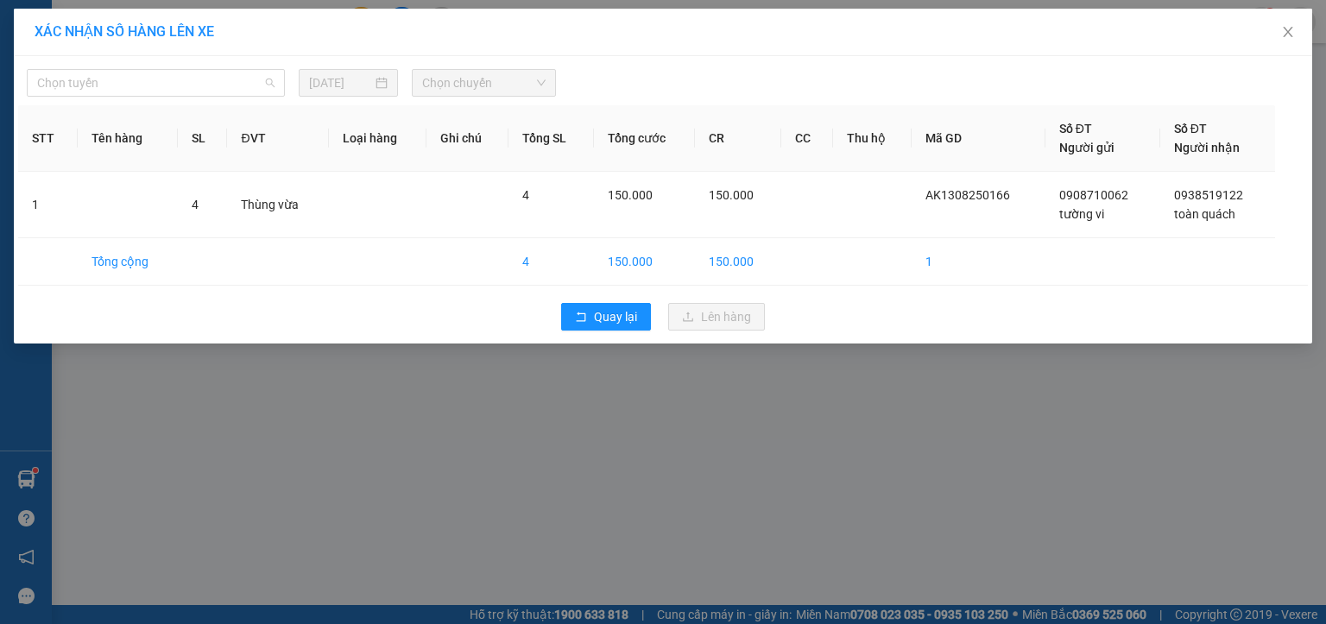
drag, startPoint x: 124, startPoint y: 87, endPoint x: 84, endPoint y: 159, distance: 82.3
click at [123, 88] on span "Chọn tuyến" at bounding box center [155, 83] width 237 height 26
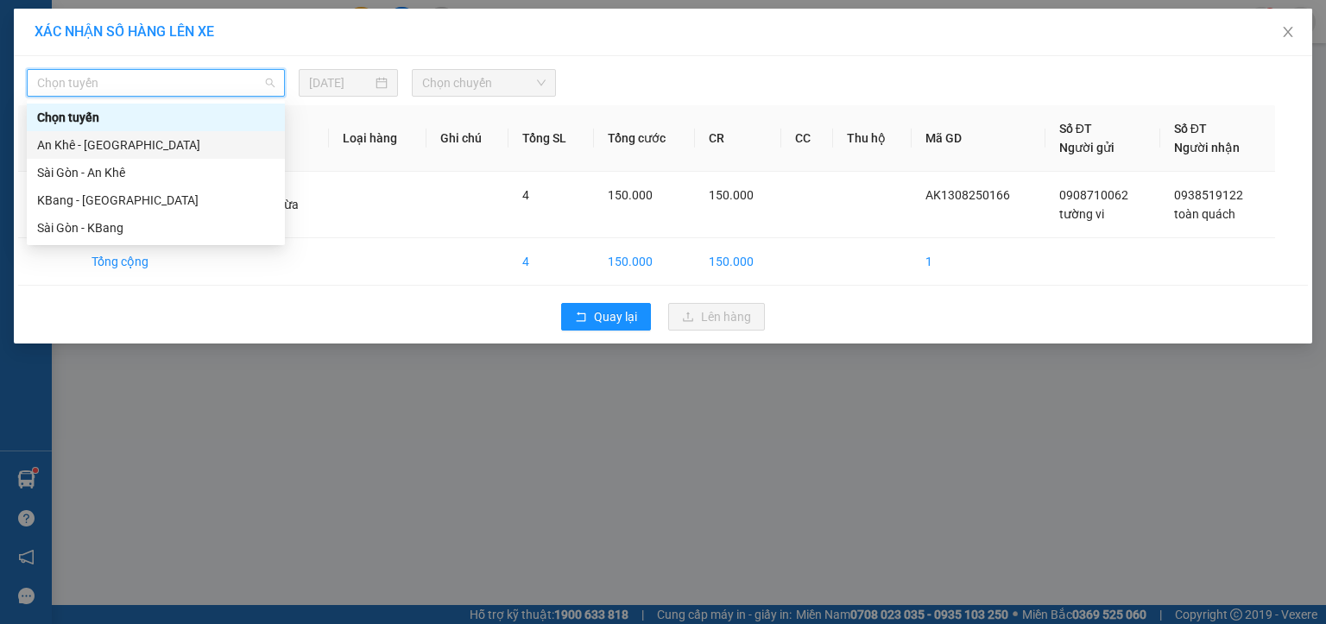
click at [62, 142] on div "An Khê - [GEOGRAPHIC_DATA]" at bounding box center [155, 145] width 237 height 19
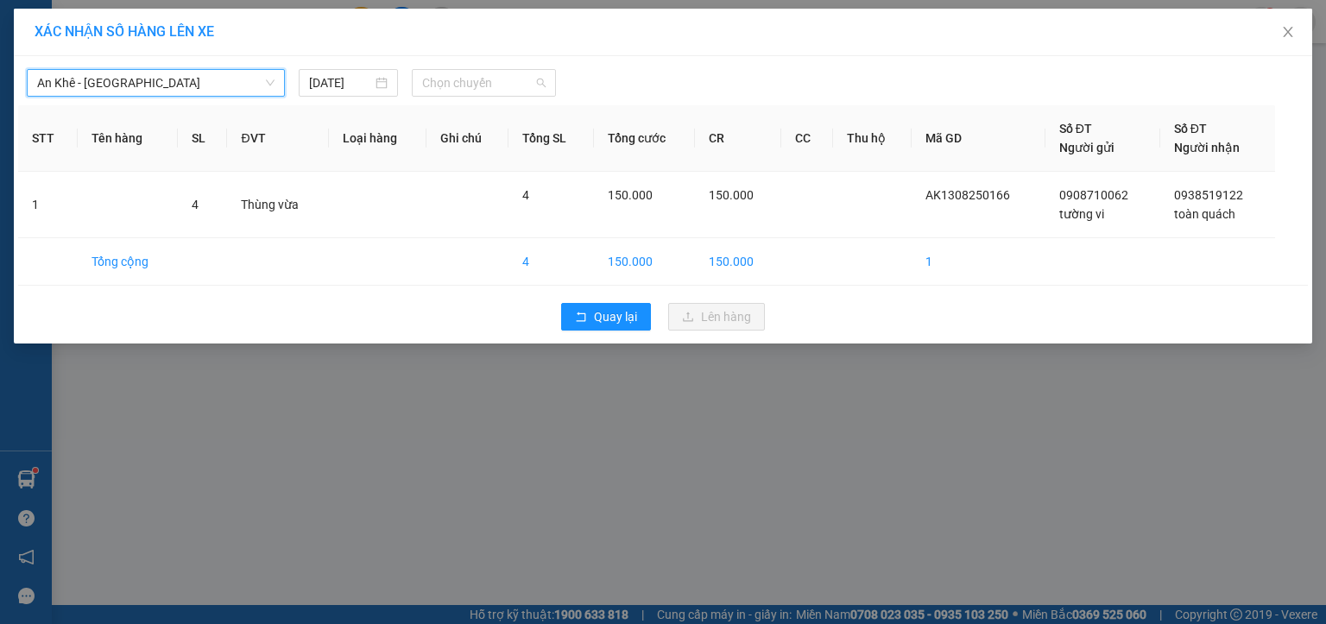
drag, startPoint x: 439, startPoint y: 81, endPoint x: 477, endPoint y: 118, distance: 53.7
click at [442, 84] on span "Chọn chuyến" at bounding box center [484, 83] width 124 height 26
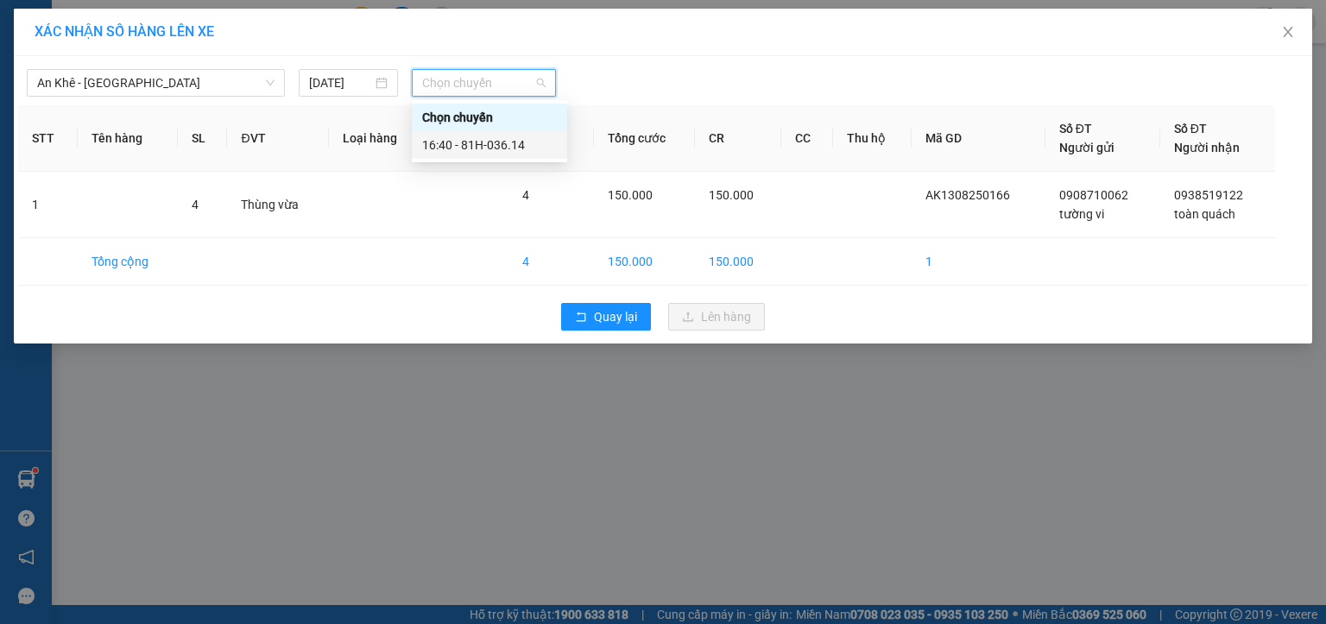
click at [497, 147] on div "16:40 - 81H-036.14" at bounding box center [489, 145] width 135 height 19
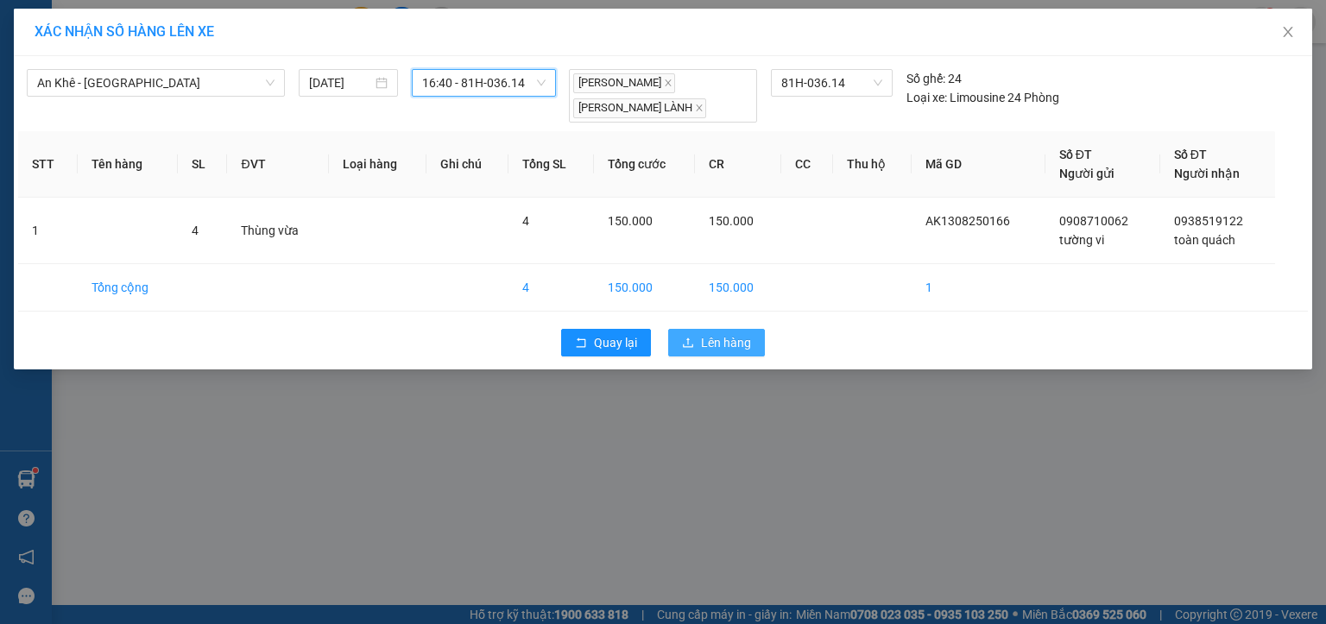
click at [714, 337] on span "Lên hàng" at bounding box center [726, 342] width 50 height 19
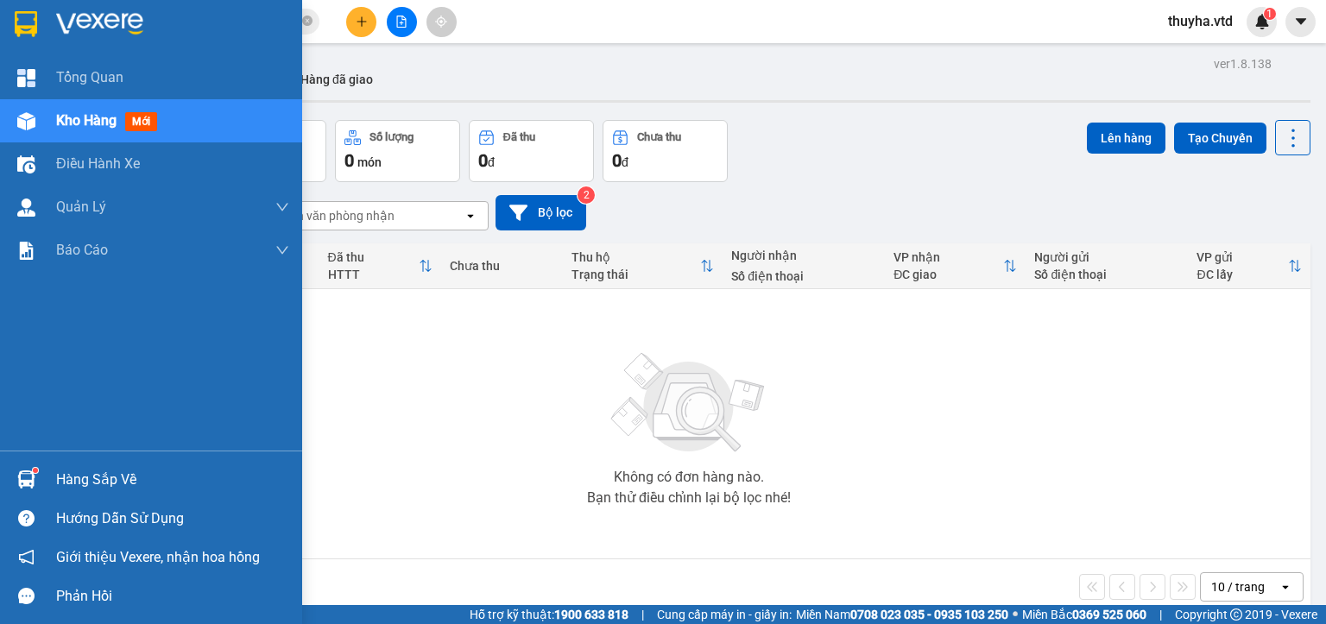
click at [31, 123] on img at bounding box center [26, 121] width 18 height 18
click at [25, 123] on img at bounding box center [26, 121] width 18 height 18
click at [78, 125] on span "Kho hàng" at bounding box center [86, 120] width 60 height 16
click at [60, 124] on span "Kho hàng" at bounding box center [86, 120] width 60 height 16
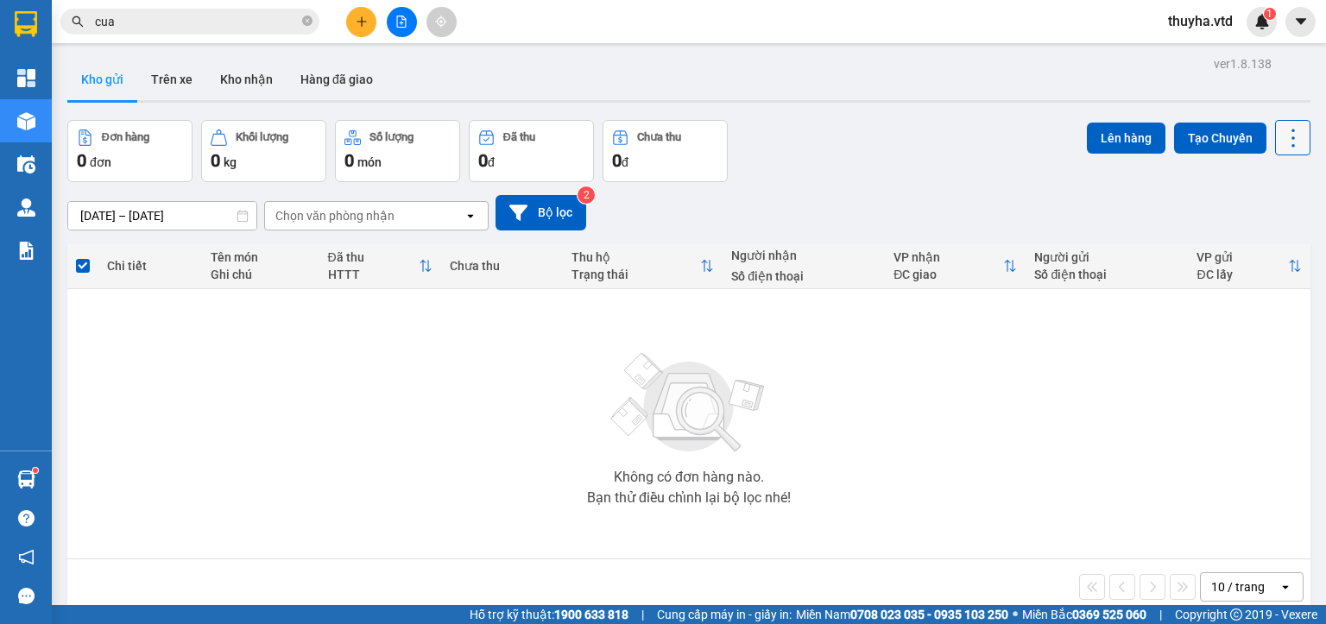
click at [1281, 138] on icon at bounding box center [1293, 138] width 24 height 24
click at [1263, 243] on span "Làm mới" at bounding box center [1253, 245] width 47 height 17
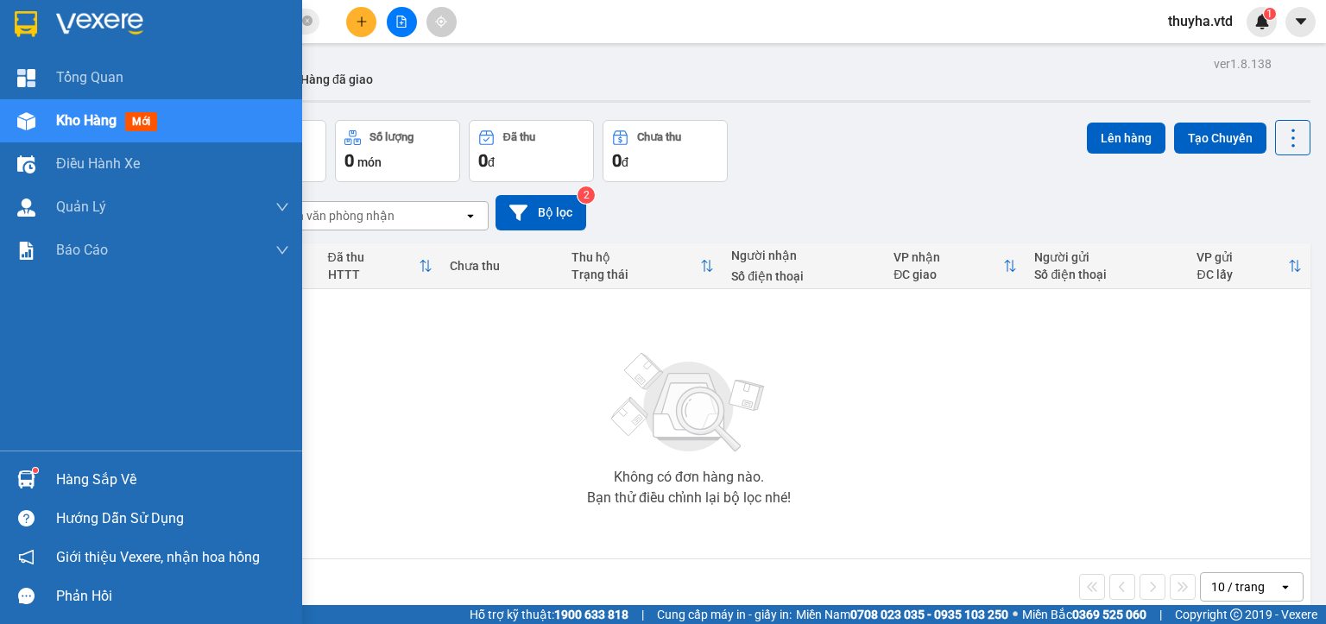
click at [47, 124] on div "Kho hàng mới" at bounding box center [151, 120] width 302 height 43
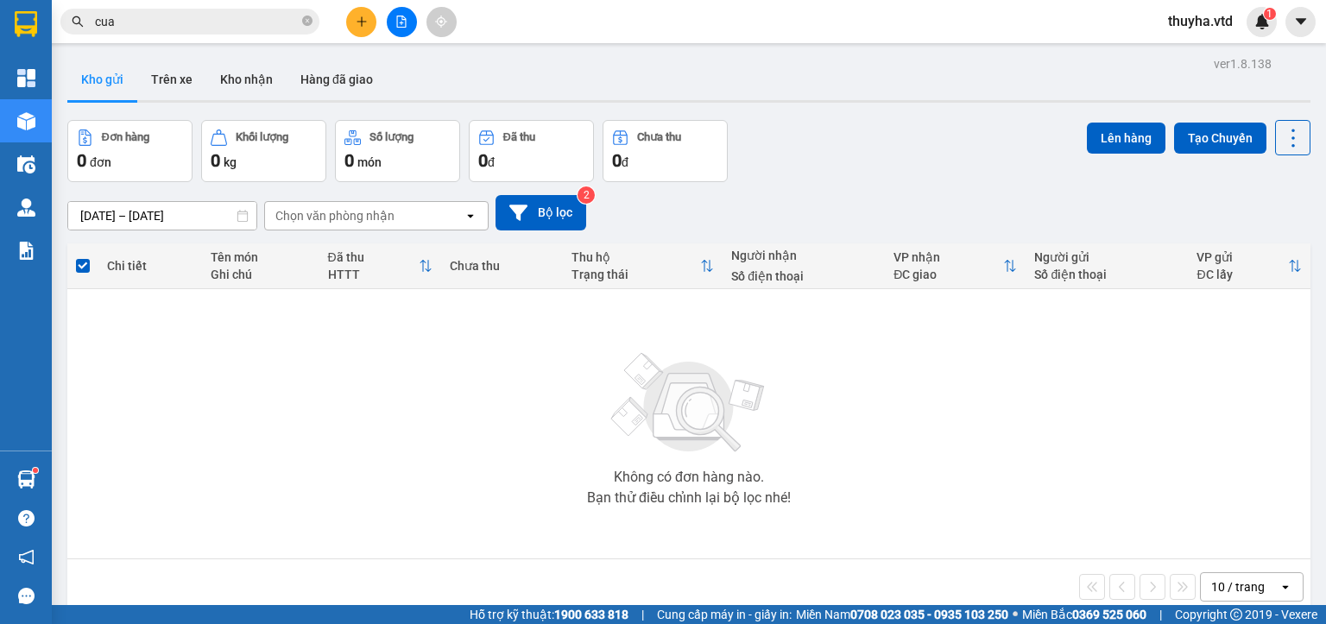
click at [413, 22] on button at bounding box center [402, 22] width 30 height 30
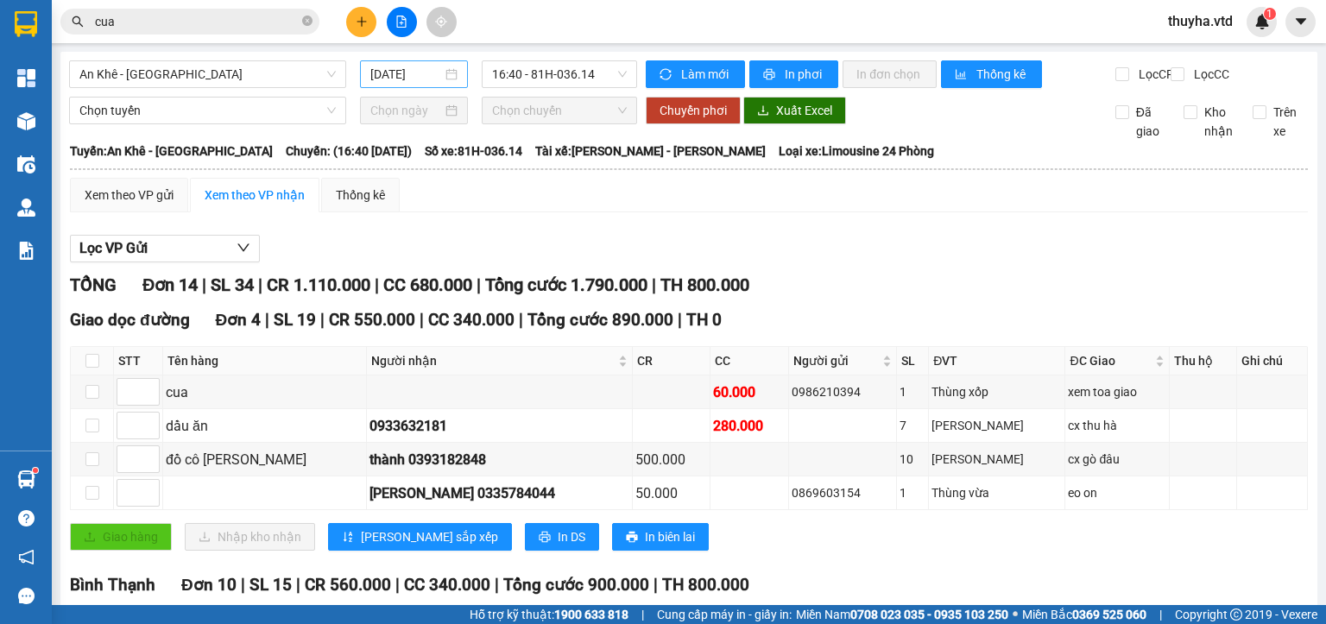
click at [382, 71] on input "[DATE]" at bounding box center [405, 74] width 71 height 19
click at [671, 82] on button "Làm mới" at bounding box center [695, 74] width 99 height 28
click at [787, 71] on span "In phơi" at bounding box center [805, 74] width 40 height 19
click at [115, 202] on div "Xem theo VP gửi" at bounding box center [129, 195] width 89 height 19
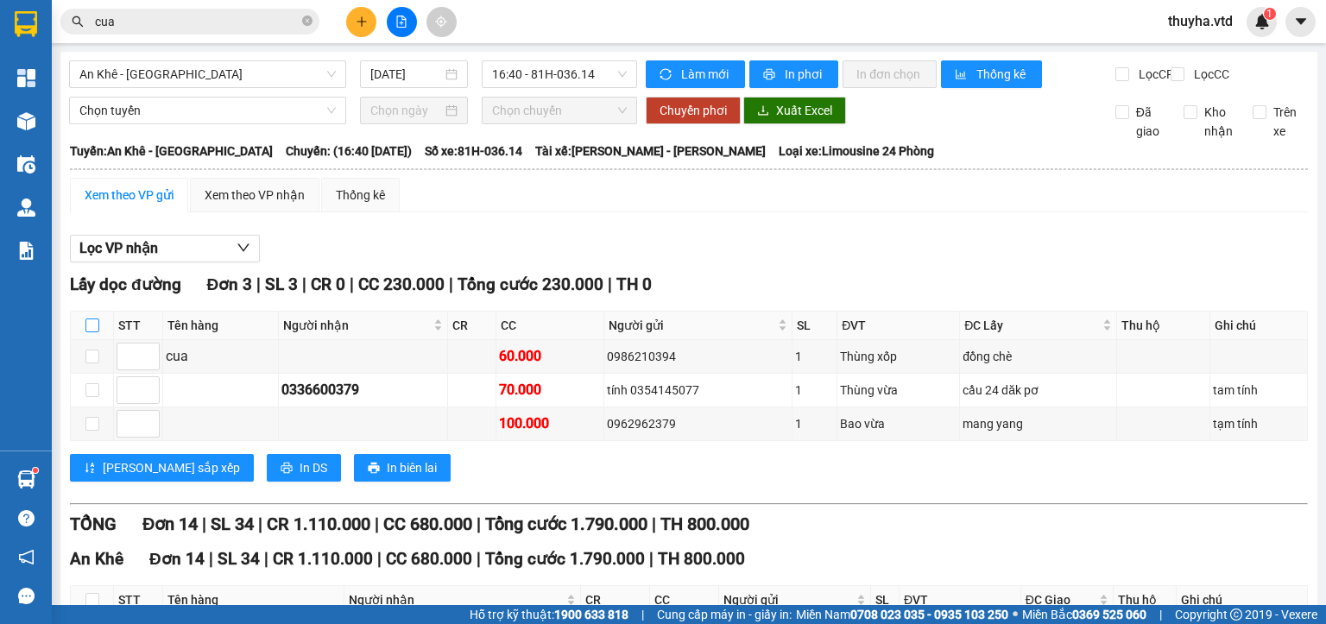
click at [87, 332] on input "checkbox" at bounding box center [92, 326] width 14 height 14
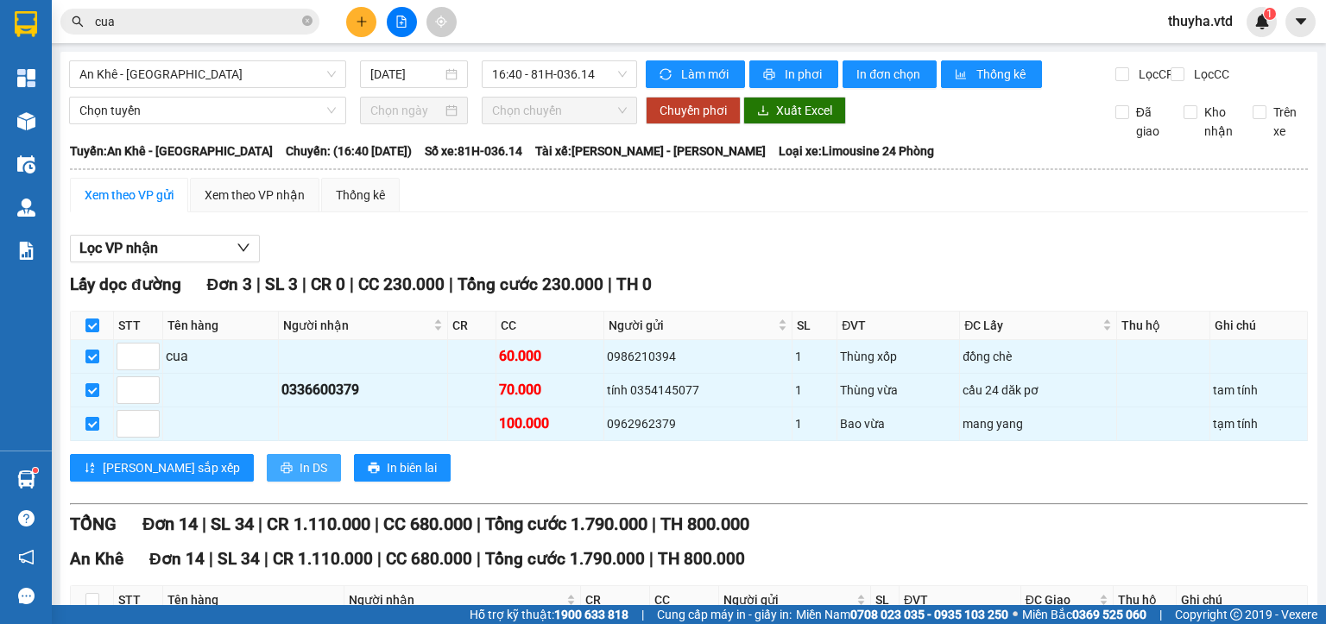
click at [300, 475] on span "In DS" at bounding box center [314, 467] width 28 height 19
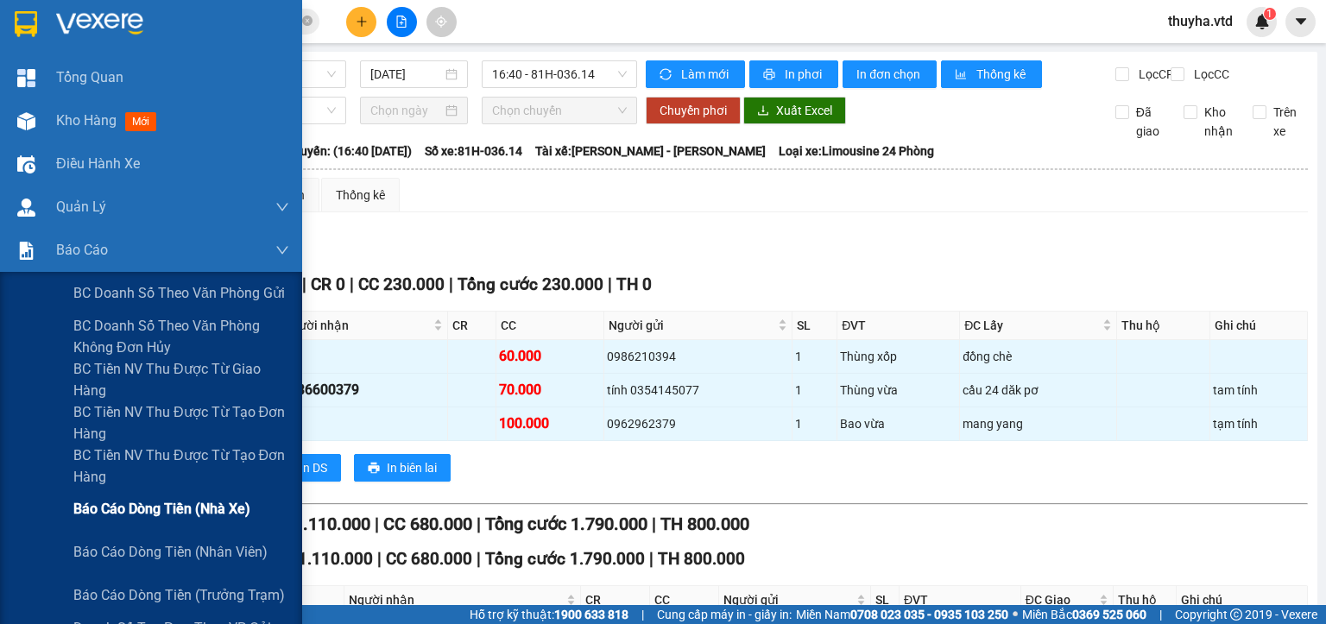
click at [174, 520] on div "Báo cáo dòng tiền (nhà xe)" at bounding box center [181, 509] width 216 height 43
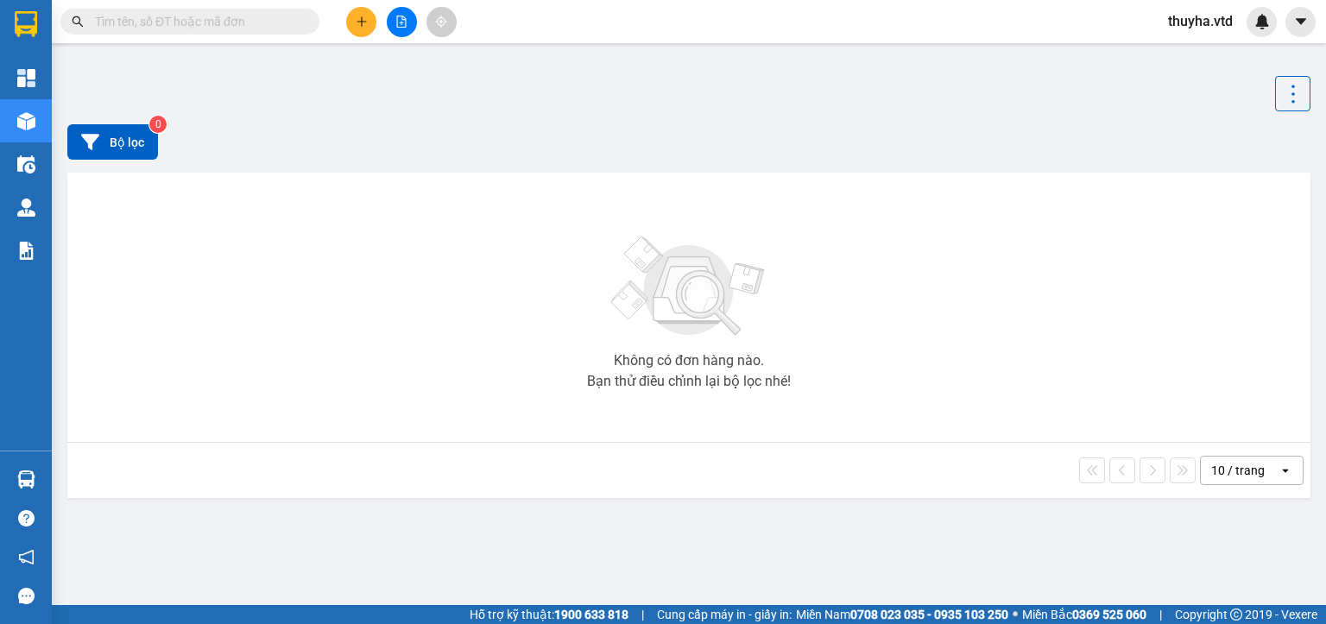
click at [166, 16] on input "text" at bounding box center [197, 21] width 204 height 19
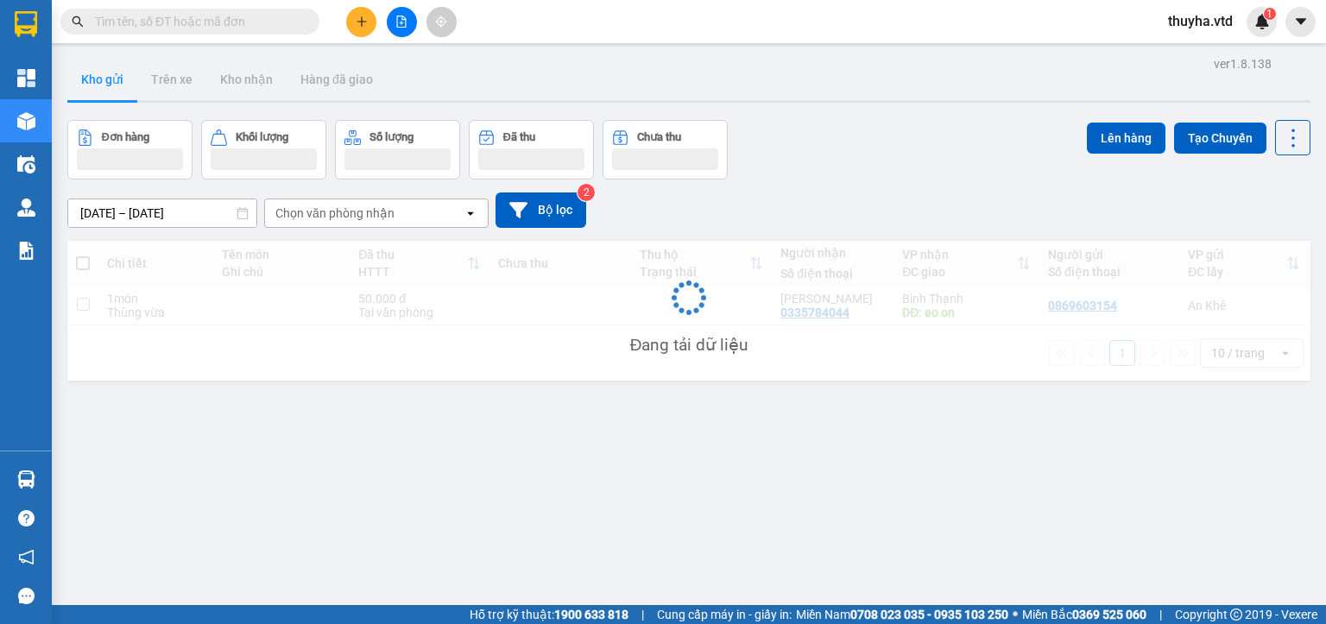
paste input "0937117088"
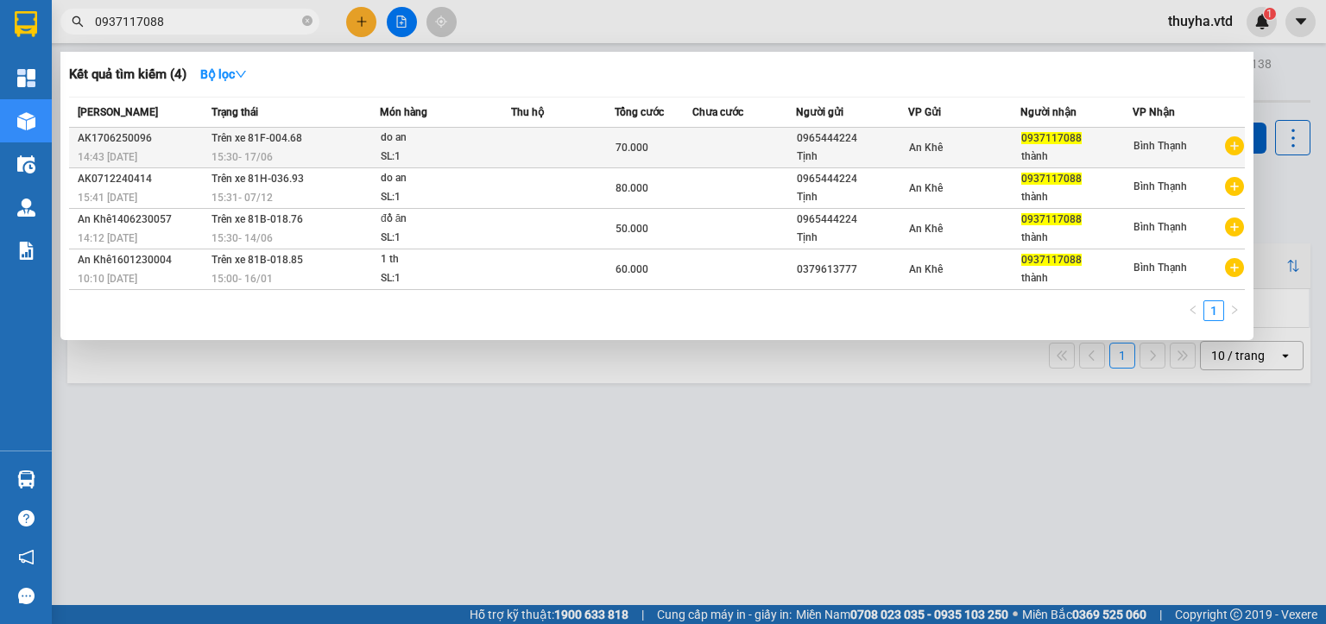
type input "0937117088"
click at [188, 149] on div "14:43 - 17/06" at bounding box center [142, 157] width 129 height 19
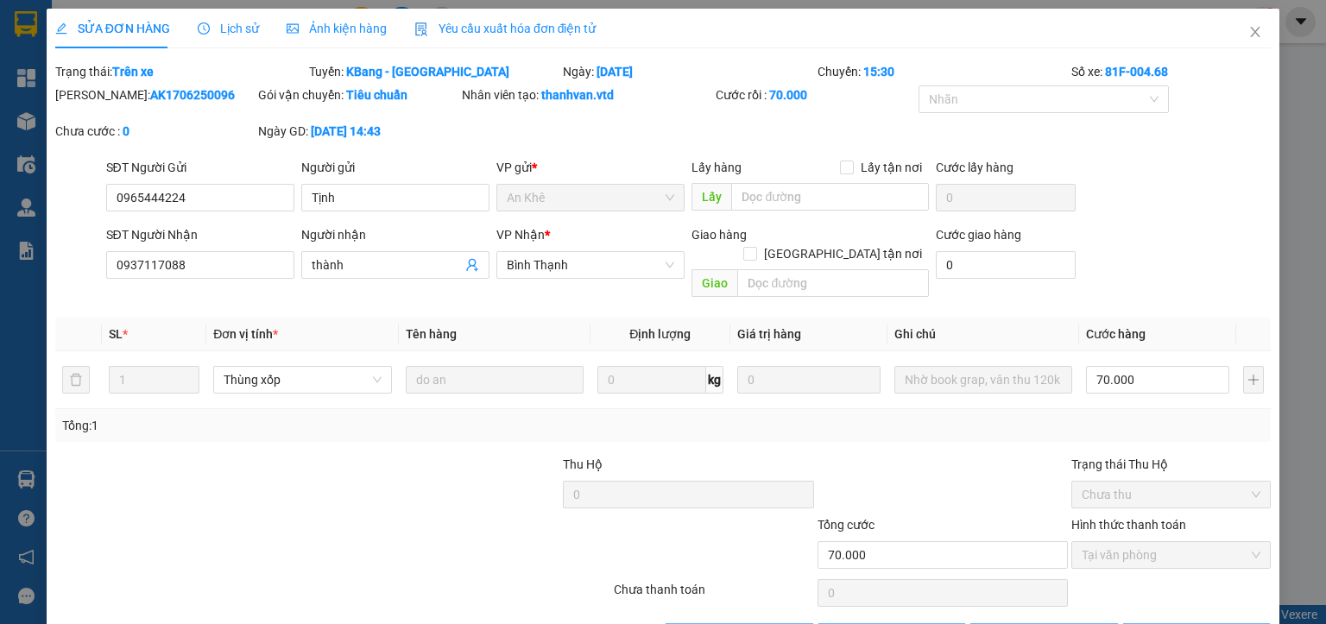
type input "0965444224"
type input "Tịnh"
type input "0937117088"
type input "thành"
type input "70.000"
